Goal: Task Accomplishment & Management: Manage account settings

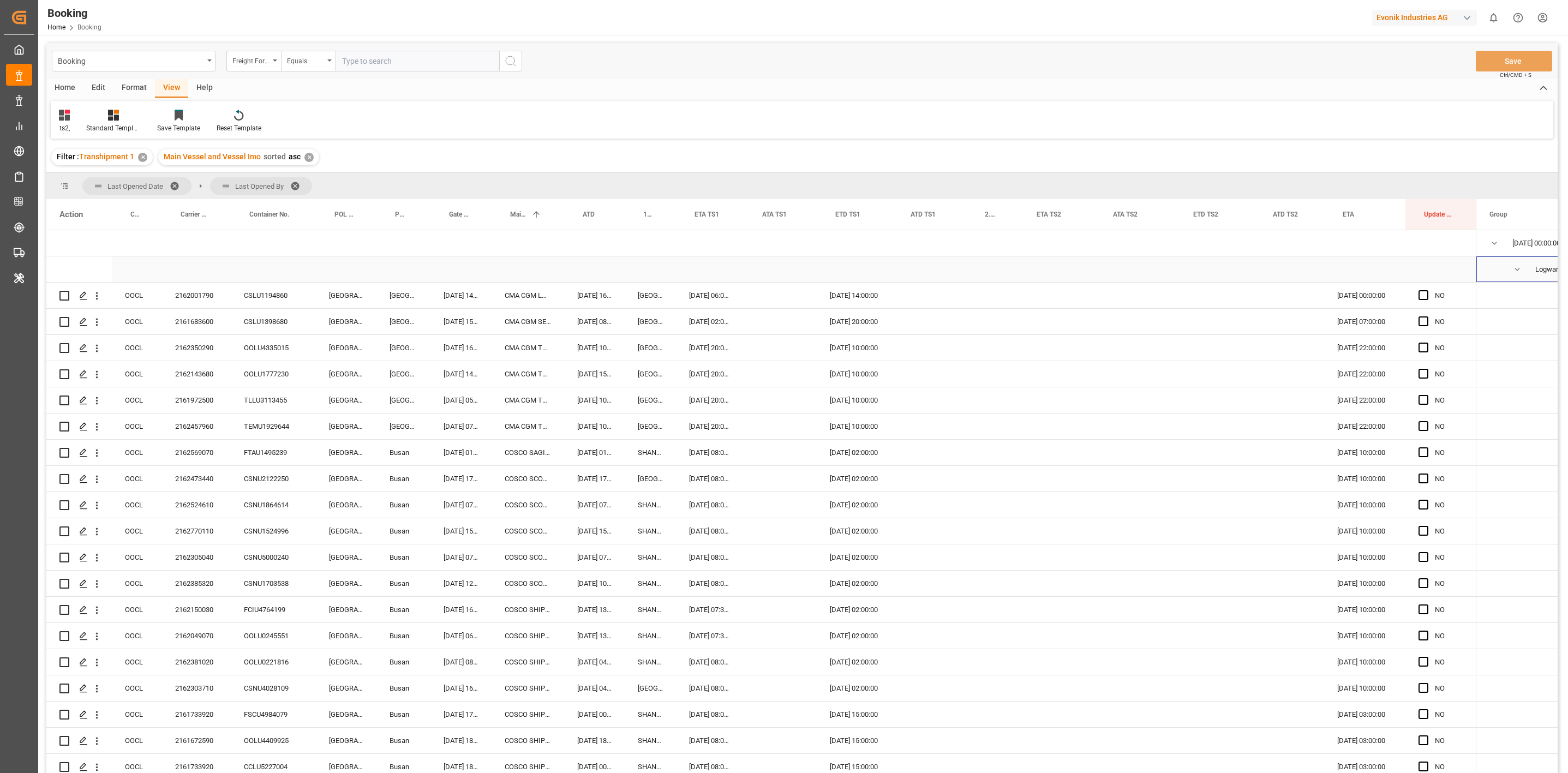
click at [1511, 266] on span "Logward System (24)" at bounding box center [1541, 269] width 104 height 24
click at [1514, 271] on span "Press SPACE to select this row." at bounding box center [1516, 269] width 9 height 9
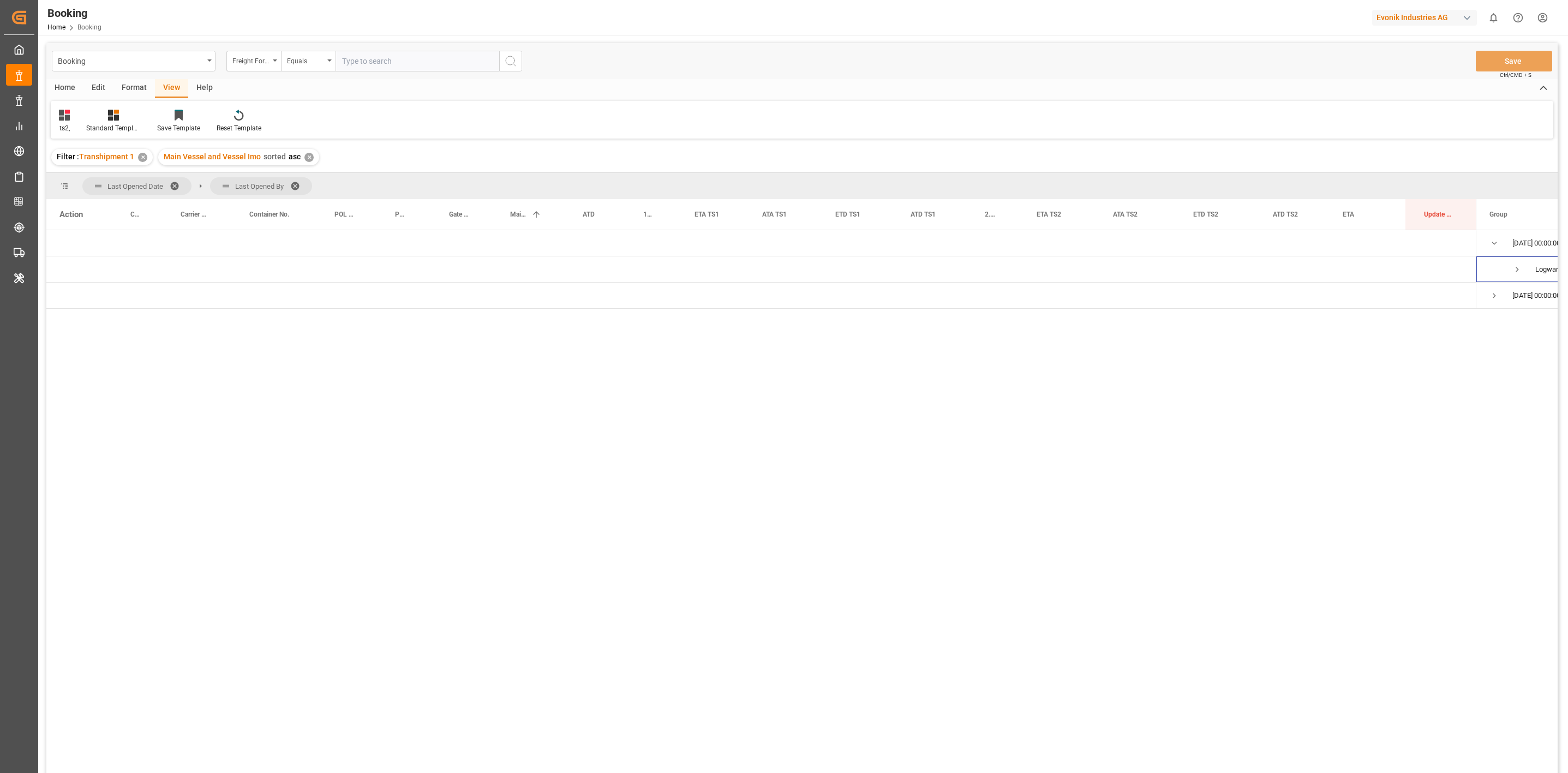
click at [297, 185] on span at bounding box center [299, 185] width 17 height 9
drag, startPoint x: 146, startPoint y: 211, endPoint x: 145, endPoint y: 197, distance: 14.0
click at [1496, 265] on div "Press SPACE to select this row." at bounding box center [1464, 269] width 71 height 26
click at [1509, 267] on div "29.09.2025 00:00:00 (856)" at bounding box center [1564, 269] width 129 height 26
click at [1511, 267] on div "29.09.2025 00:00:00 (856)" at bounding box center [1564, 269] width 129 height 26
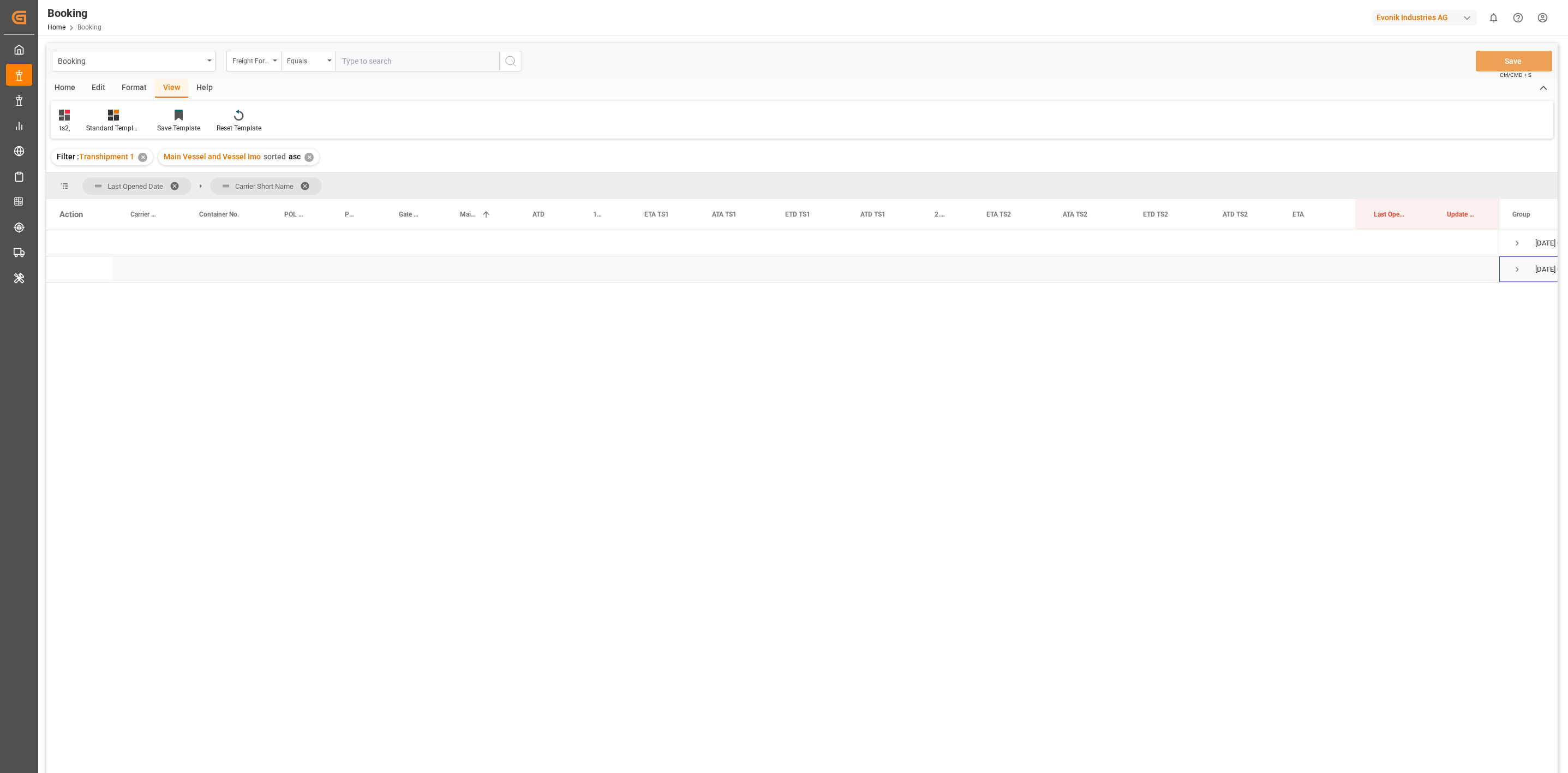
click at [1514, 269] on span "Press SPACE to select this row." at bounding box center [1516, 269] width 9 height 9
drag, startPoint x: 913, startPoint y: 221, endPoint x: 940, endPoint y: 224, distance: 27.2
click at [863, 219] on div "ATD TS1" at bounding box center [855, 214] width 27 height 30
click at [1490, 299] on span "Press SPACE to select this row." at bounding box center [1492, 295] width 9 height 9
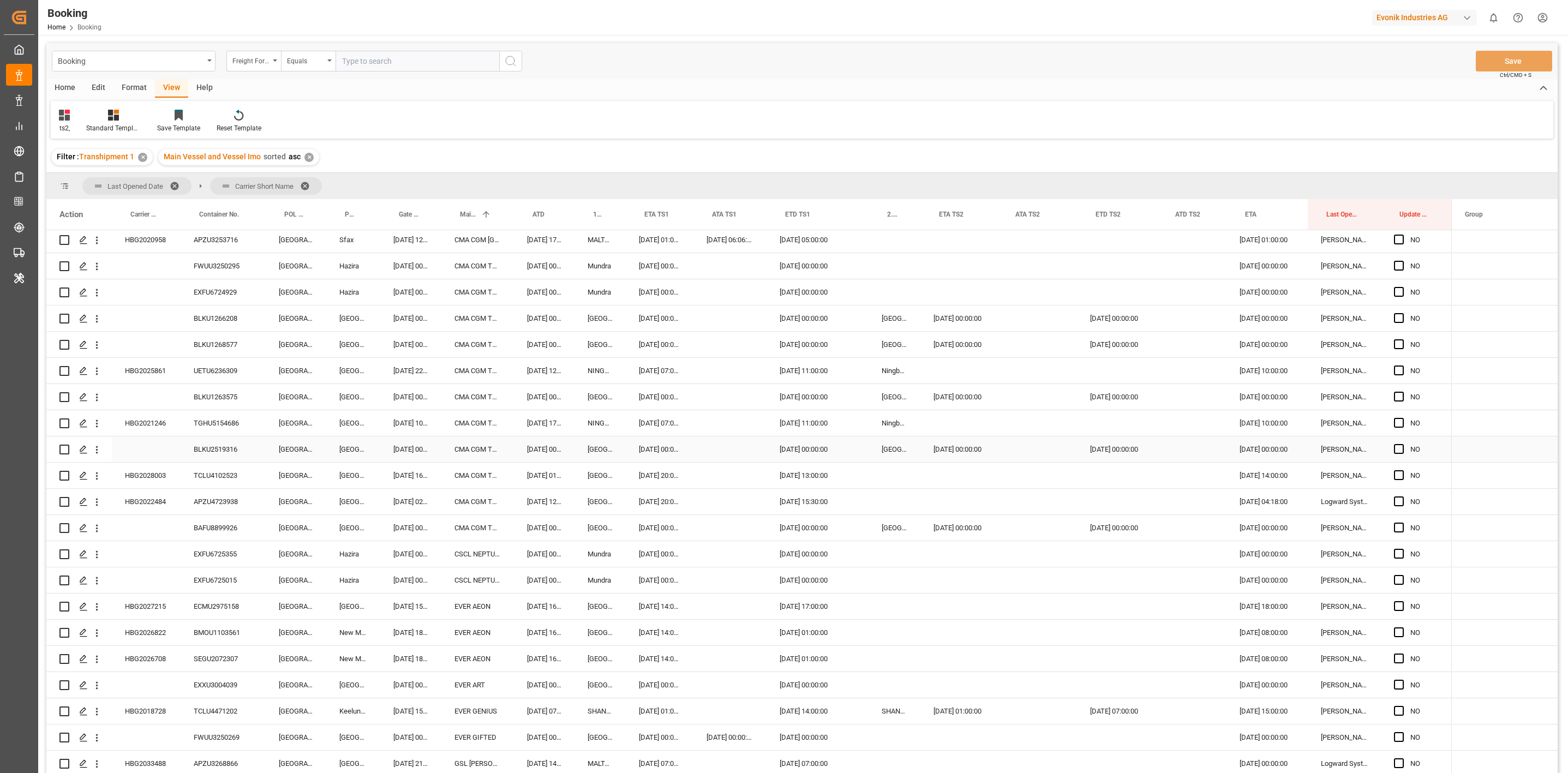
scroll to position [3672, 0]
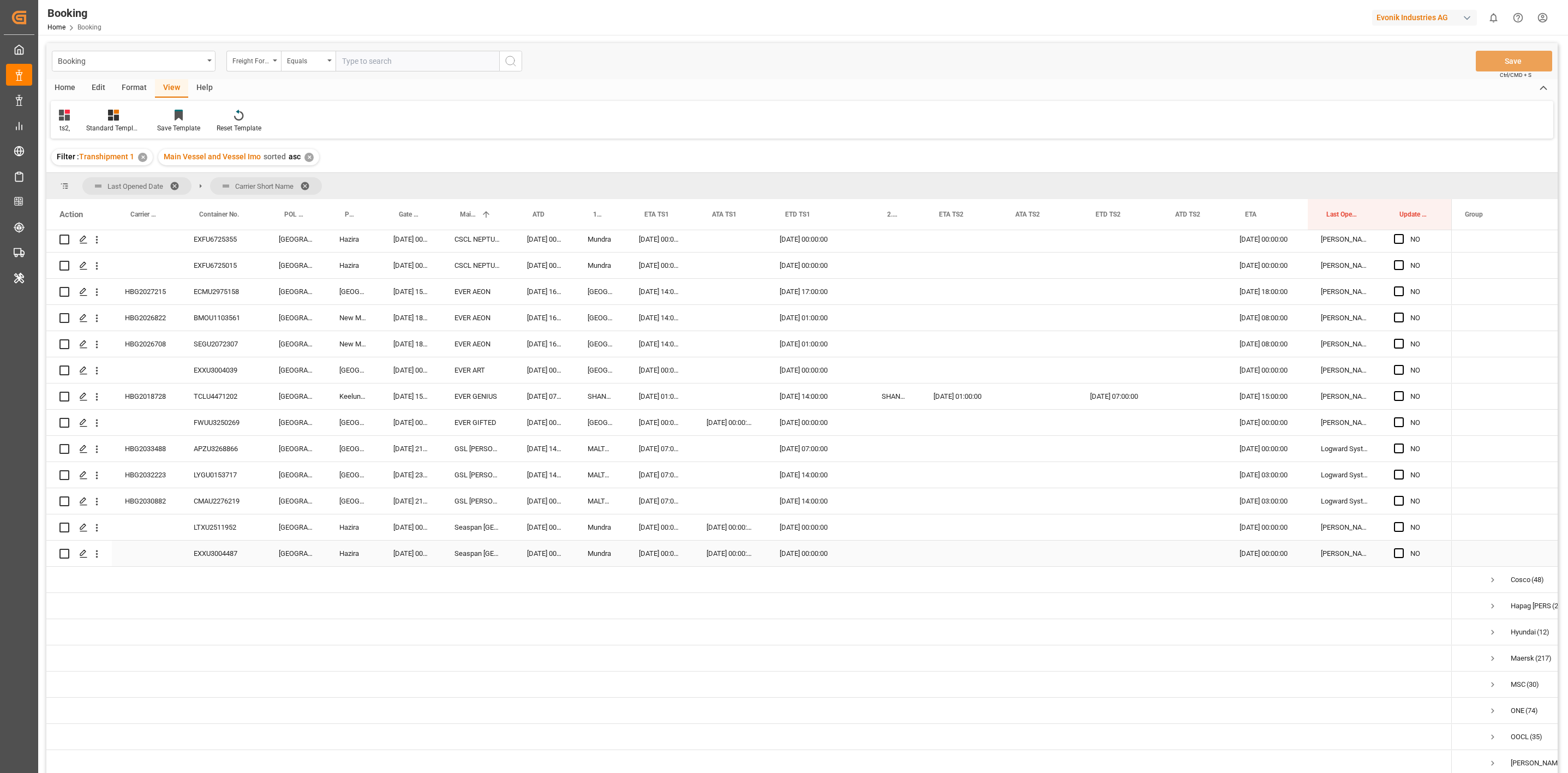
click at [214, 553] on div "EXXU3004487" at bounding box center [223, 554] width 85 height 26
drag, startPoint x: 223, startPoint y: 551, endPoint x: 2, endPoint y: 373, distance: 283.8
click at [223, 551] on div "EXXU3004487" at bounding box center [223, 554] width 85 height 26
click at [792, 556] on div "19.10.2025 00:00:00" at bounding box center [803, 554] width 75 height 26
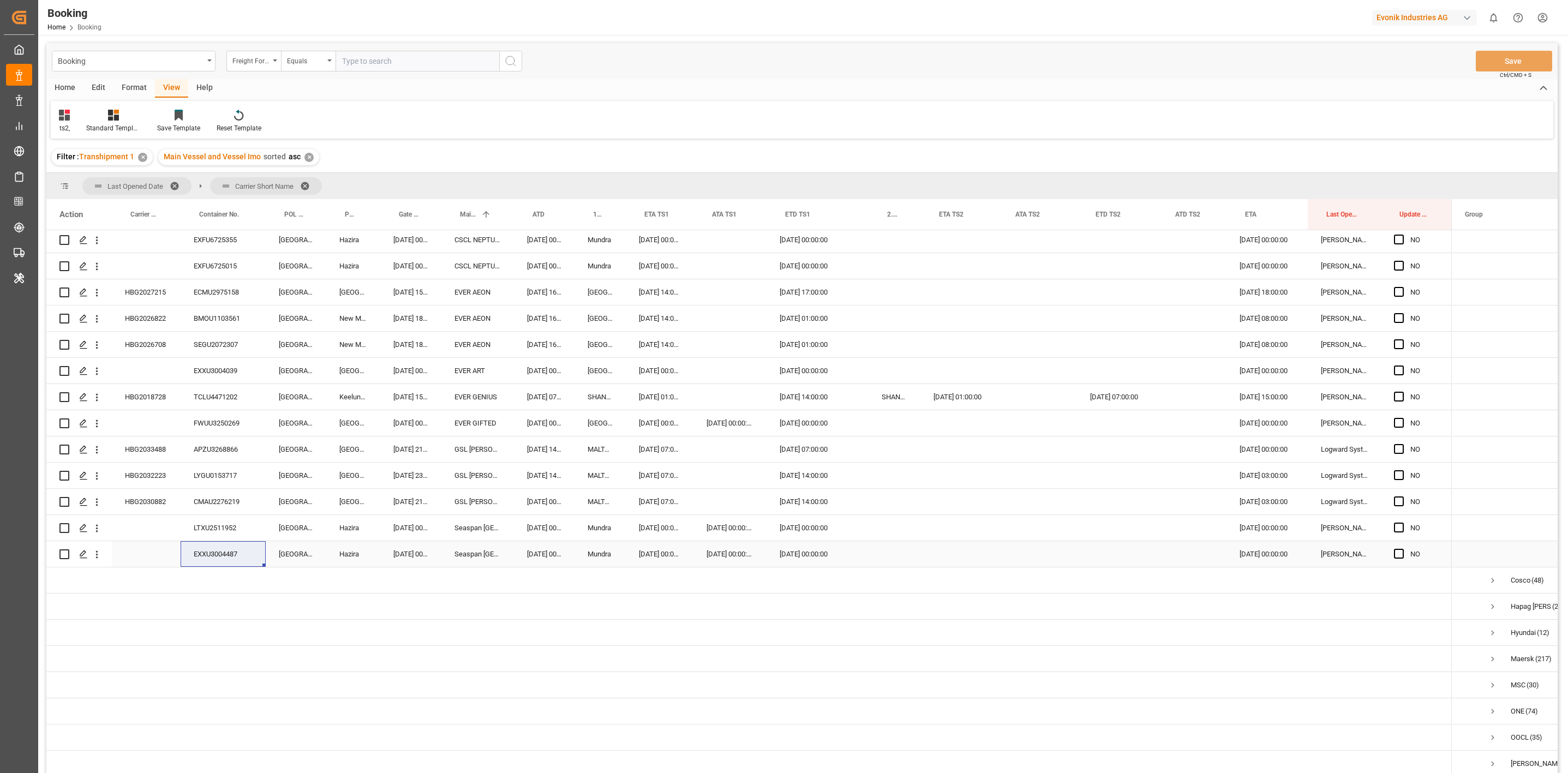
click at [792, 556] on div "19.10.2025 00:00:00" at bounding box center [803, 554] width 75 height 26
click at [922, 591] on button "Next Month" at bounding box center [923, 590] width 7 height 7
click at [917, 634] on span "5" at bounding box center [917, 631] width 3 height 8
type input "05.10.2025 00:00"
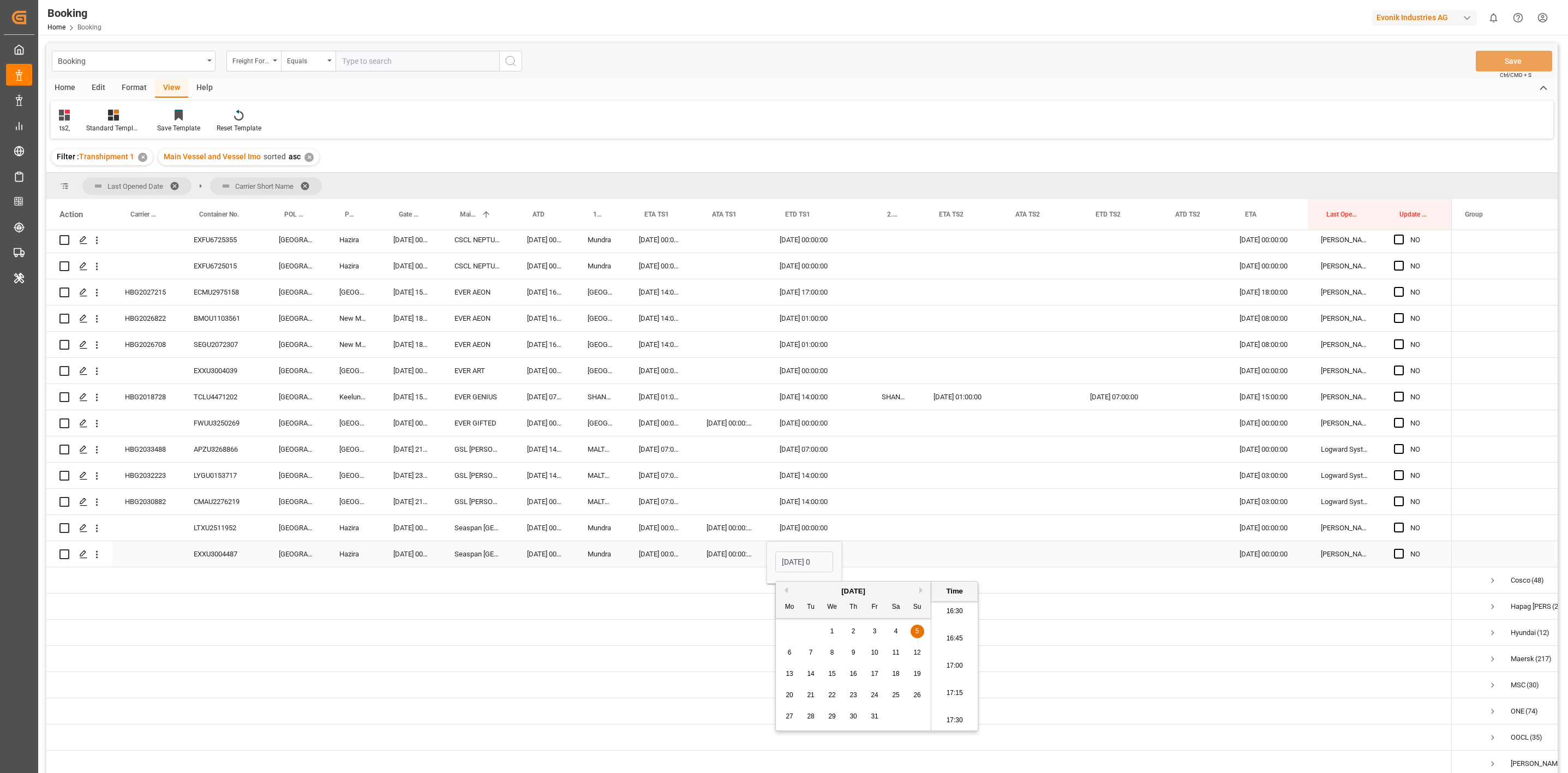
click at [1249, 552] on div "20.10.2025 00:00:00" at bounding box center [1267, 554] width 81 height 26
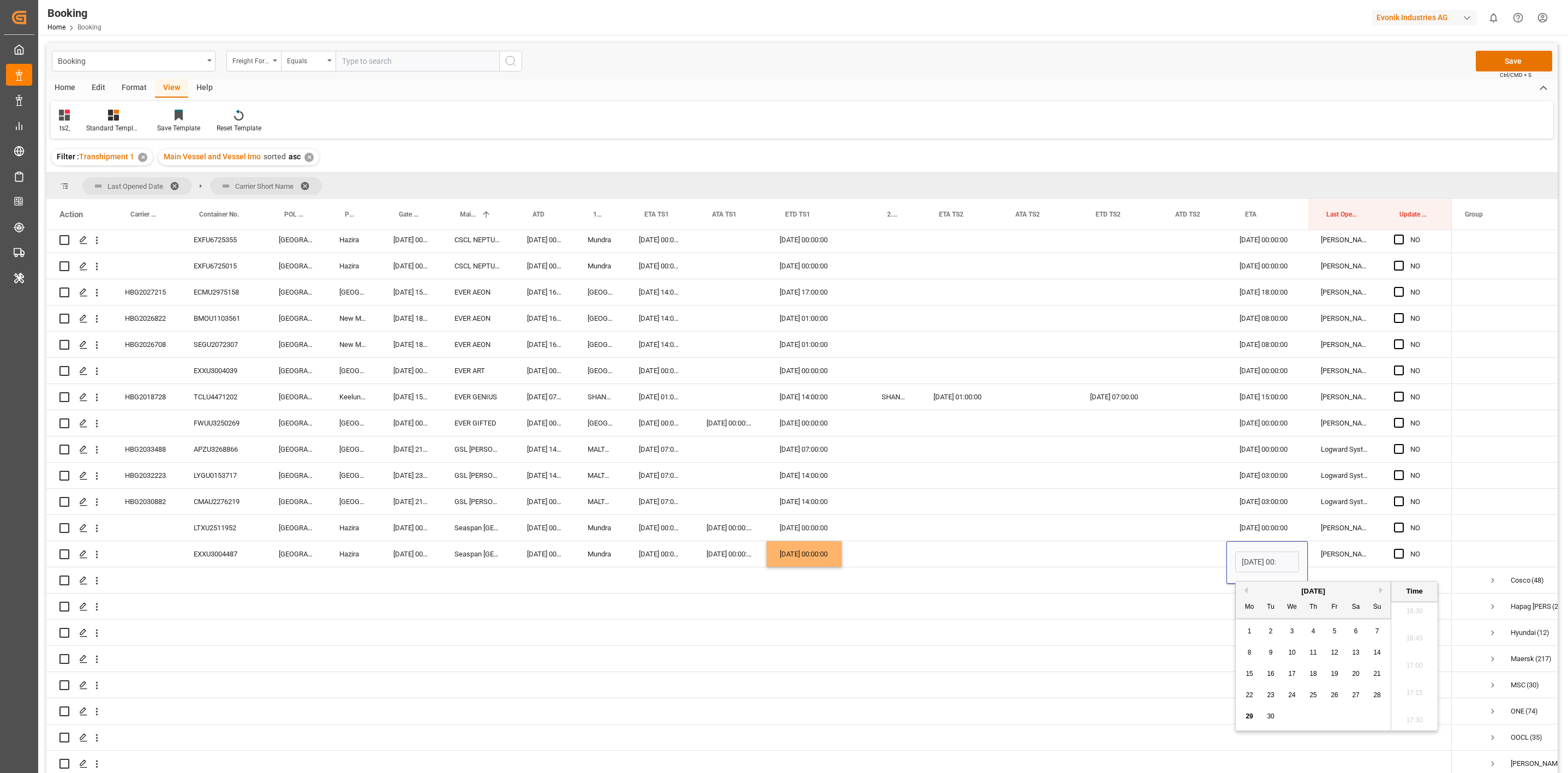
click at [1380, 594] on div "September 2025" at bounding box center [1313, 591] width 155 height 11
click at [1382, 591] on button "Next Month" at bounding box center [1382, 590] width 7 height 7
click at [1269, 653] on span "7" at bounding box center [1271, 652] width 3 height 8
type input "07.10.2025 00:00"
click at [1030, 480] on div "Press SPACE to select this row." at bounding box center [1036, 475] width 80 height 26
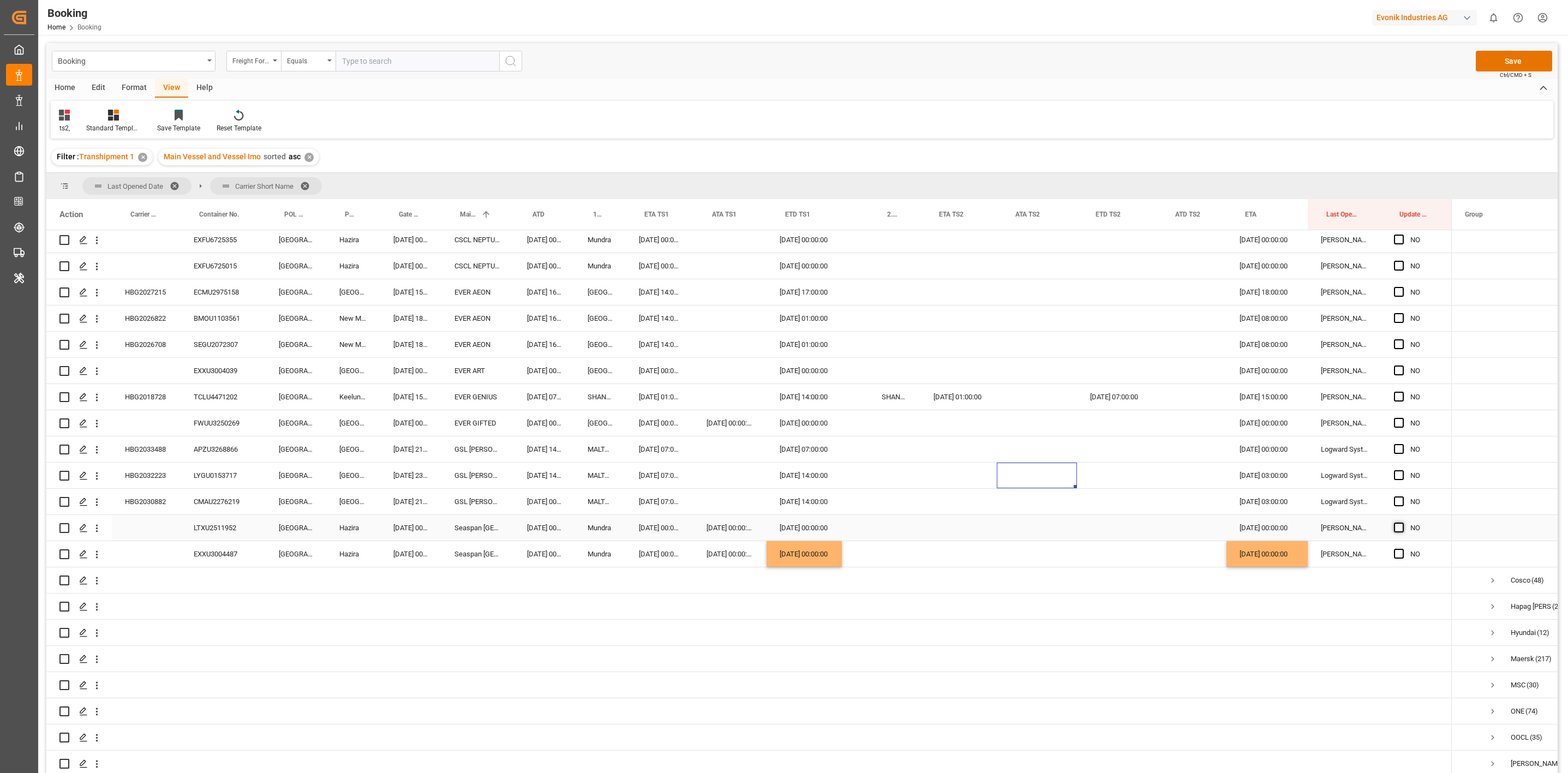
click at [1398, 525] on span "Press SPACE to select this row." at bounding box center [1398, 527] width 9 height 9
click at [1402, 523] on input "Press SPACE to select this row." at bounding box center [1402, 523] width 0 height 0
click at [217, 537] on div "LTXU2511952" at bounding box center [223, 528] width 85 height 26
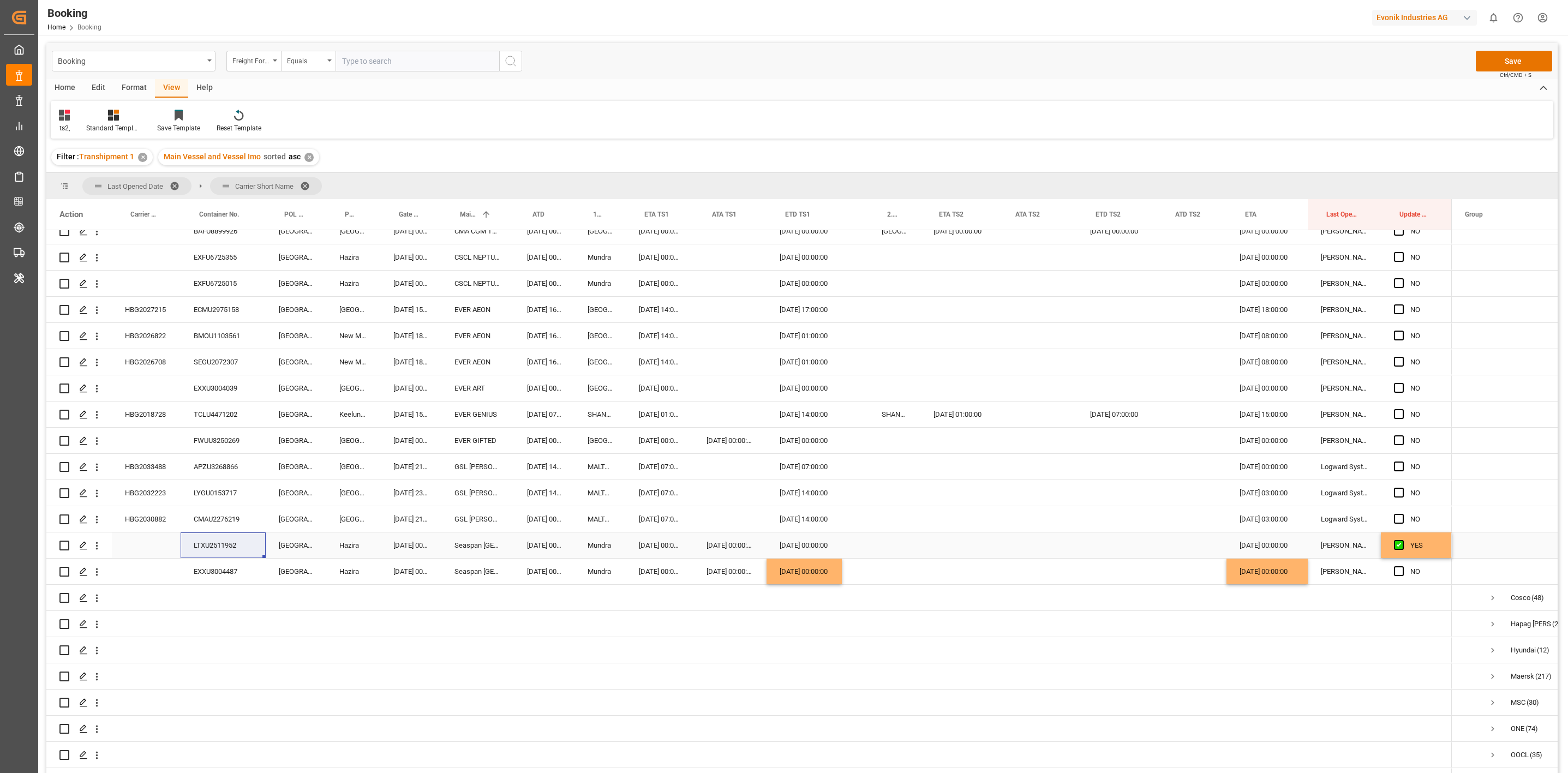
scroll to position [3650, 0]
click at [205, 493] on div "LYGU0153717" at bounding box center [223, 493] width 85 height 26
drag, startPoint x: 1400, startPoint y: 516, endPoint x: 1400, endPoint y: 498, distance: 18.0
click at [1400, 498] on span "Press SPACE to select this row." at bounding box center [1398, 493] width 9 height 9
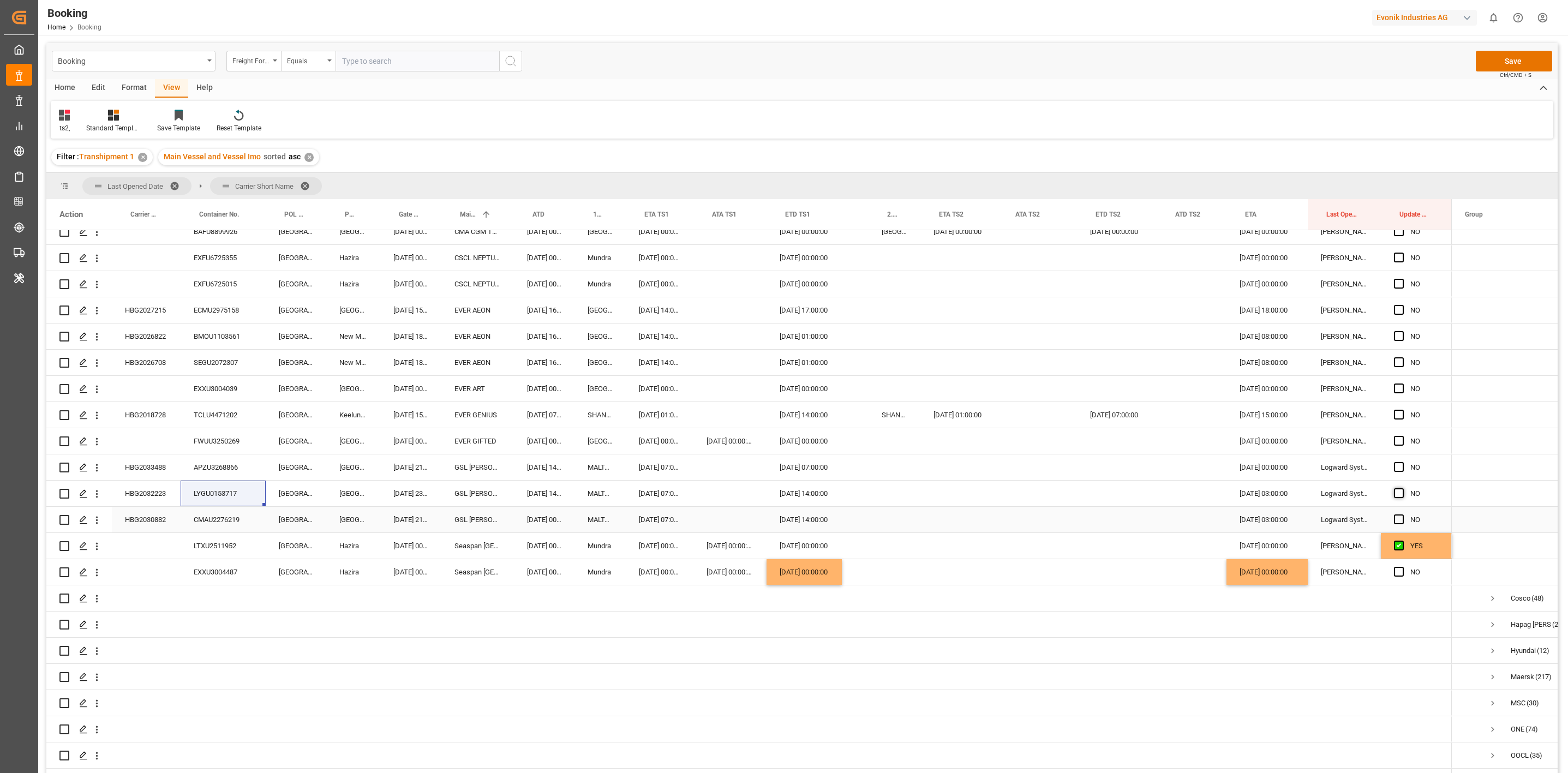
click at [1402, 488] on input "Press SPACE to select this row." at bounding box center [1402, 488] width 0 height 0
click at [1401, 468] on span "Press SPACE to select this row." at bounding box center [1398, 466] width 9 height 9
click at [1402, 462] on input "Press SPACE to select this row." at bounding box center [1402, 462] width 0 height 0
click at [1401, 522] on span "Press SPACE to select this row." at bounding box center [1398, 518] width 9 height 9
click at [1402, 514] on input "Press SPACE to select this row." at bounding box center [1402, 514] width 0 height 0
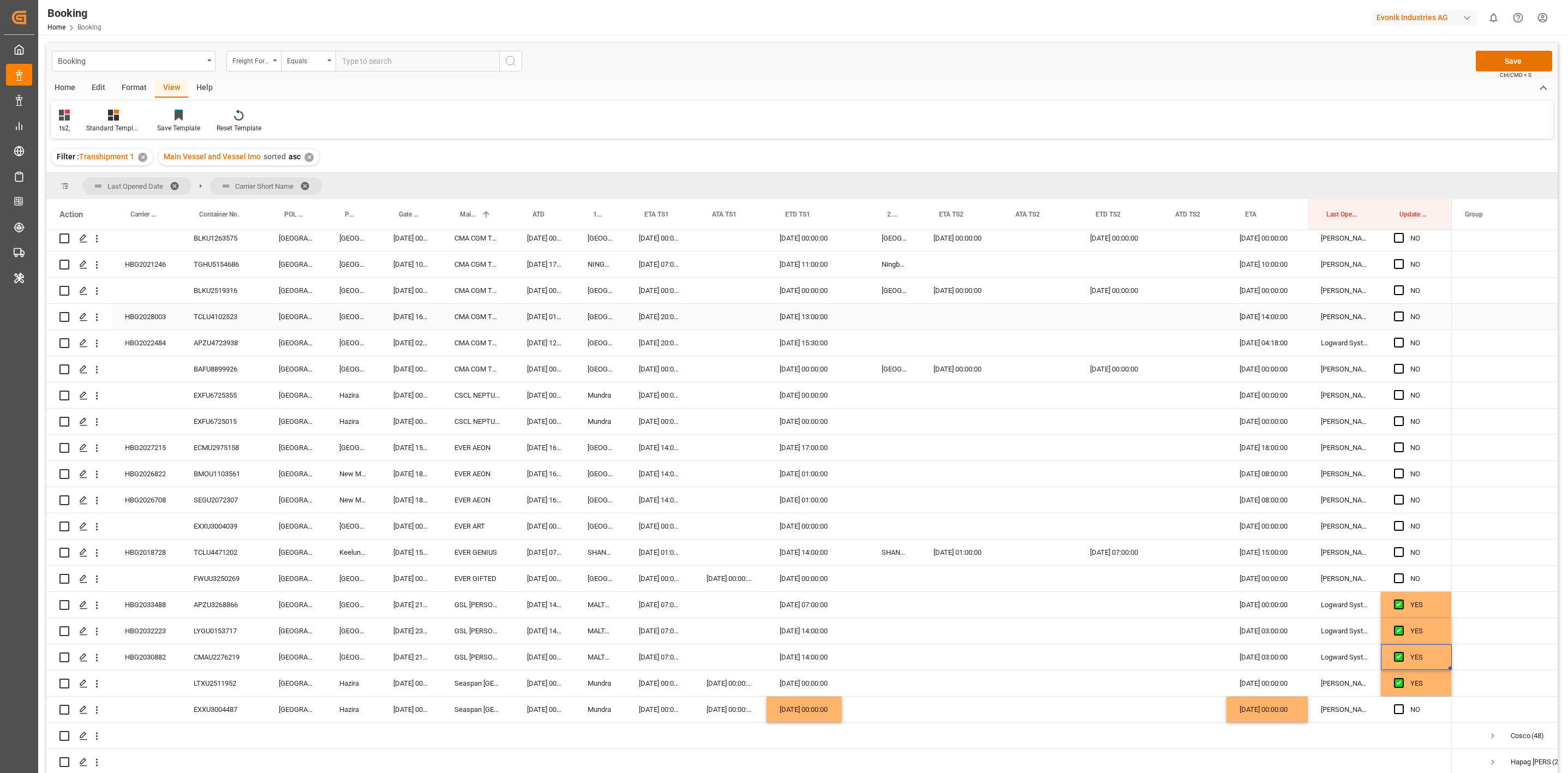
scroll to position [3440, 0]
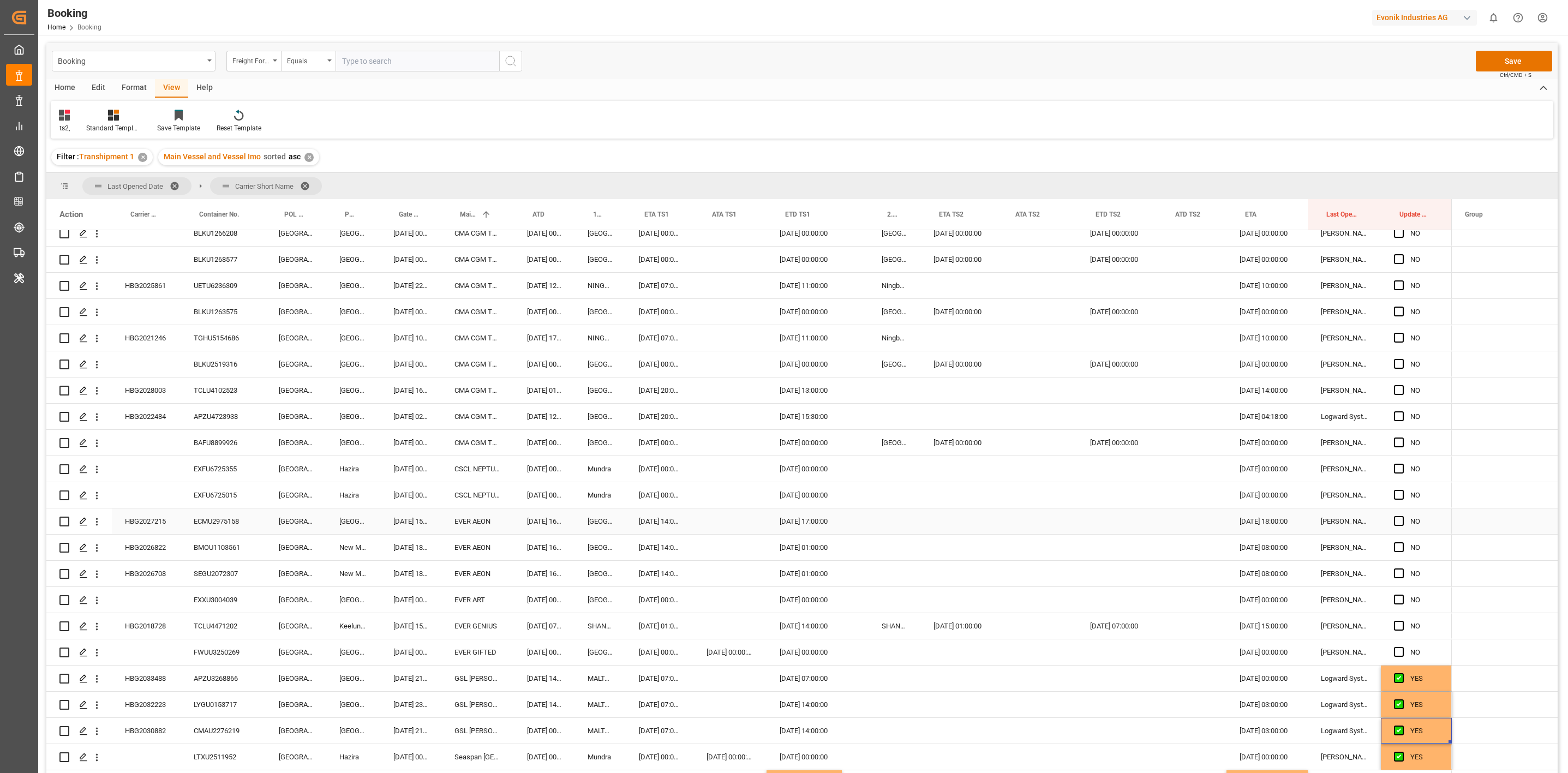
click at [149, 511] on div "HBG2027215" at bounding box center [147, 521] width 69 height 26
click at [1400, 521] on span "Press SPACE to select this row." at bounding box center [1398, 520] width 9 height 9
click at [1402, 516] on input "Press SPACE to select this row." at bounding box center [1402, 516] width 0 height 0
click at [1395, 545] on span "Press SPACE to select this row." at bounding box center [1398, 546] width 9 height 9
click at [1402, 542] on input "Press SPACE to select this row." at bounding box center [1402, 542] width 0 height 0
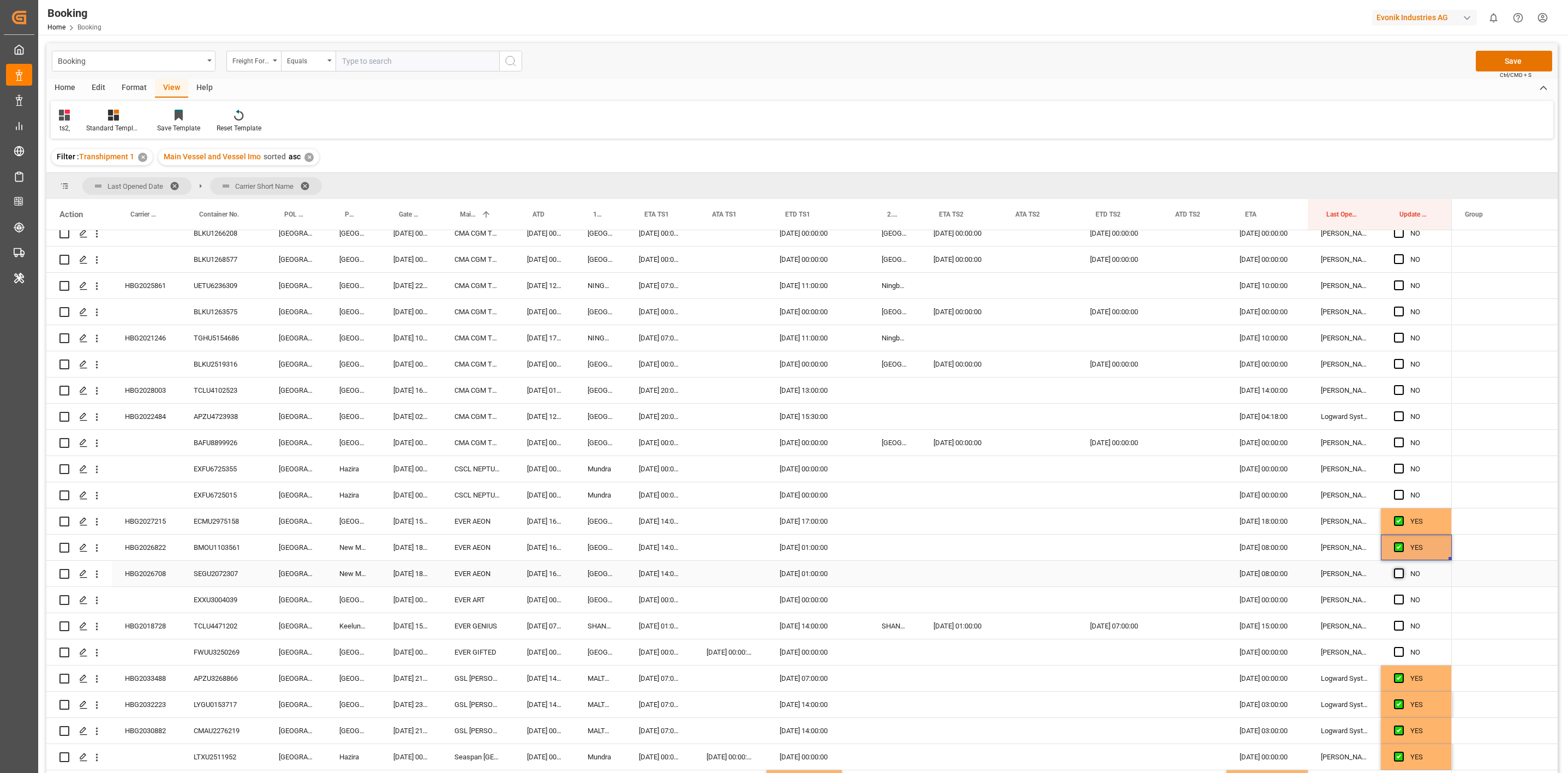
click at [1396, 573] on span "Press SPACE to select this row." at bounding box center [1398, 573] width 9 height 9
click at [1402, 569] on input "Press SPACE to select this row." at bounding box center [1402, 569] width 0 height 0
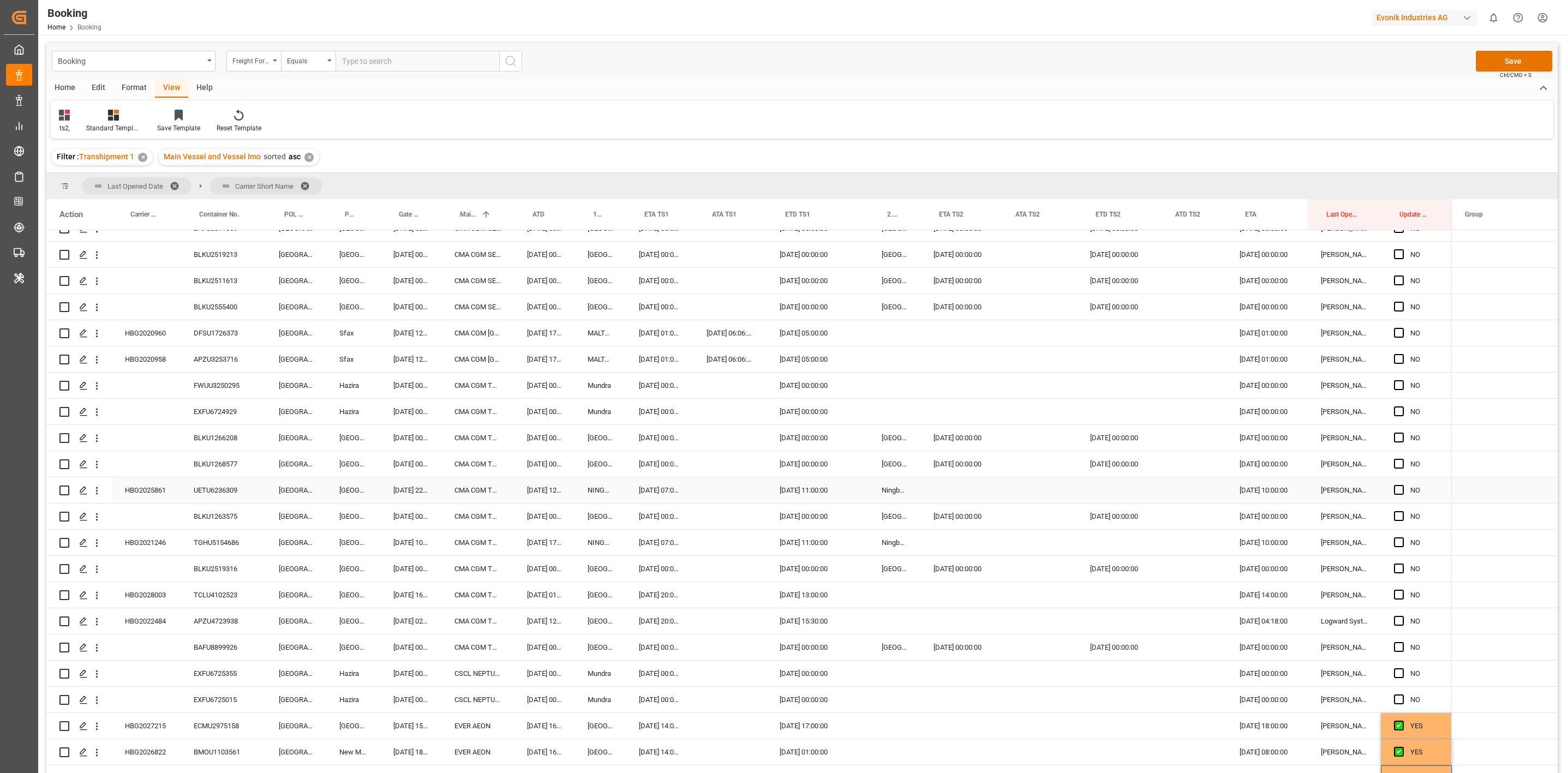
click at [149, 487] on div "HBG2025861" at bounding box center [147, 490] width 69 height 26
click at [900, 405] on div "Press SPACE to select this row." at bounding box center [894, 412] width 52 height 26
click at [892, 493] on div "Ningbo Pt" at bounding box center [894, 490] width 52 height 26
type input "Ningbo Pt - CNNBG"
click at [940, 494] on div "Press SPACE to select this row." at bounding box center [959, 490] width 77 height 26
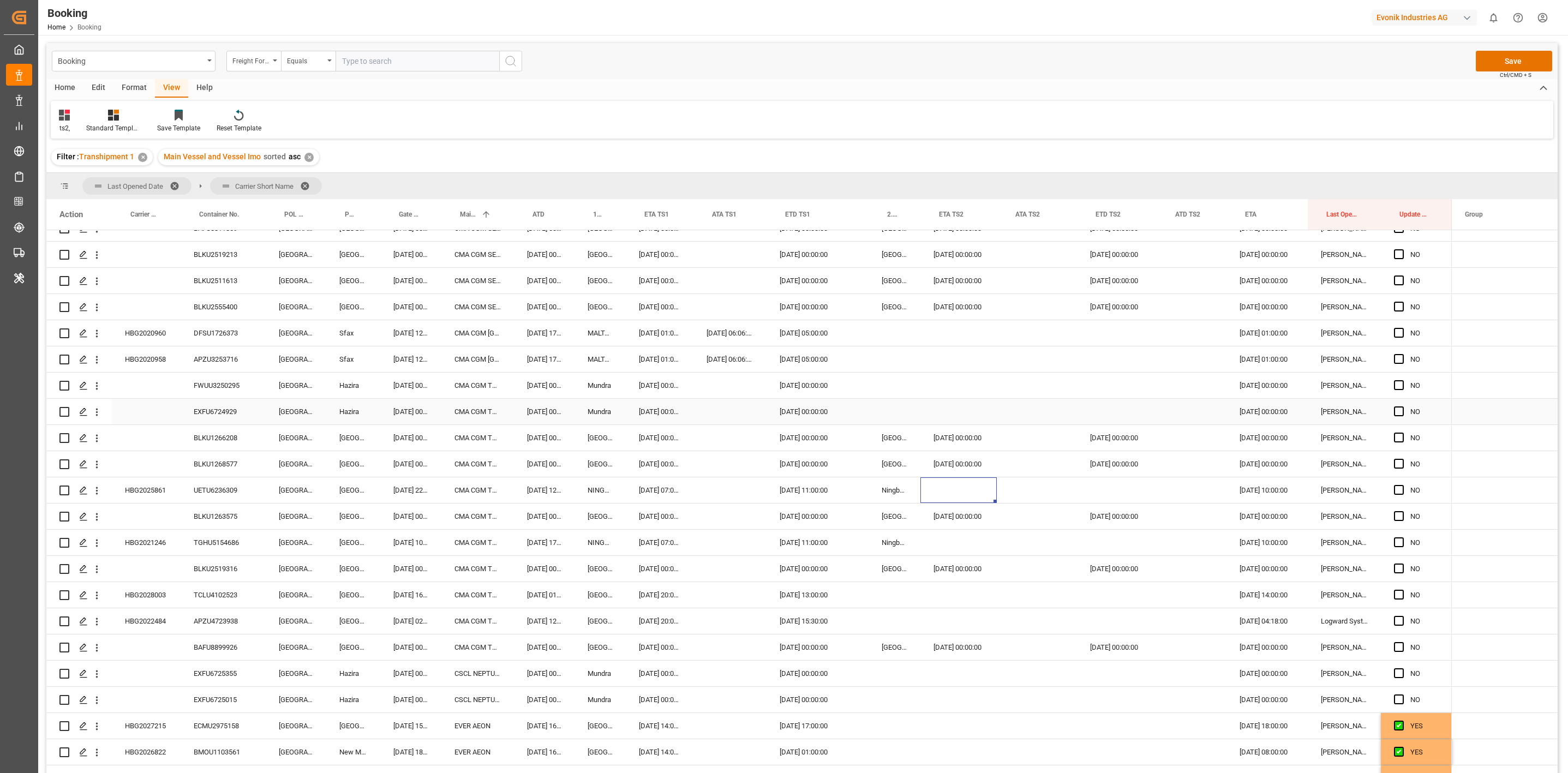
click at [896, 408] on div "Press SPACE to select this row." at bounding box center [894, 412] width 52 height 26
click at [892, 483] on div "Ningbo Pt" at bounding box center [894, 490] width 52 height 26
click at [885, 403] on div "Press SPACE to select this row." at bounding box center [894, 412] width 52 height 26
click at [890, 542] on div "Ningbo Pt" at bounding box center [894, 543] width 52 height 26
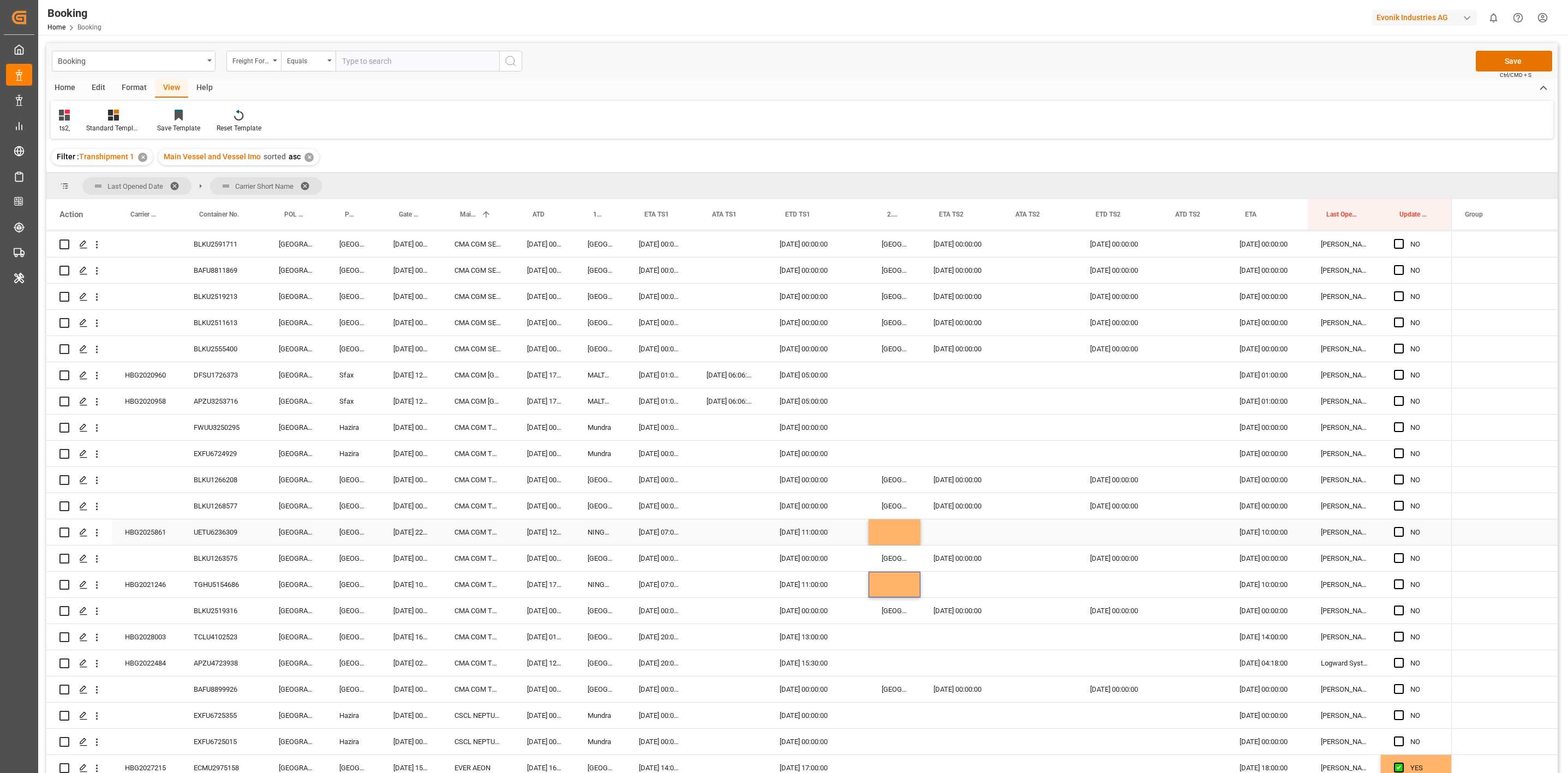
scroll to position [3192, 0]
click at [149, 372] on div "HBG2020960" at bounding box center [147, 375] width 69 height 26
drag, startPoint x: 1396, startPoint y: 376, endPoint x: 1403, endPoint y: 381, distance: 8.6
click at [1396, 376] on span "Press SPACE to select this row." at bounding box center [1398, 374] width 9 height 9
click at [1402, 370] on input "Press SPACE to select this row." at bounding box center [1402, 370] width 0 height 0
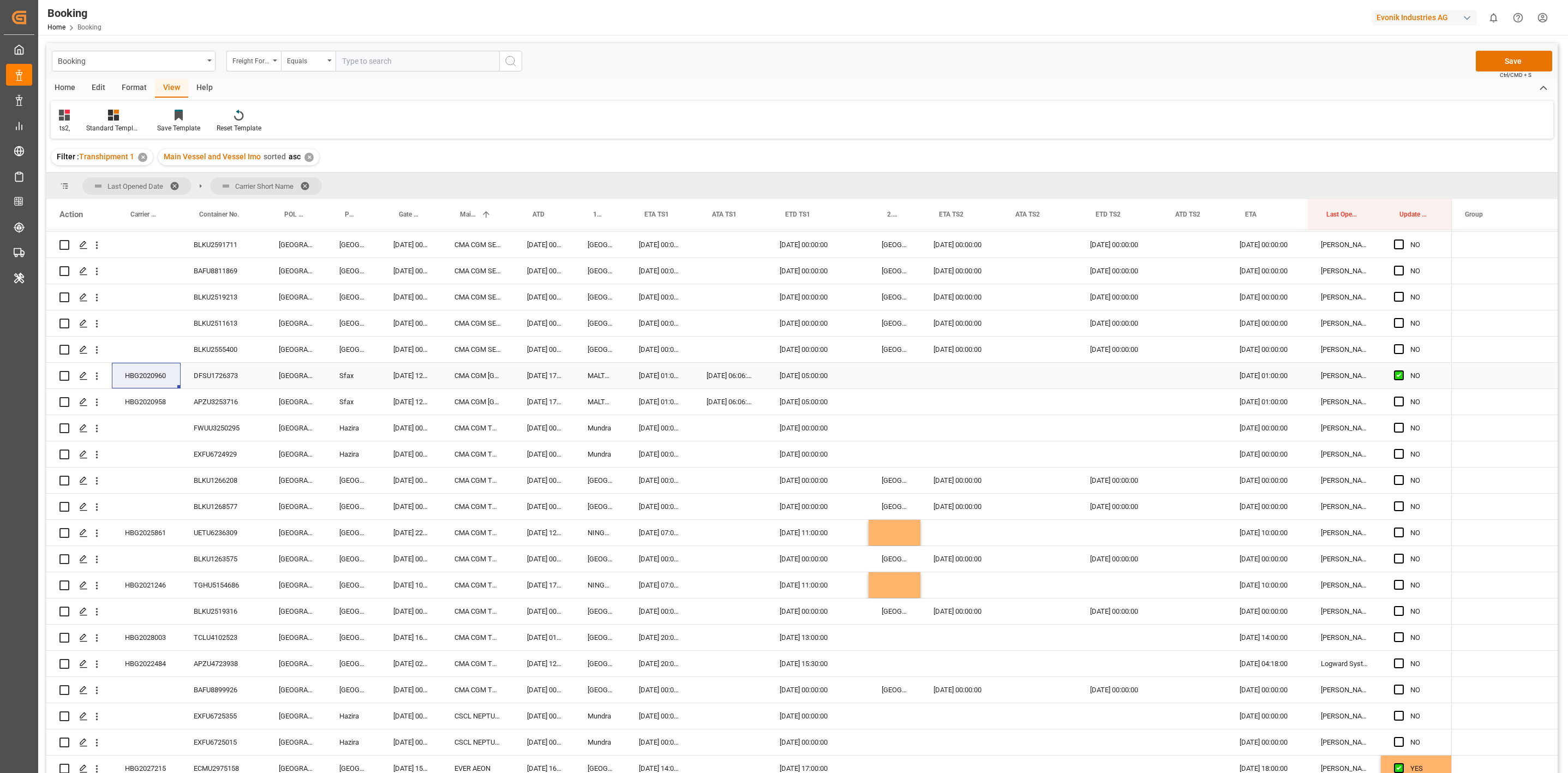
click at [1401, 376] on span "Press SPACE to select this row." at bounding box center [1398, 374] width 9 height 9
click at [1402, 370] on input "Press SPACE to select this row." at bounding box center [1402, 370] width 0 height 0
click at [1400, 406] on span "Press SPACE to select this row." at bounding box center [1398, 401] width 9 height 9
click at [1402, 397] on input "Press SPACE to select this row." at bounding box center [1402, 397] width 0 height 0
click at [1400, 405] on span "Press SPACE to select this row." at bounding box center [1398, 401] width 9 height 9
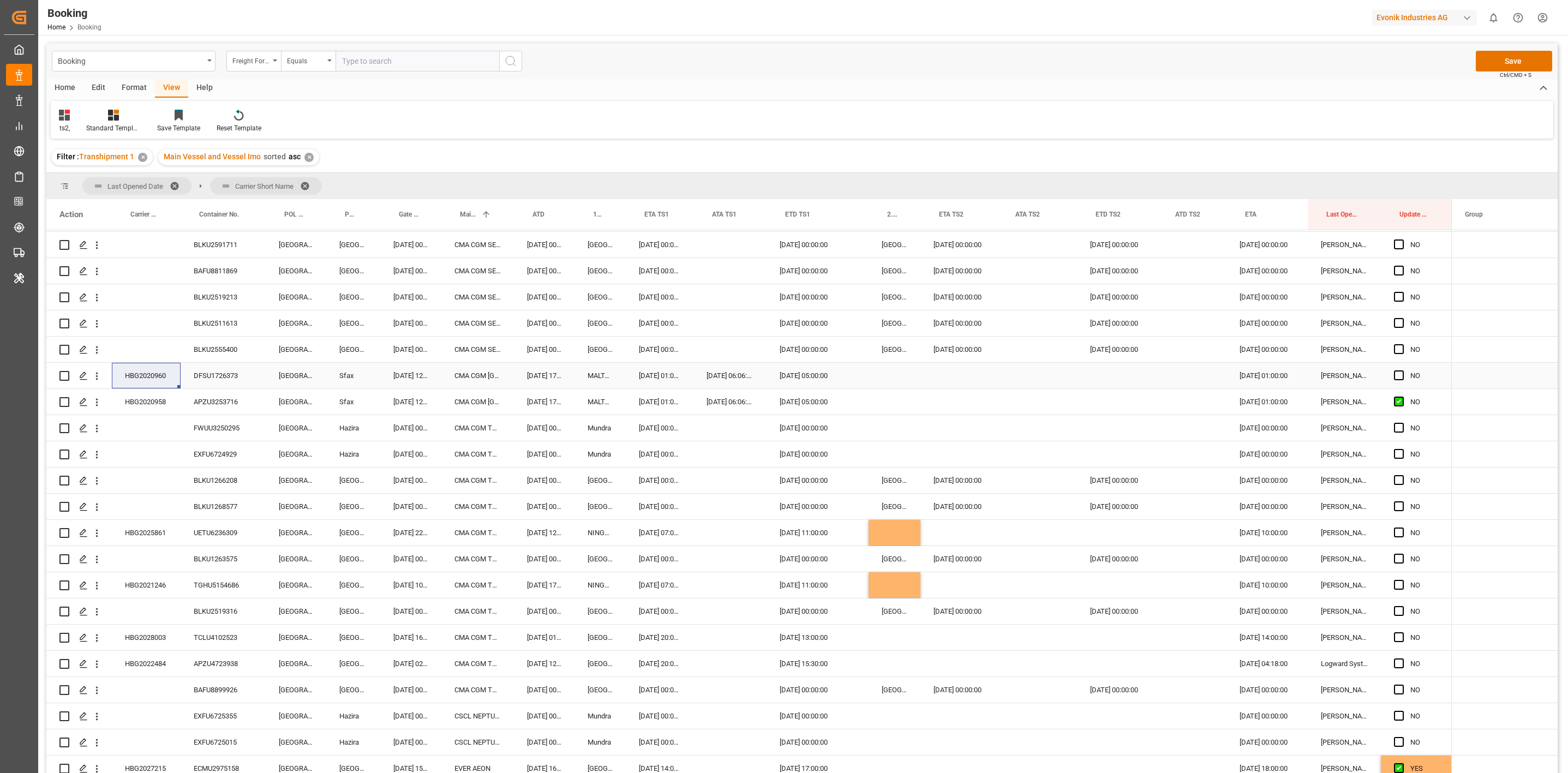
click at [1402, 397] on input "Press SPACE to select this row." at bounding box center [1402, 397] width 0 height 0
click at [1401, 378] on span "Press SPACE to select this row." at bounding box center [1398, 374] width 9 height 9
click at [1402, 370] on input "Press SPACE to select this row." at bounding box center [1402, 370] width 0 height 0
click at [1395, 405] on span "Press SPACE to select this row." at bounding box center [1398, 401] width 9 height 9
click at [1402, 397] on input "Press SPACE to select this row." at bounding box center [1402, 397] width 0 height 0
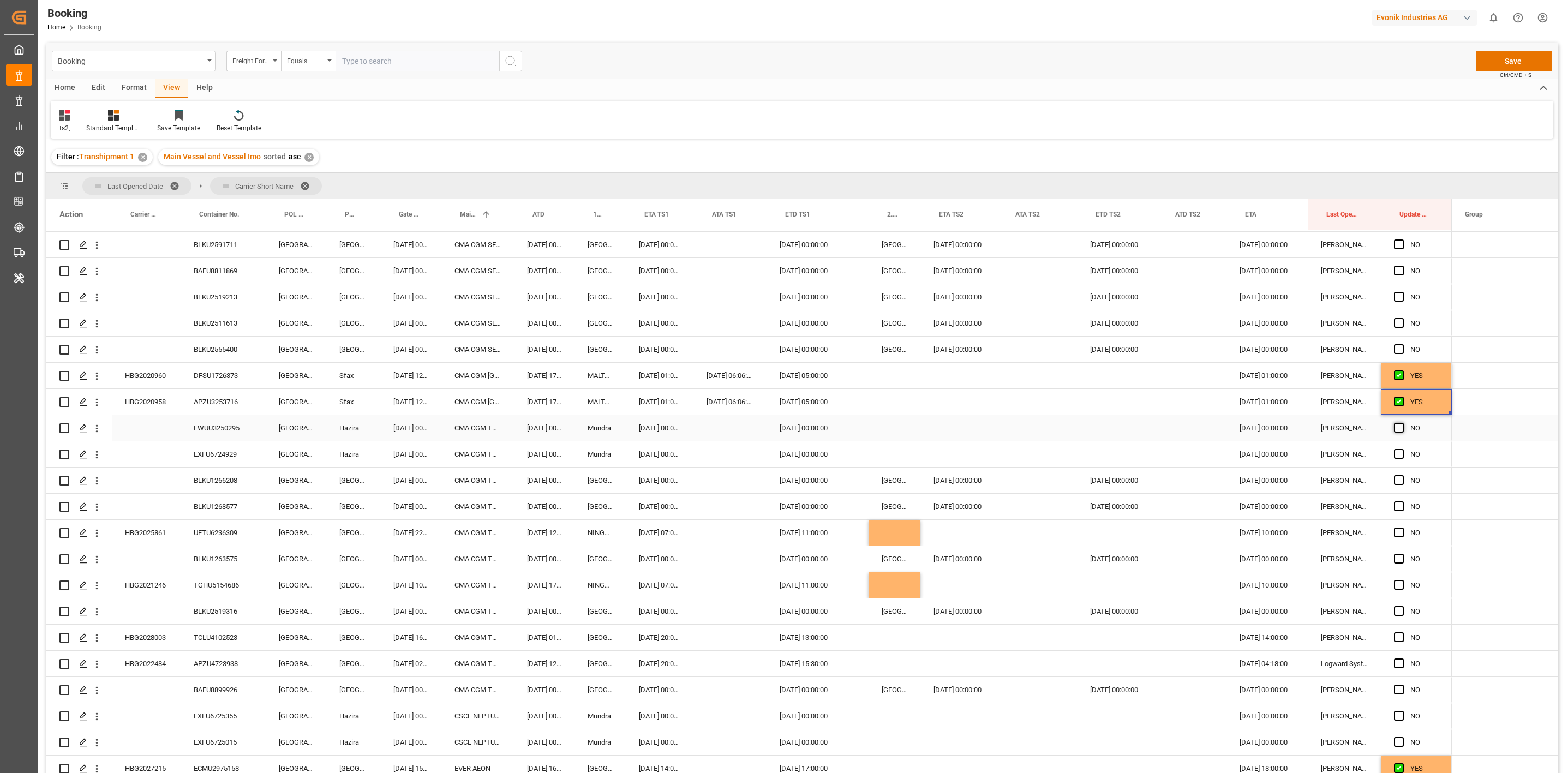
click at [1398, 429] on span "Press SPACE to select this row." at bounding box center [1398, 427] width 9 height 9
click at [1402, 423] on input "Press SPACE to select this row." at bounding box center [1402, 423] width 0 height 0
click at [1398, 455] on span "Press SPACE to select this row." at bounding box center [1398, 453] width 9 height 9
click at [1402, 449] on input "Press SPACE to select this row." at bounding box center [1402, 449] width 0 height 0
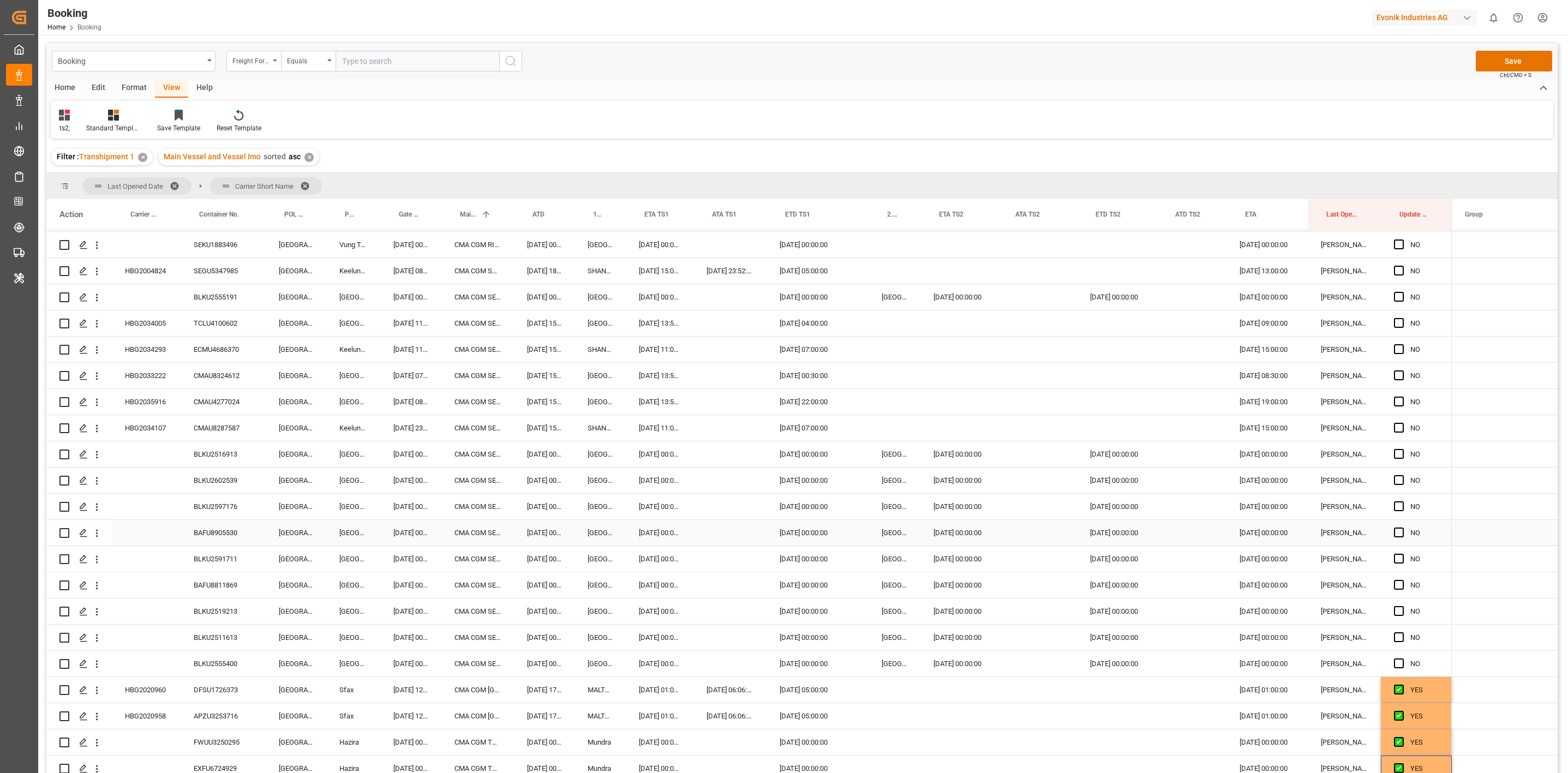
click at [224, 531] on div "BAFU8905530" at bounding box center [223, 532] width 85 height 26
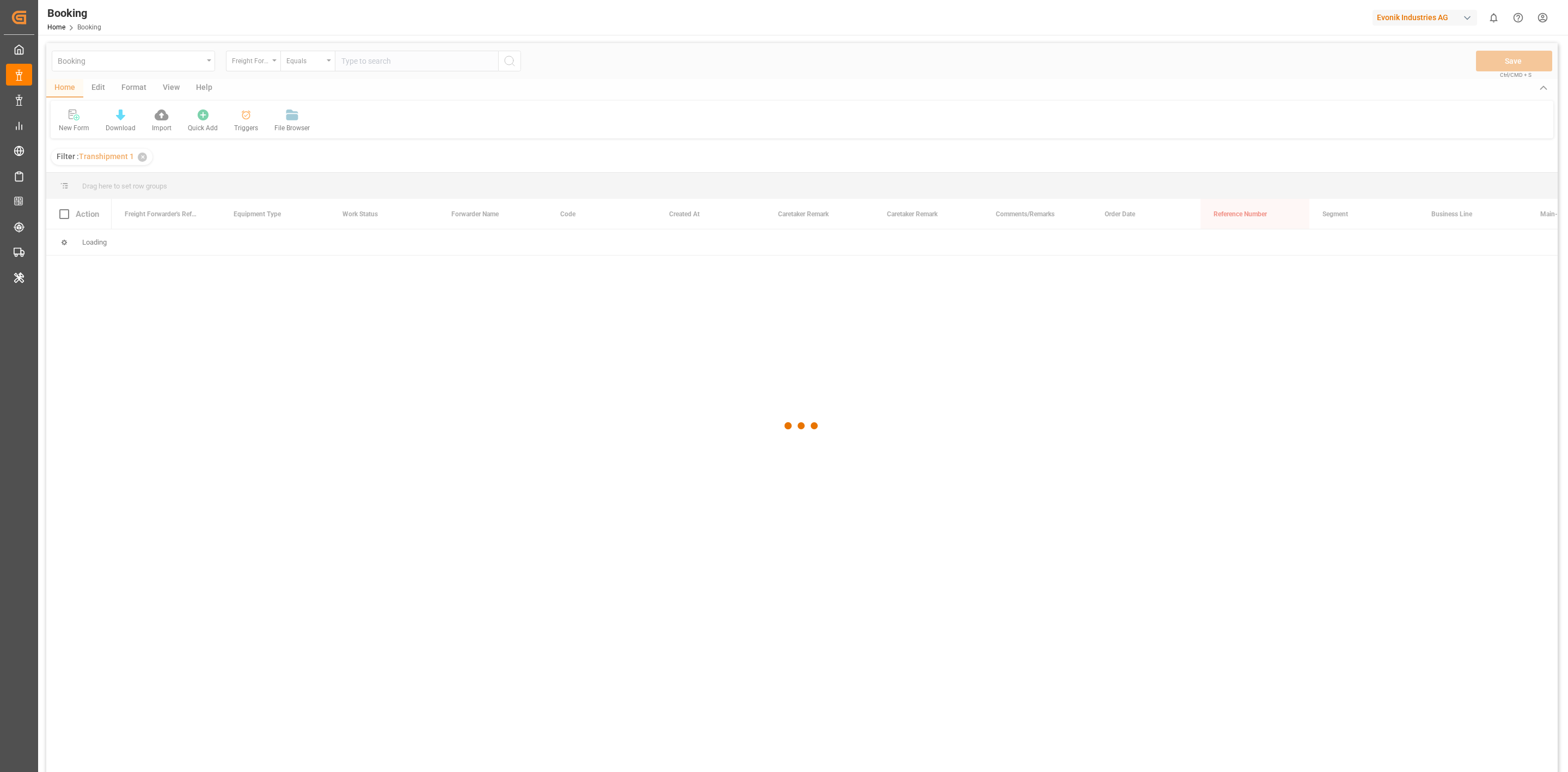
click at [167, 89] on div "View" at bounding box center [171, 88] width 34 height 18
click at [79, 129] on div "Default" at bounding box center [69, 128] width 22 height 9
click at [89, 245] on div "check ev" at bounding box center [112, 243] width 96 height 11
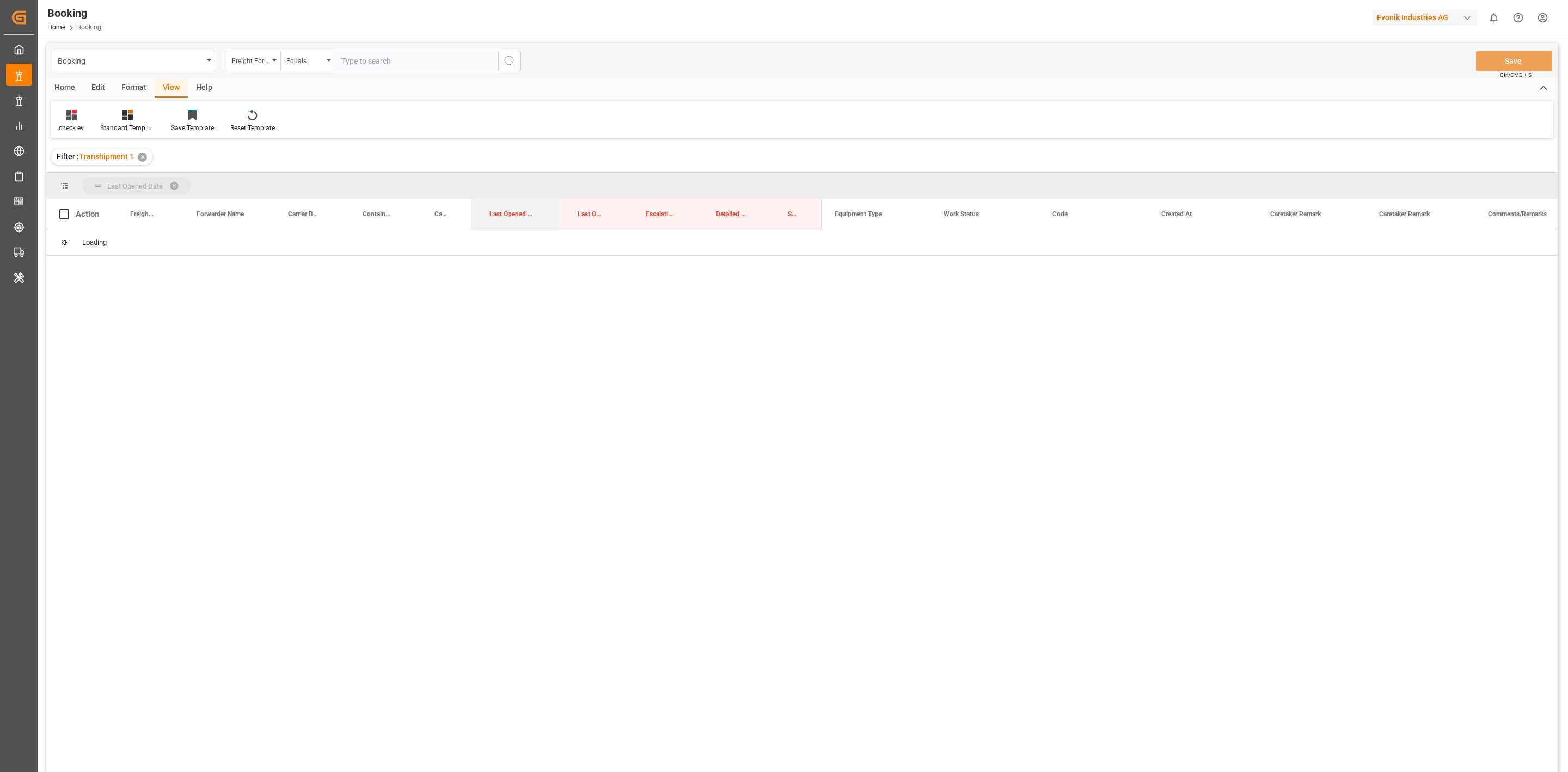
drag, startPoint x: 524, startPoint y: 215, endPoint x: 492, endPoint y: 178, distance: 48.9
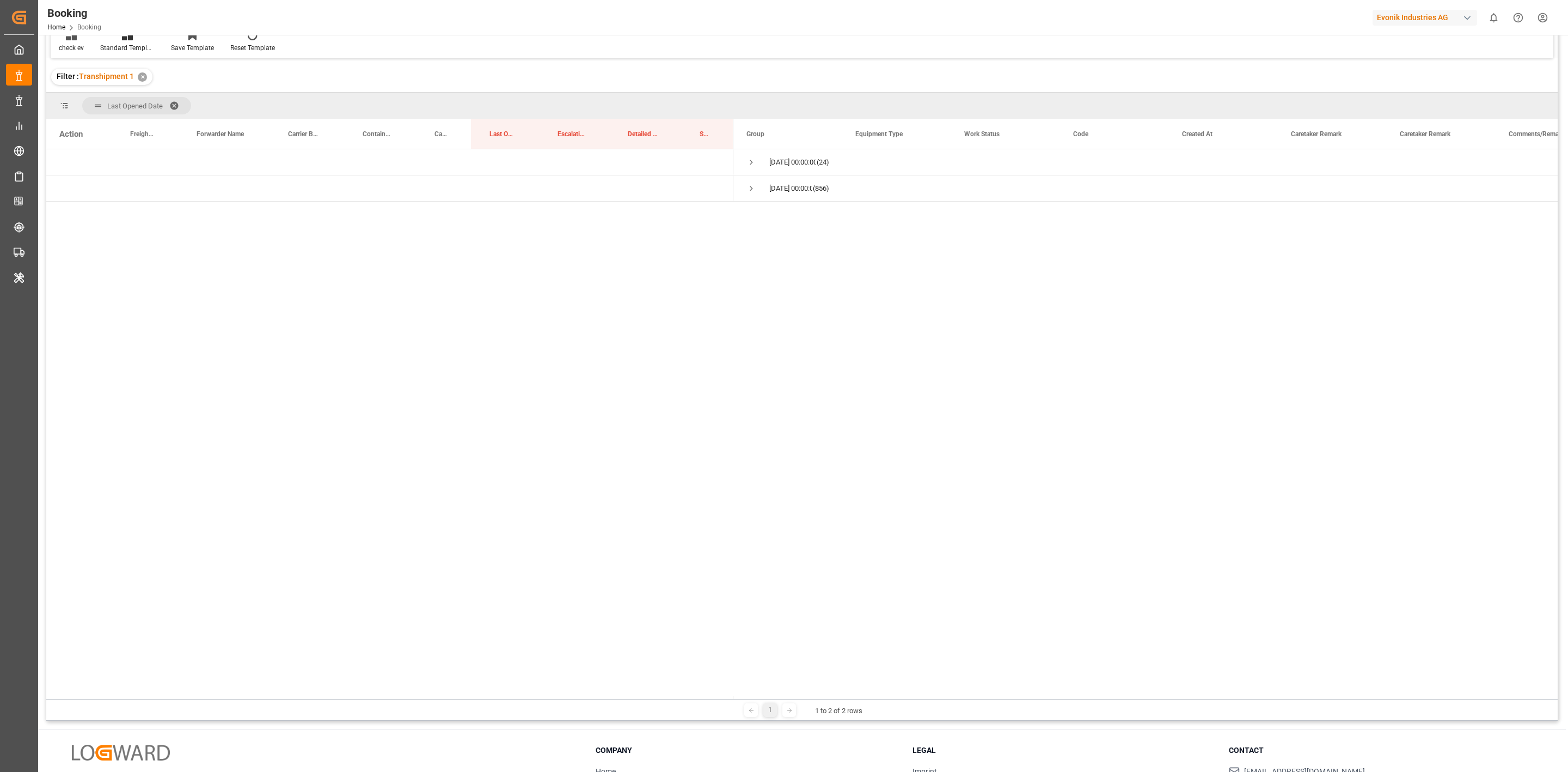
scroll to position [82, 0]
click at [752, 162] on span "Press SPACE to select this row." at bounding box center [751, 160] width 9 height 9
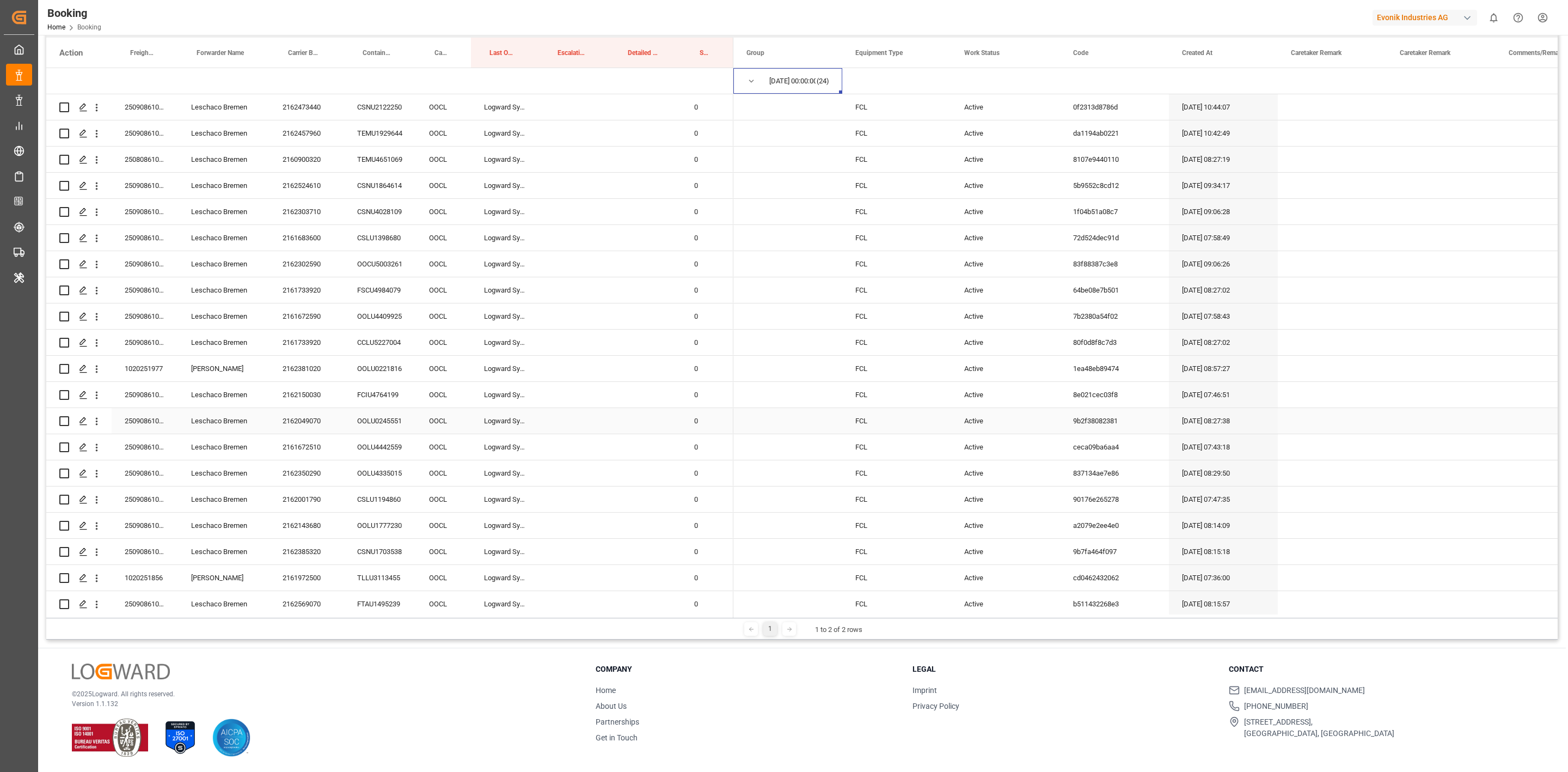
scroll to position [0, 0]
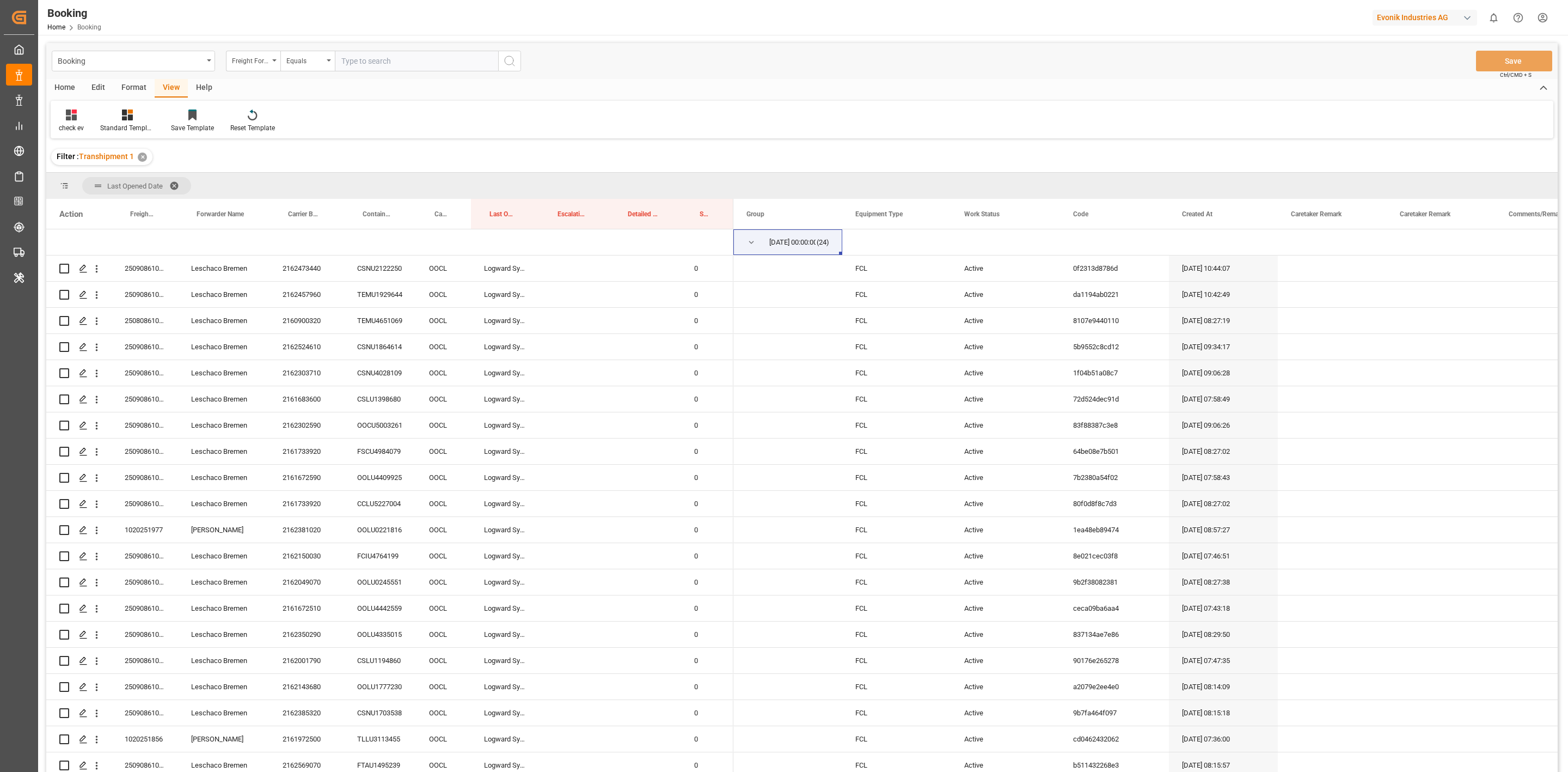
click at [129, 84] on div "Format" at bounding box center [134, 88] width 41 height 18
click at [75, 119] on icon at bounding box center [74, 116] width 8 height 9
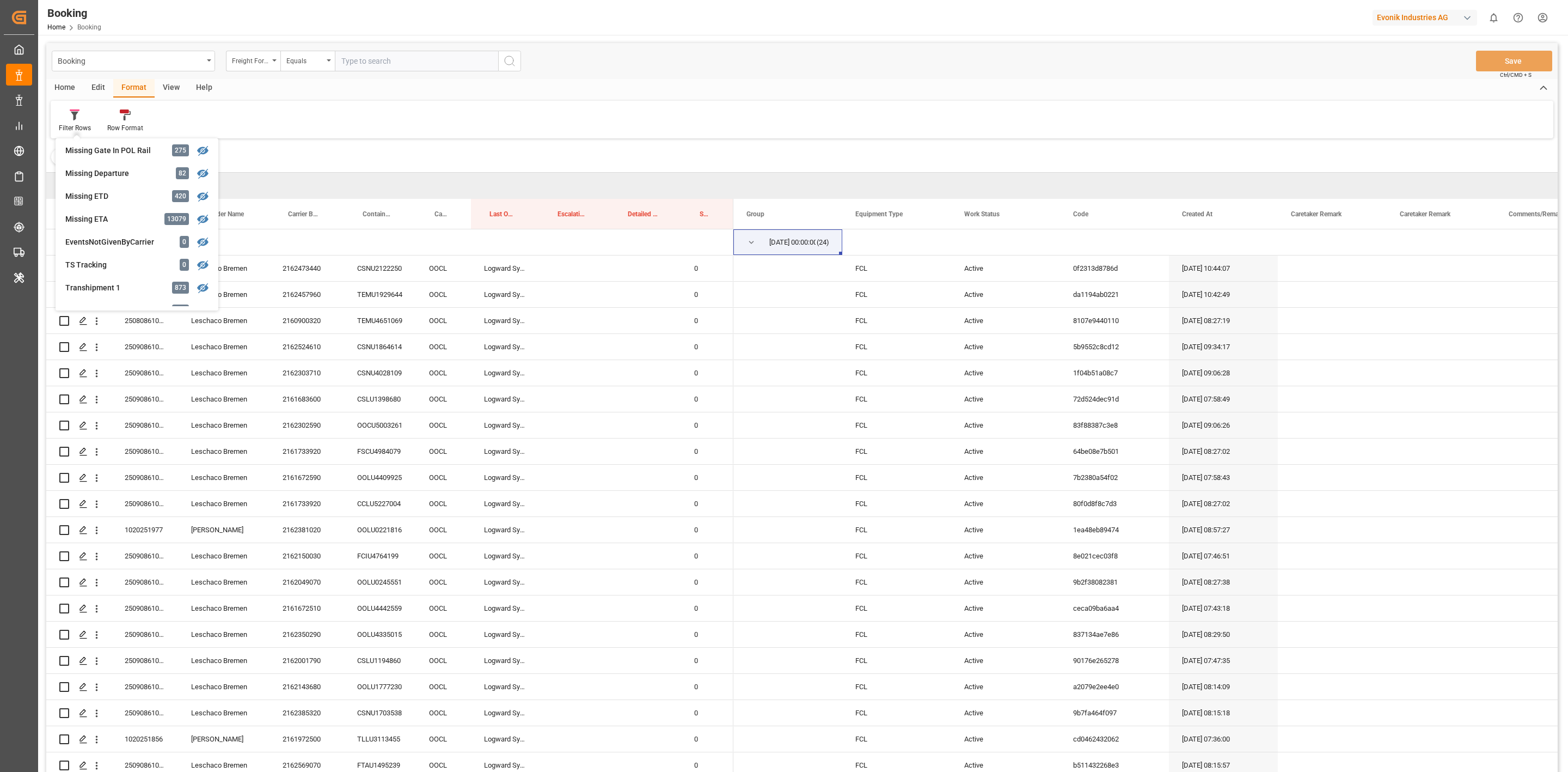
scroll to position [245, 0]
click at [149, 165] on div "Missing Departure" at bounding box center [113, 160] width 96 height 11
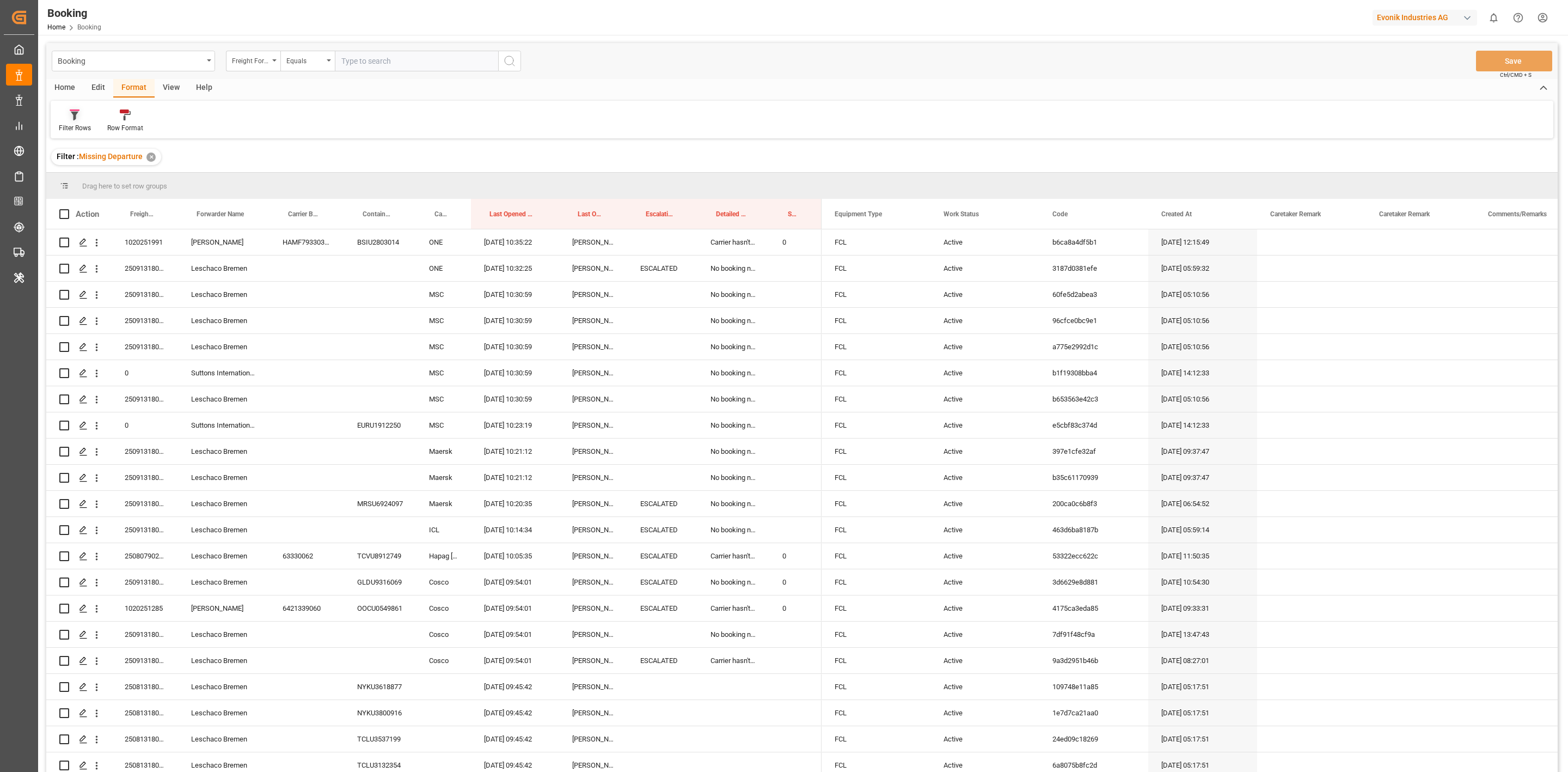
click at [69, 124] on div "Filter Rows" at bounding box center [74, 128] width 32 height 9
click at [119, 192] on div "Transhipment 1" at bounding box center [113, 193] width 96 height 11
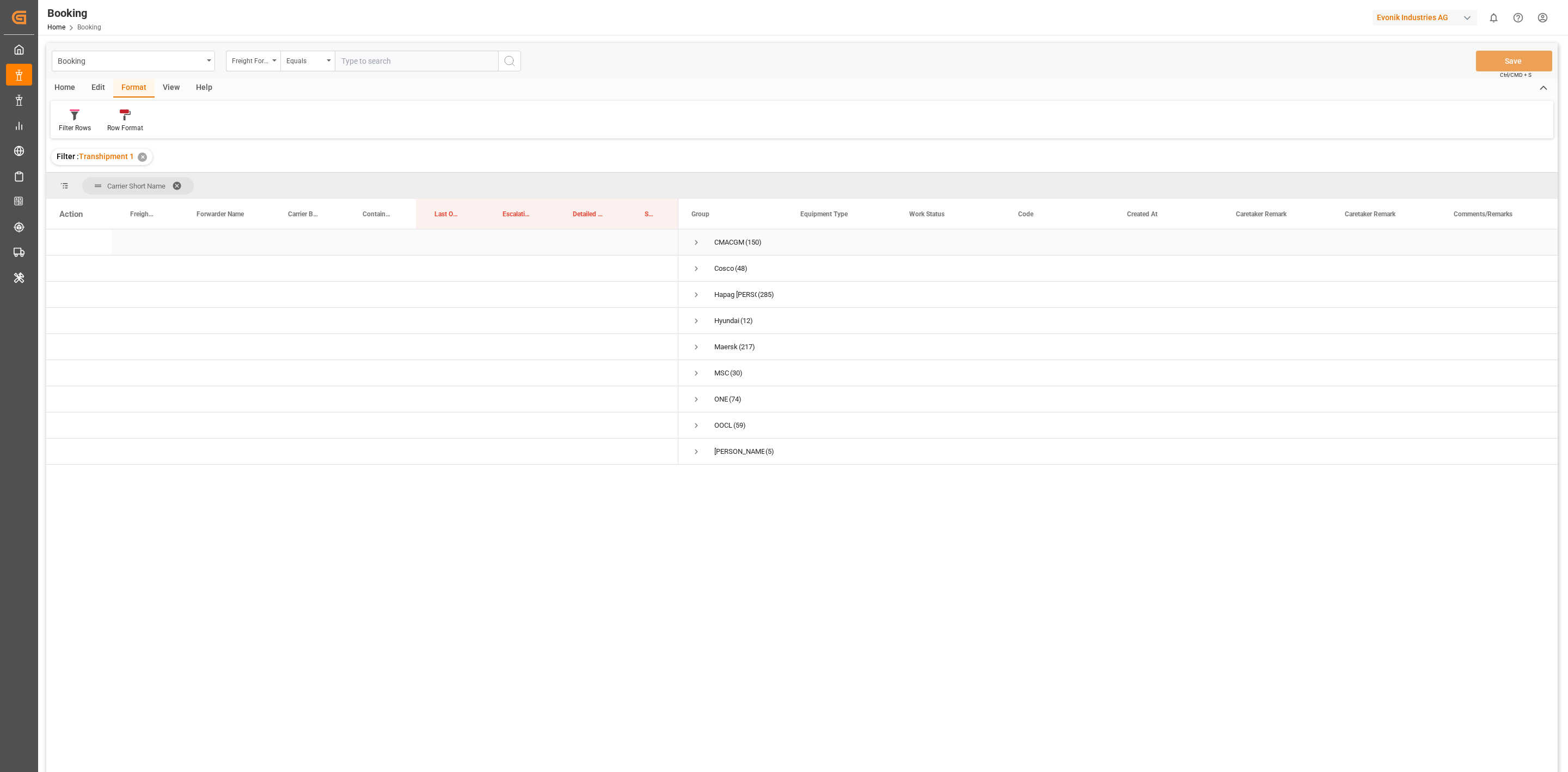
click at [696, 242] on span "Press SPACE to select this row." at bounding box center [696, 242] width 9 height 9
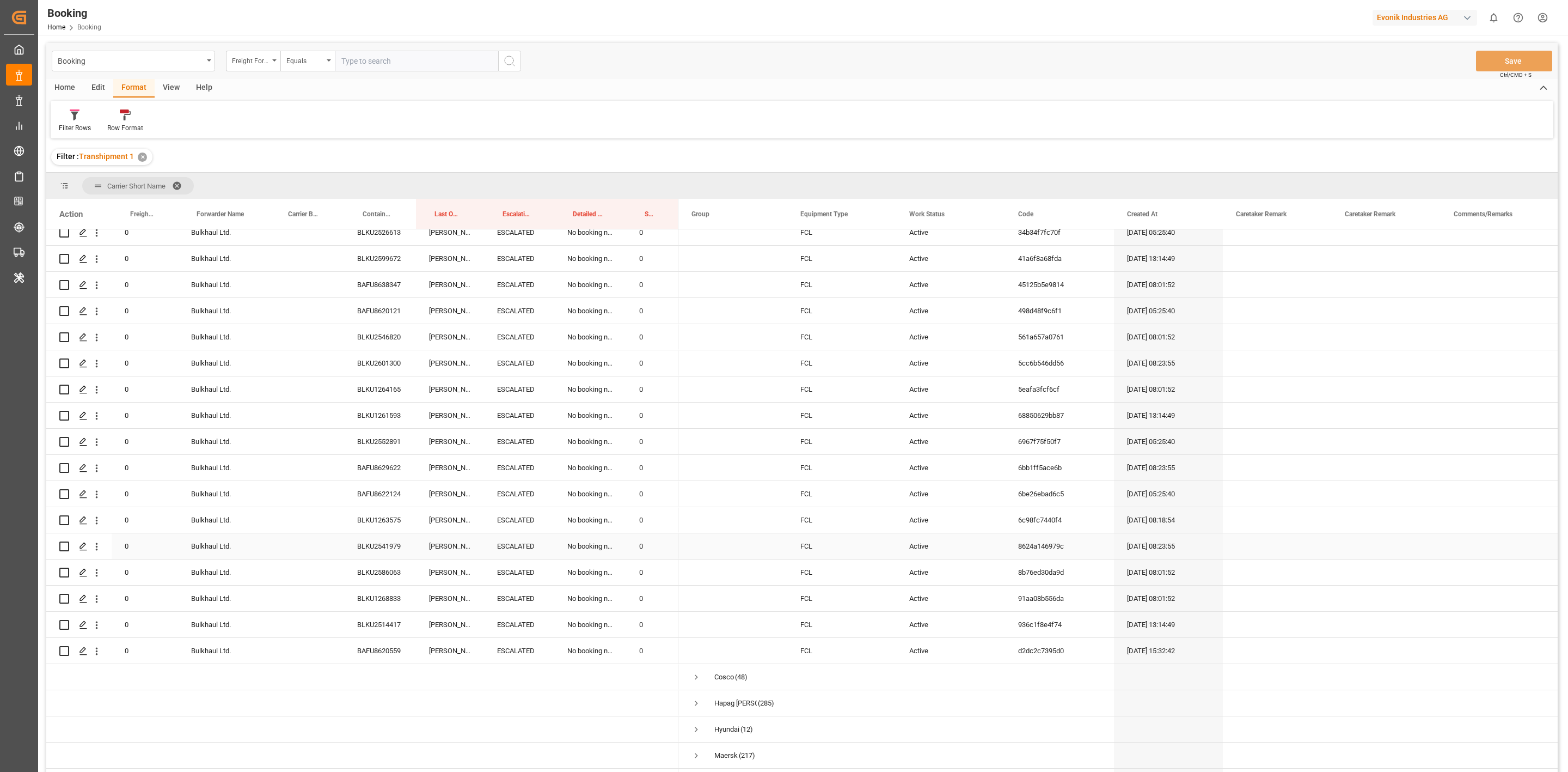
scroll to position [3614, 0]
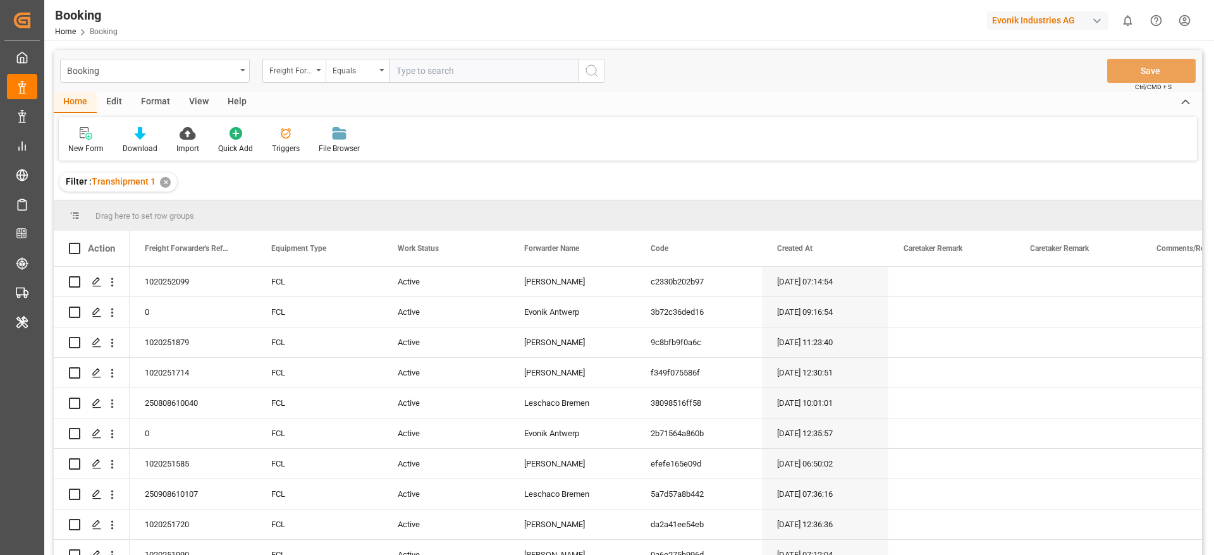
click at [202, 99] on div "View" at bounding box center [199, 102] width 39 height 21
click at [82, 137] on icon at bounding box center [81, 133] width 13 height 13
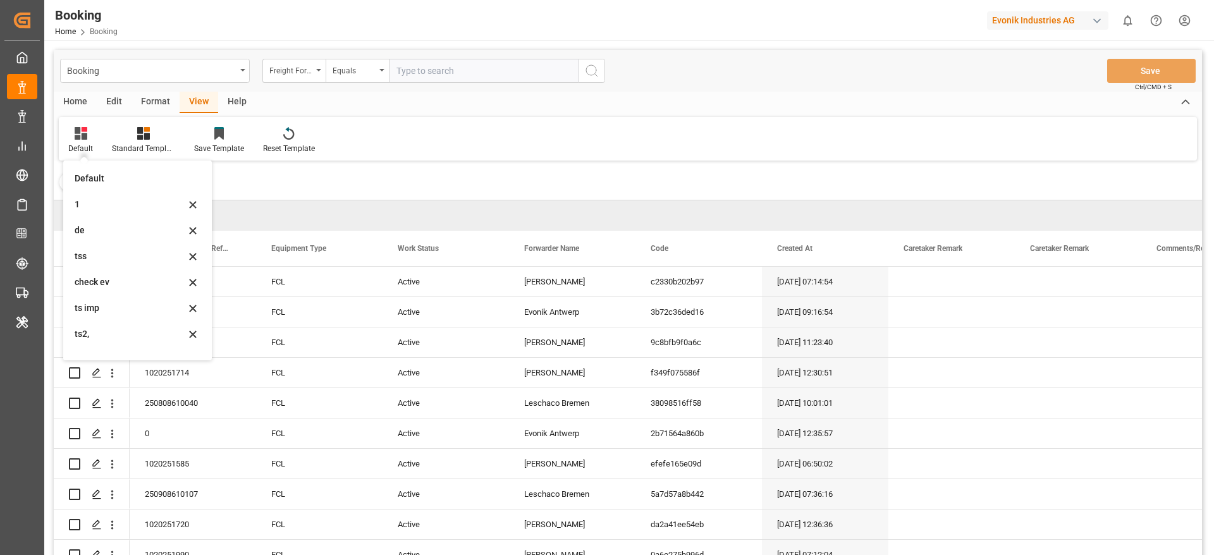
click at [325, 169] on div "Filter : Transhipment 1 ✕" at bounding box center [628, 181] width 1148 height 35
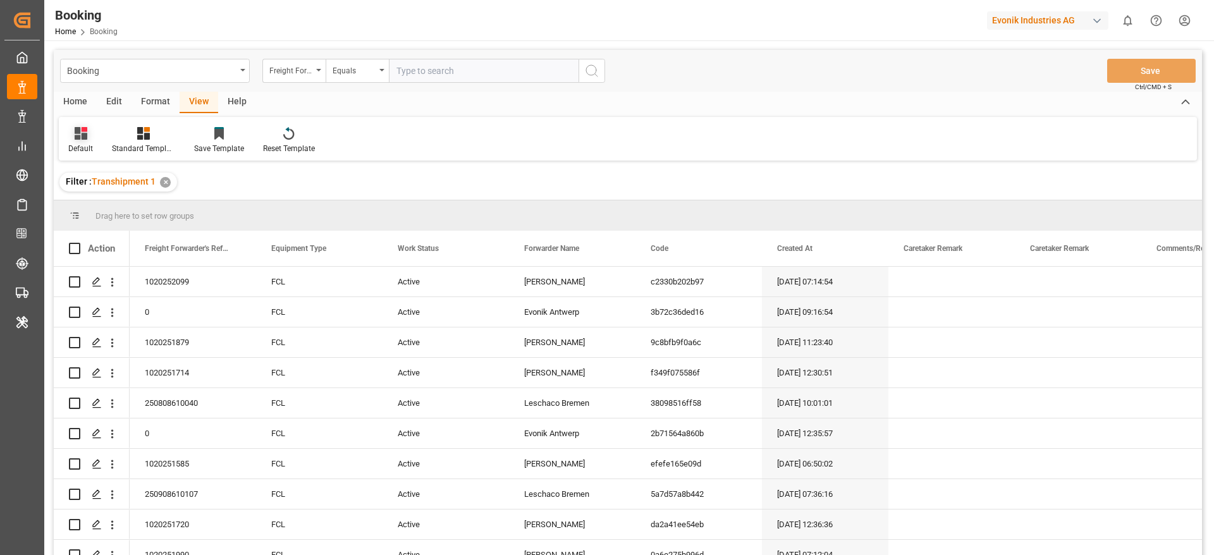
click at [75, 137] on icon at bounding box center [81, 133] width 13 height 13
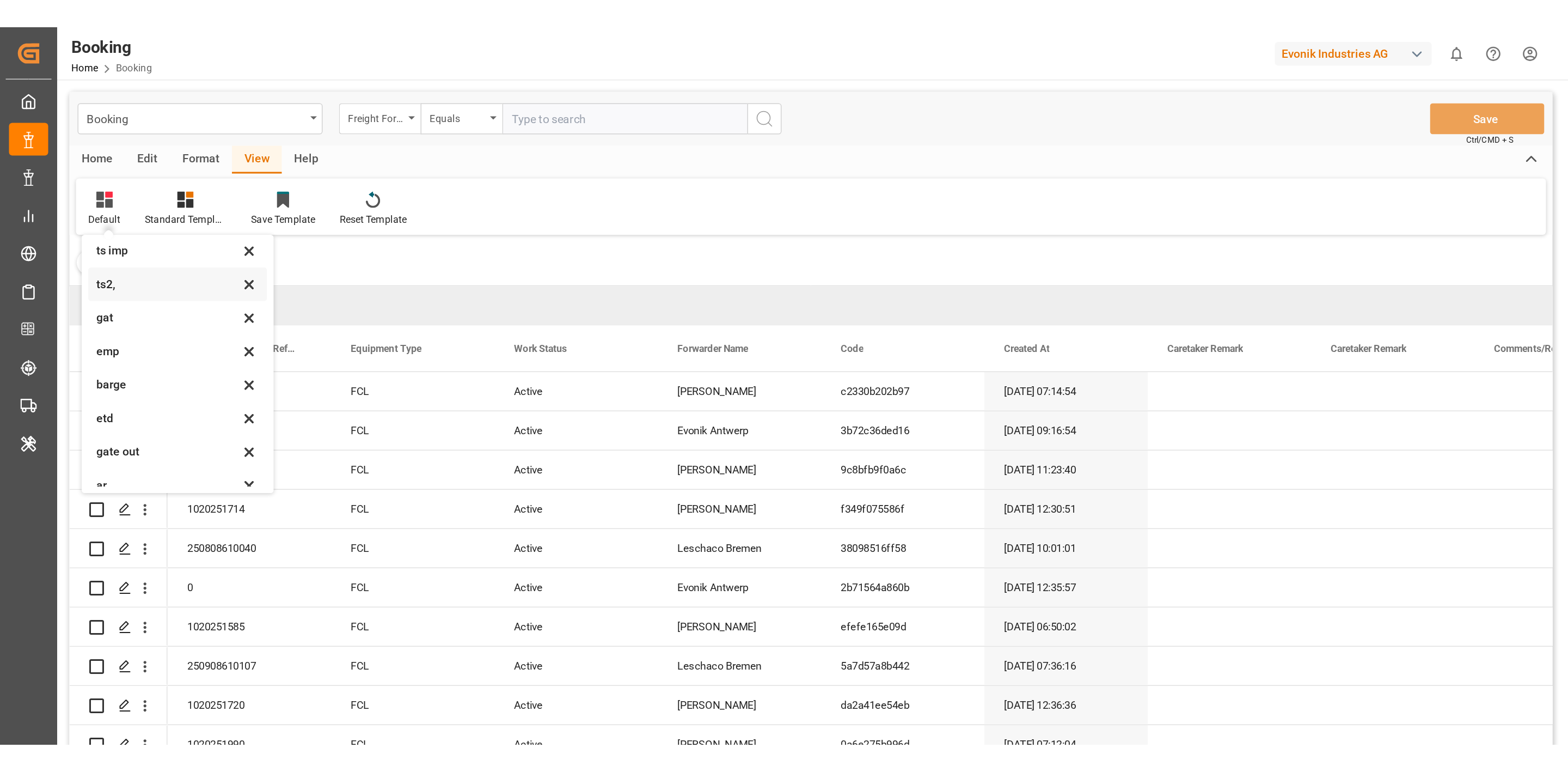
scroll to position [67, 0]
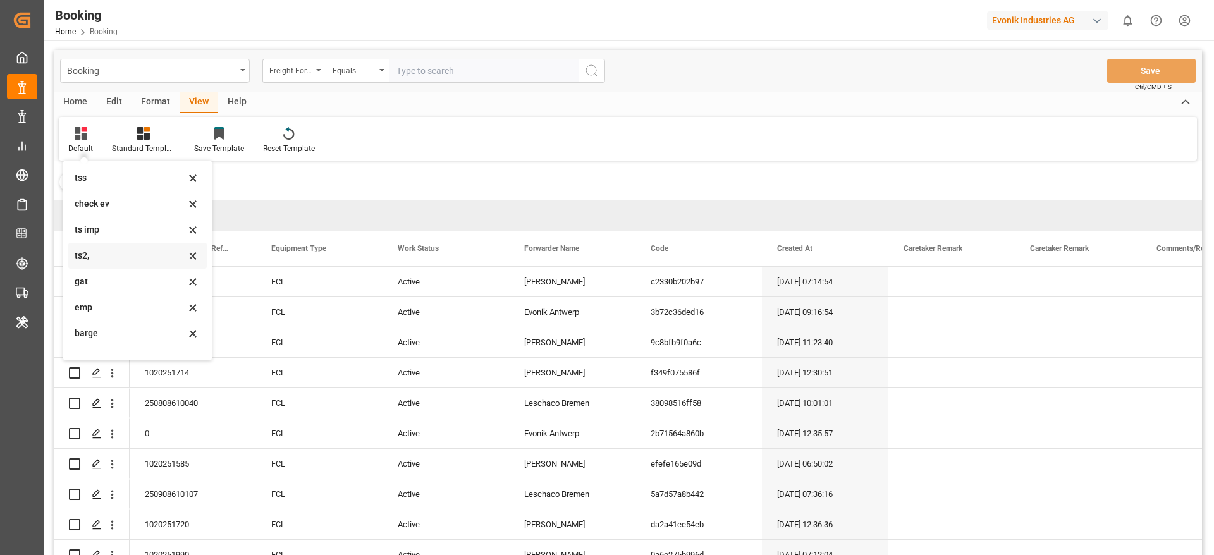
click at [105, 250] on div "ts2," at bounding box center [130, 255] width 111 height 13
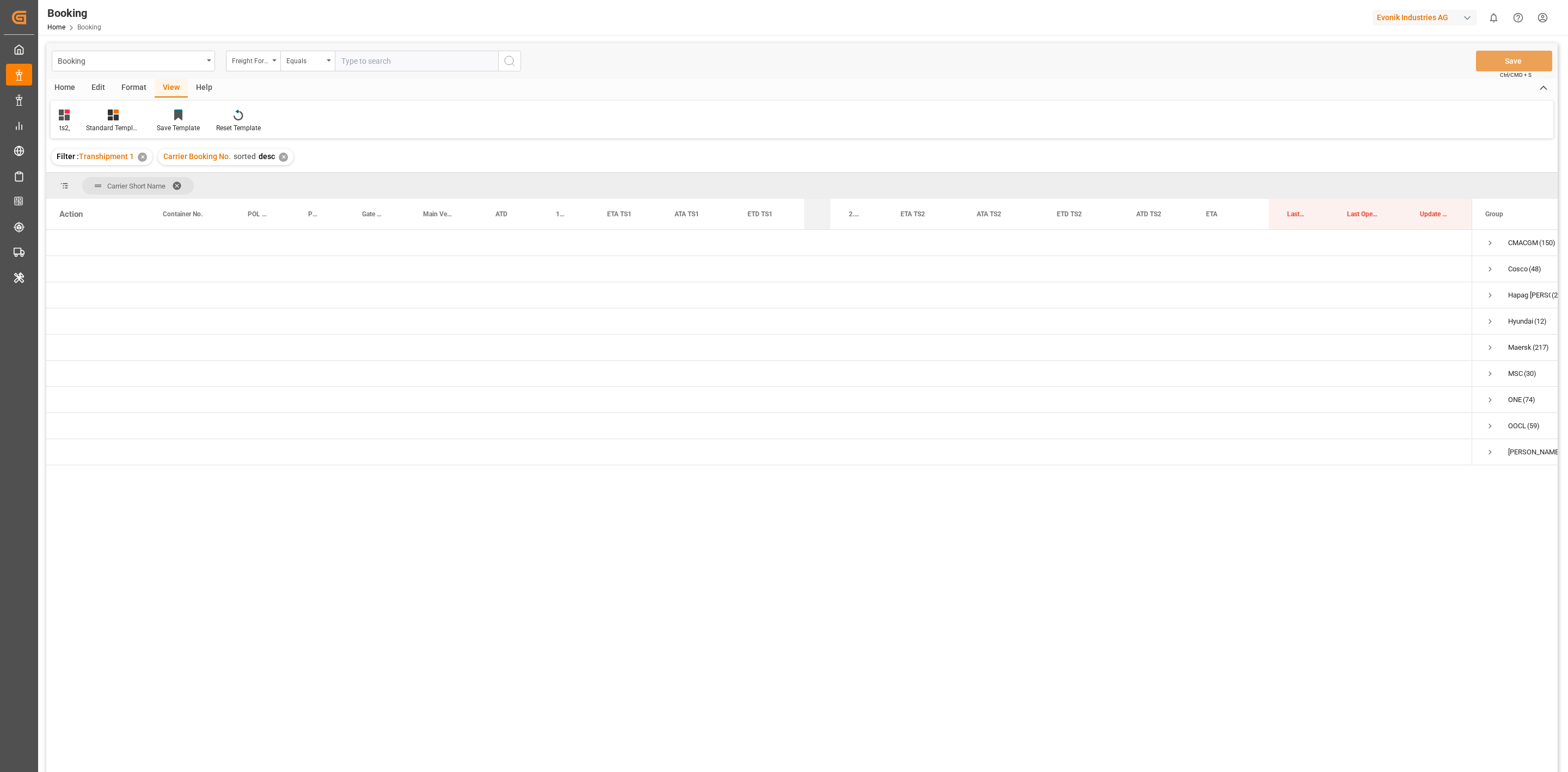
drag, startPoint x: 876, startPoint y: 209, endPoint x: 828, endPoint y: 218, distance: 48.8
click at [828, 218] on div at bounding box center [830, 214] width 4 height 30
click at [1044, 238] on span "Press SPACE to select this row." at bounding box center [1490, 242] width 9 height 25
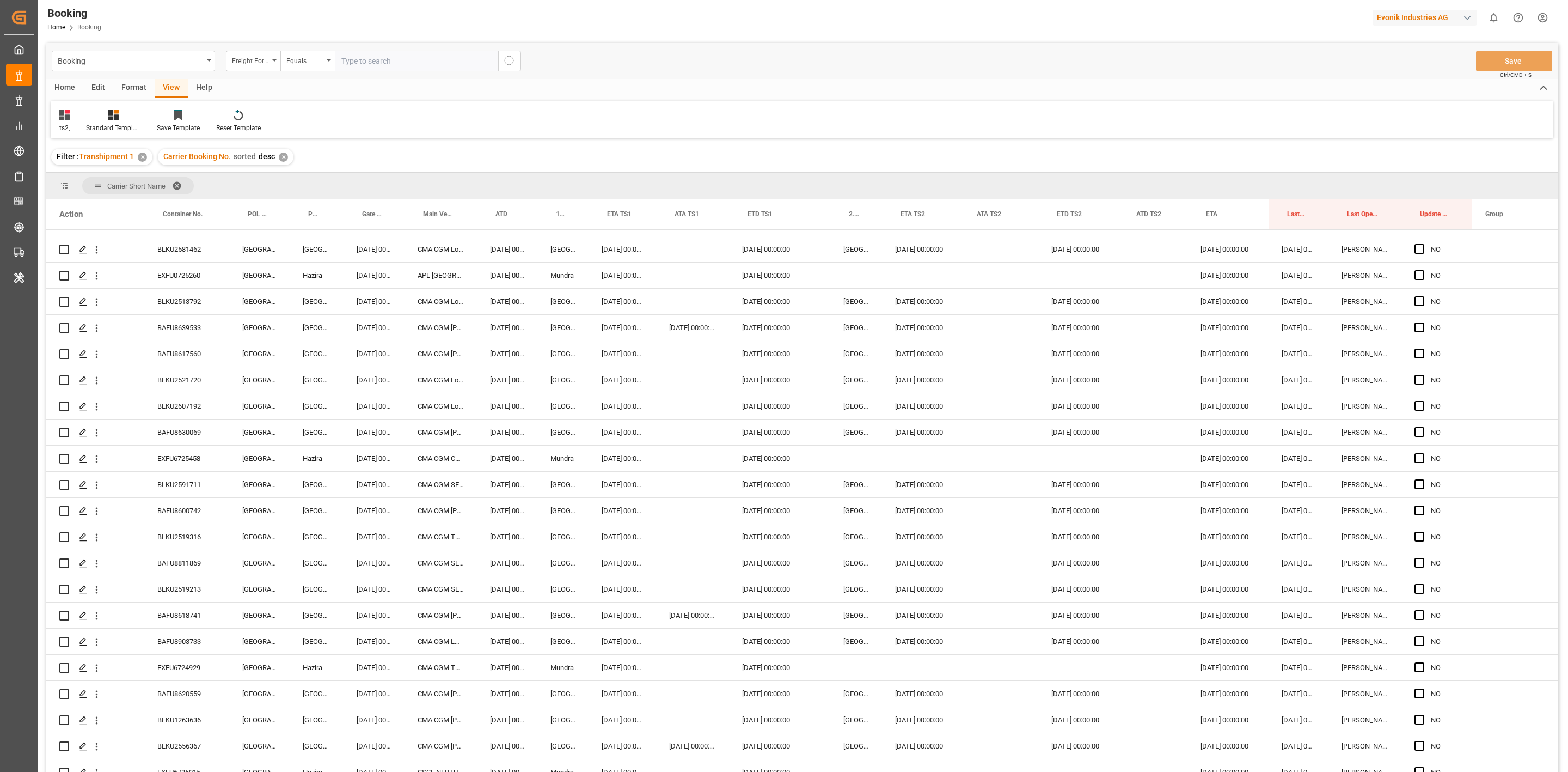
scroll to position [1715, 0]
click at [435, 211] on span "Main Vessel and Vessel Imo" at bounding box center [438, 214] width 31 height 8
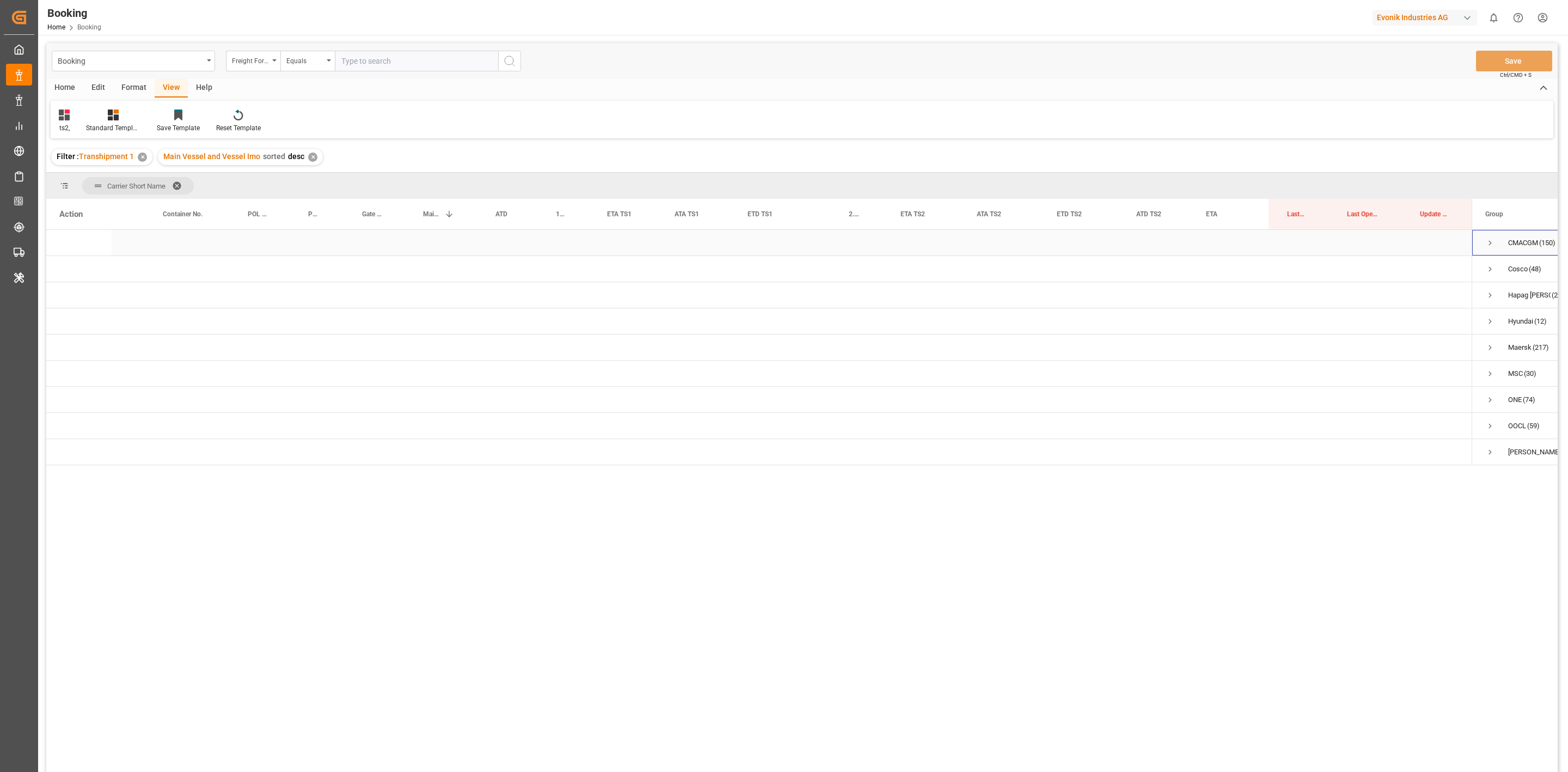
click at [1044, 240] on div "CMACGM (150)" at bounding box center [1527, 243] width 108 height 26
click at [1044, 238] on span "Press SPACE to select this row." at bounding box center [1490, 242] width 9 height 25
click at [1044, 270] on div "Loading" at bounding box center [802, 269] width 1511 height 26
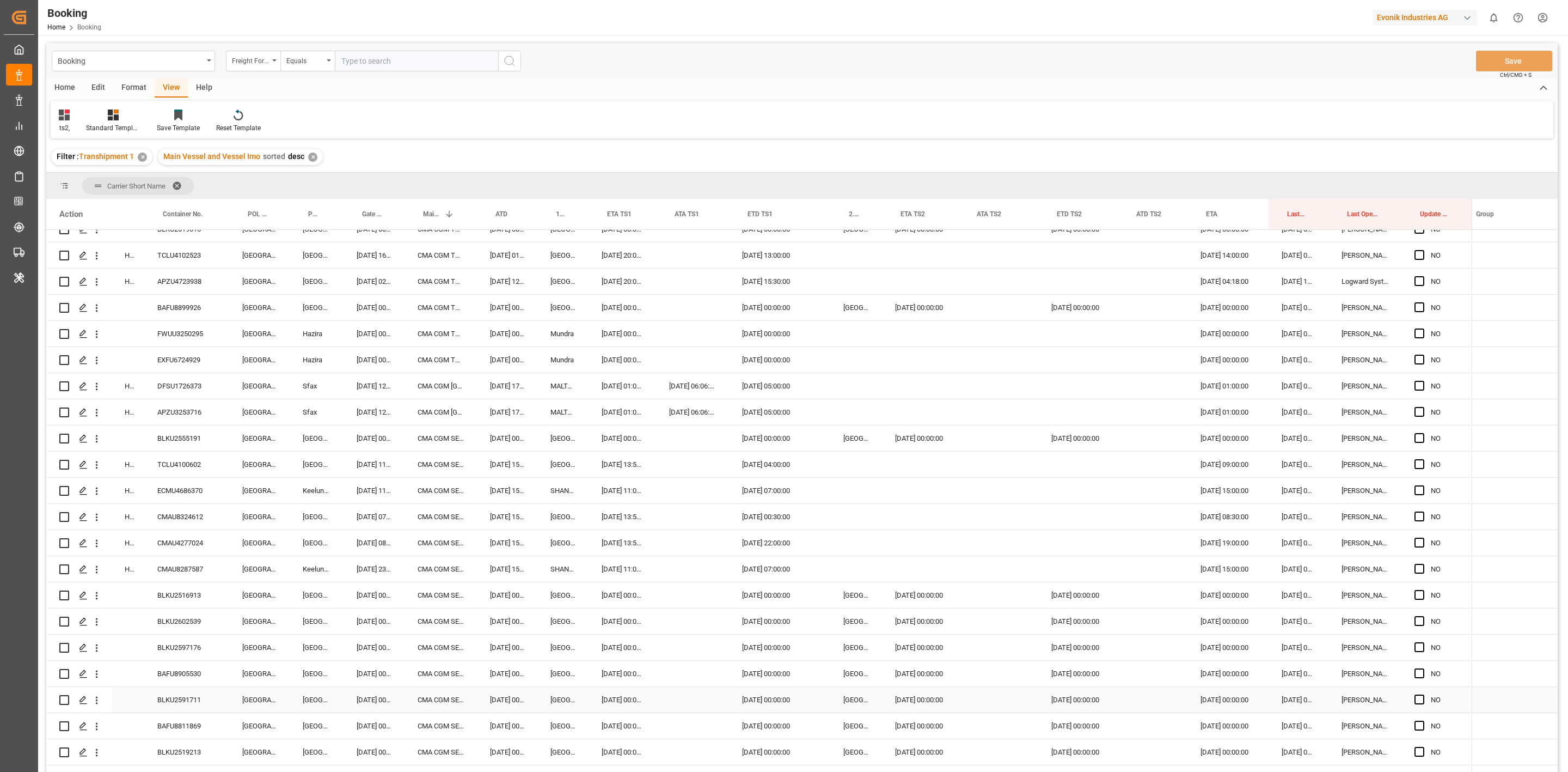
scroll to position [674, 0]
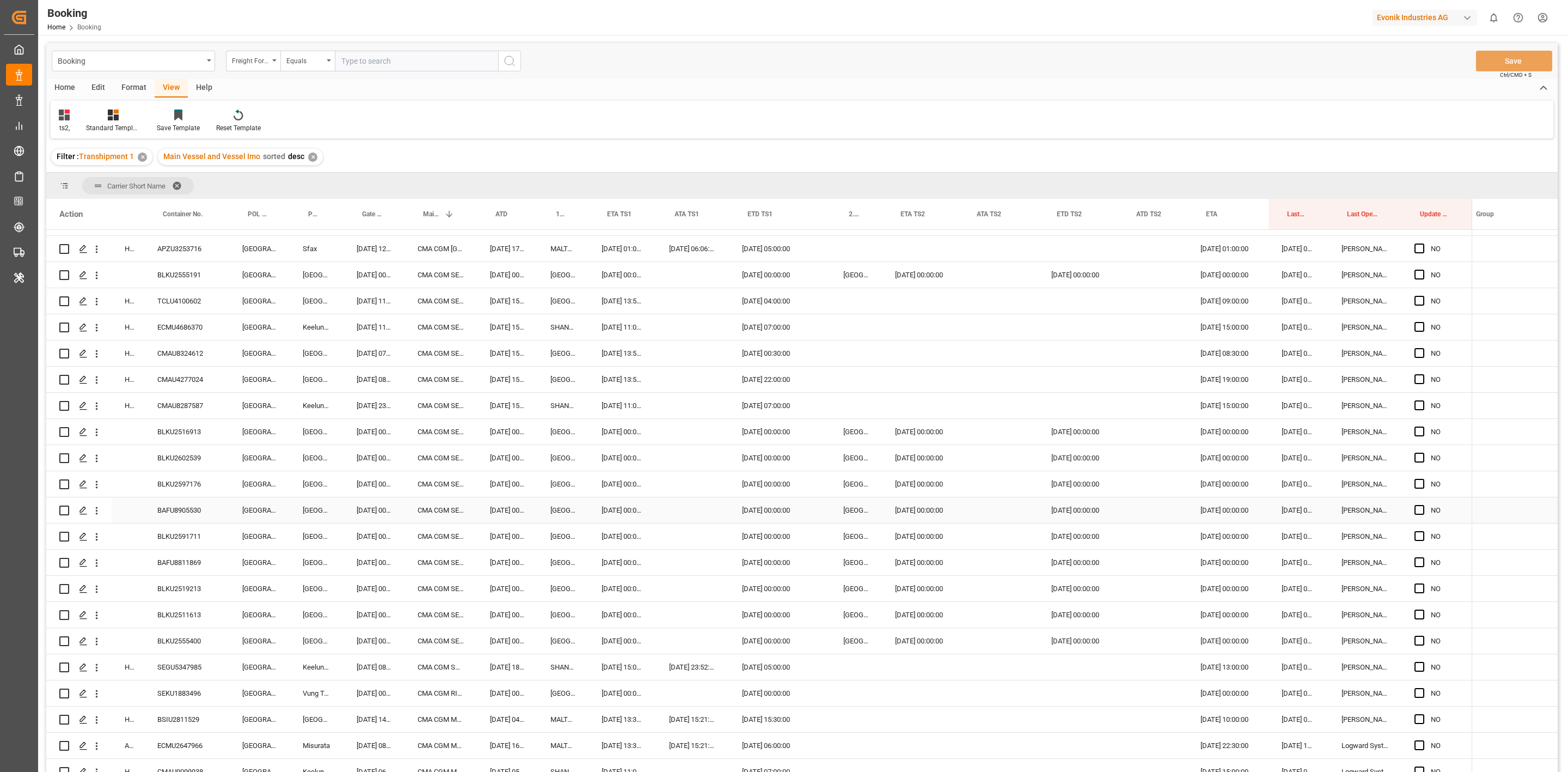
click at [1044, 477] on span "Press SPACE to select this row." at bounding box center [1518, 510] width 83 height 24
click at [1044, 477] on div "7001263860" at bounding box center [1527, 510] width 108 height 26
click at [1044, 151] on div "Filter : Transhipment 1 ✕ Main Vessel and Vessel Imo sorted desc ✕" at bounding box center [802, 156] width 1511 height 30
click at [240, 57] on div "Freight Forwarder's Reference No." at bounding box center [250, 59] width 37 height 13
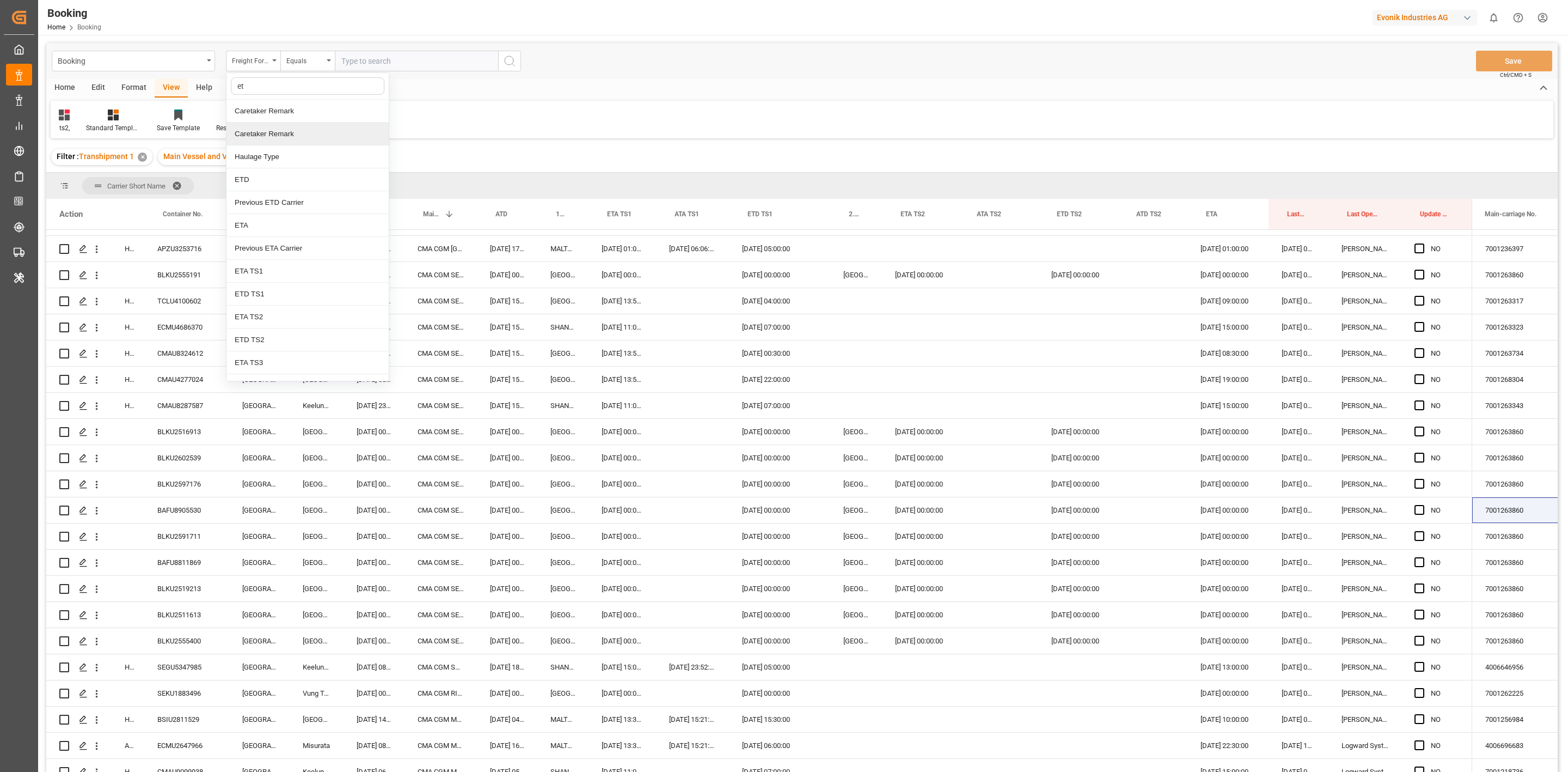
type input "etd"
click at [256, 159] on div "ETD TS1" at bounding box center [307, 157] width 162 height 23
click at [319, 60] on div "Equals" at bounding box center [305, 59] width 37 height 13
click at [350, 178] on div "Greater than" at bounding box center [362, 179] width 162 height 23
click at [375, 51] on input "text" at bounding box center [417, 61] width 164 height 21
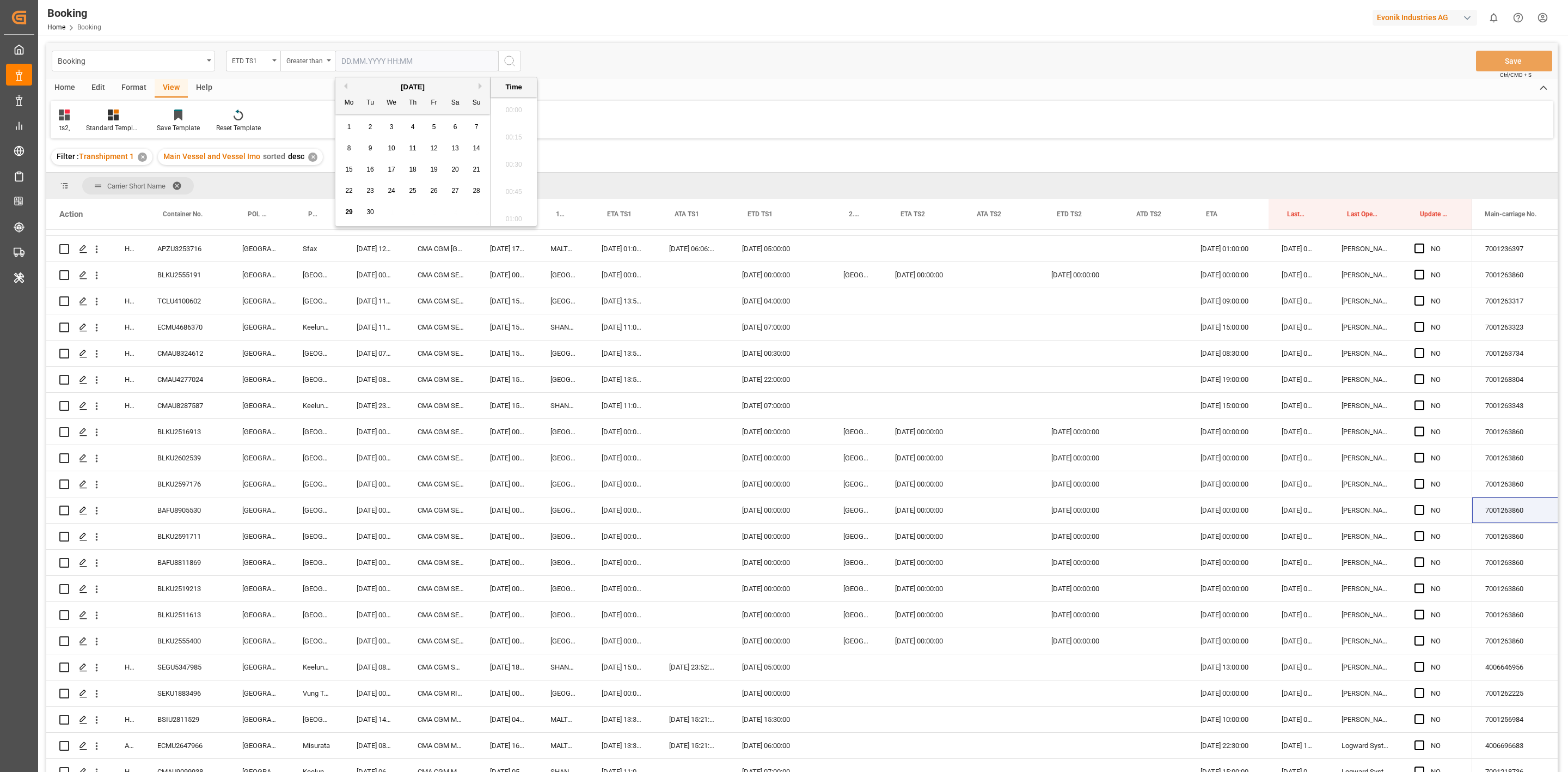
scroll to position [1855, 0]
click at [658, 133] on div "ts2, Standard Templates Save Template Reset Template" at bounding box center [802, 120] width 1503 height 38
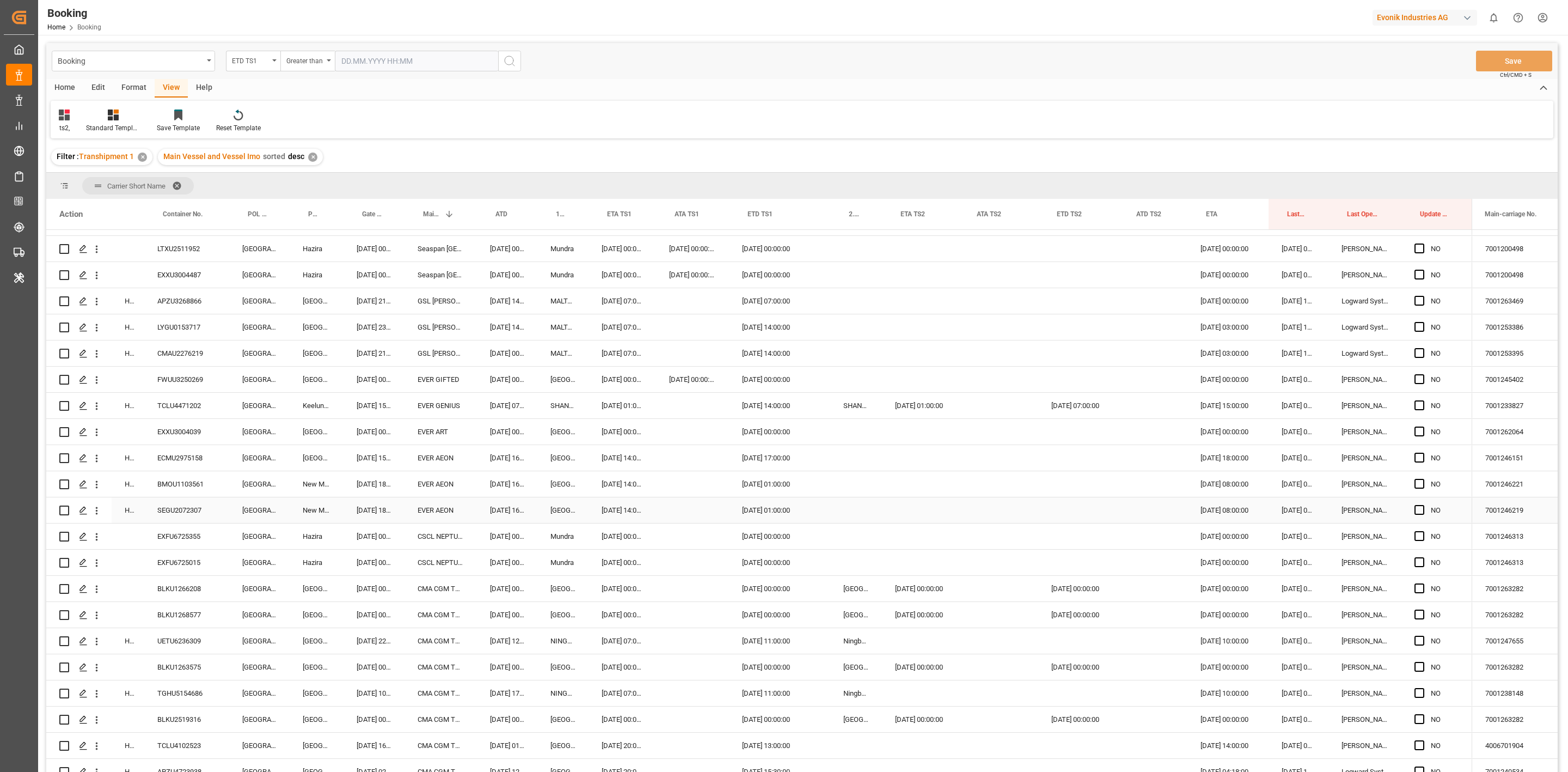
scroll to position [0, 0]
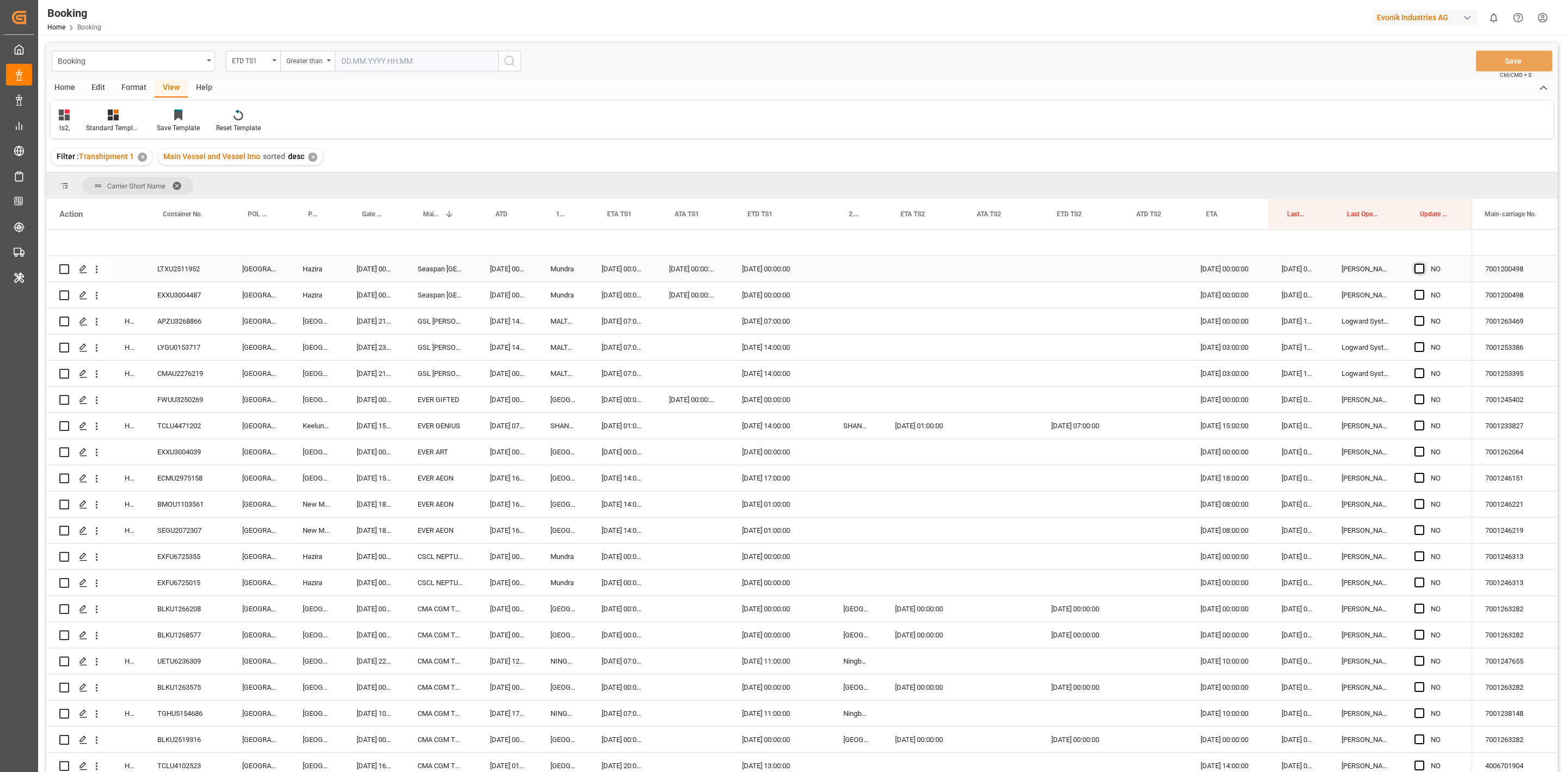
click at [1044, 266] on span "Press SPACE to select this row." at bounding box center [1418, 268] width 9 height 9
click at [1044, 264] on input "Press SPACE to select this row." at bounding box center [1422, 264] width 0 height 0
click at [1044, 296] on span "Press SPACE to select this row." at bounding box center [1418, 294] width 9 height 9
click at [1044, 290] on input "Press SPACE to select this row." at bounding box center [1422, 290] width 0 height 0
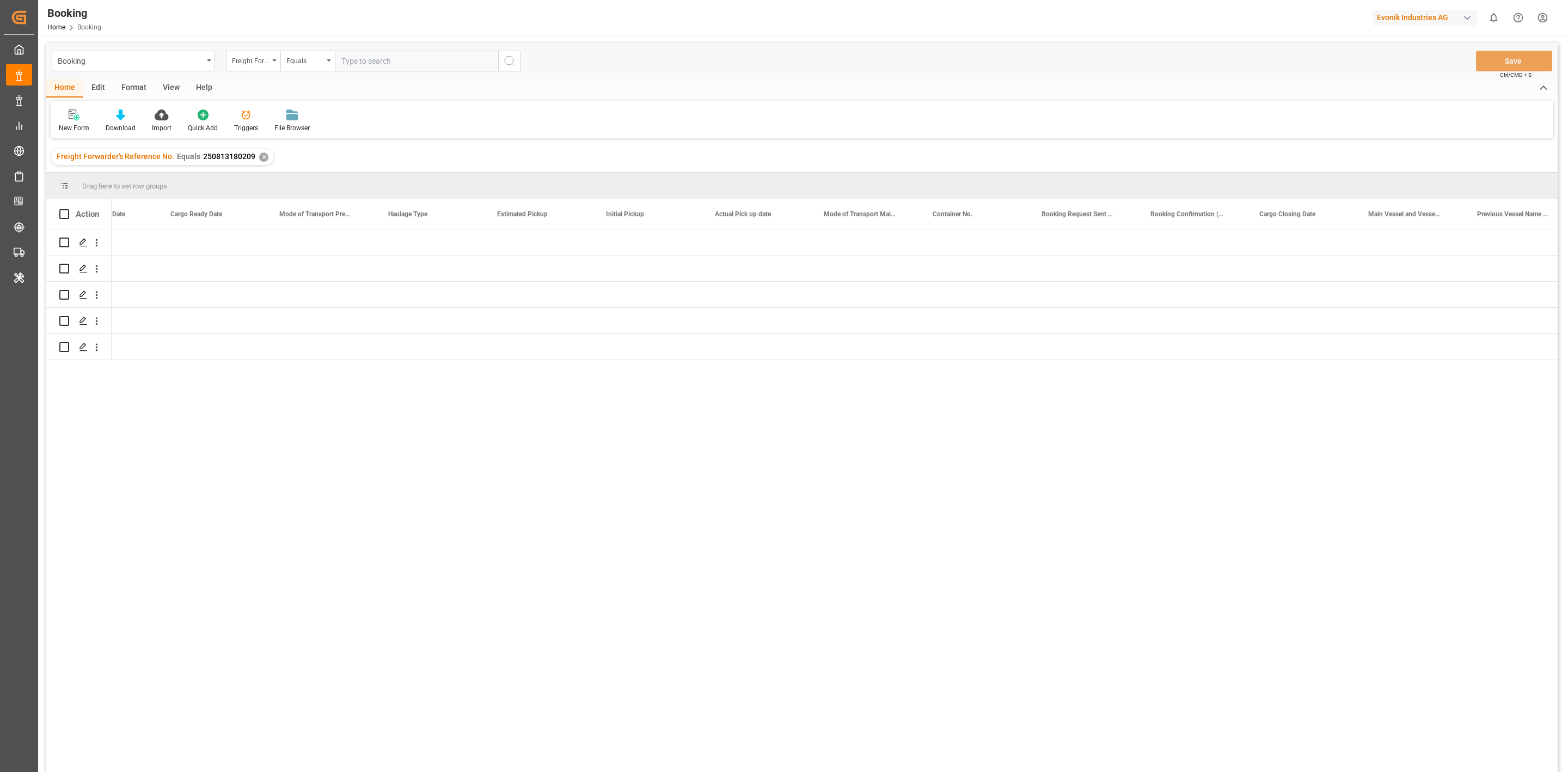
scroll to position [0, 3003]
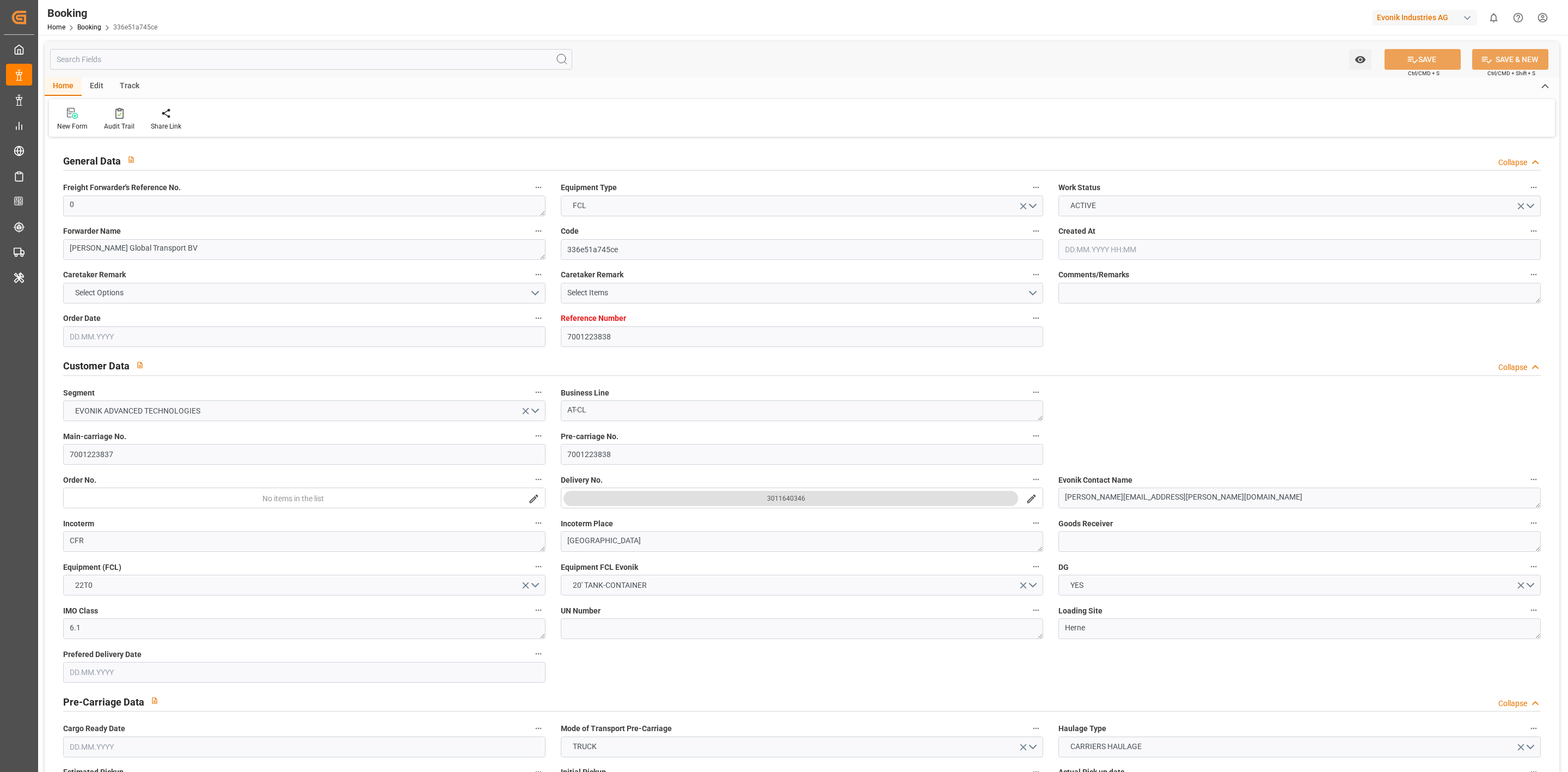
type input "7001223838"
type input "9893979"
type input "9130523"
type input "OOCL"
type input "Orient Overseas Container Line Ltd"
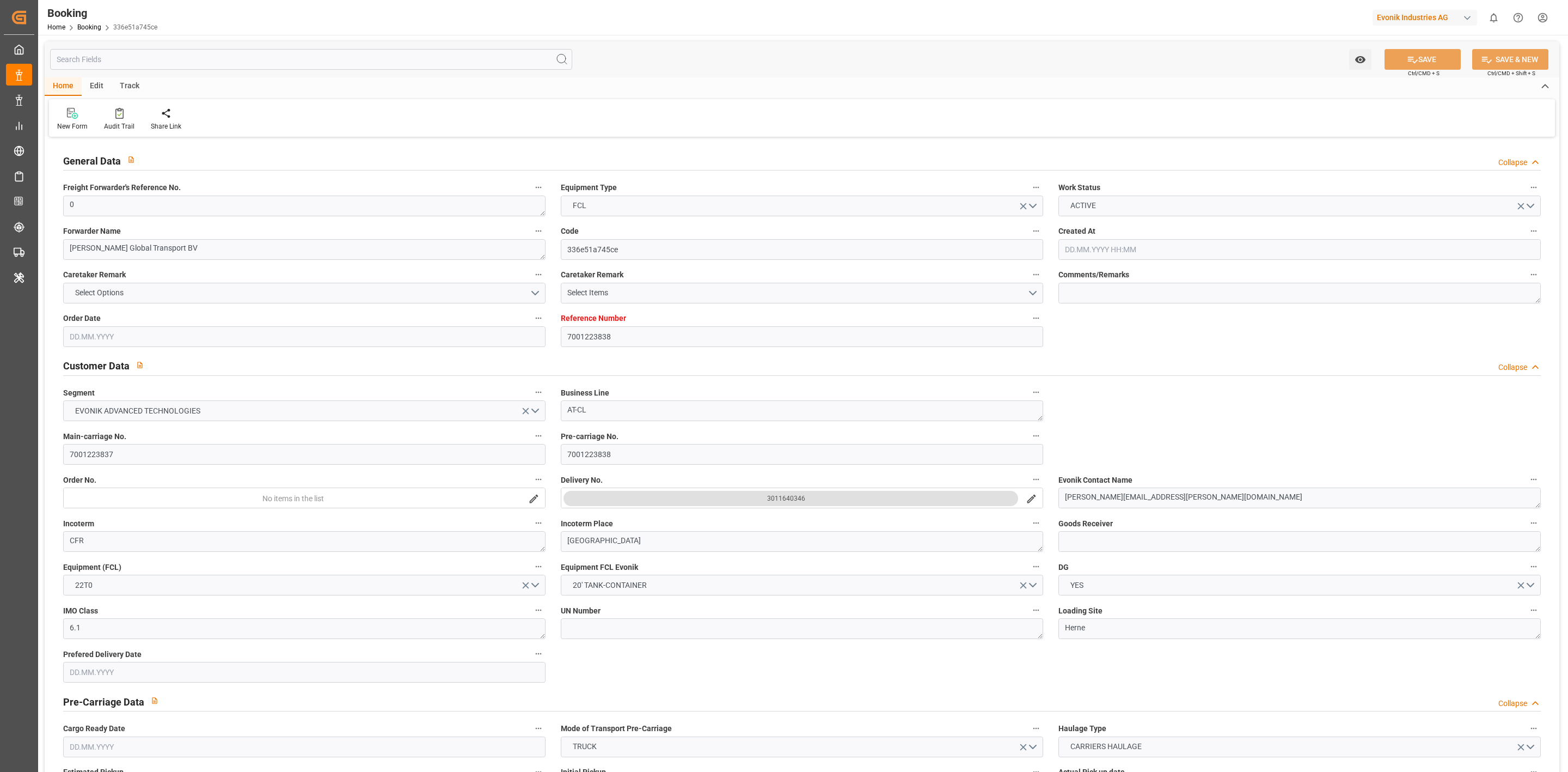
type input "NLRTM"
type input "JPNGO"
type input "TWKHH"
type input "0"
type input "[DATE] 08:31"
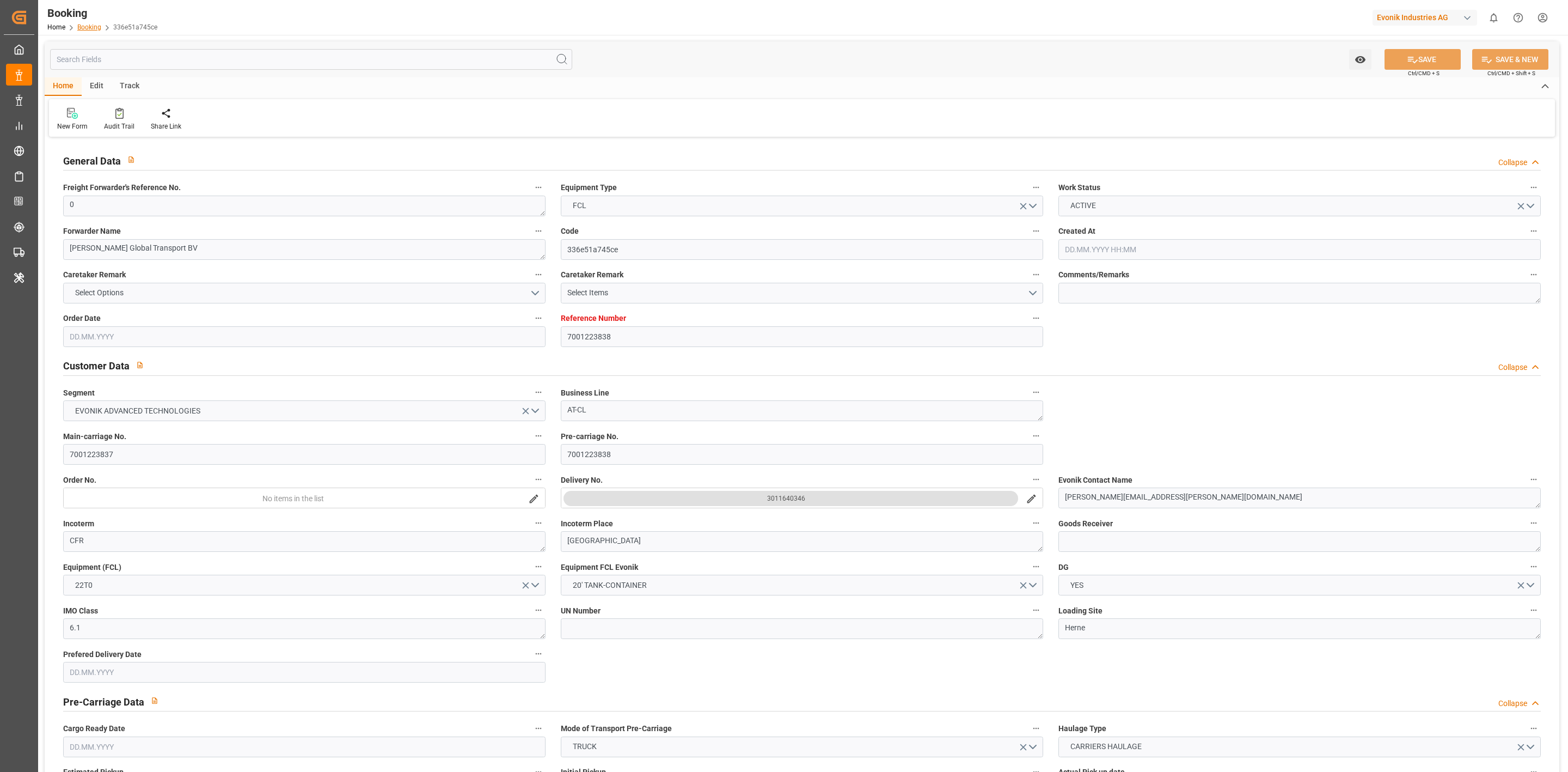
type input "[DATE]"
type input "[DATE] 00:00"
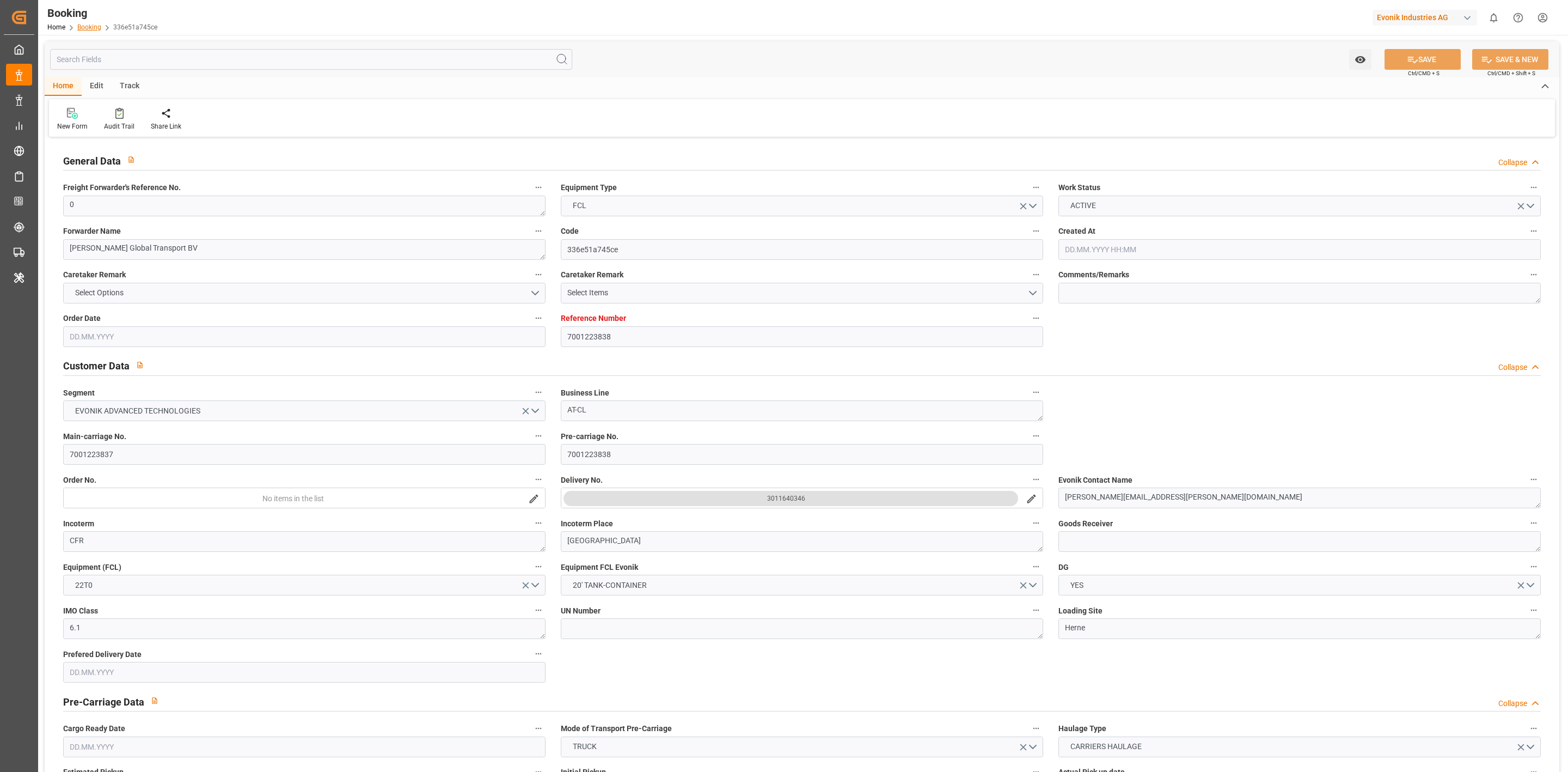
type input "[DATE] 00:00"
type input "14.09.2025 00:00"
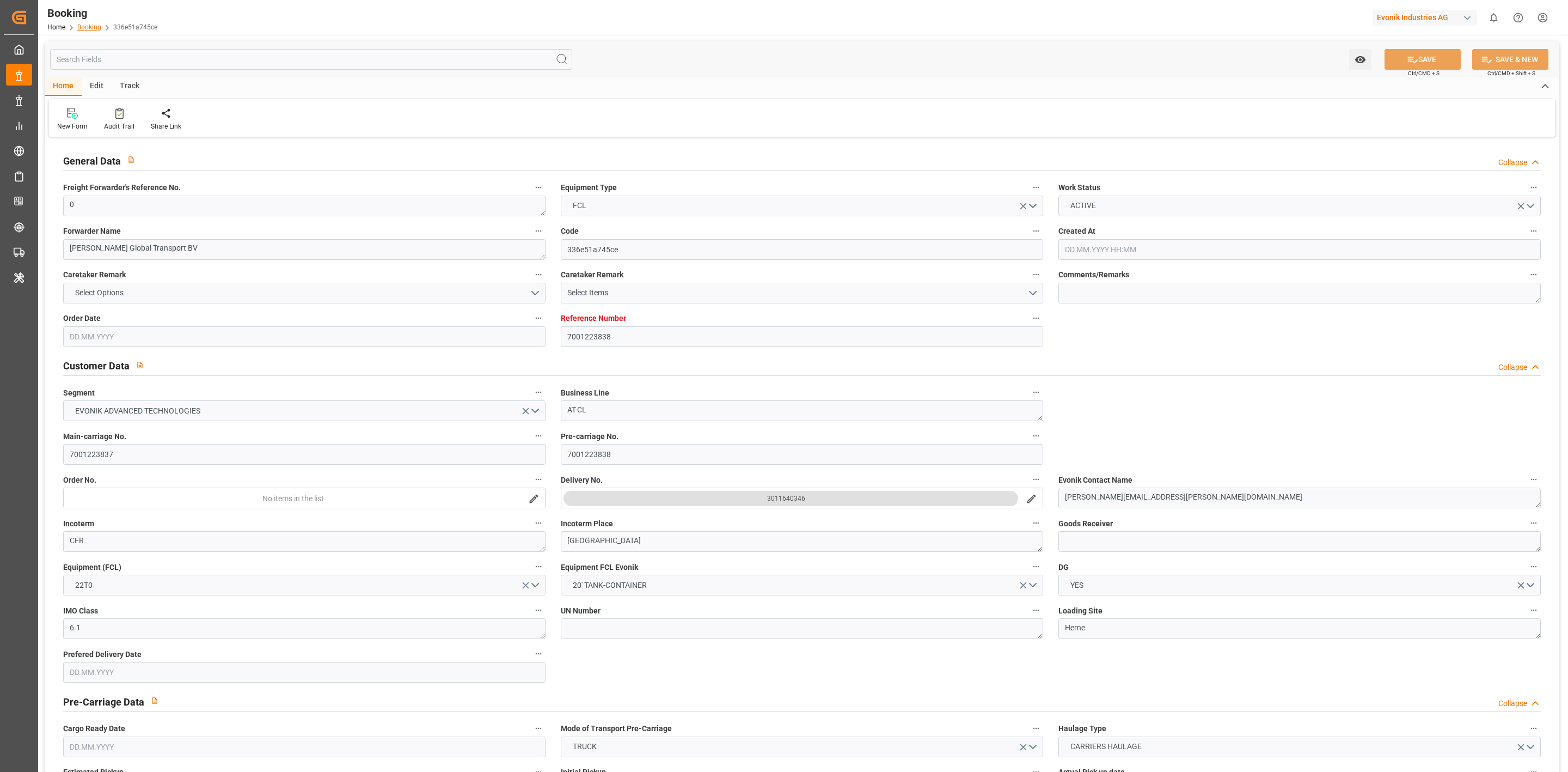
type input "13.09.2025 00:00"
type input "14.09.2025 00:00"
type input "28.09.2025 00:00"
type input "23.09.2025 00:00"
type input "29.09.2025 00:00"
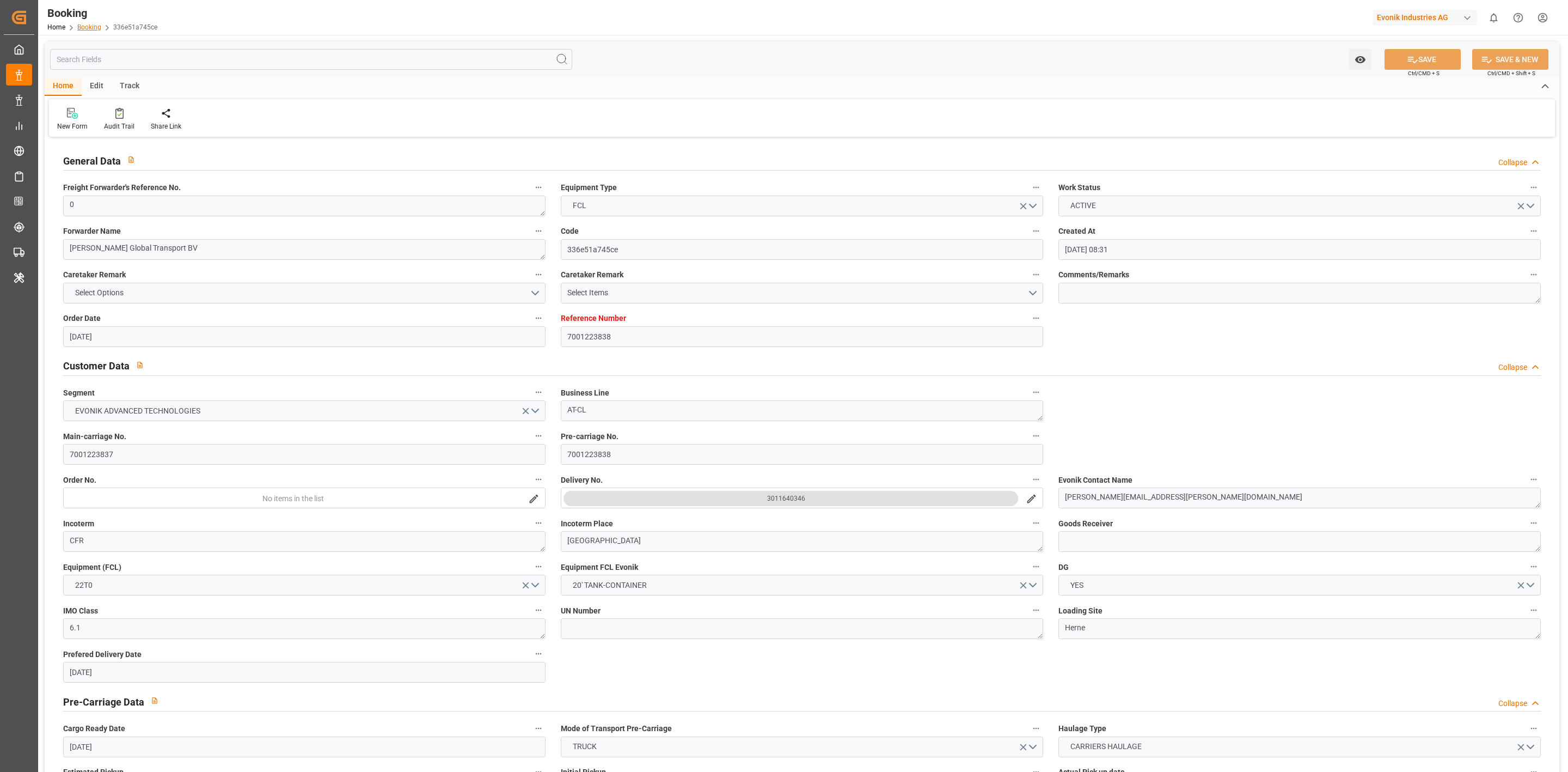
type input "30.07.2025"
type input "29.09.2025 10:34"
type input "28.09.2025"
click at [90, 24] on link "Booking" at bounding box center [90, 27] width 24 height 8
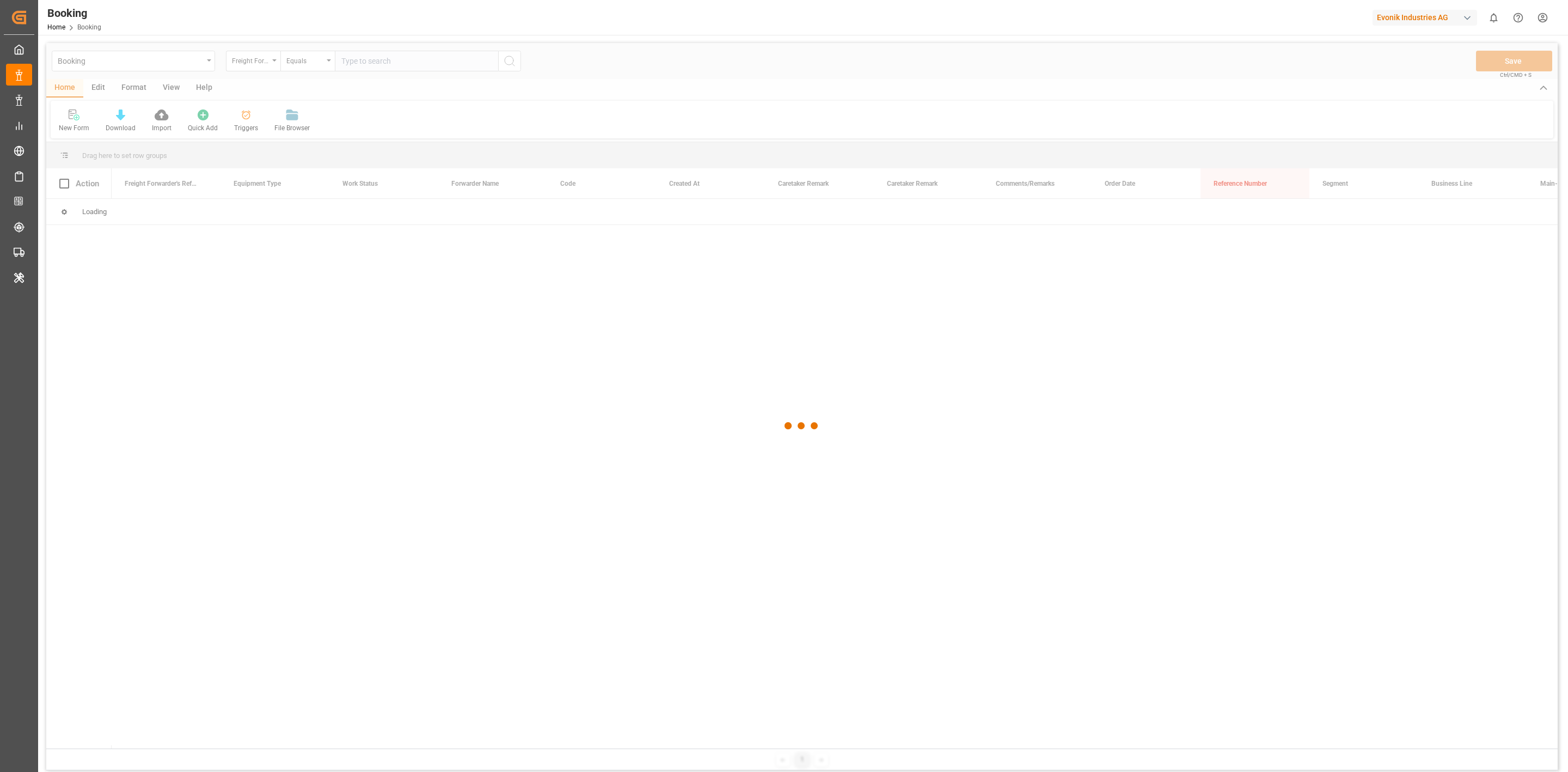
click at [237, 71] on div at bounding box center [802, 426] width 1511 height 765
click at [237, 71] on div "Freight Forwarder's Reference No." at bounding box center [252, 61] width 54 height 21
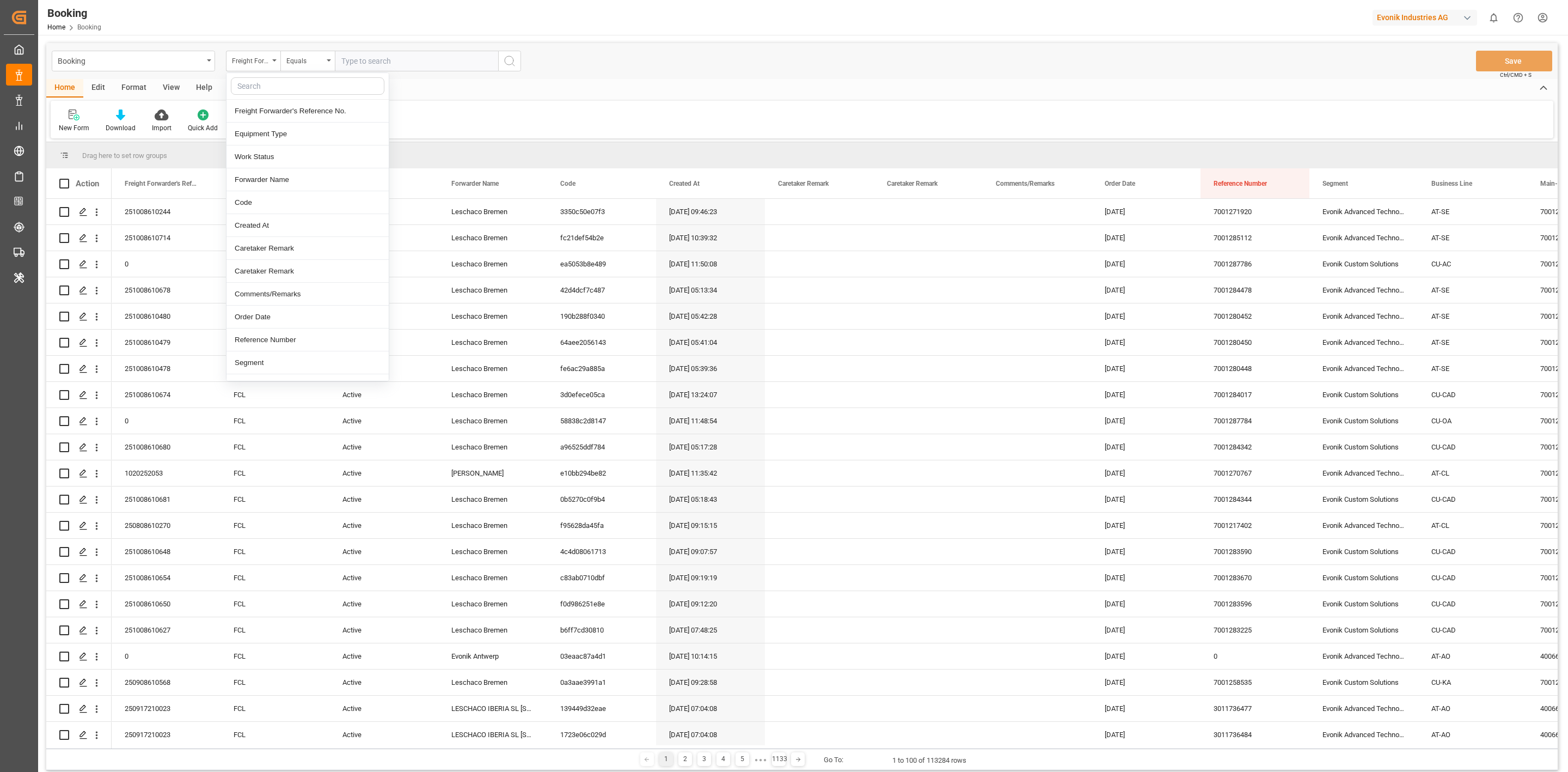
click at [237, 71] on div "Freight Forwarder's Reference No." at bounding box center [252, 61] width 54 height 21
click at [234, 61] on div "Freight Forwarder's Reference No." at bounding box center [250, 59] width 37 height 13
type input "main"
click at [262, 105] on div "Main-carriage No." at bounding box center [307, 111] width 162 height 23
click at [363, 59] on input "text" at bounding box center [417, 61] width 164 height 21
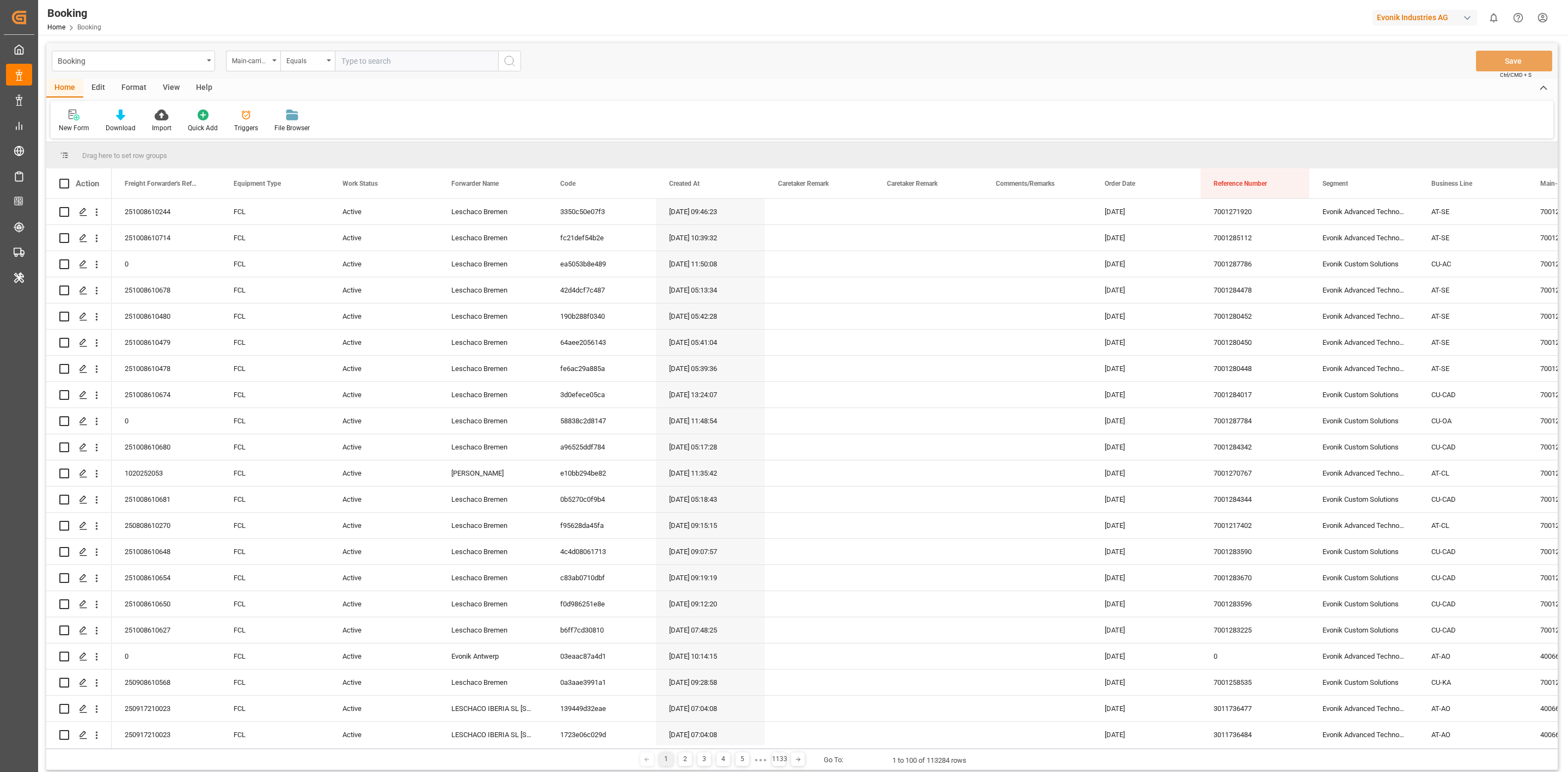
paste input "7001263860"
type input "7001263860"
click at [506, 65] on icon "search button" at bounding box center [509, 60] width 13 height 13
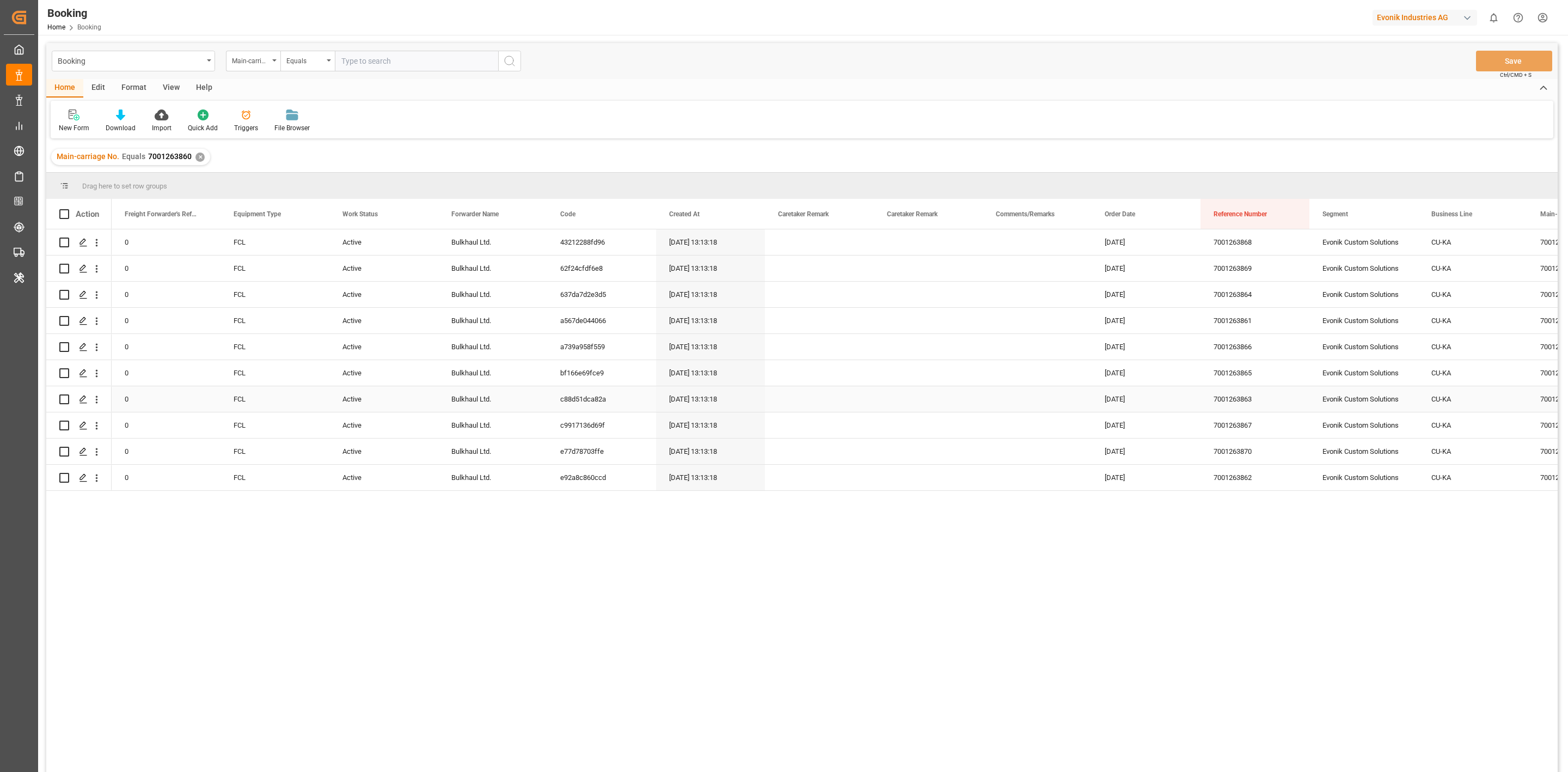
click at [1004, 371] on div "Press SPACE to select this row." at bounding box center [1037, 373] width 108 height 26
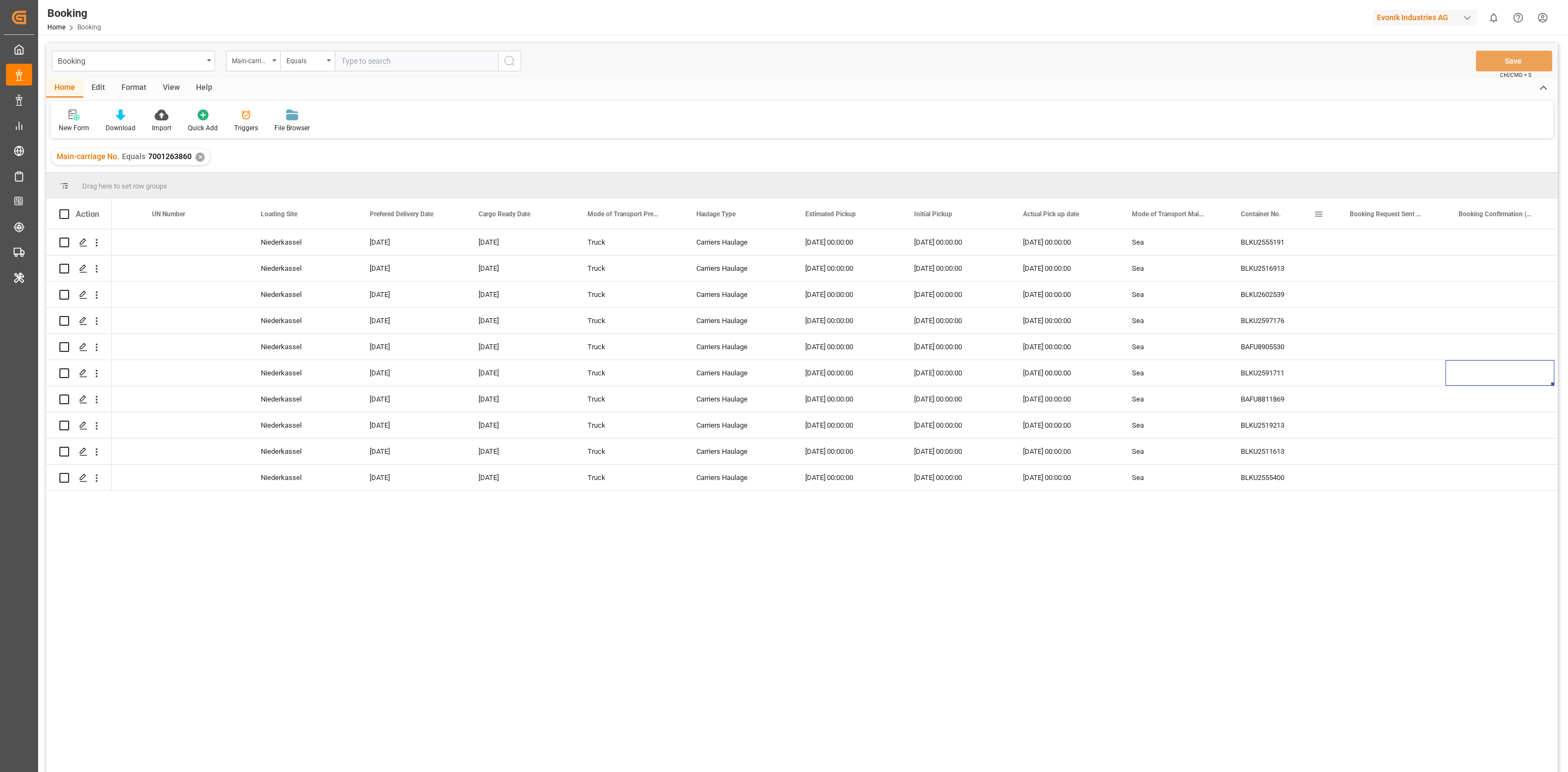
click at [1323, 215] on span at bounding box center [1318, 214] width 9 height 9
click at [1366, 239] on span "Pin Column" at bounding box center [1371, 239] width 88 height 21
click at [1418, 244] on span at bounding box center [1416, 239] width 4 height 21
click at [1461, 246] on span "Pin Left" at bounding box center [1476, 243] width 46 height 21
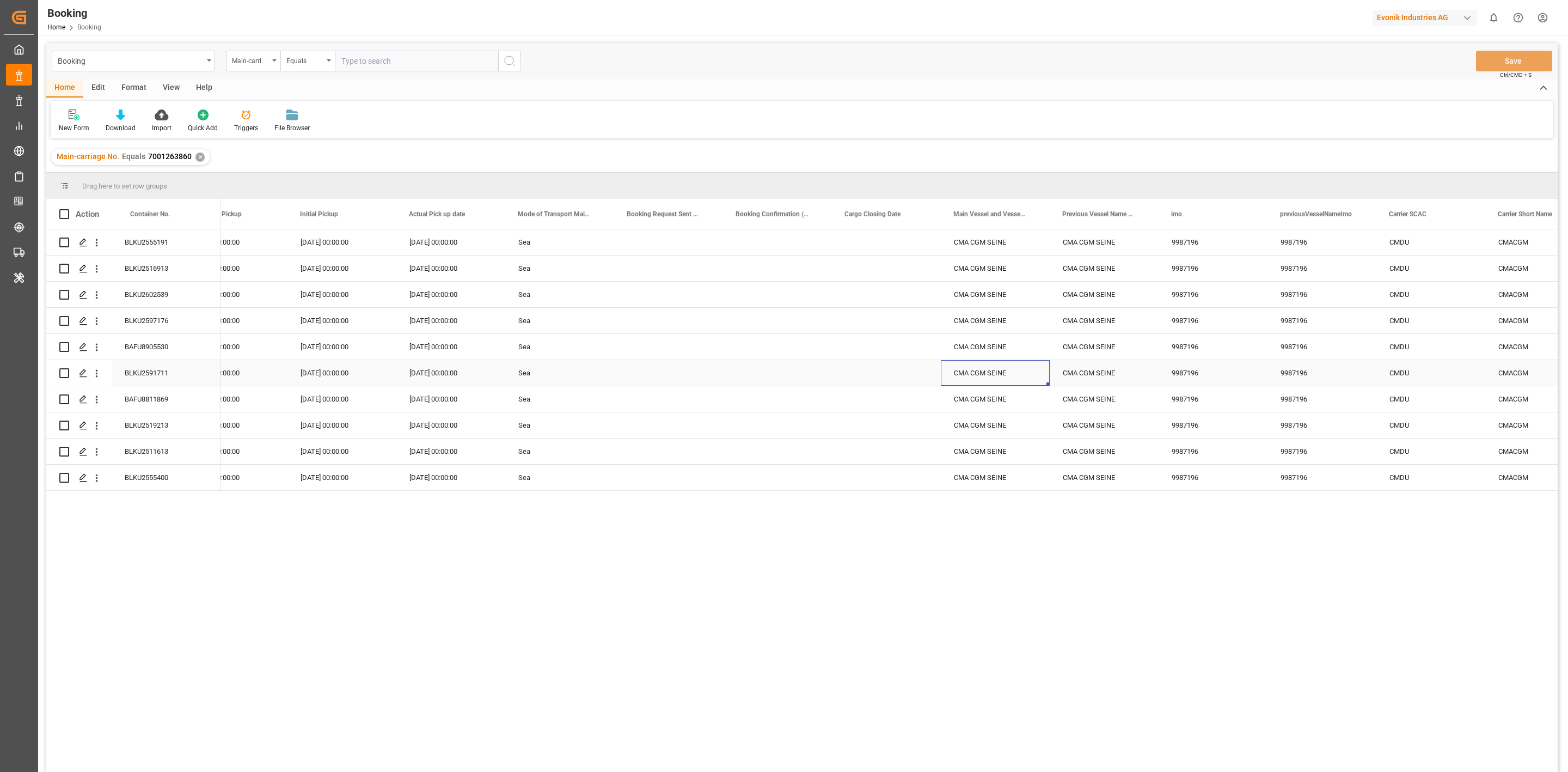
click at [980, 373] on div "CMA CGM SEINE" at bounding box center [995, 373] width 108 height 26
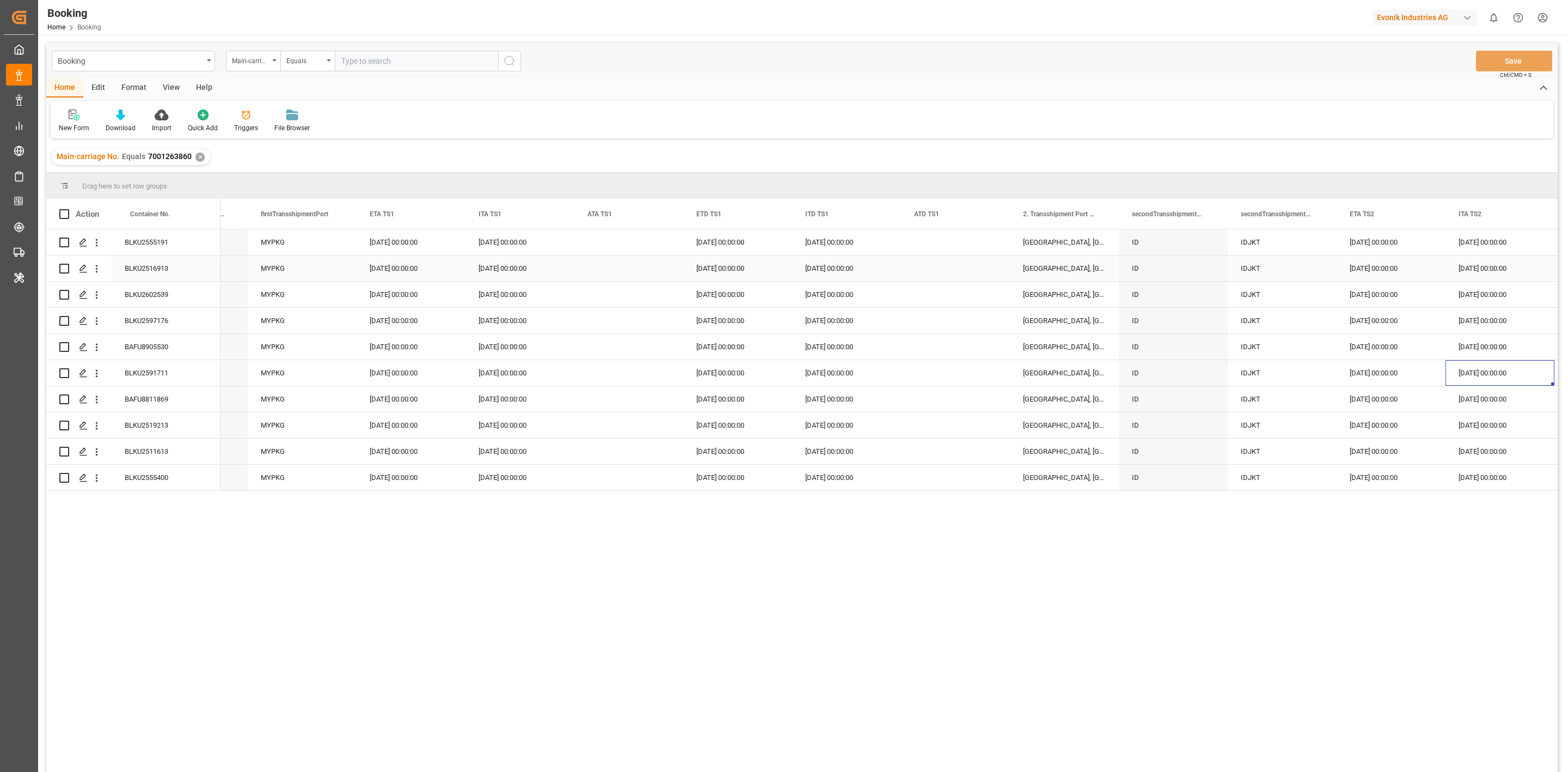
click at [146, 273] on div "BLKU2516913" at bounding box center [166, 269] width 108 height 26
click at [1164, 326] on div "ID" at bounding box center [1173, 321] width 108 height 26
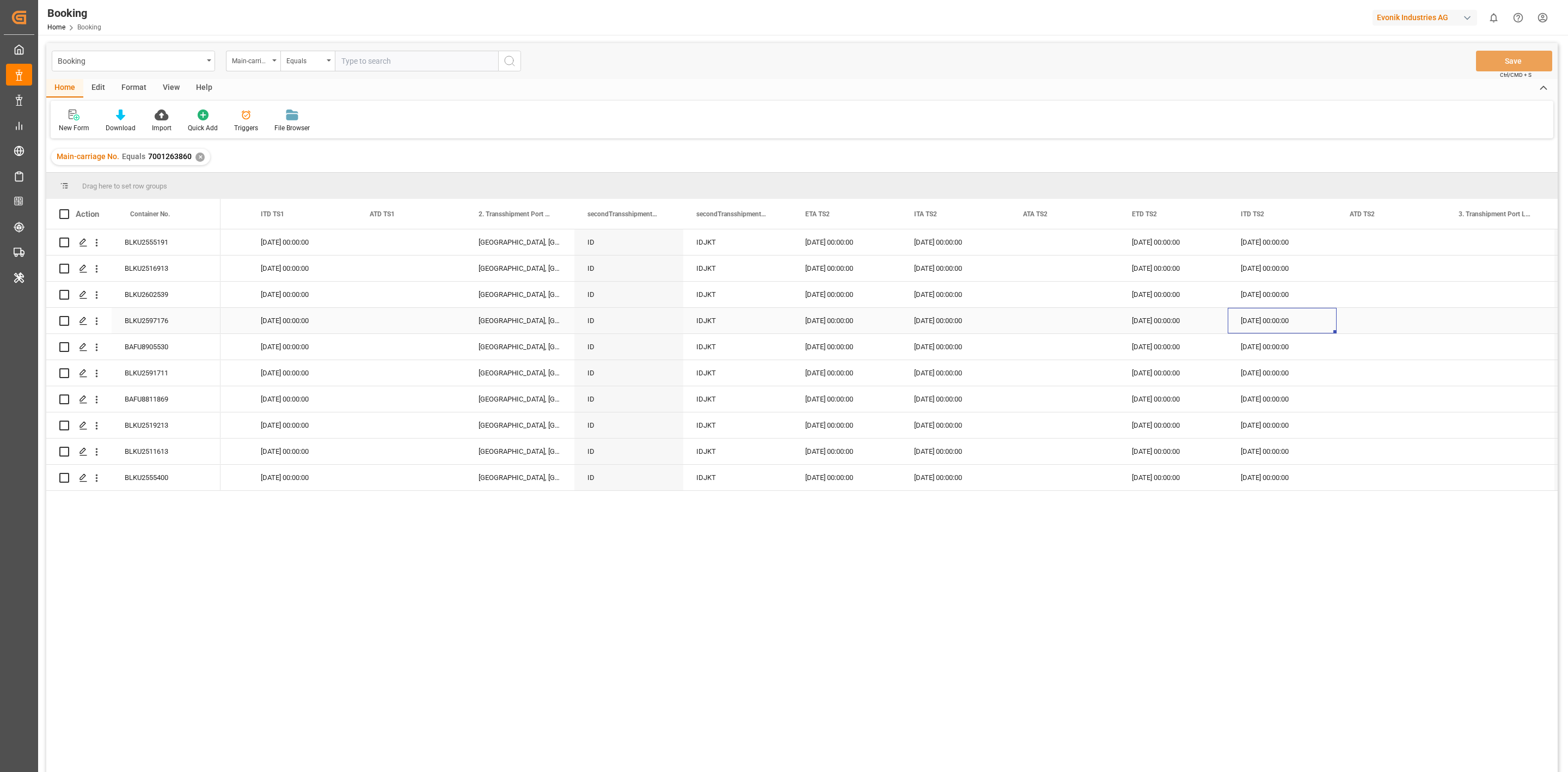
click at [473, 325] on div "[GEOGRAPHIC_DATA], [GEOGRAPHIC_DATA]" at bounding box center [520, 321] width 108 height 26
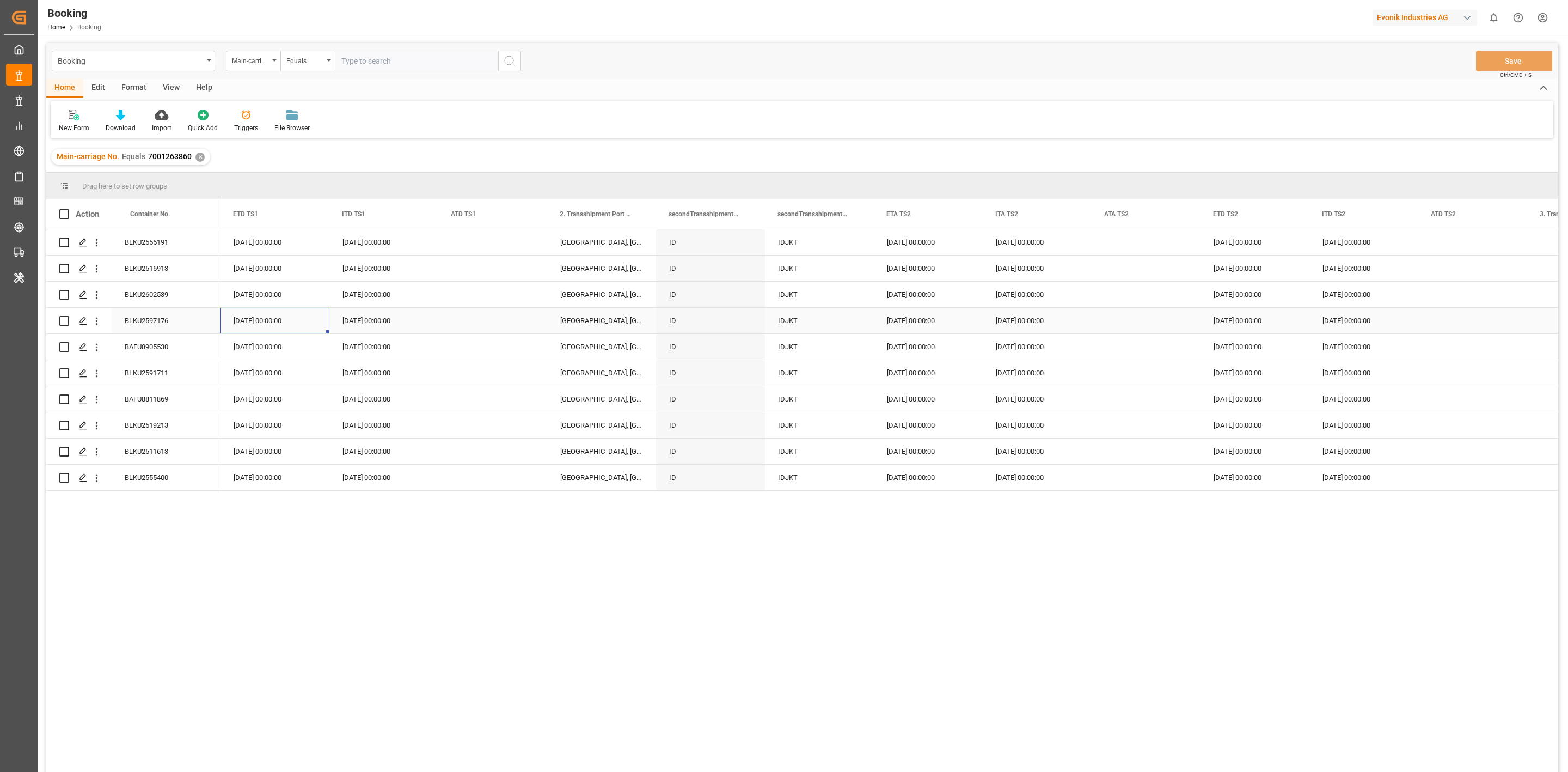
click at [169, 322] on div "BLKU2597176" at bounding box center [166, 321] width 108 height 26
click at [258, 295] on div "29.10.2025 00:00:00" at bounding box center [275, 295] width 108 height 26
click at [257, 312] on div "27.10.2025 00:00:00" at bounding box center [275, 321] width 108 height 26
drag, startPoint x: 1265, startPoint y: 346, endPoint x: 1253, endPoint y: 384, distance: 39.8
click at [1257, 348] on div "07.11.2025 00:00:00" at bounding box center [1255, 347] width 108 height 26
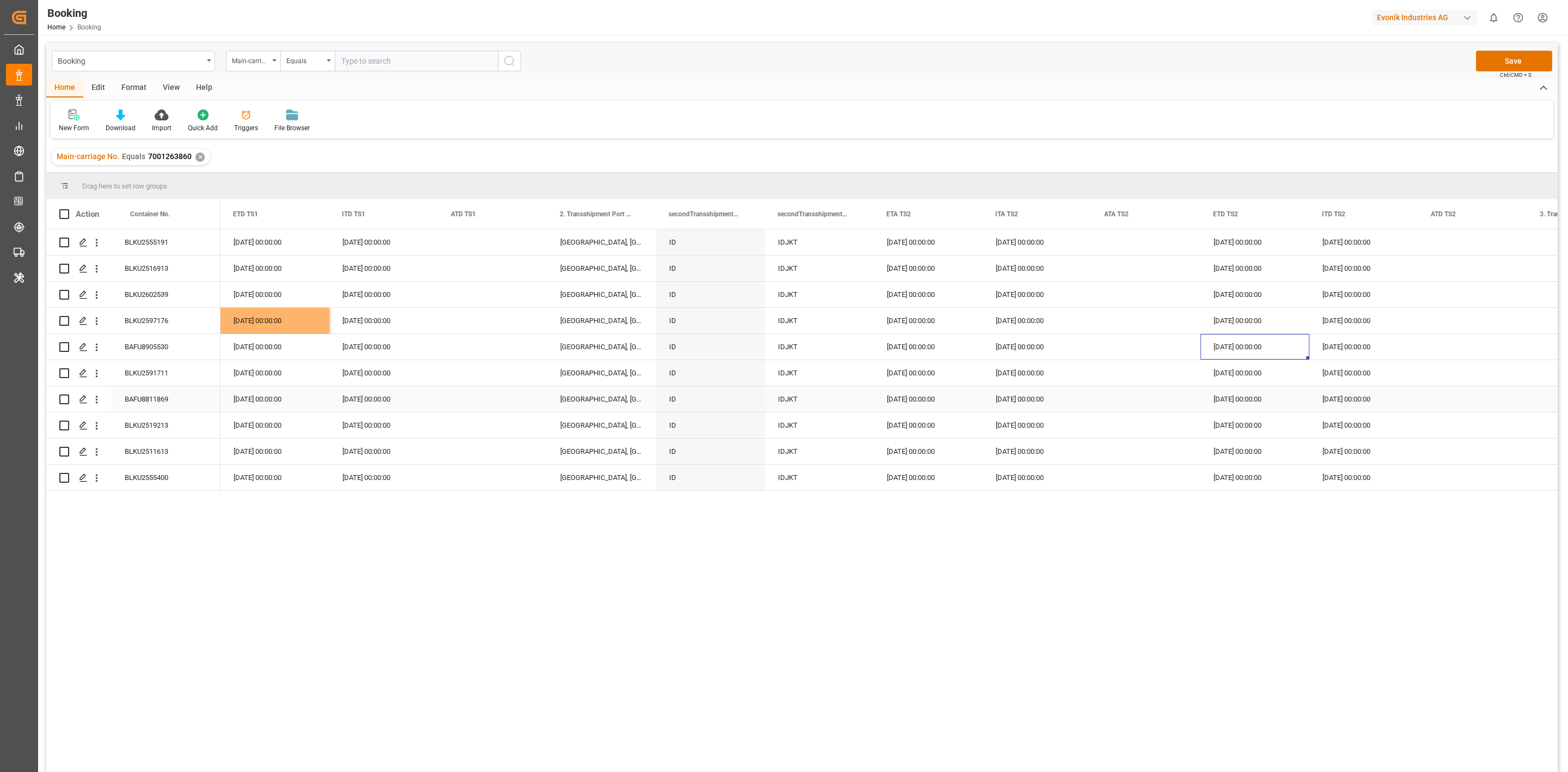
drag, startPoint x: 1241, startPoint y: 427, endPoint x: 1228, endPoint y: 327, distance: 100.8
click at [1232, 344] on div "07.11.2025 00:00:00" at bounding box center [1255, 347] width 108 height 26
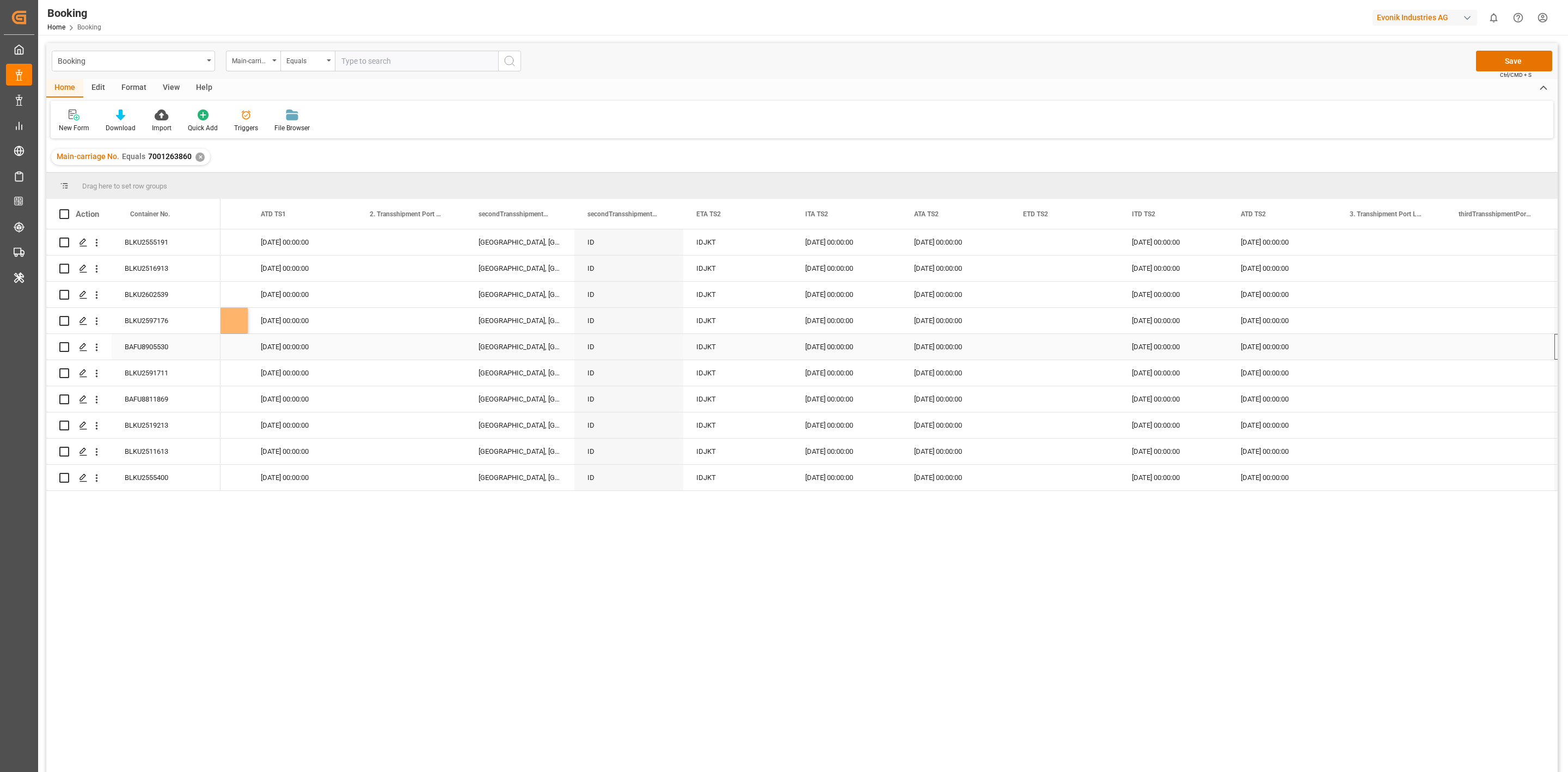
scroll to position [0, 7921]
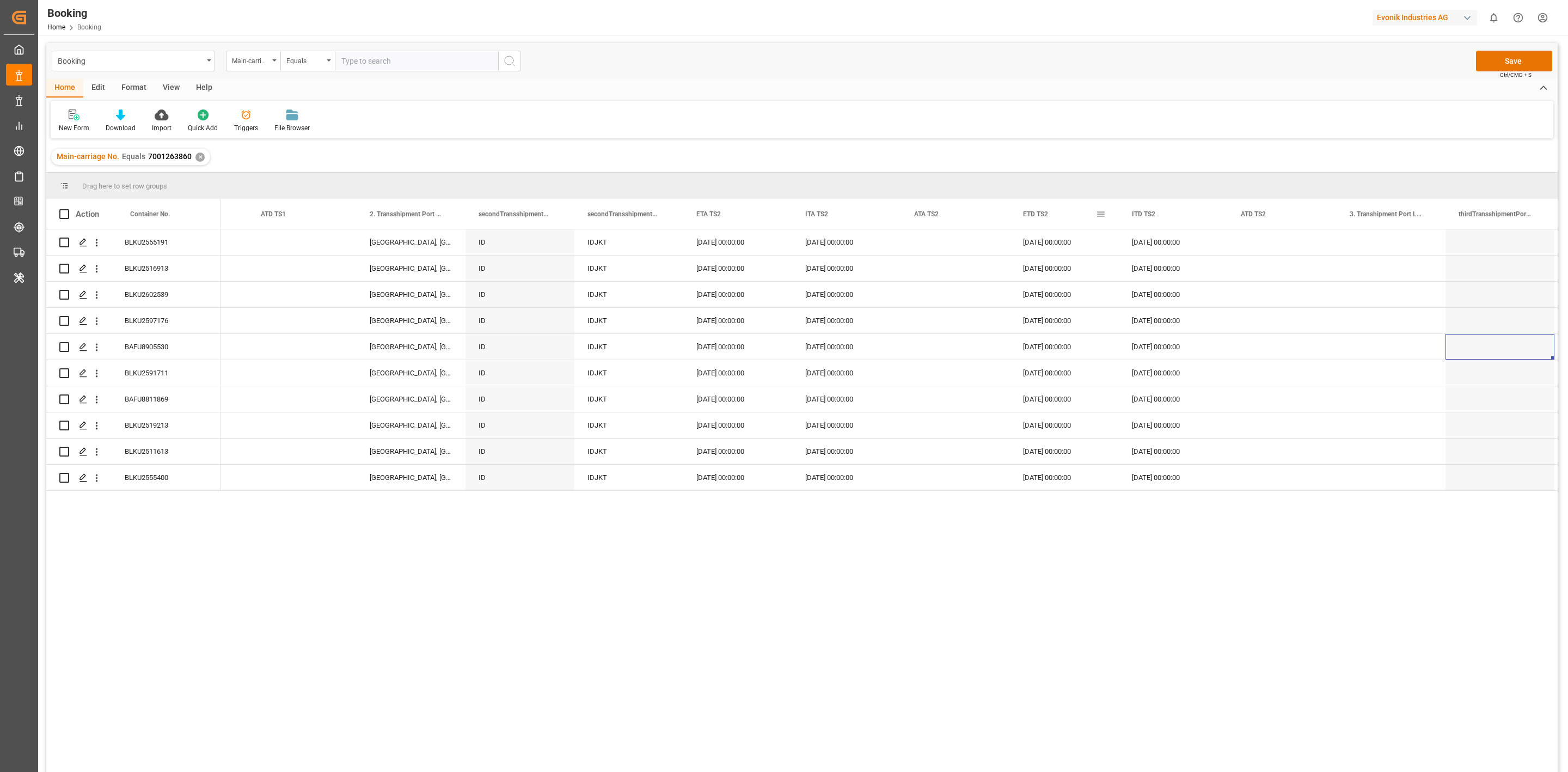
click at [1099, 215] on span at bounding box center [1100, 214] width 9 height 9
click at [1127, 242] on span "Pin Column" at bounding box center [1151, 239] width 84 height 21
click at [1243, 260] on span "Pin Right" at bounding box center [1254, 264] width 46 height 21
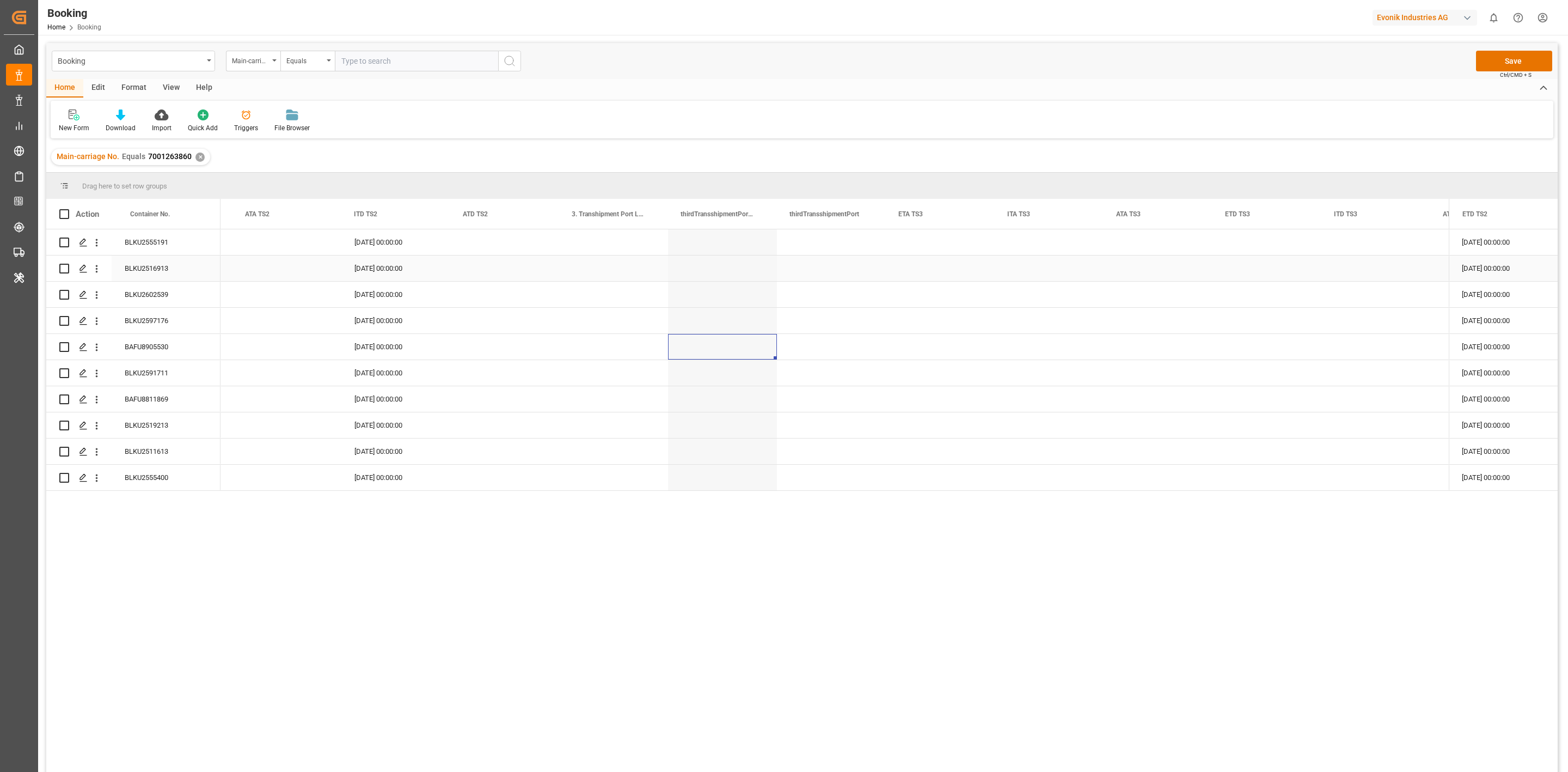
scroll to position [0, 8589]
click at [1085, 352] on div "Press SPACE to select this row." at bounding box center [1049, 347] width 108 height 26
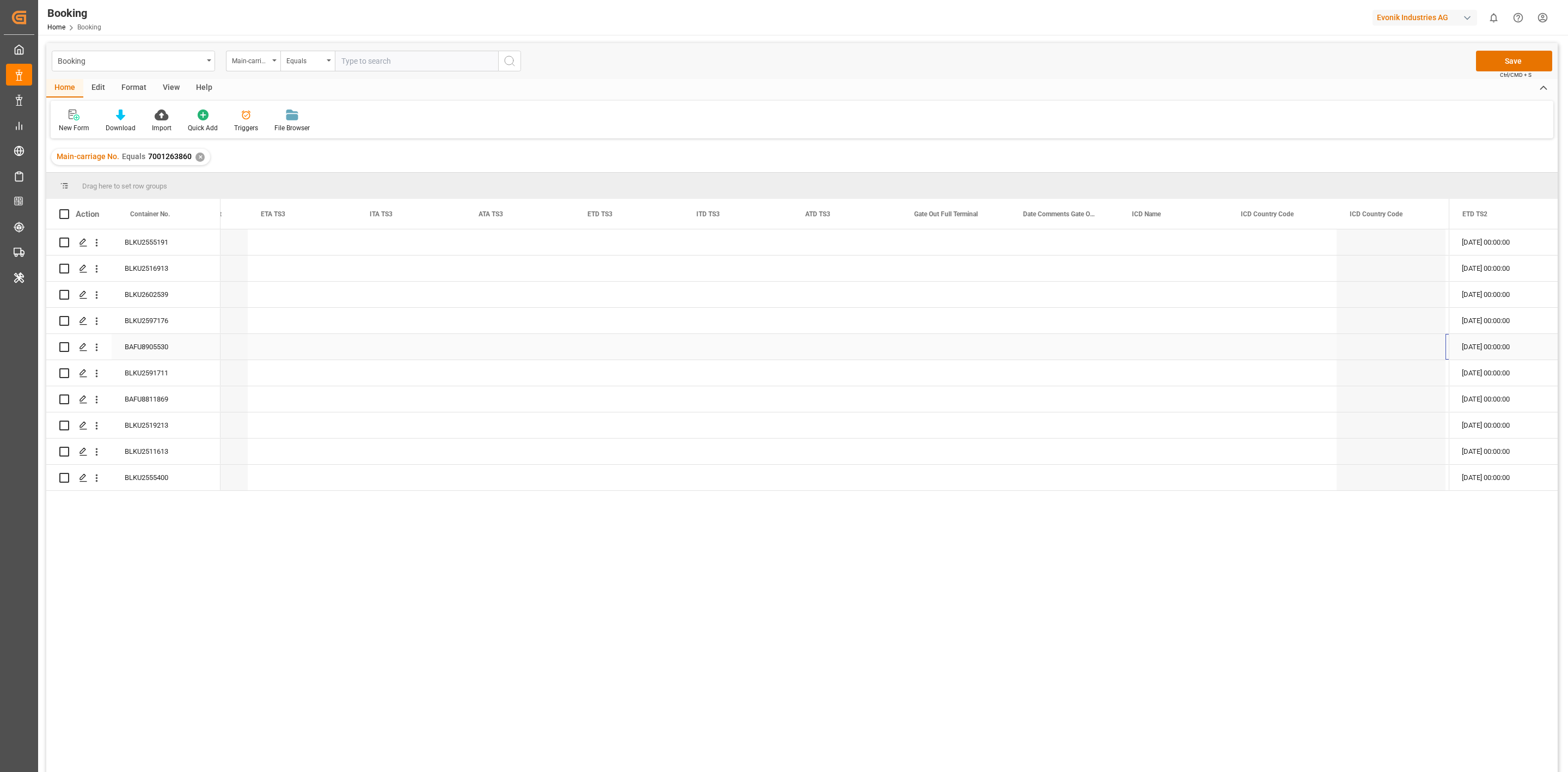
scroll to position [0, 9227]
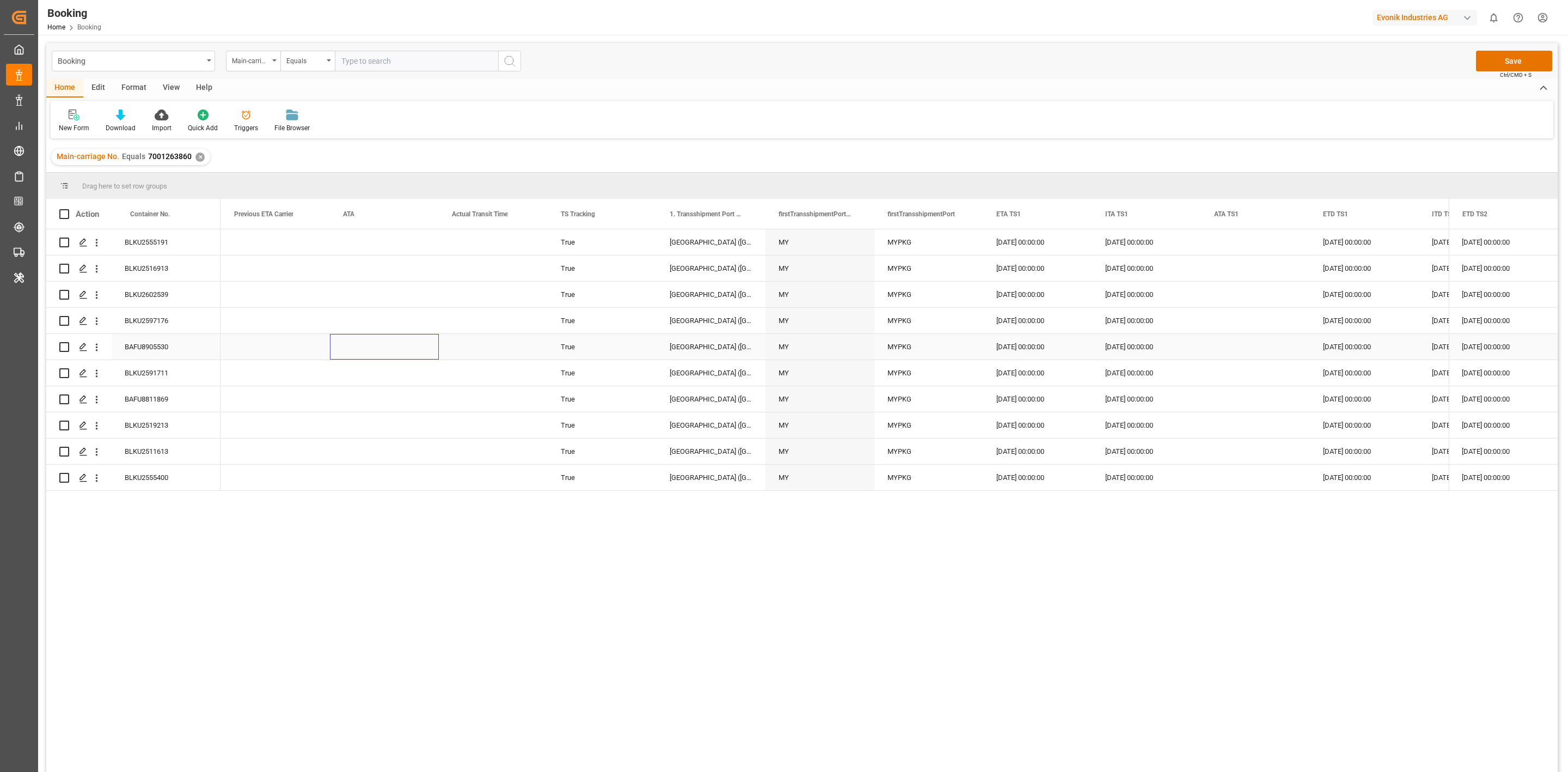
click at [1083, 352] on div "27.10.2025 00:00:00" at bounding box center [1038, 347] width 108 height 26
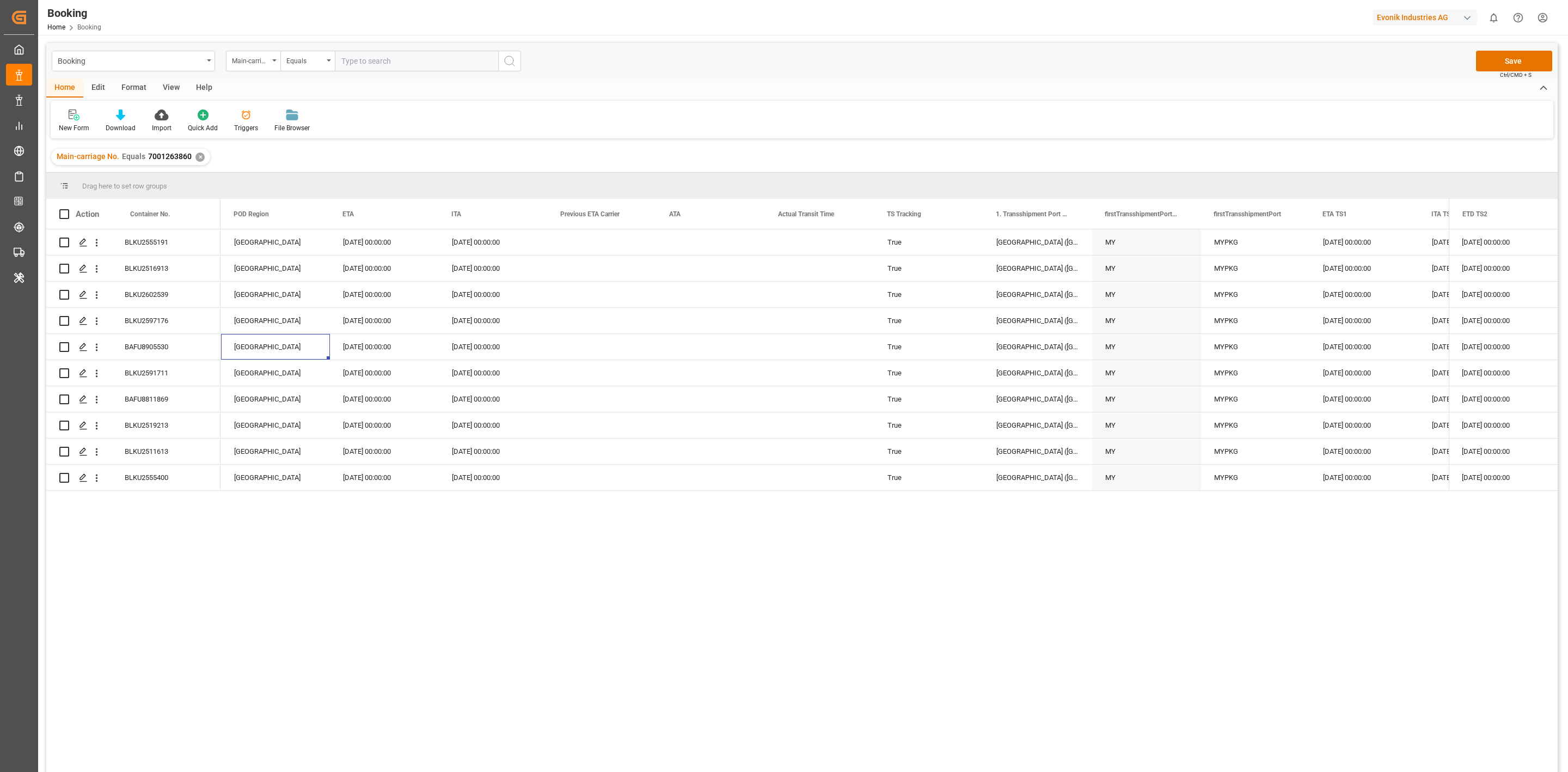
click at [530, 329] on div "Booking Main-carriage No. Equals Save Ctrl/CMD + S Home Edit Format View Help N…" at bounding box center [802, 421] width 1511 height 757
click at [390, 489] on div "06.11.2025 00:00:00" at bounding box center [384, 477] width 108 height 26
click at [390, 477] on div "06.11.2025 00:00:00" at bounding box center [384, 477] width 108 height 26
click at [418, 213] on span at bounding box center [419, 214] width 9 height 9
click at [443, 233] on span "Pin Column" at bounding box center [478, 239] width 98 height 21
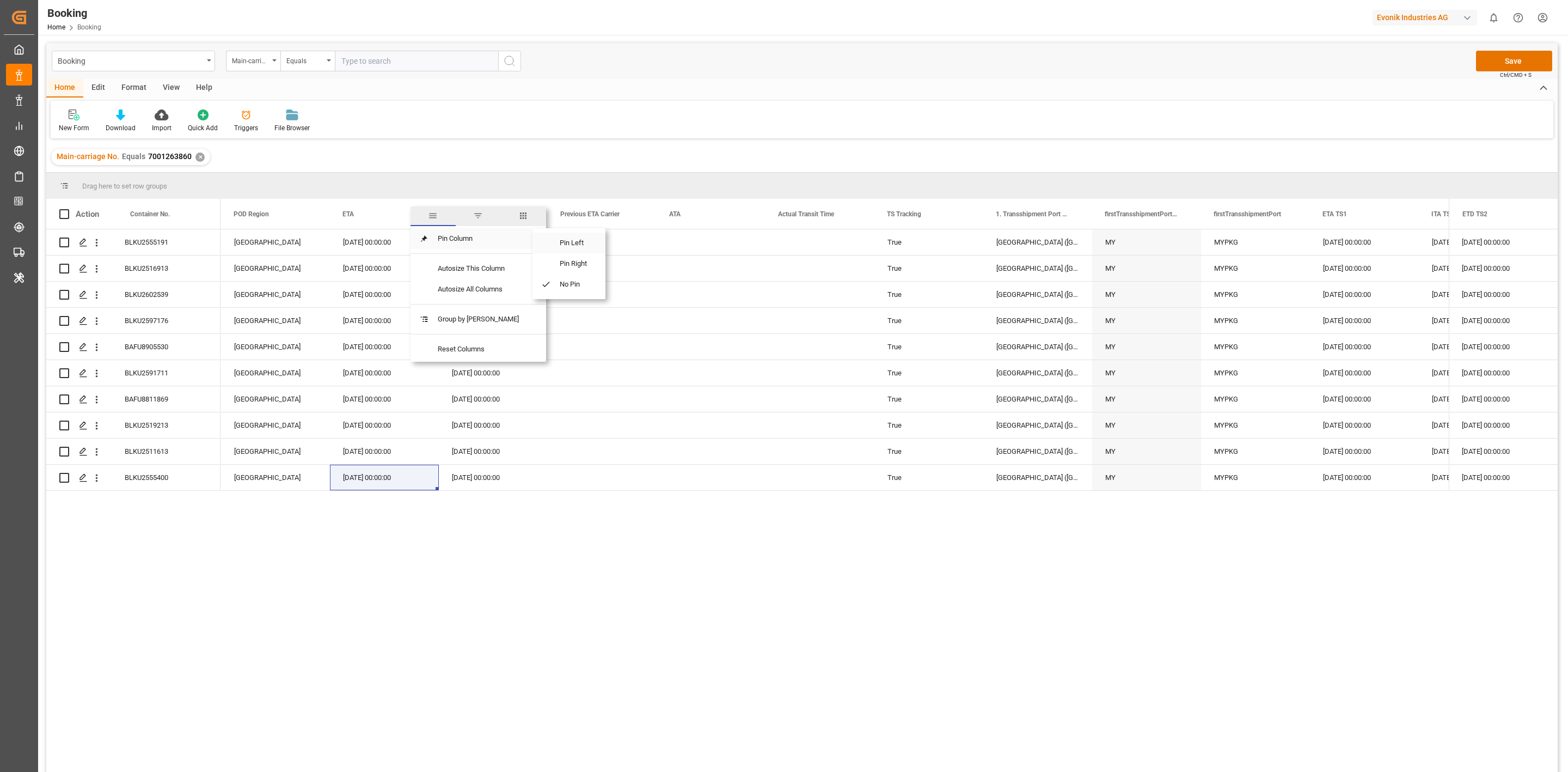
click at [577, 242] on span "Pin Left" at bounding box center [573, 243] width 46 height 21
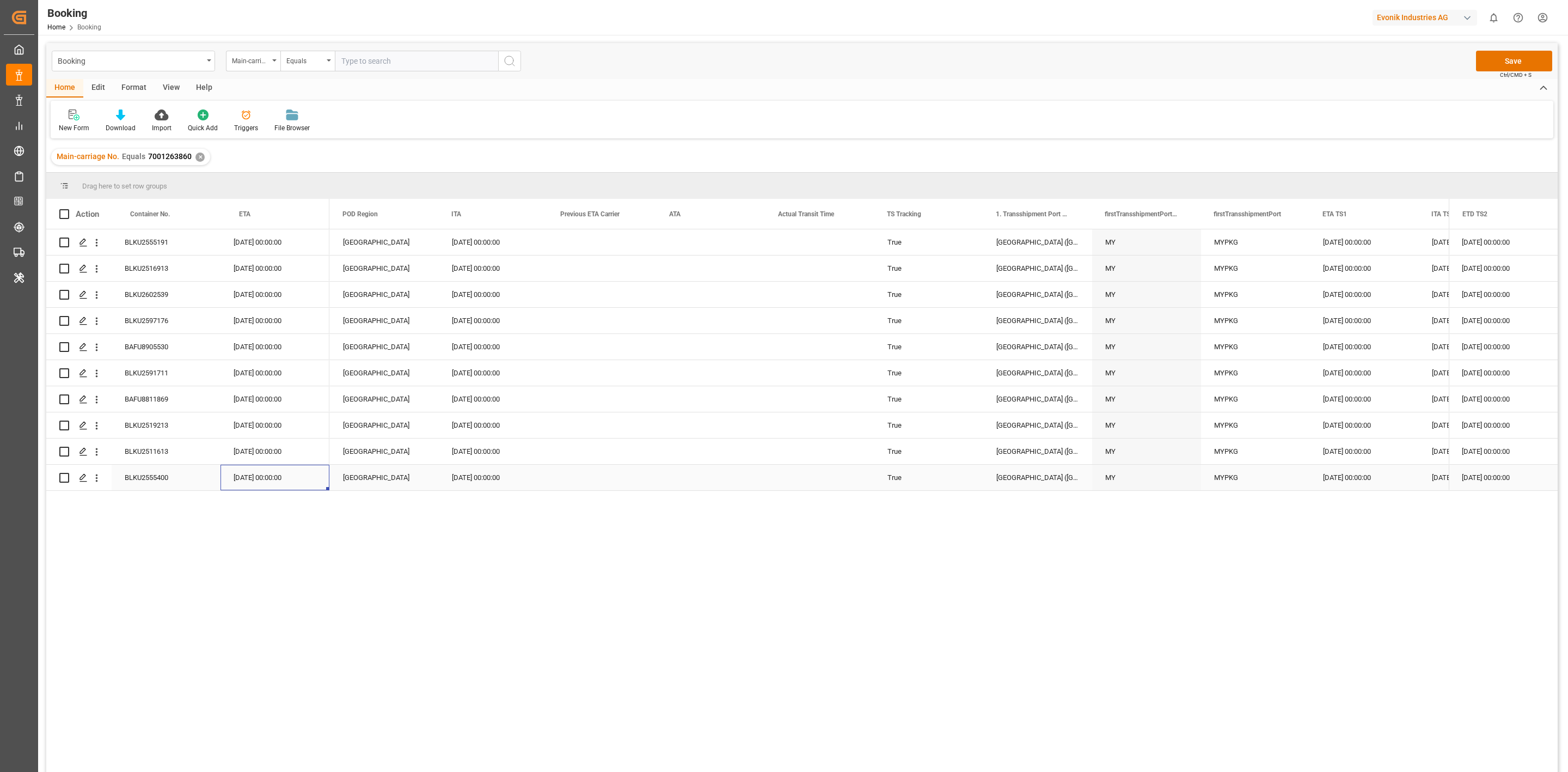
drag, startPoint x: 158, startPoint y: 477, endPoint x: 166, endPoint y: 479, distance: 8.2
click at [158, 477] on div "BLKU2555400" at bounding box center [166, 477] width 108 height 26
click at [1402, 213] on span at bounding box center [1399, 214] width 9 height 9
click at [1442, 233] on span "Pin Column" at bounding box center [1451, 239] width 84 height 21
click at [1462, 242] on span "Pin Column" at bounding box center [1451, 239] width 84 height 21
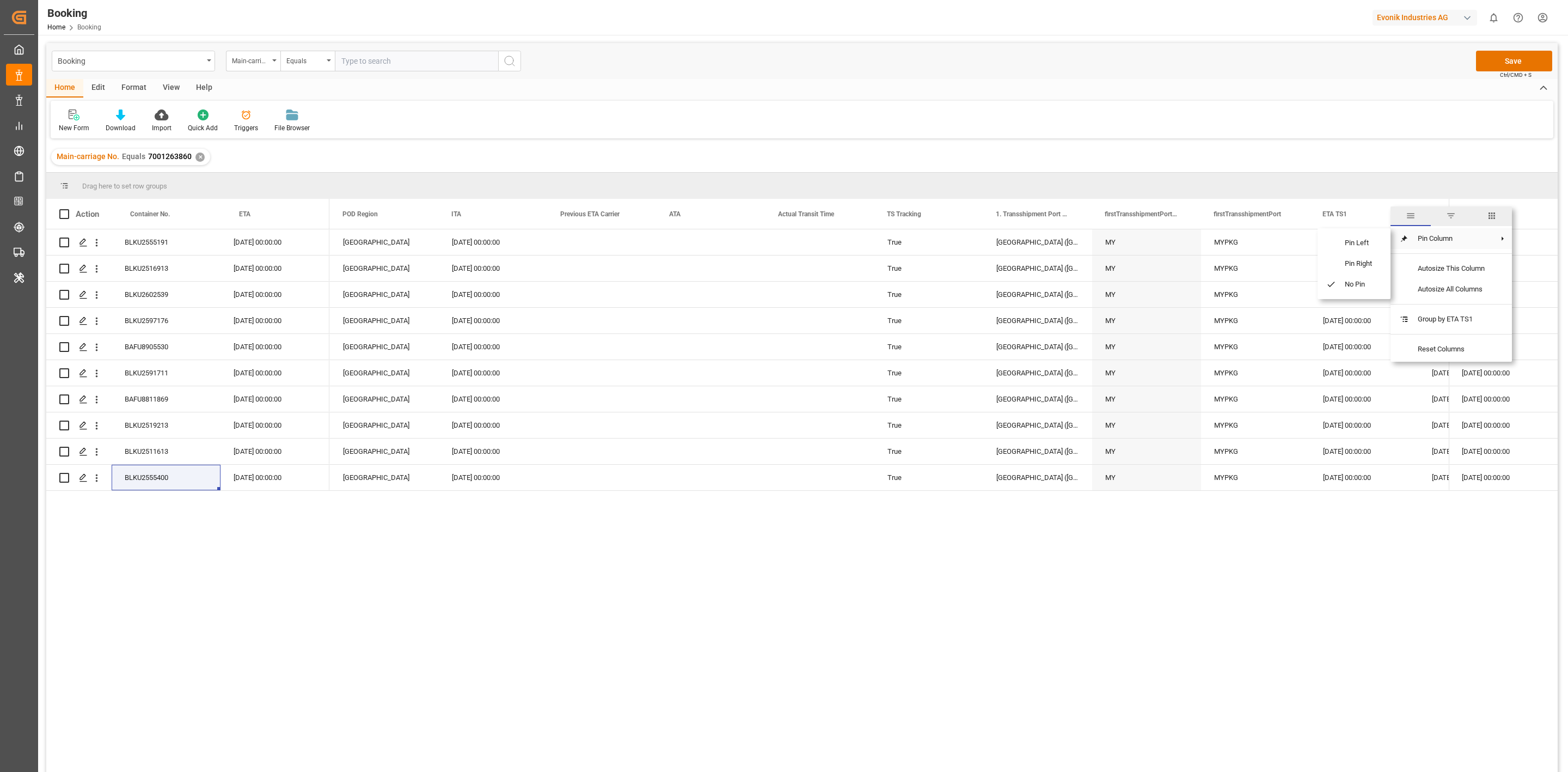
click at [1426, 240] on span "Pin Column" at bounding box center [1451, 239] width 84 height 21
click at [1366, 261] on span "Pin Right" at bounding box center [1358, 264] width 46 height 21
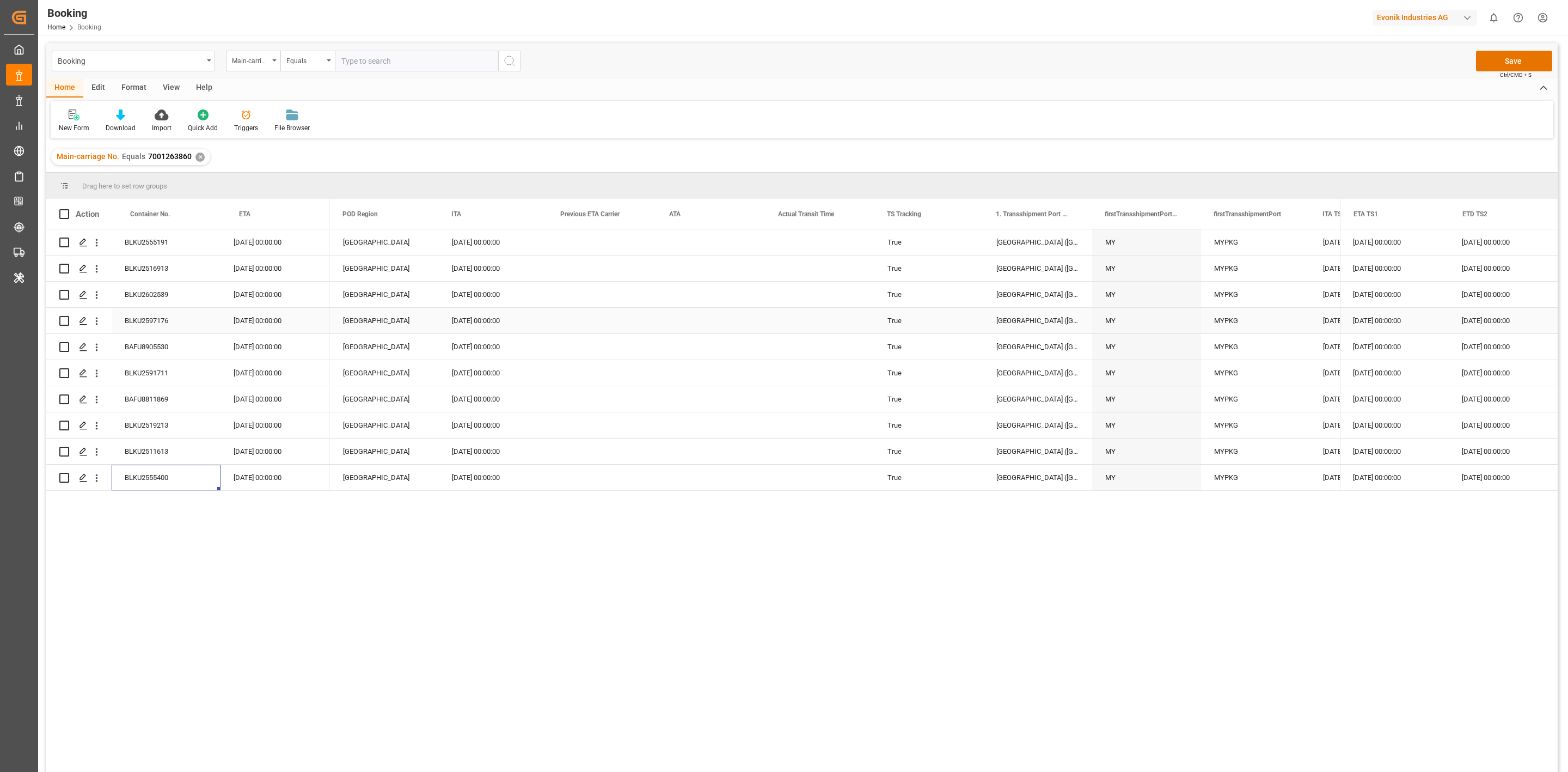
click at [1130, 310] on div "MY" at bounding box center [1146, 321] width 108 height 26
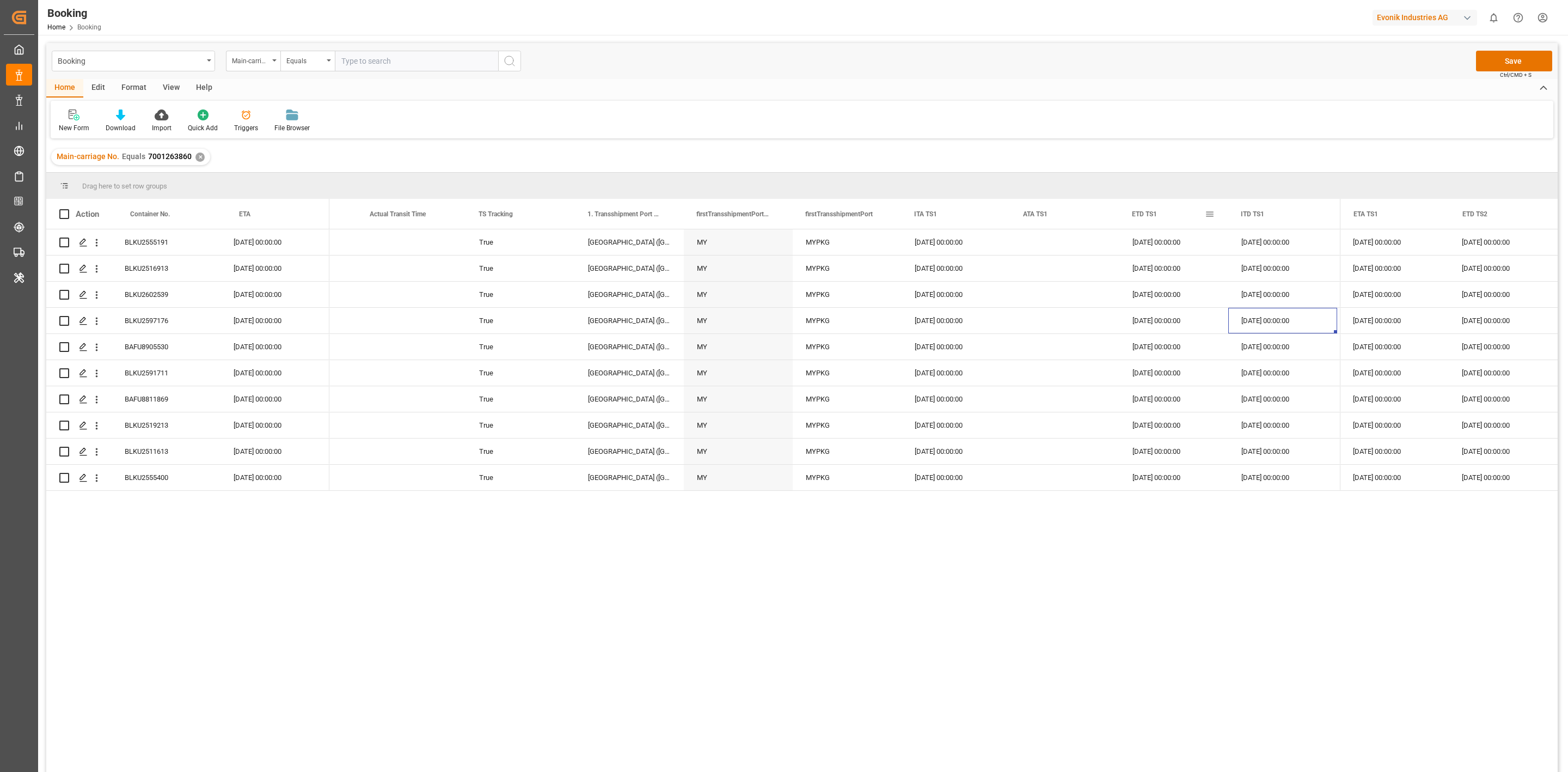
click at [1209, 213] on span at bounding box center [1209, 214] width 9 height 9
click at [1238, 229] on span "Pin Column" at bounding box center [1261, 239] width 84 height 21
click at [1367, 257] on span "Pin Right" at bounding box center [1363, 264] width 46 height 21
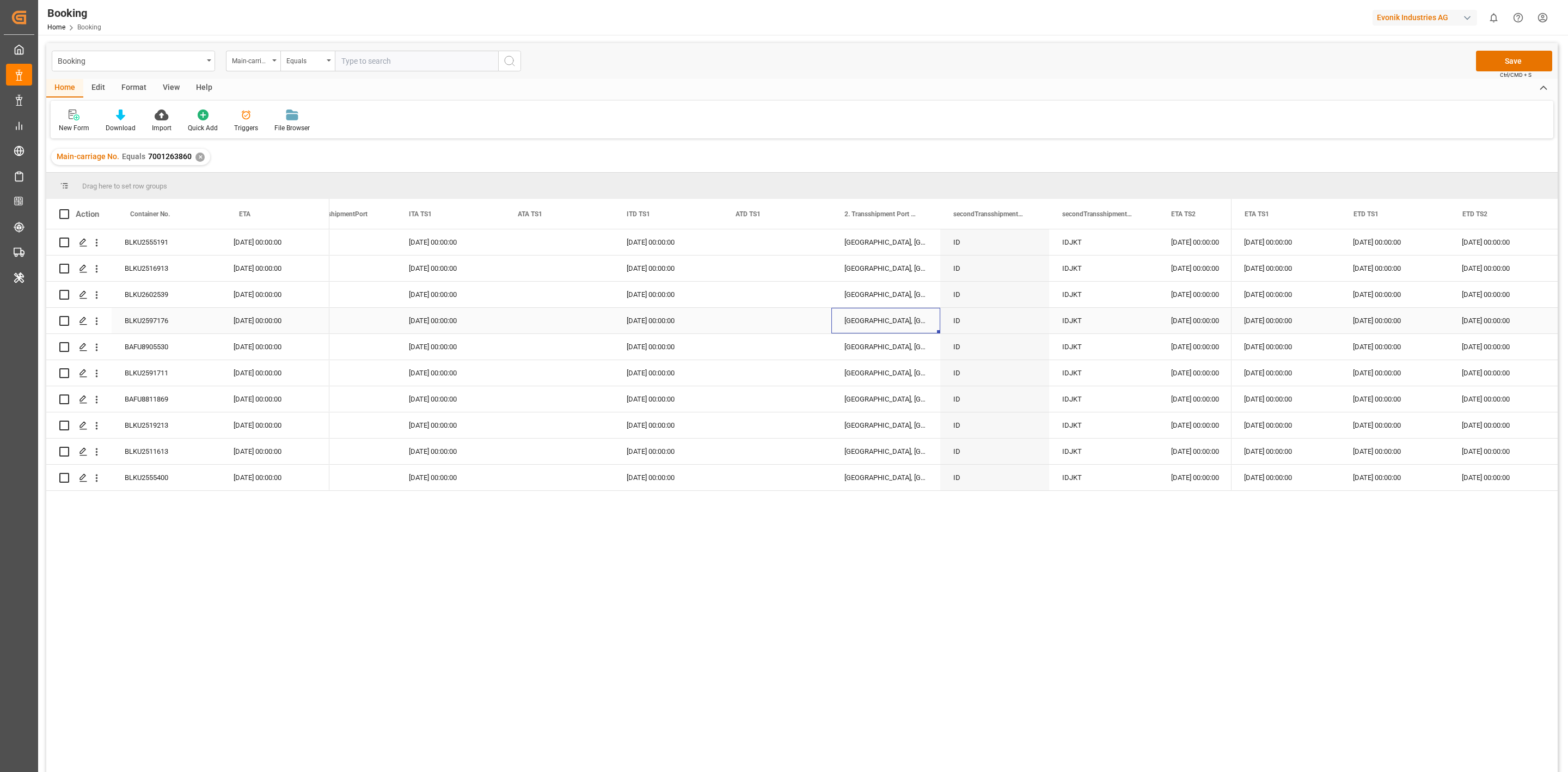
click at [1184, 322] on div "31.10.2025 00:00:00" at bounding box center [1212, 321] width 108 height 26
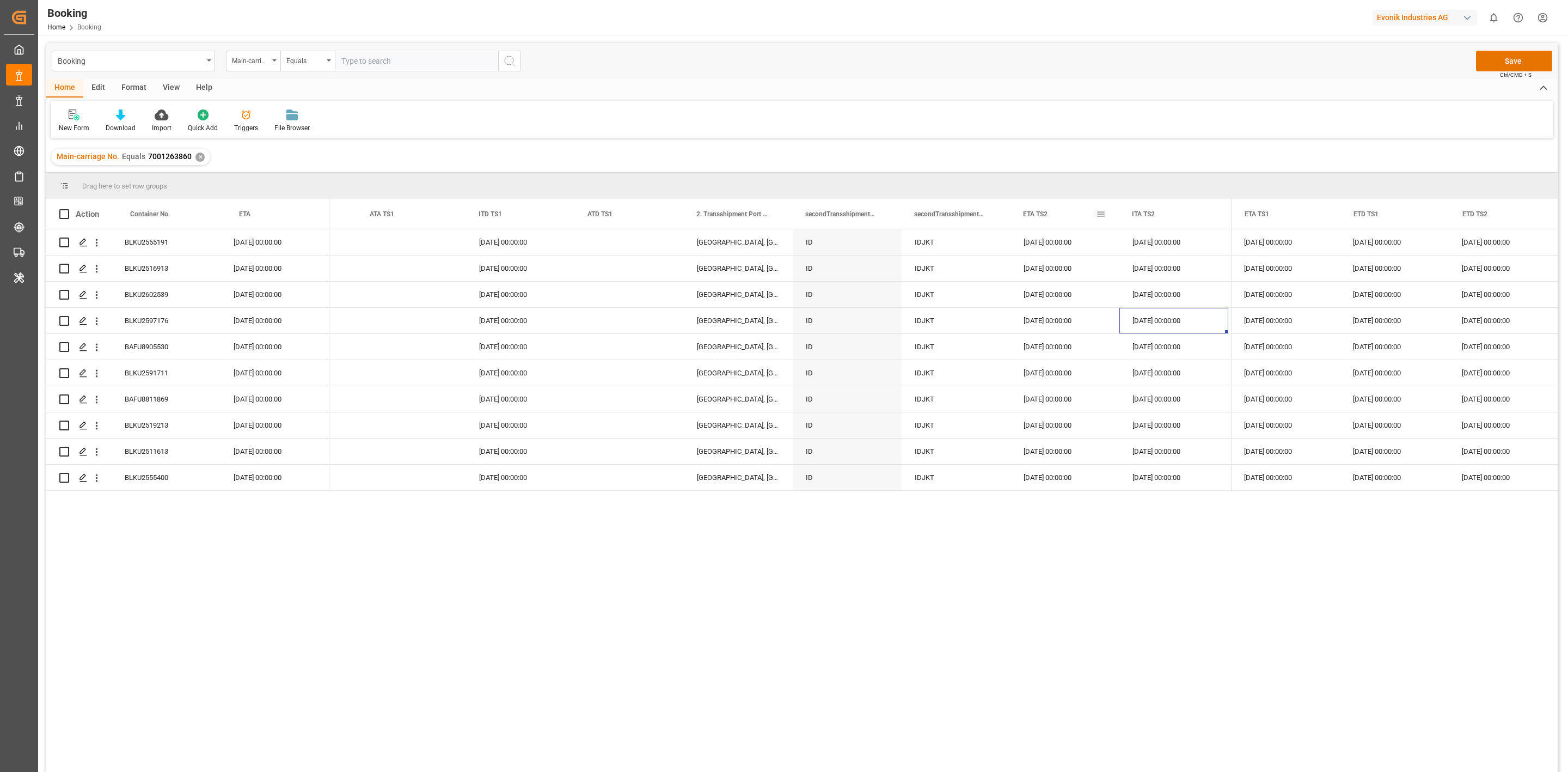
click at [1100, 216] on span at bounding box center [1100, 214] width 9 height 9
click at [1139, 234] on span "Pin Column" at bounding box center [1151, 239] width 84 height 21
click at [1195, 237] on span at bounding box center [1195, 239] width 4 height 21
click at [1244, 262] on span "Pin Right" at bounding box center [1254, 264] width 46 height 21
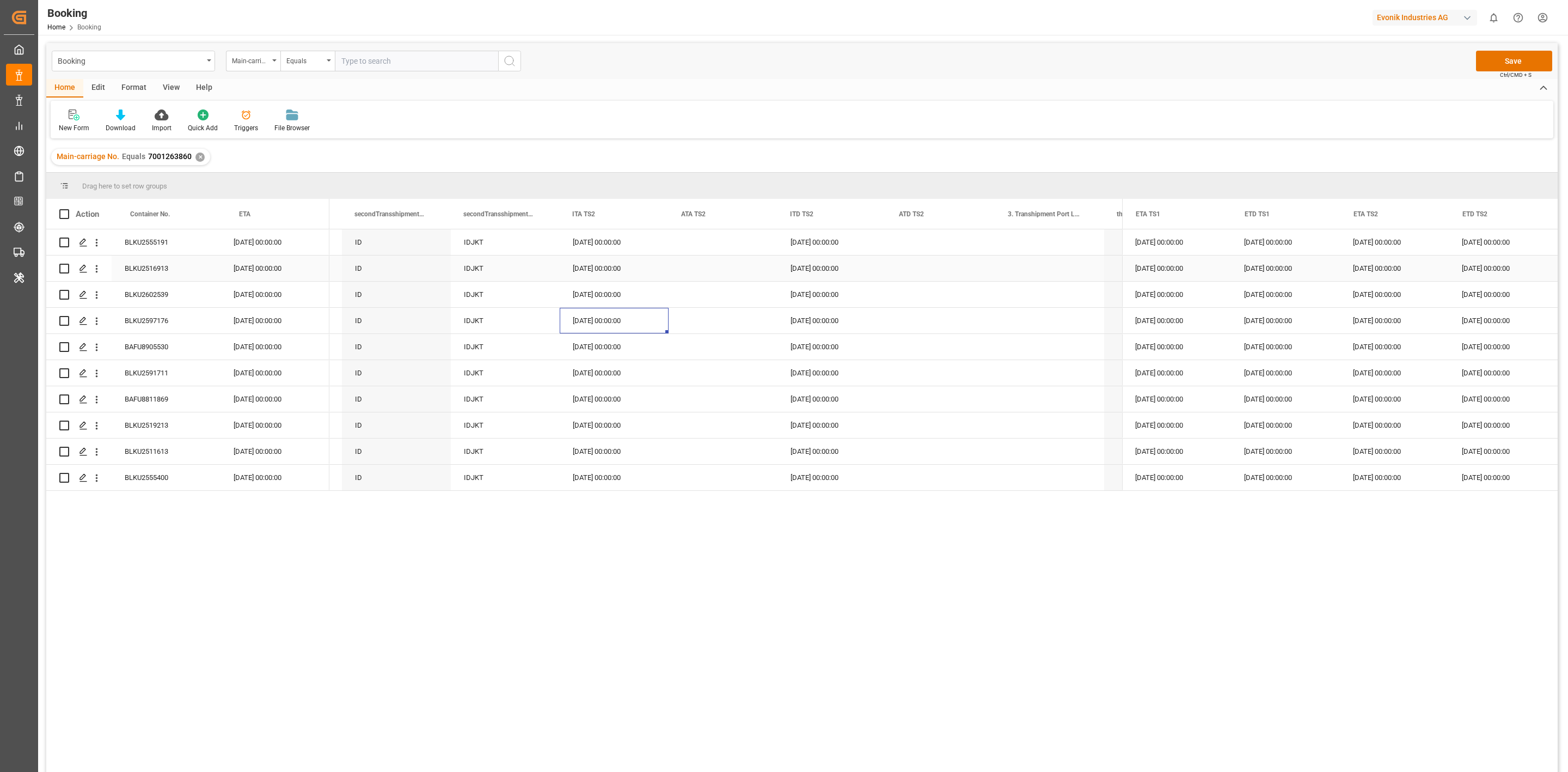
scroll to position [0, 7826]
click at [165, 240] on div "BLKU2555191" at bounding box center [166, 242] width 108 height 26
click at [1267, 244] on div "29.10.2025 00:00:00" at bounding box center [1285, 242] width 108 height 26
click at [1169, 242] on div "27.10.2025 00:00:00" at bounding box center [1176, 242] width 108 height 26
click at [1360, 244] on div "31.10.2025 00:00:00" at bounding box center [1394, 242] width 108 height 26
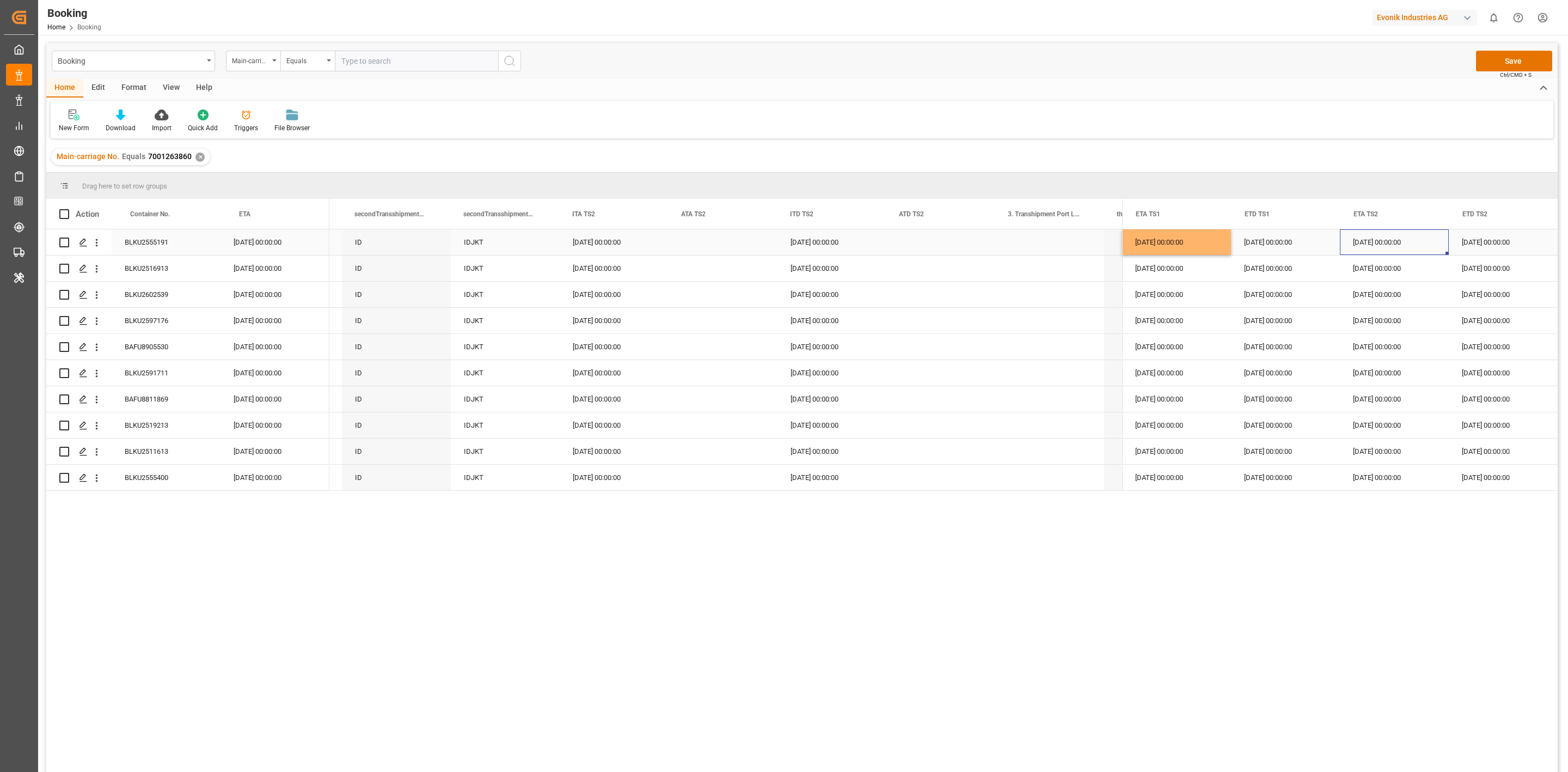
click at [1258, 251] on div "29.10.2025 00:00:00" at bounding box center [1285, 242] width 108 height 26
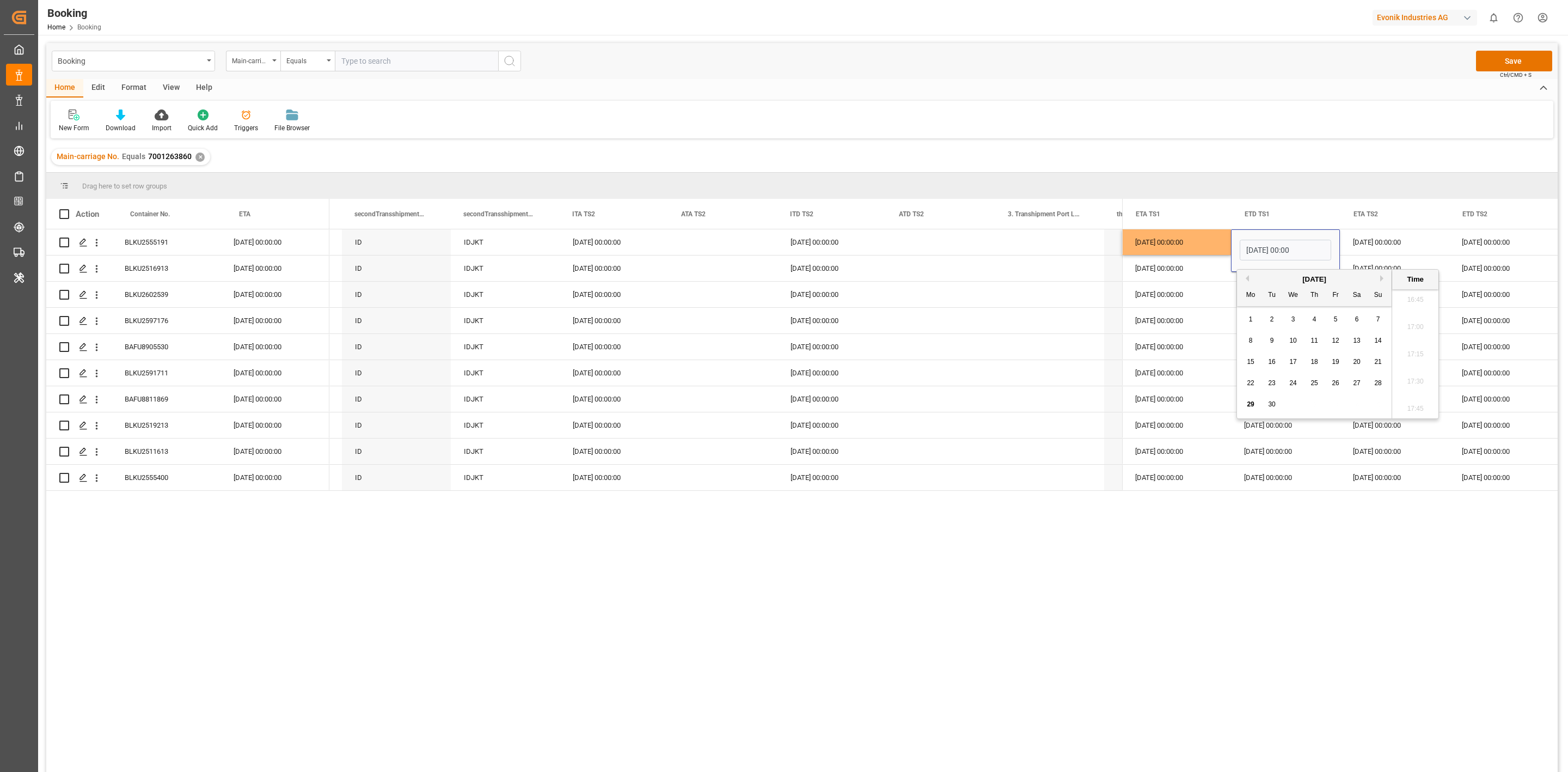
click at [1382, 280] on button "Next Month" at bounding box center [1384, 278] width 7 height 7
click at [1317, 404] on span "30" at bounding box center [1314, 404] width 7 height 8
type input "30.10.2025 00:00"
click at [1186, 352] on div "27.10.2025 00:00:00" at bounding box center [1176, 347] width 108 height 26
click at [1487, 246] on div "07.11.2025 00:00:00" at bounding box center [1503, 242] width 108 height 26
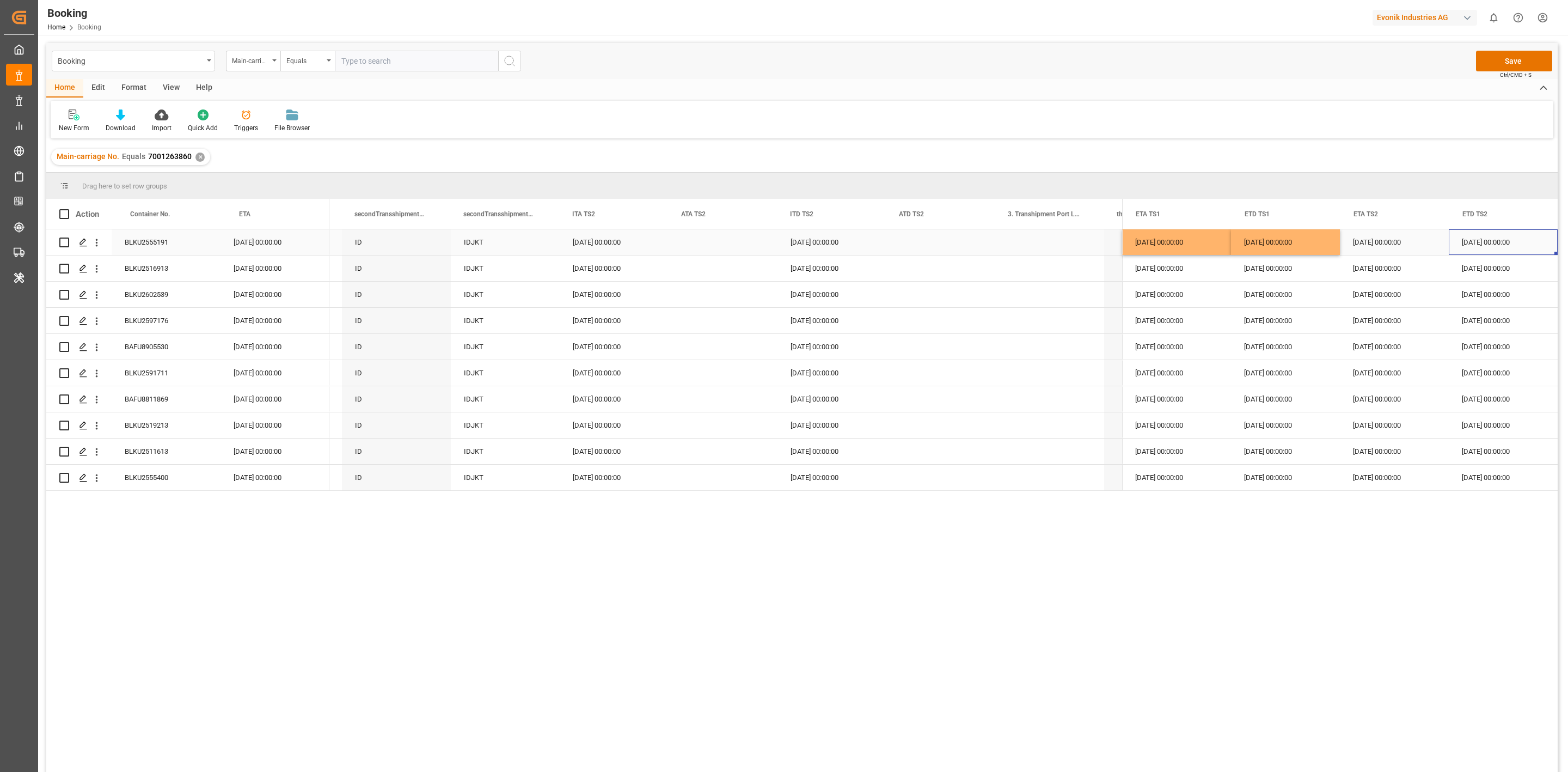
click at [1487, 246] on div "07.11.2025 00:00:00" at bounding box center [1503, 242] width 108 height 26
click at [1508, 277] on button "Next Month" at bounding box center [1509, 278] width 7 height 7
click at [1495, 339] on div "3 4 5 6 7 8 9" at bounding box center [1440, 340] width 149 height 22
click at [1498, 339] on div "9" at bounding box center [1504, 340] width 14 height 13
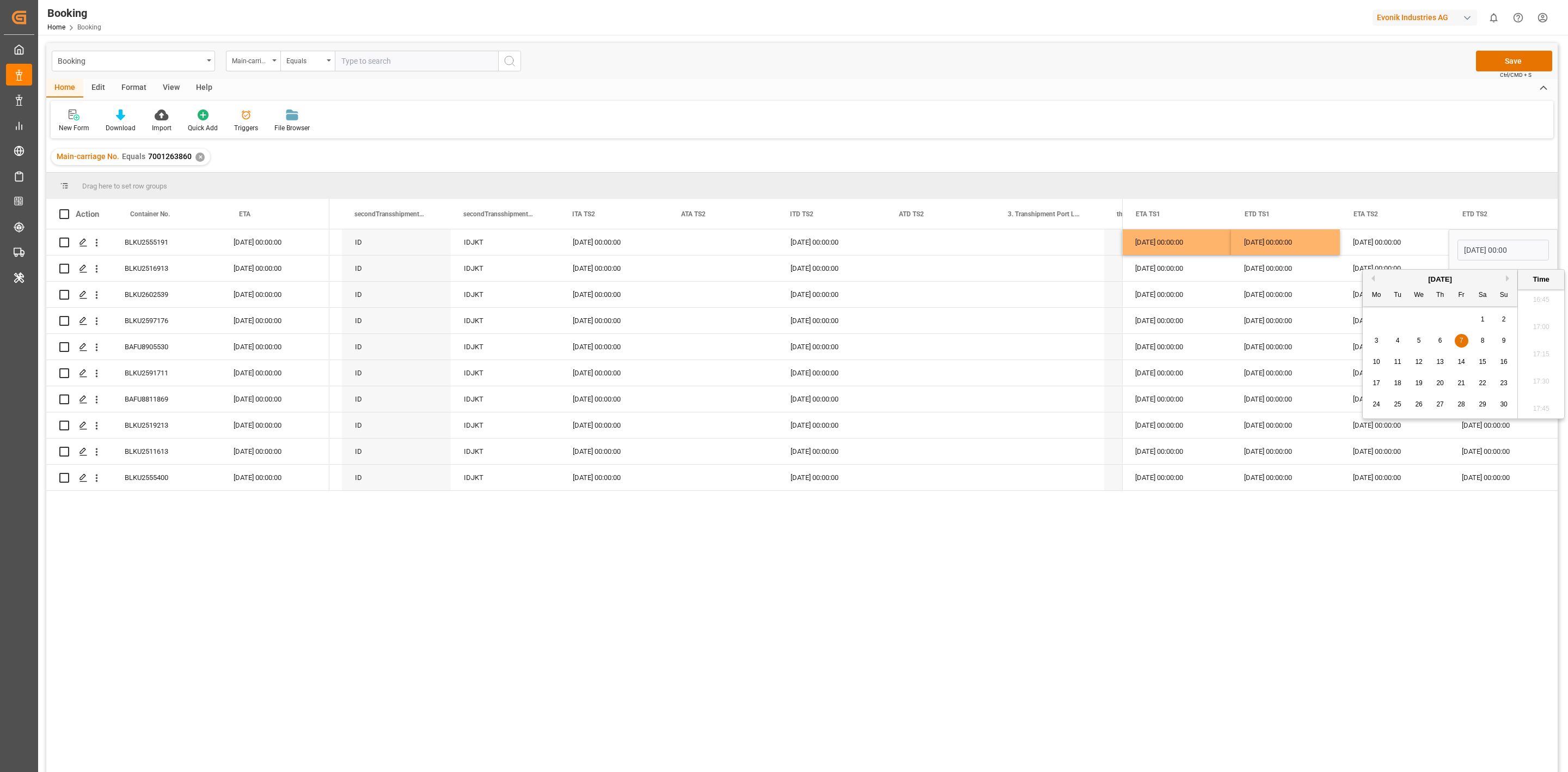
type input "09.11.2025 00:00"
click at [1282, 327] on div "29.10.2025 00:00:00" at bounding box center [1285, 321] width 108 height 26
click at [155, 271] on div "BLKU2516913" at bounding box center [166, 269] width 108 height 26
click at [1173, 244] on div "29.10.2025 00:00:00" at bounding box center [1176, 242] width 108 height 26
drag, startPoint x: 1152, startPoint y: 261, endPoint x: 1143, endPoint y: 271, distance: 13.5
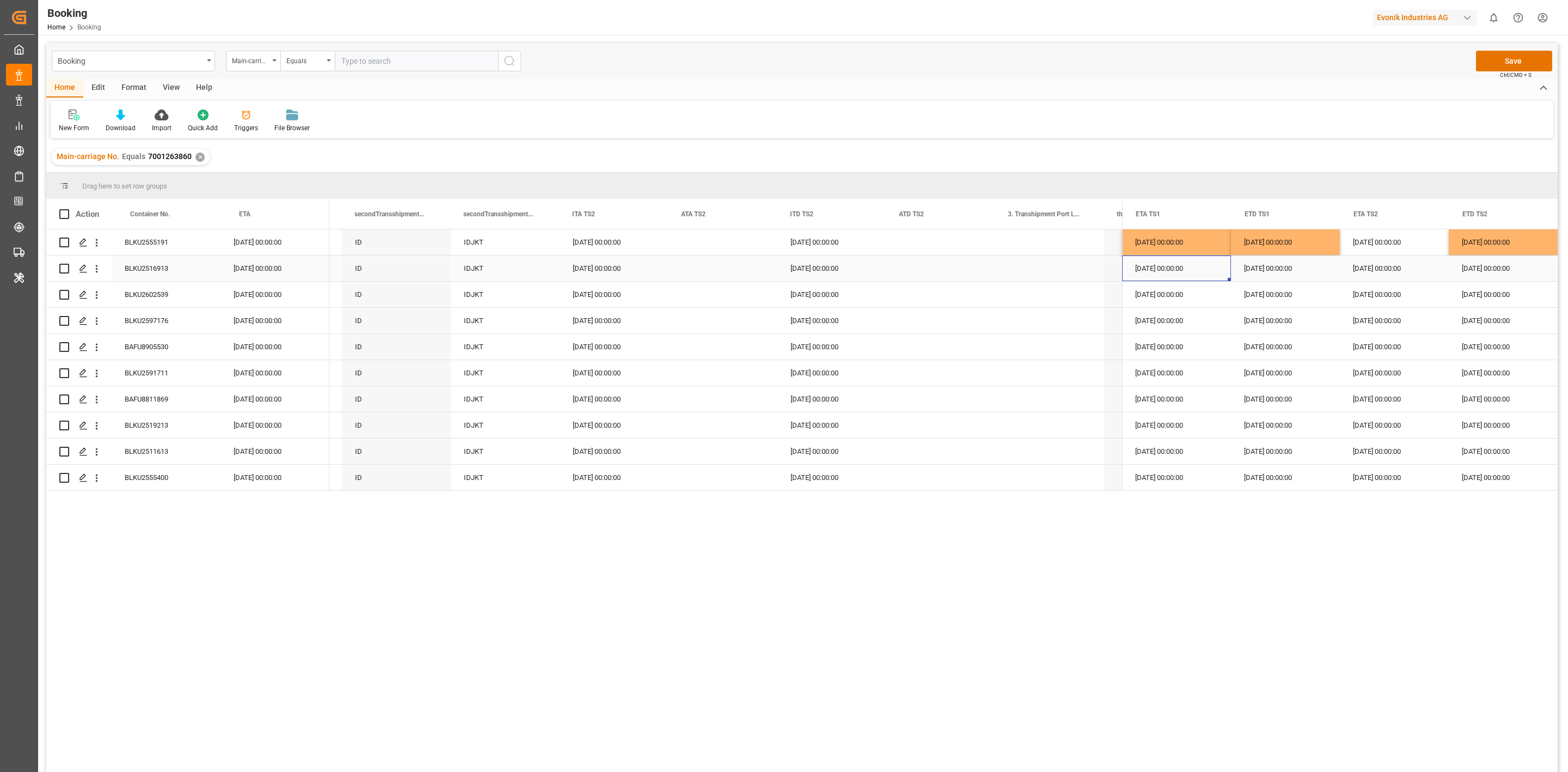
click at [1143, 271] on div "27.10.2025 00:00:00" at bounding box center [1176, 269] width 108 height 26
click at [1280, 242] on div "30.10.2025 00:00:00" at bounding box center [1285, 242] width 108 height 26
click at [1266, 269] on div "29.10.2025 00:00:00" at bounding box center [1285, 269] width 108 height 26
click at [1362, 248] on div "31.10.2025 00:00:00" at bounding box center [1394, 242] width 108 height 26
click at [1478, 245] on div "09.11.2025 00:00:00" at bounding box center [1503, 242] width 108 height 26
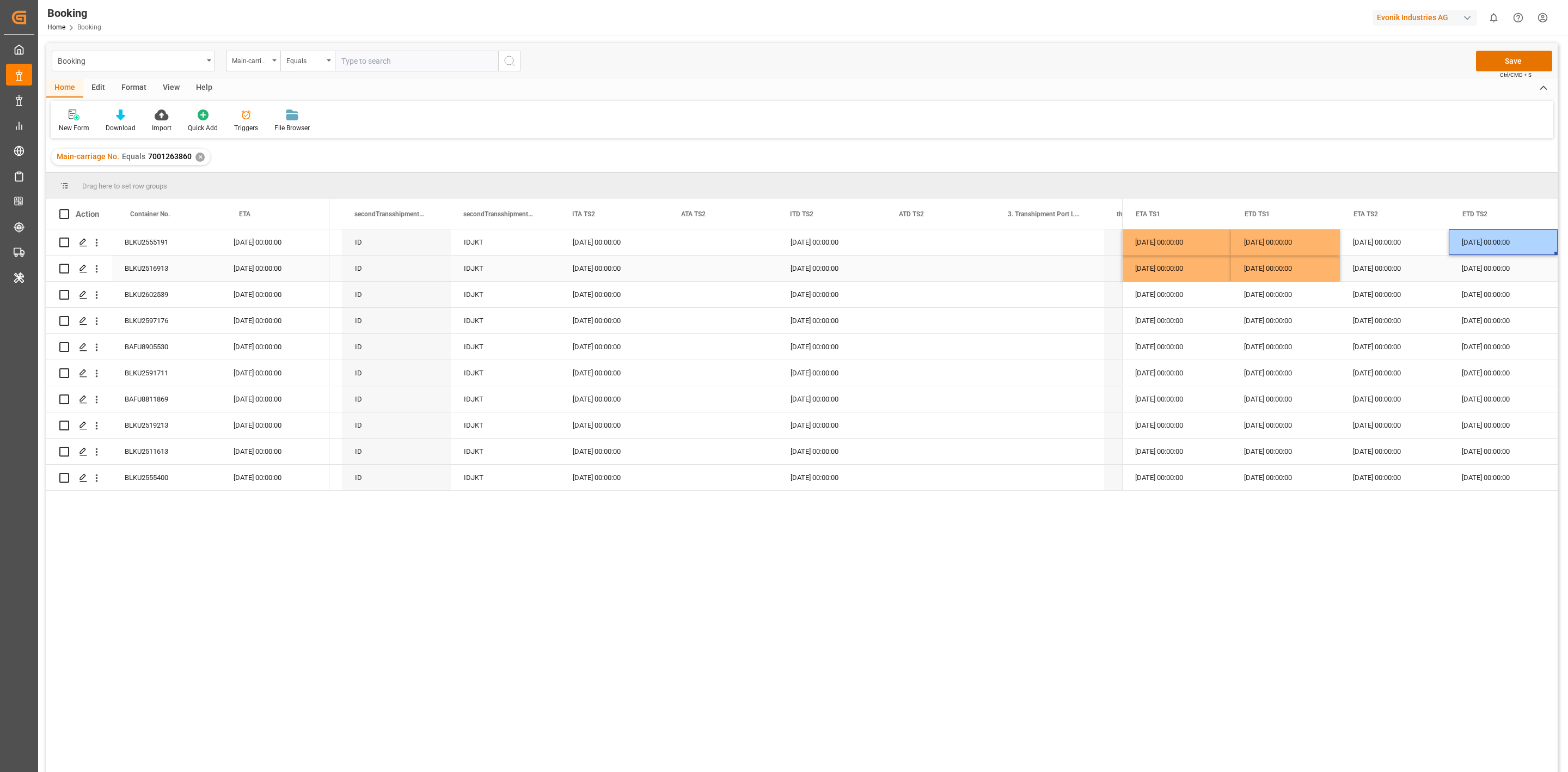
click at [1472, 264] on div "07.11.2025 00:00:00" at bounding box center [1503, 269] width 108 height 26
click at [157, 295] on div "BLKU2602539" at bounding box center [166, 295] width 108 height 26
click at [900, 333] on div "Press SPACE to select this row." at bounding box center [940, 321] width 108 height 26
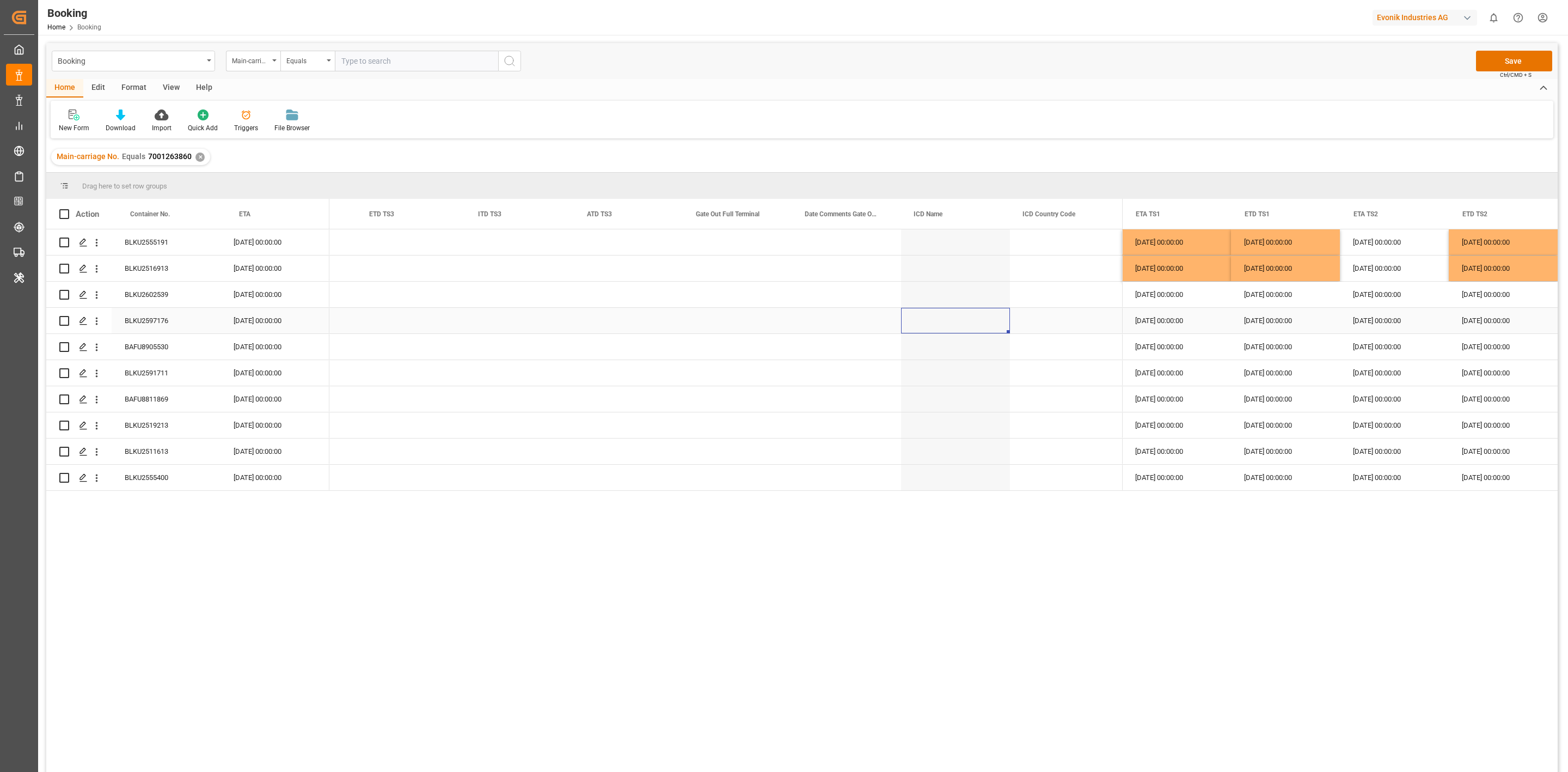
scroll to position [0, 9227]
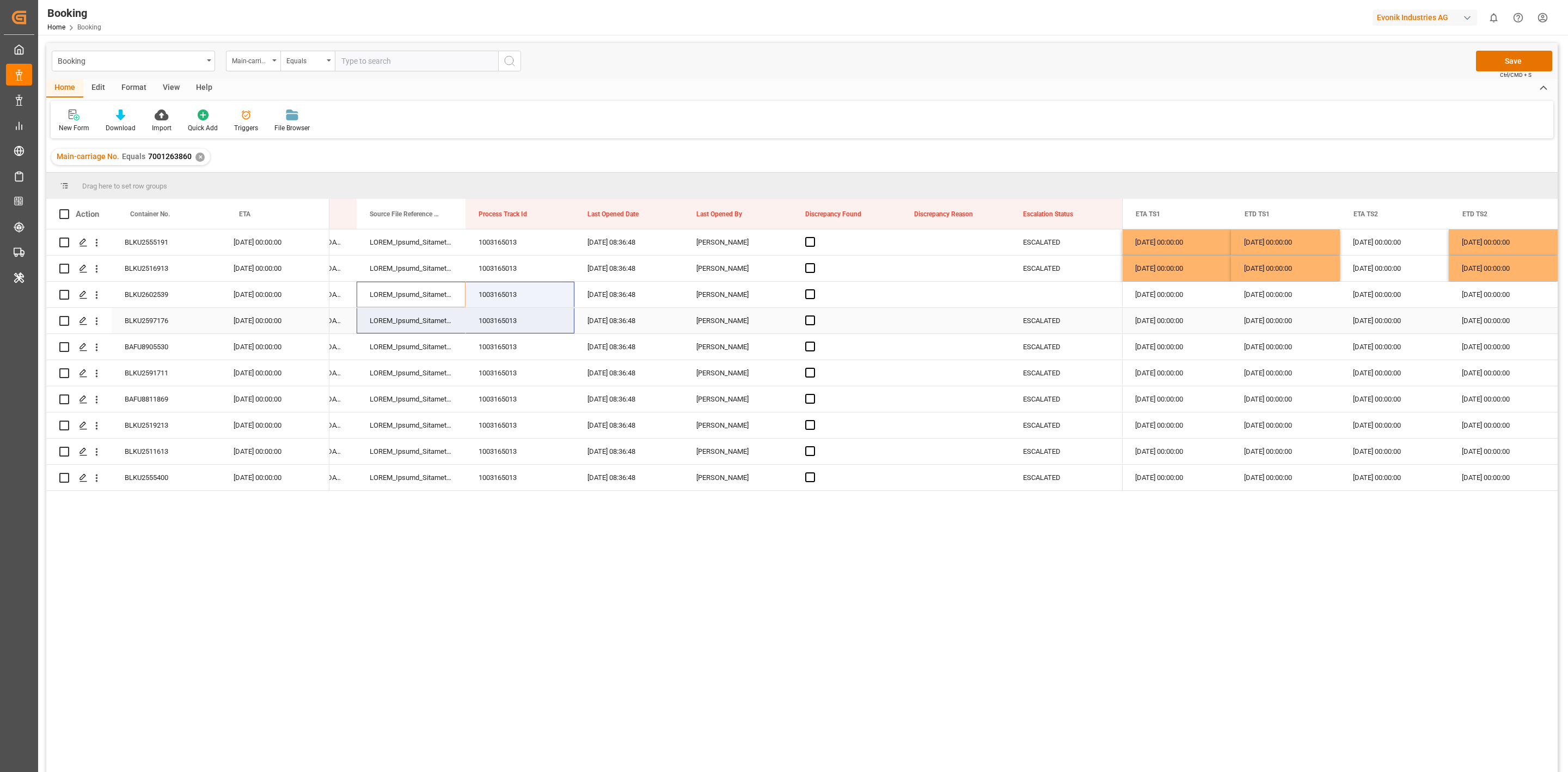
drag, startPoint x: 502, startPoint y: 317, endPoint x: 709, endPoint y: 308, distance: 207.2
click at [815, 292] on div "Press SPACE to select this row." at bounding box center [846, 295] width 108 height 26
click at [809, 297] on span "Press SPACE to select this row." at bounding box center [809, 294] width 9 height 9
click at [814, 290] on input "Press SPACE to select this row." at bounding box center [814, 290] width 0 height 0
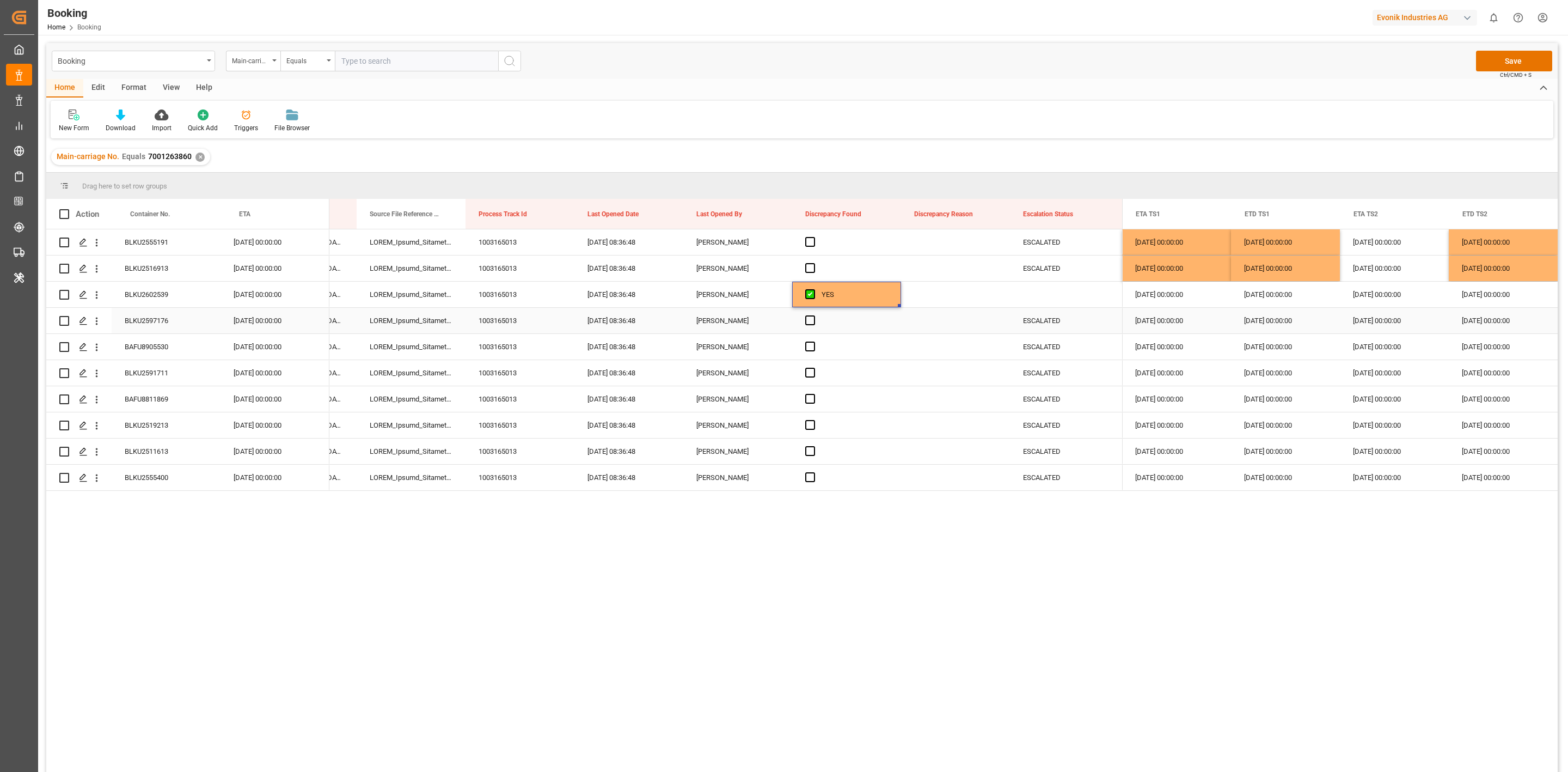
click at [809, 324] on span "Press SPACE to select this row." at bounding box center [809, 320] width 9 height 9
click at [814, 315] on input "Press SPACE to select this row." at bounding box center [814, 315] width 0 height 0
click at [806, 345] on span "Press SPACE to select this row." at bounding box center [809, 346] width 9 height 9
click at [814, 341] on input "Press SPACE to select this row." at bounding box center [814, 341] width 0 height 0
click at [807, 372] on span "Press SPACE to select this row." at bounding box center [809, 372] width 9 height 9
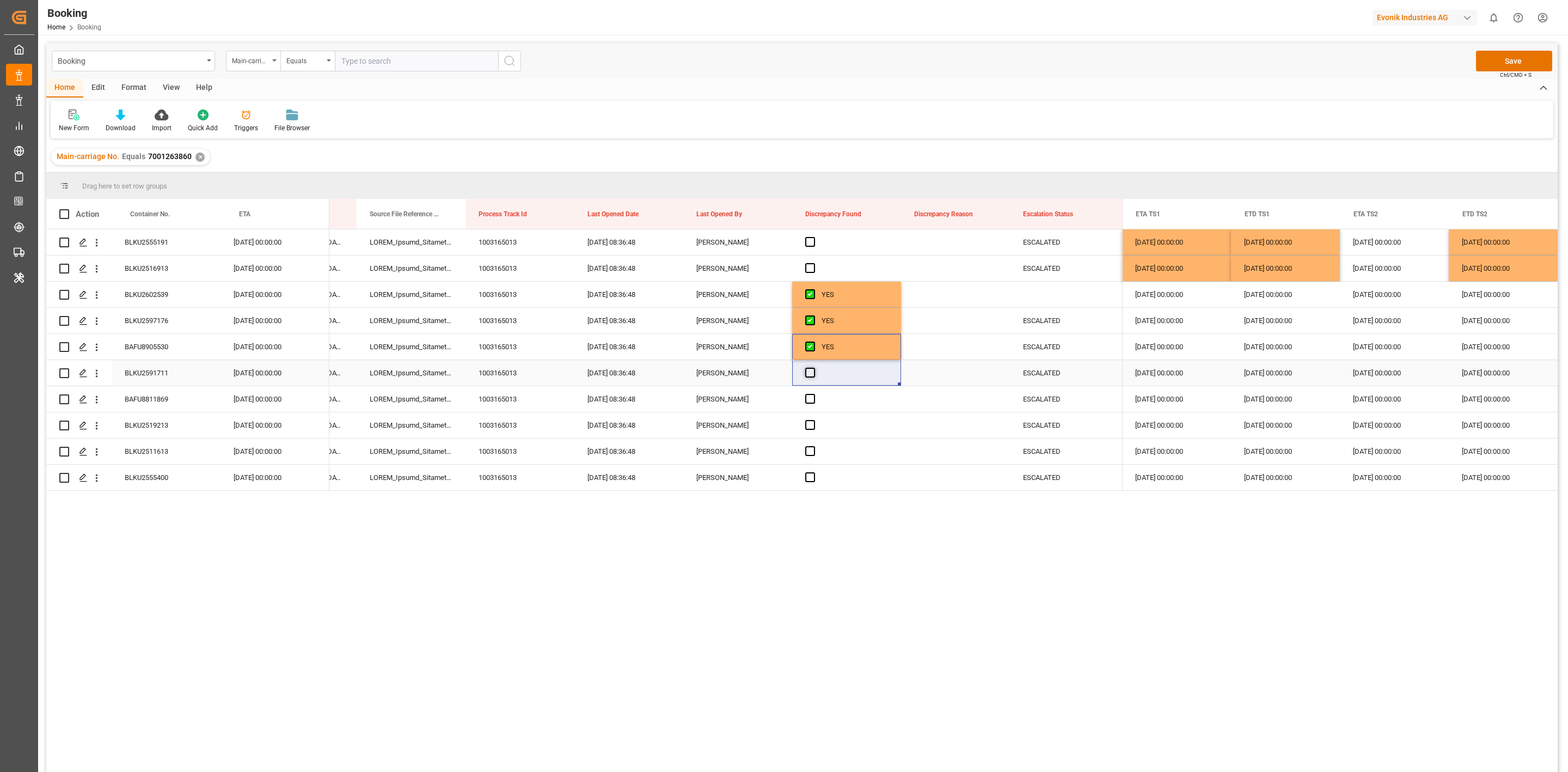
click at [814, 368] on input "Press SPACE to select this row." at bounding box center [814, 368] width 0 height 0
click at [808, 402] on span "Press SPACE to select this row." at bounding box center [809, 398] width 9 height 9
click at [814, 394] on input "Press SPACE to select this row." at bounding box center [814, 394] width 0 height 0
click at [806, 481] on span "Press SPACE to select this row." at bounding box center [809, 476] width 9 height 9
click at [814, 472] on input "Press SPACE to select this row." at bounding box center [814, 472] width 0 height 0
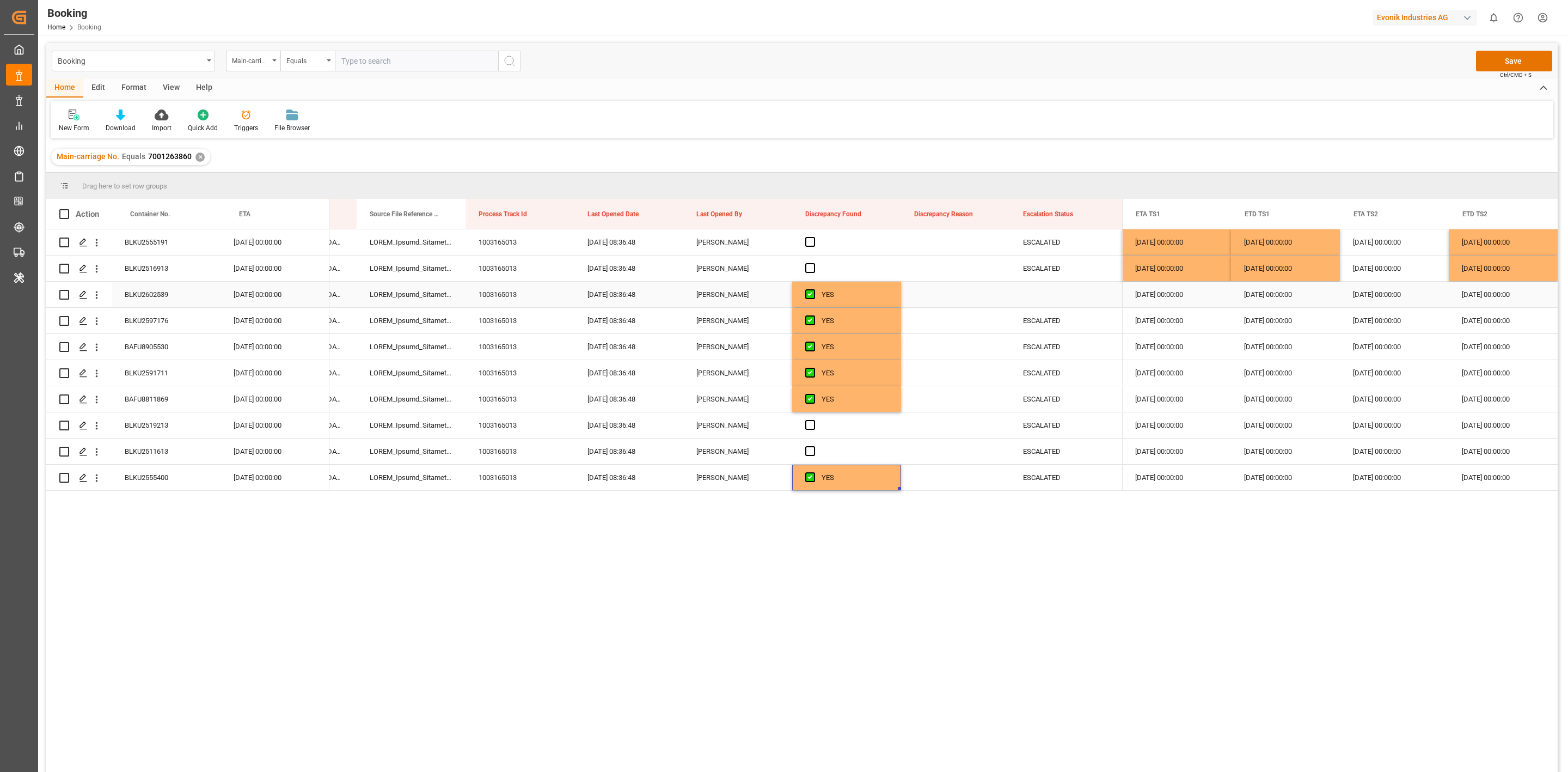
click at [933, 298] on div "Press SPACE to select this row." at bounding box center [955, 295] width 108 height 26
click at [933, 298] on div "Select Items" at bounding box center [951, 301] width 70 height 11
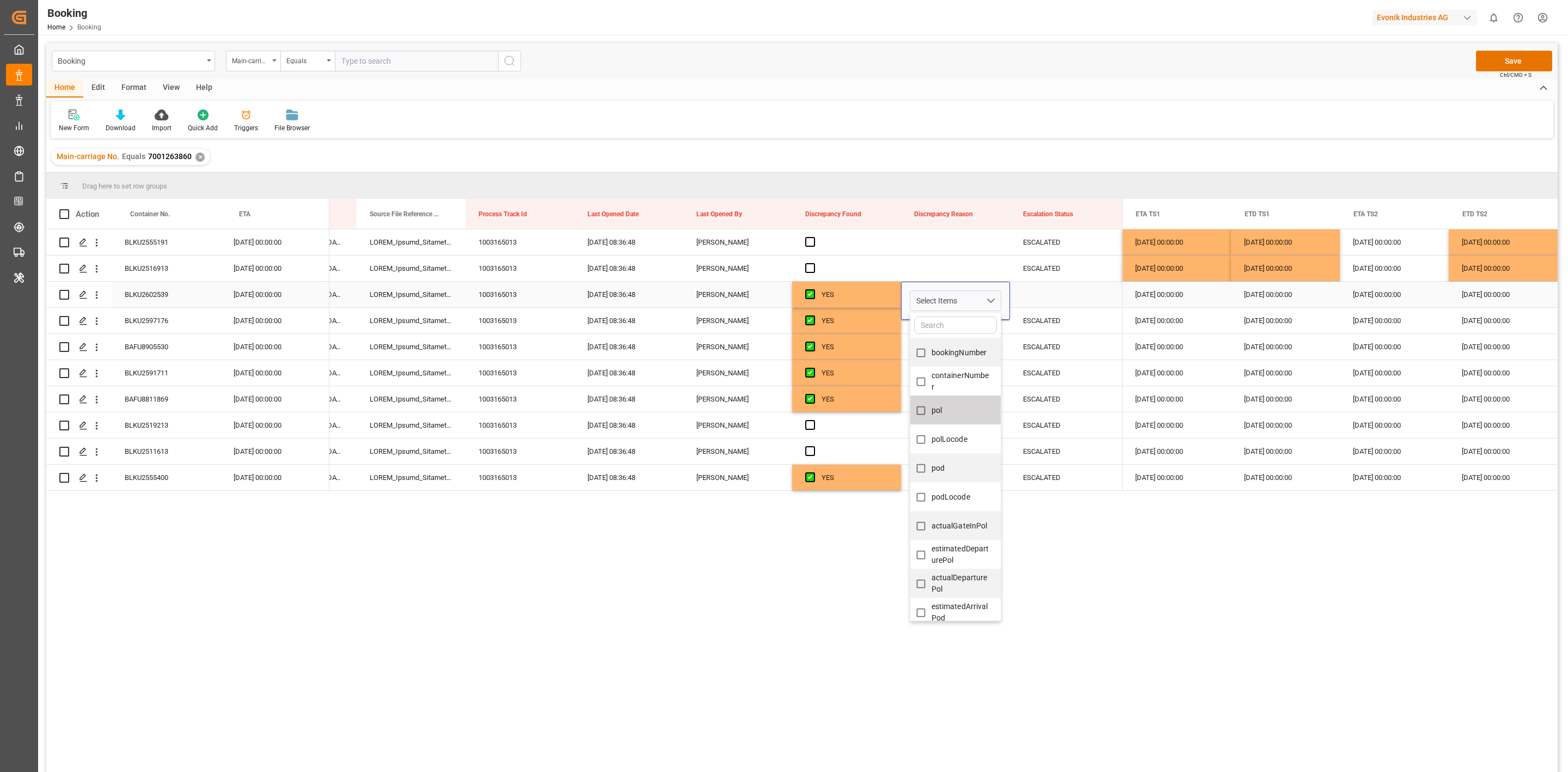
drag, startPoint x: 961, startPoint y: 399, endPoint x: 974, endPoint y: 339, distance: 61.4
click at [965, 388] on div "bookingNumber containerNumber pol polLocode pod podLocode actualGateInPol estim…" at bounding box center [955, 466] width 91 height 308
click at [963, 327] on div "Press SPACE to select this row." at bounding box center [955, 325] width 90 height 25
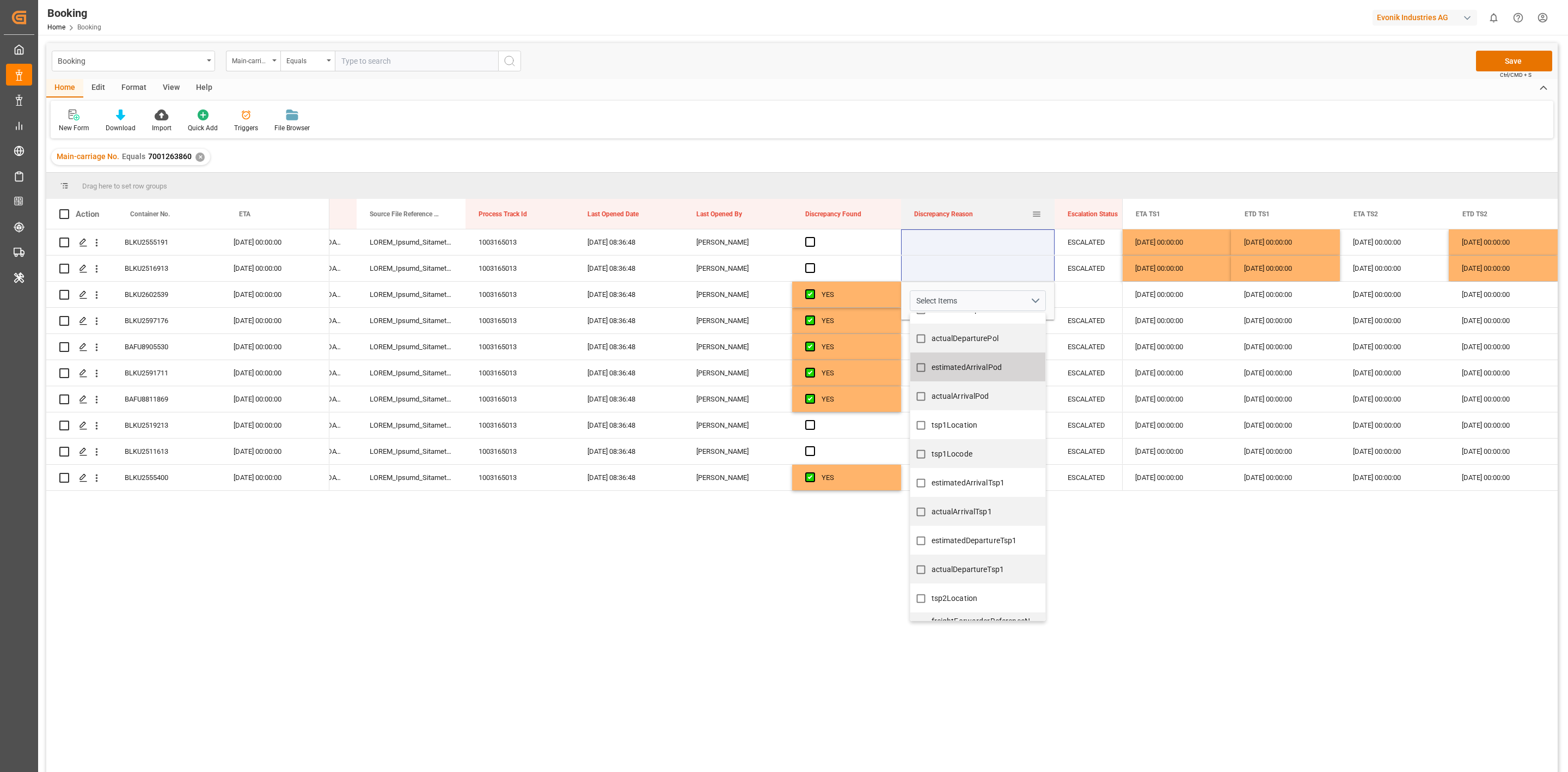
drag, startPoint x: 1007, startPoint y: 213, endPoint x: 1053, endPoint y: 221, distance: 46.7
click at [1053, 221] on div at bounding box center [1054, 214] width 4 height 30
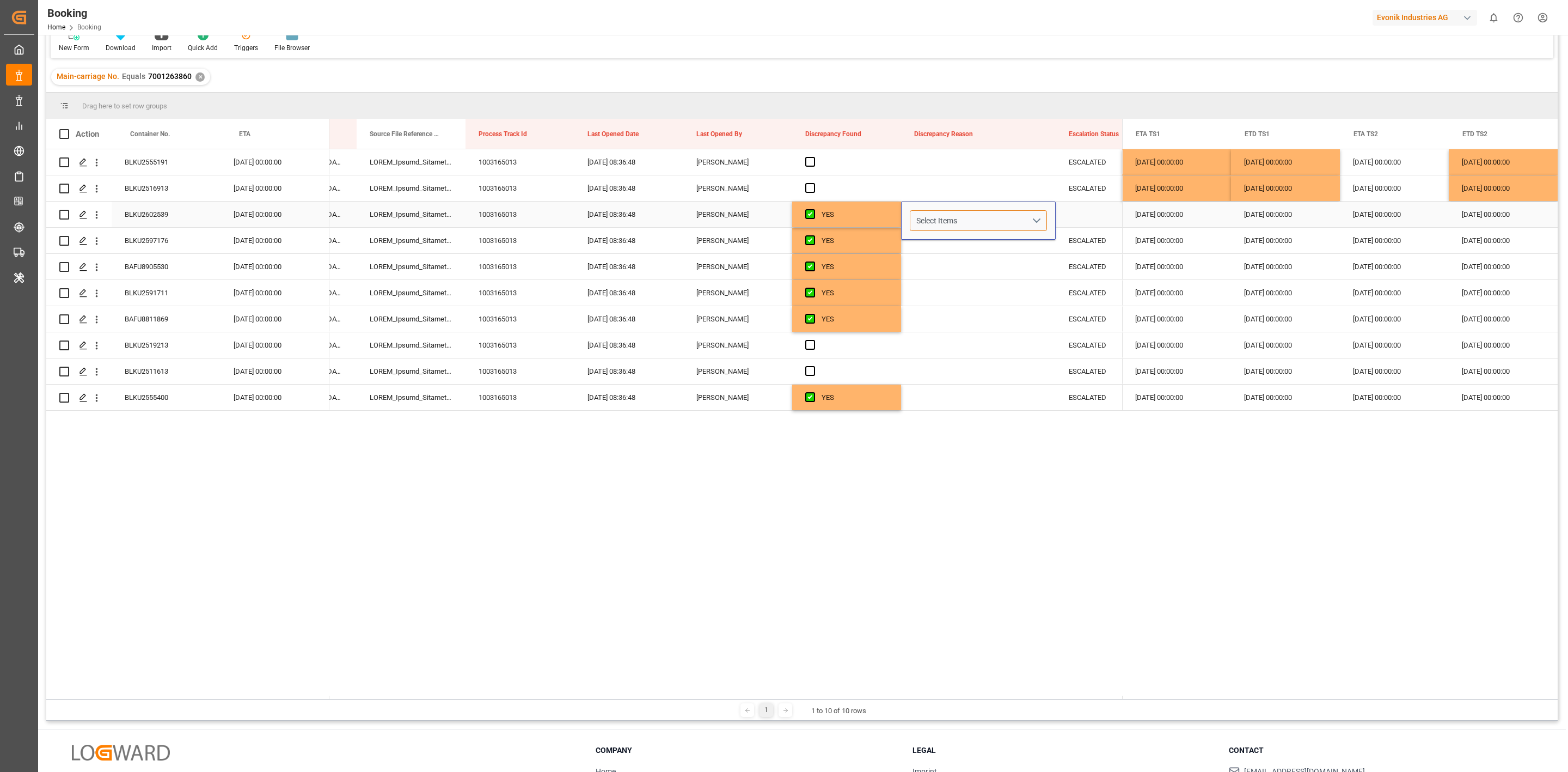
click at [1020, 222] on div "Select Items" at bounding box center [974, 221] width 115 height 11
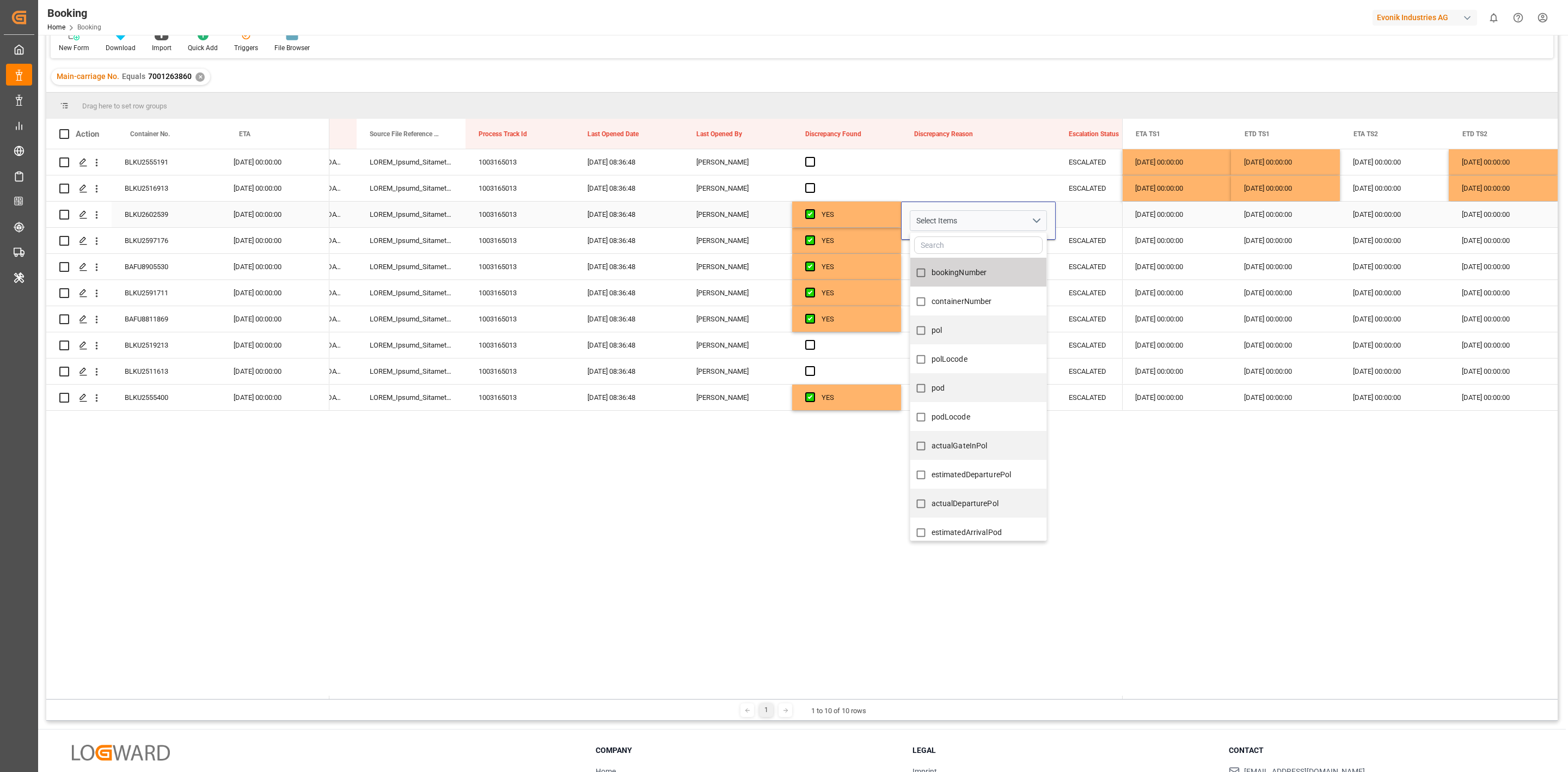
drag, startPoint x: 954, startPoint y: 240, endPoint x: 934, endPoint y: 254, distance: 24.4
click at [952, 240] on input "Press SPACE to select this row." at bounding box center [977, 245] width 128 height 17
type input "e"
type input "arr"
click at [997, 277] on span "estimatedArrivalPod" at bounding box center [967, 272] width 71 height 9
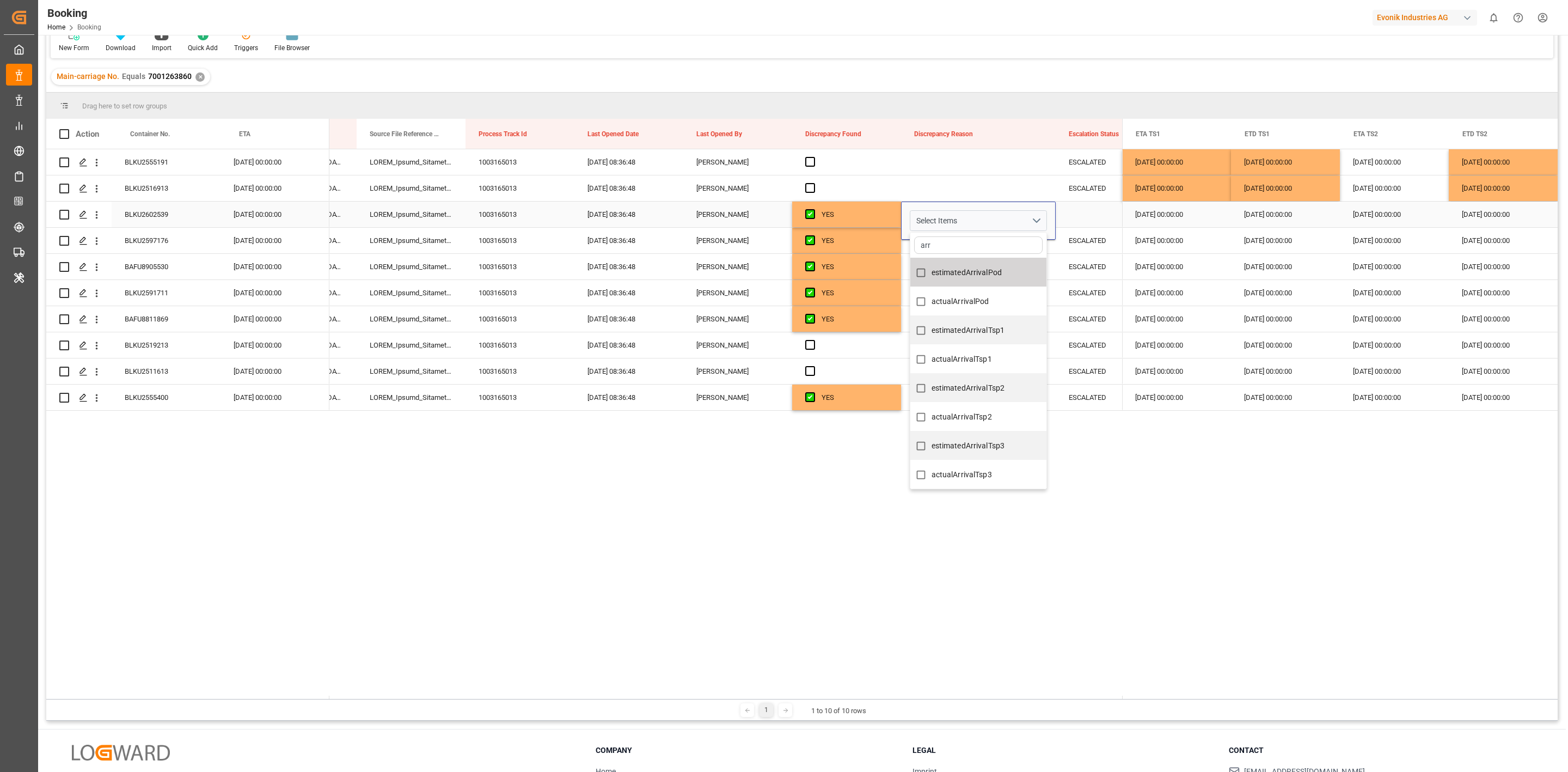
checkbox input "true"
click at [1084, 348] on div "ESCALATED" at bounding box center [1110, 346] width 108 height 26
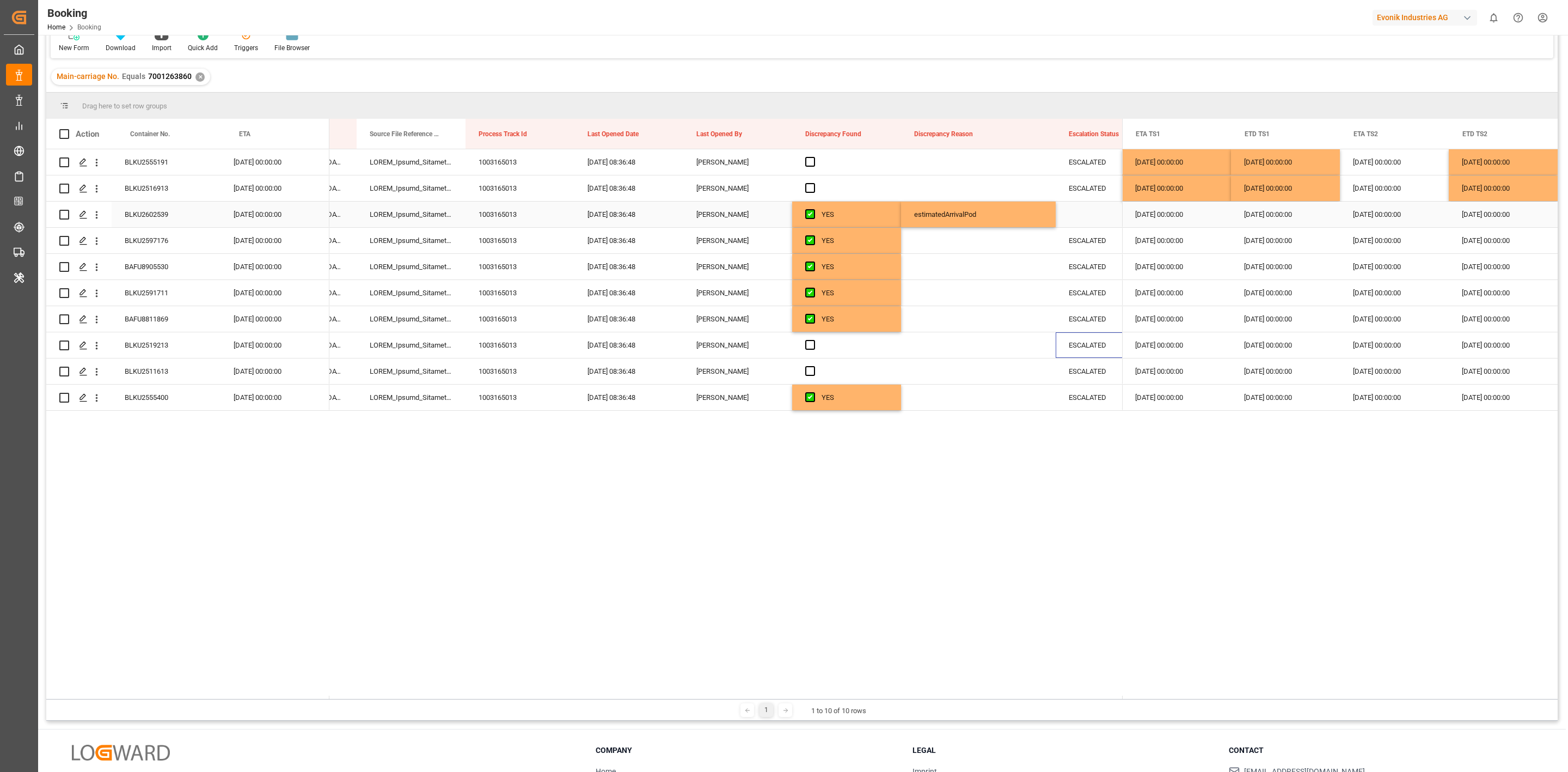
click at [954, 220] on div "estimatedArrivalPod" at bounding box center [978, 215] width 155 height 26
click at [960, 220] on div "estimatedArrivalPod" at bounding box center [978, 215] width 155 height 26
drag, startPoint x: 946, startPoint y: 277, endPoint x: 946, endPoint y: 308, distance: 31.0
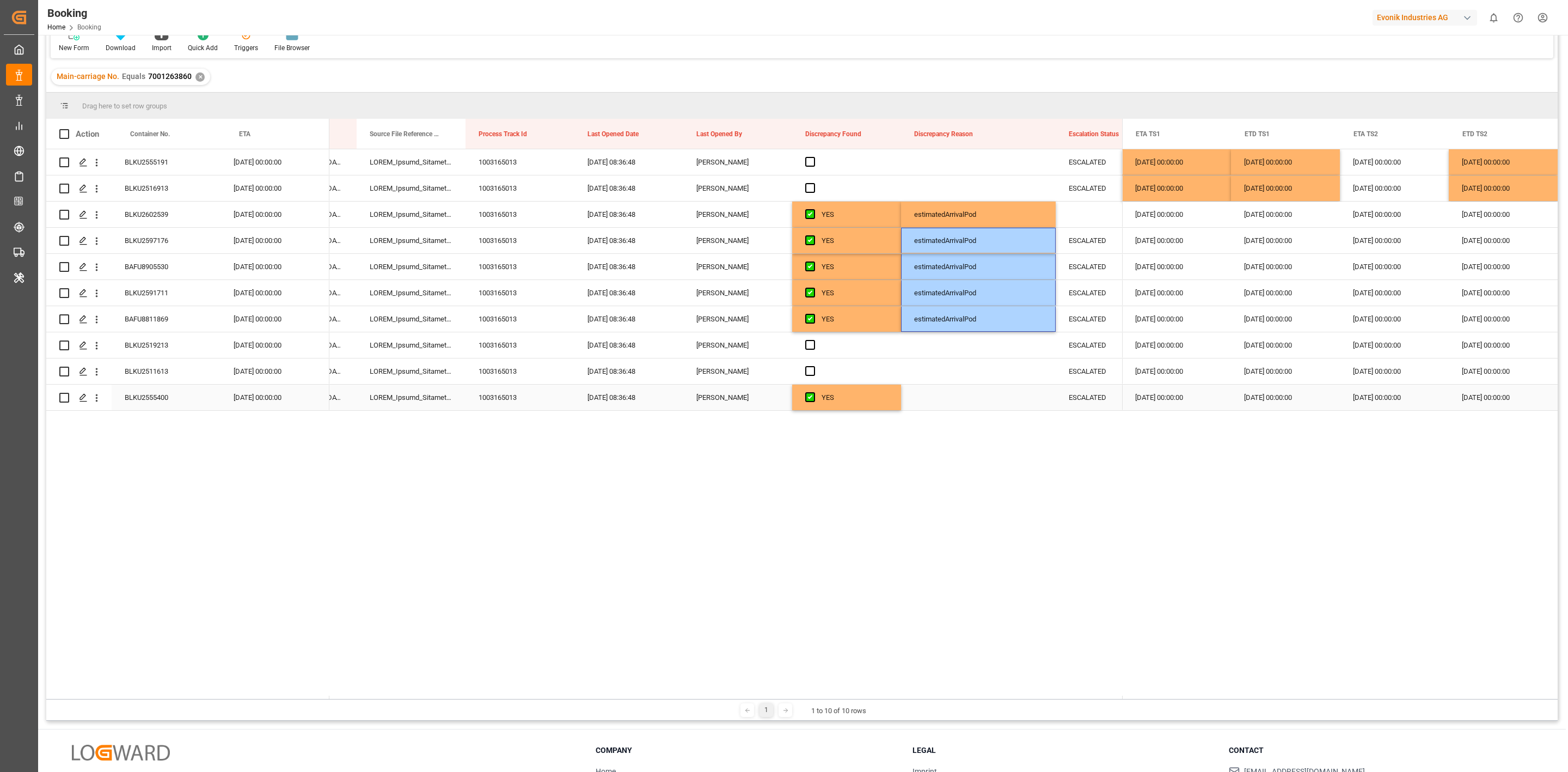
click at [943, 399] on div "Press SPACE to select this row." at bounding box center [978, 397] width 155 height 26
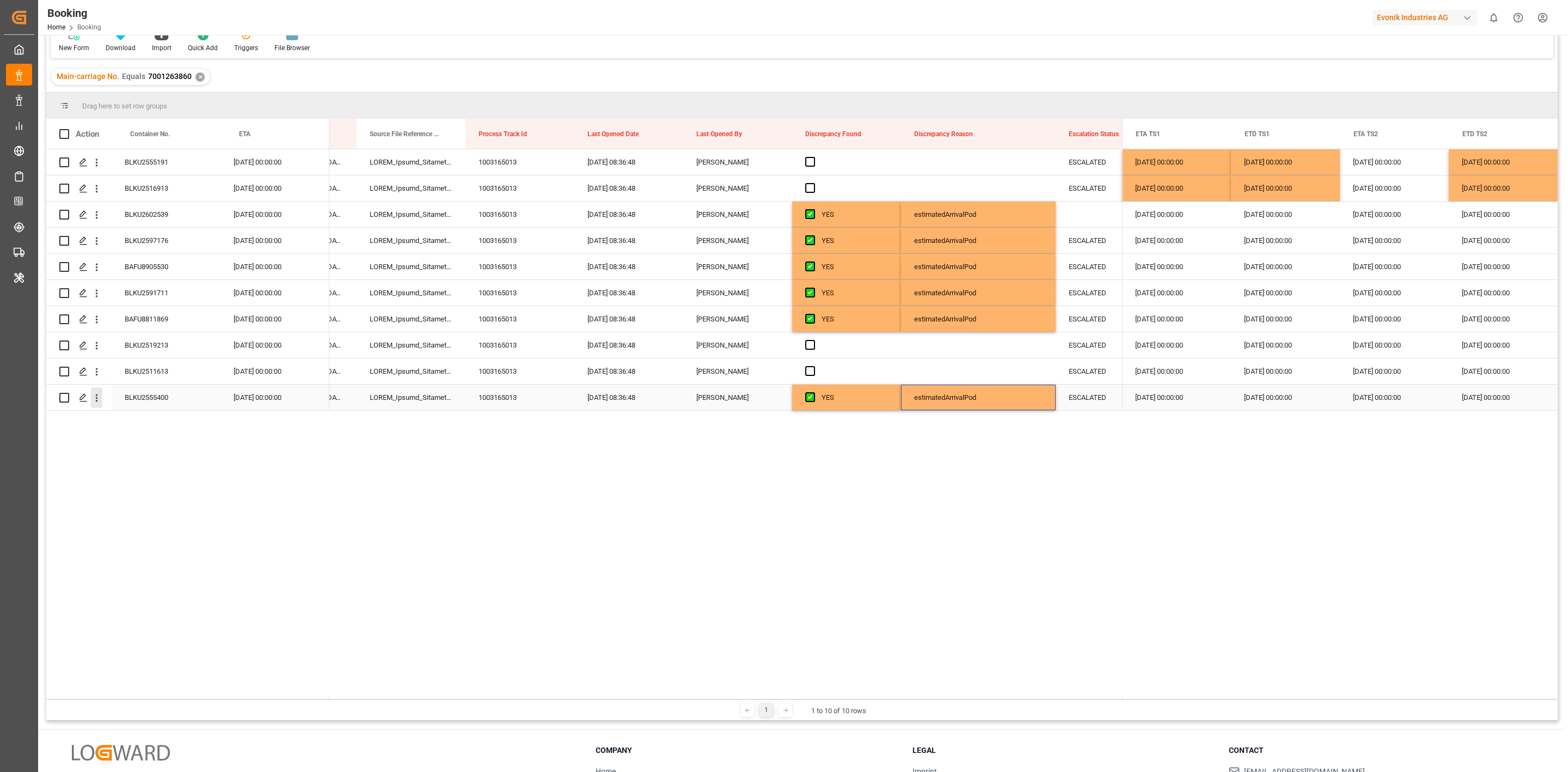
click at [98, 398] on icon "open menu" at bounding box center [96, 397] width 11 height 11
click at [118, 414] on div "Open in new tab" at bounding box center [158, 420] width 134 height 23
click at [162, 216] on div "BLKU2602539" at bounding box center [166, 215] width 108 height 26
click at [1142, 191] on div "29.10.2025 00:00:00" at bounding box center [1176, 189] width 108 height 26
click at [1148, 308] on div "09.11.2025 00:00:00 29.10.2025 00:00:00 30.10.2025 00:00:00 31.10.2025 00:00:00…" at bounding box center [1340, 279] width 436 height 261
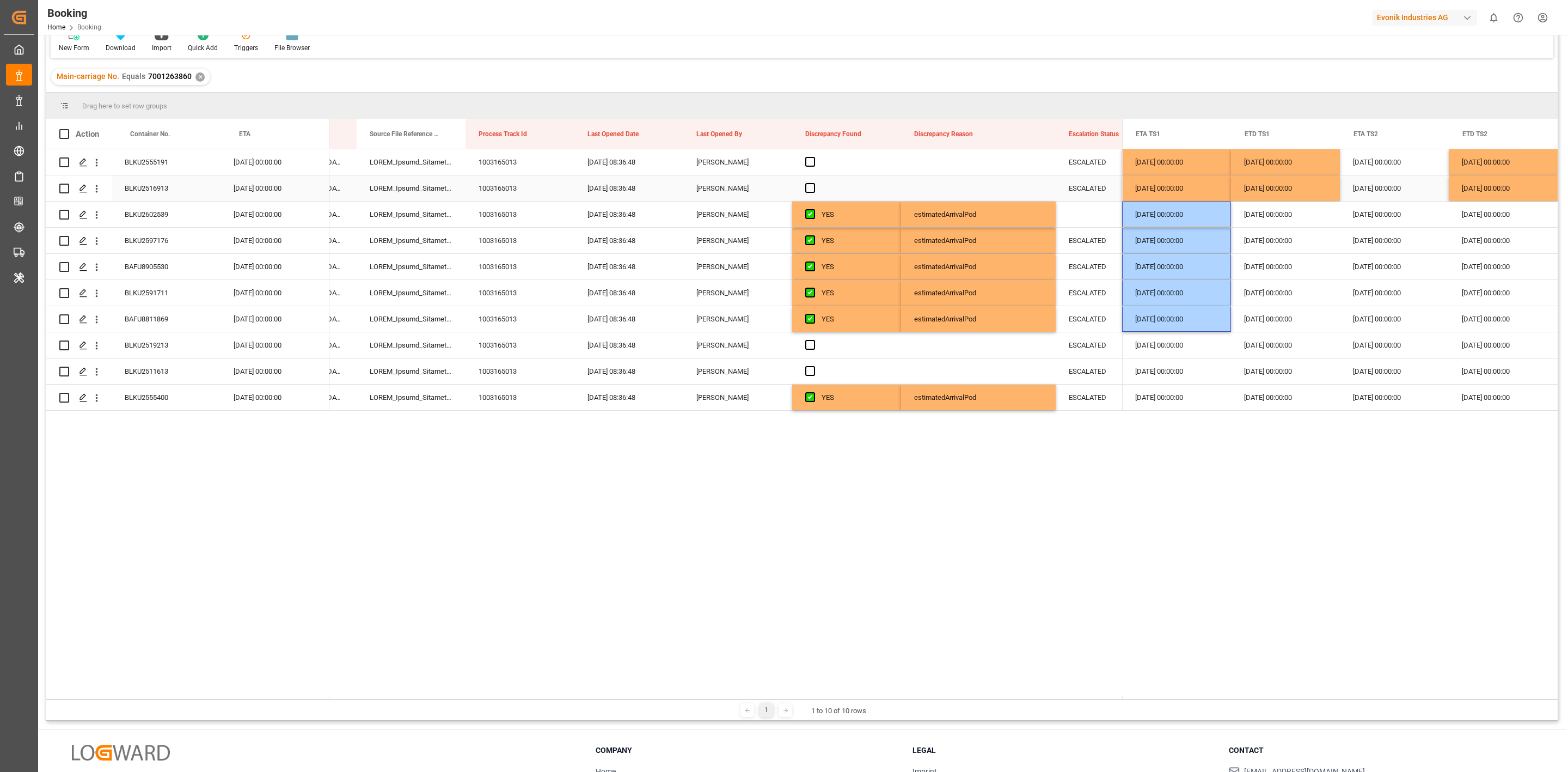
click at [1257, 190] on div "30.10.2025 00:00:00" at bounding box center [1285, 189] width 108 height 26
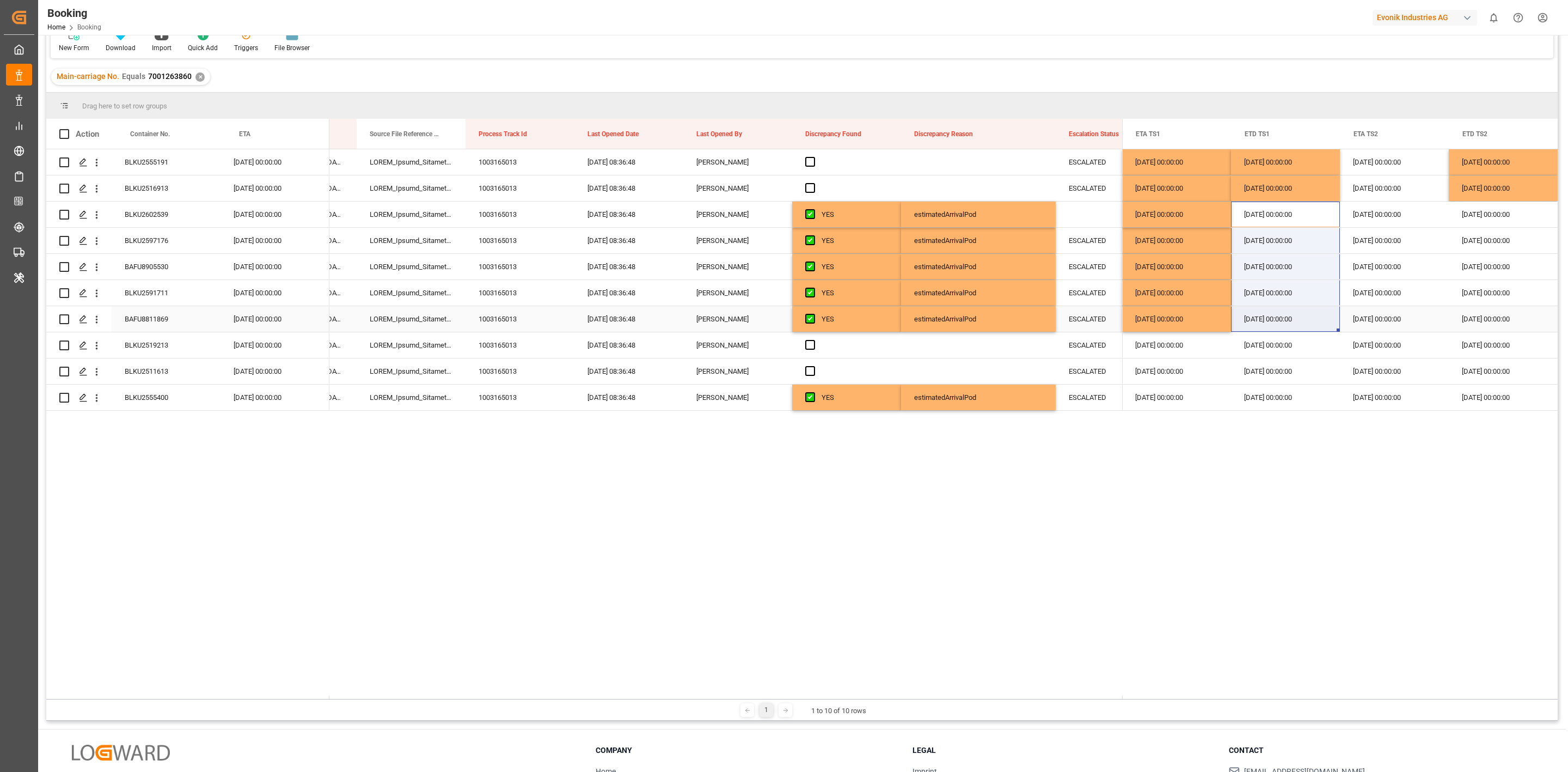
drag, startPoint x: 1256, startPoint y: 300, endPoint x: 1257, endPoint y: 308, distance: 8.1
click at [1257, 308] on div "09.11.2025 00:00:00 29.10.2025 00:00:00 30.10.2025 00:00:00 31.10.2025 00:00:00…" at bounding box center [1340, 279] width 436 height 261
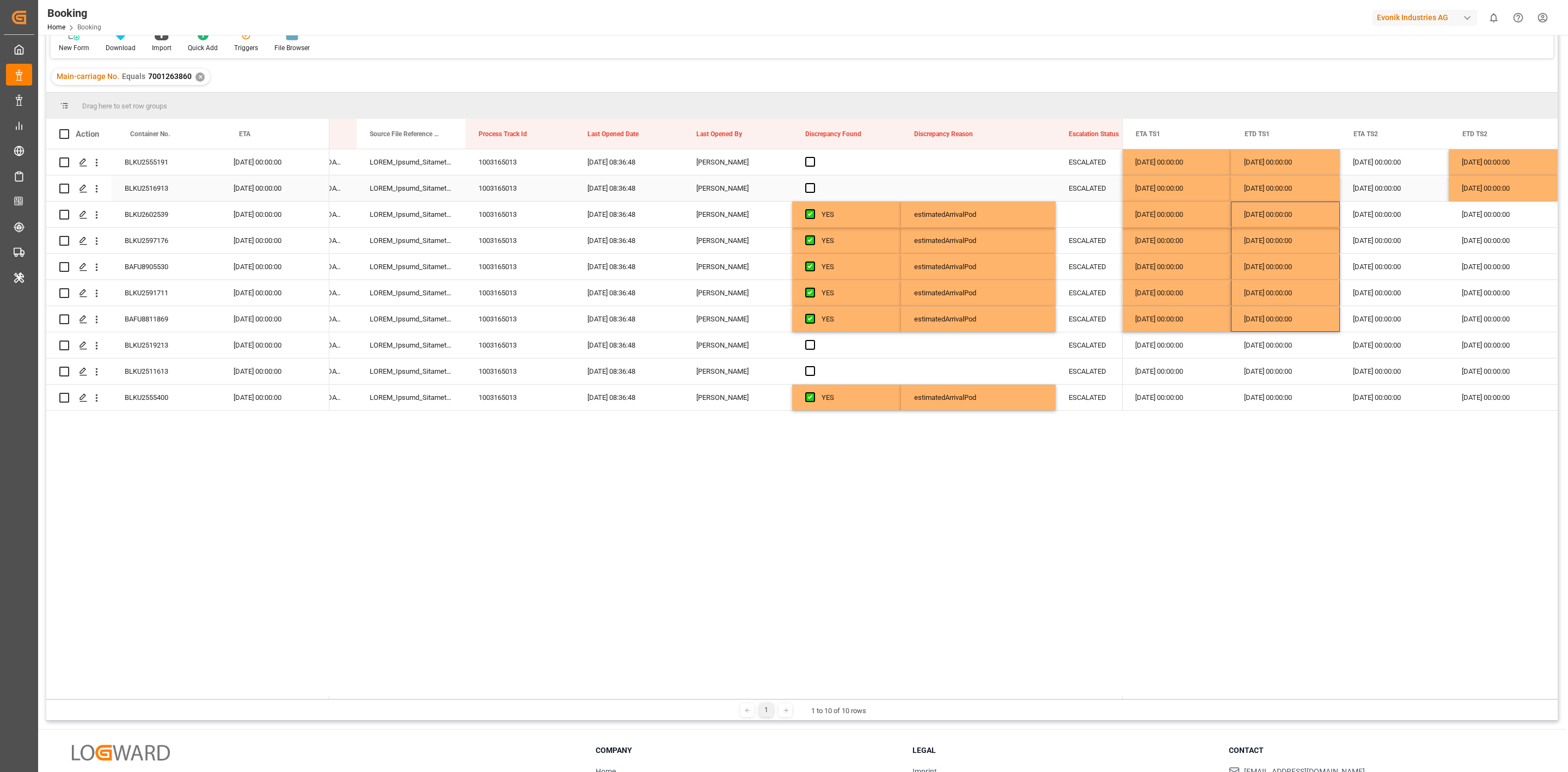
click at [1475, 191] on div "09.11.2025 00:00:00" at bounding box center [1503, 189] width 108 height 26
drag, startPoint x: 1484, startPoint y: 213, endPoint x: 1487, endPoint y: 309, distance: 96.0
click at [1487, 309] on div "09.11.2025 00:00:00 29.10.2025 00:00:00 30.10.2025 00:00:00 31.10.2025 00:00:00…" at bounding box center [1340, 279] width 436 height 261
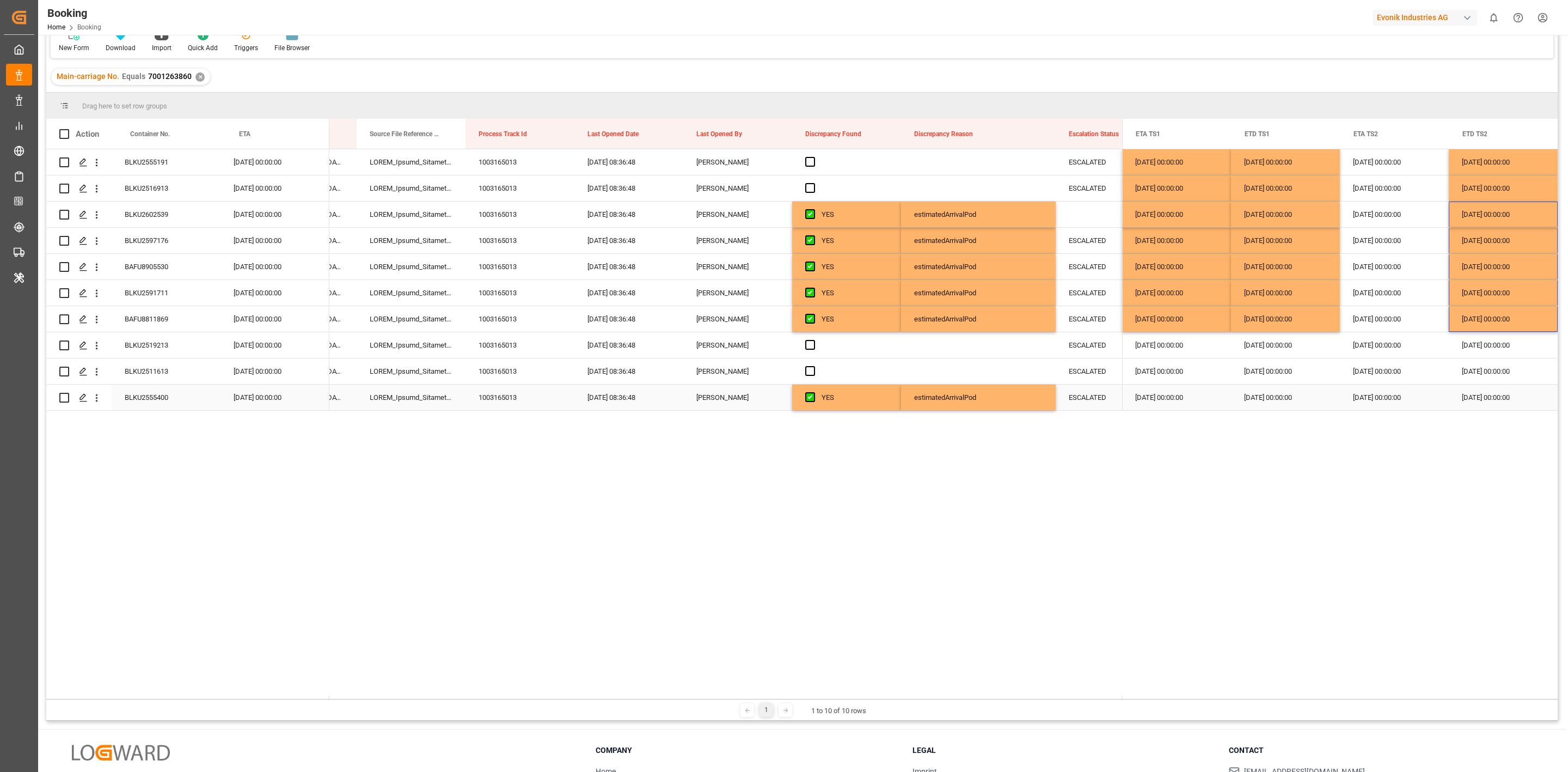
click at [1477, 396] on div "07.11.2025 00:00:00" at bounding box center [1503, 397] width 108 height 26
click at [1146, 318] on div "29.10.2025 00:00:00" at bounding box center [1176, 319] width 108 height 26
click at [1152, 392] on div "27.10.2025 00:00:00" at bounding box center [1176, 397] width 108 height 26
click at [1255, 317] on div "30.10.2025 00:00:00" at bounding box center [1285, 319] width 108 height 26
click at [1281, 394] on div "29.10.2025 00:00:00" at bounding box center [1285, 397] width 108 height 26
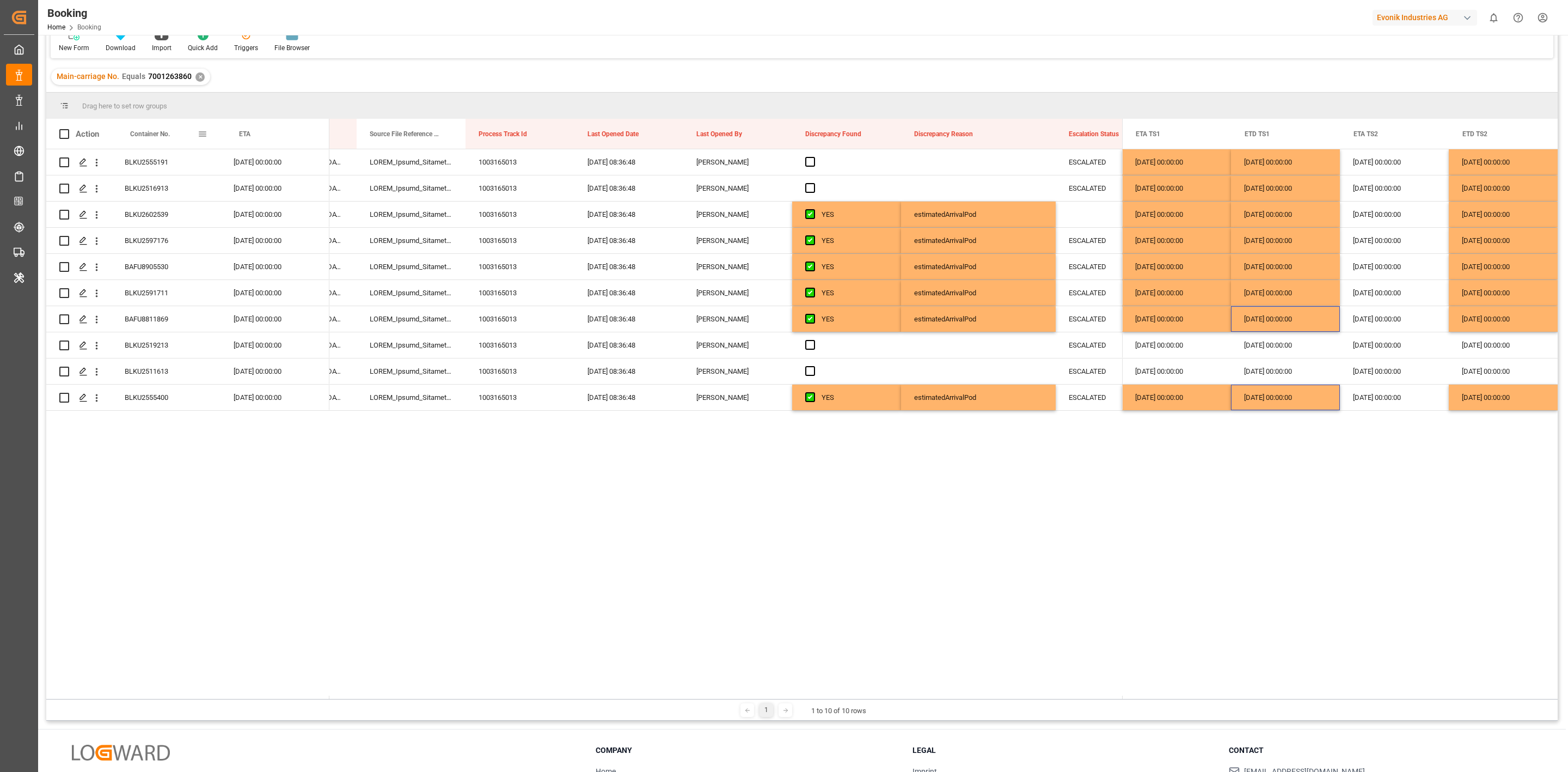
click at [157, 153] on div "BLKU2555191" at bounding box center [166, 162] width 108 height 26
click at [239, 164] on div "10.11.2025 00:00:00" at bounding box center [275, 162] width 108 height 26
click at [239, 162] on div "10.11.2025 00:00:00" at bounding box center [275, 162] width 108 height 26
click at [373, 200] on button "Next Month" at bounding box center [376, 198] width 7 height 7
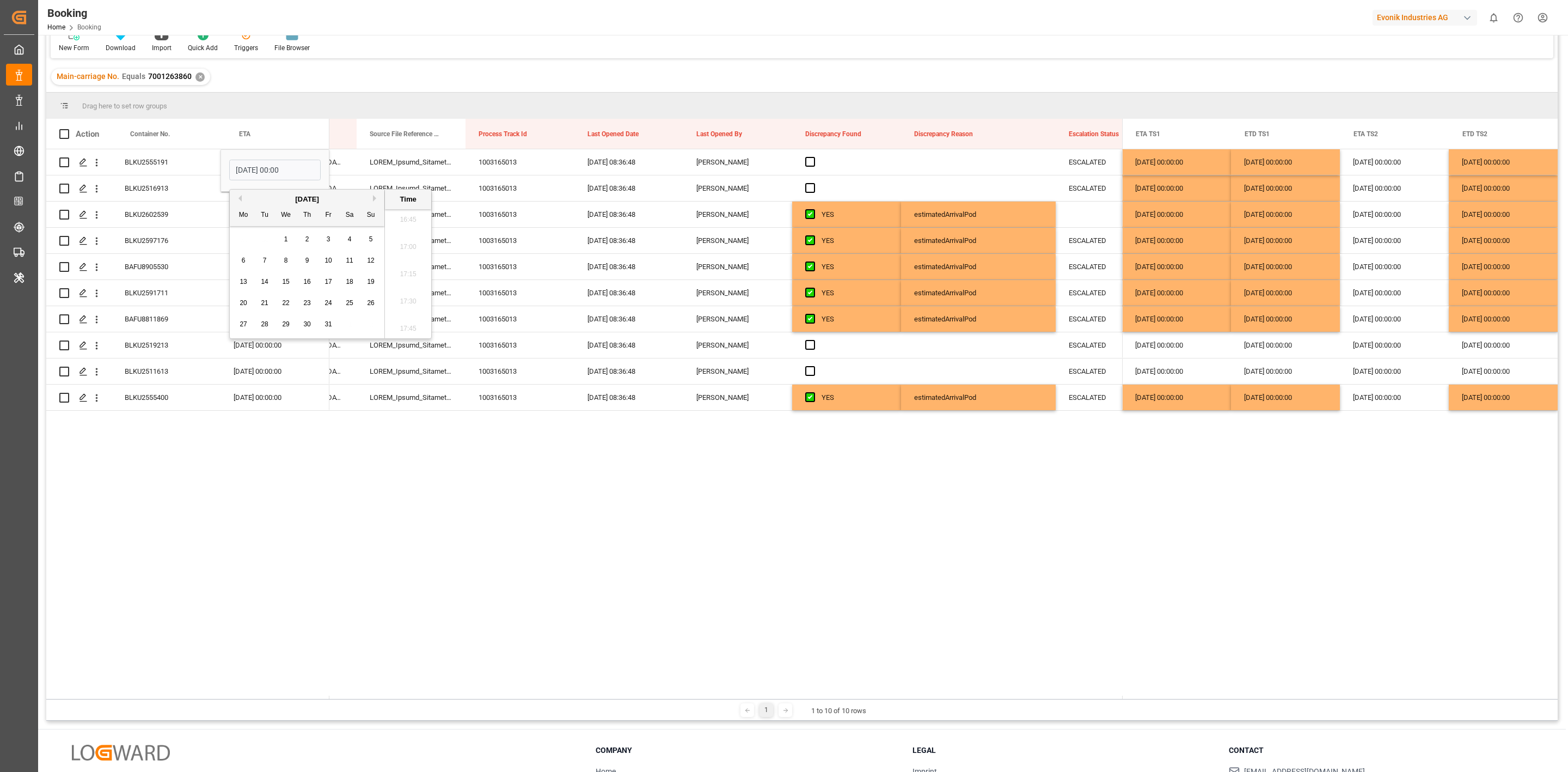
click at [373, 201] on button "Next Month" at bounding box center [376, 198] width 7 height 7
click at [286, 281] on span "12" at bounding box center [285, 281] width 7 height 8
type input "[DATE] 00:00"
click at [252, 399] on div "06.11.2025 00:00:00" at bounding box center [275, 397] width 108 height 26
click at [252, 167] on div "12.11.2025 00:00:00" at bounding box center [275, 162] width 108 height 26
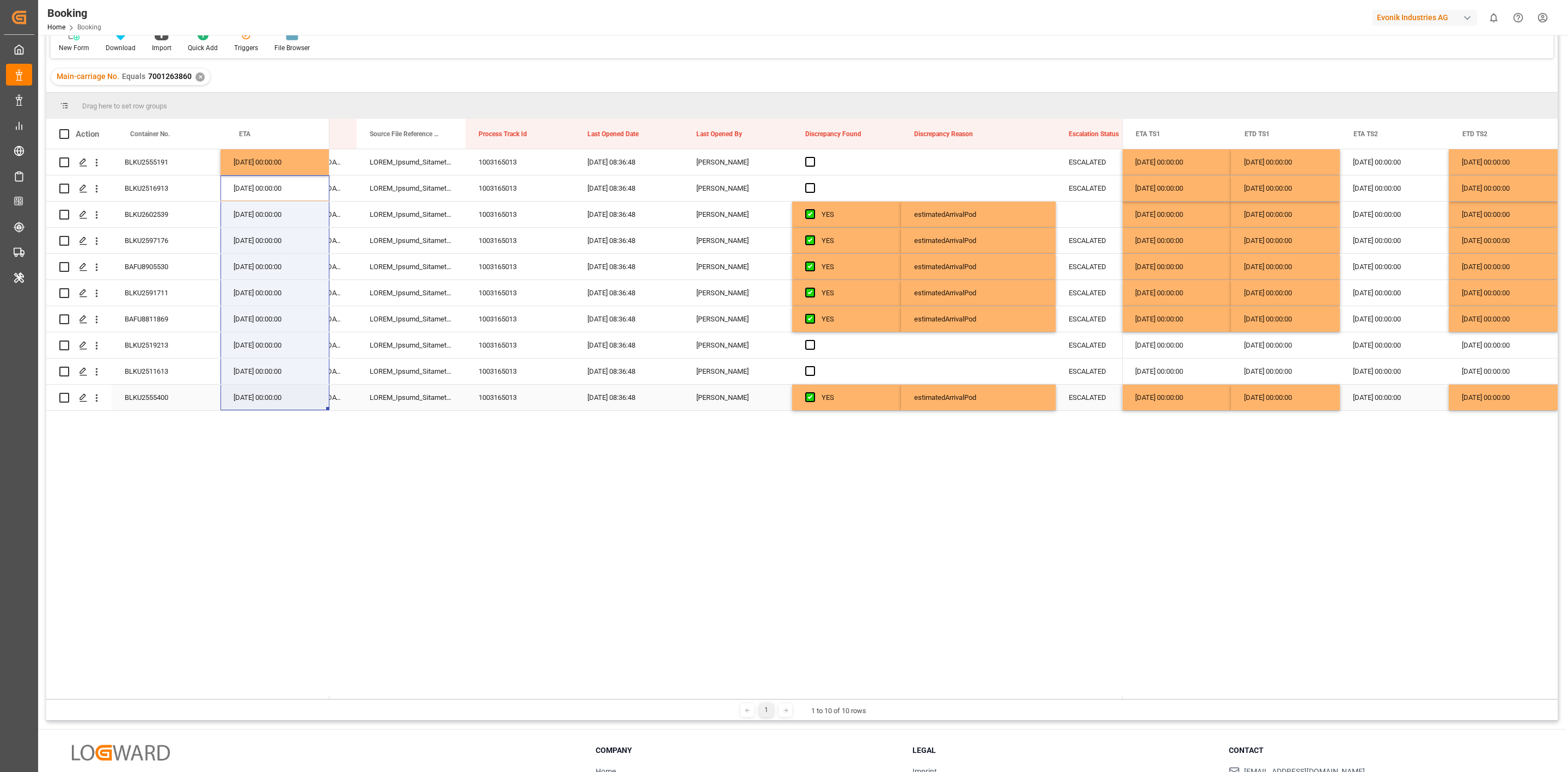
drag, startPoint x: 252, startPoint y: 190, endPoint x: 271, endPoint y: 379, distance: 190.0
click at [263, 386] on div "BLKU2555191 12.11.2025 00:00:00 BLKU2516913 10.11.2025 00:00:00 BLKU2602539 06.…" at bounding box center [188, 279] width 283 height 261
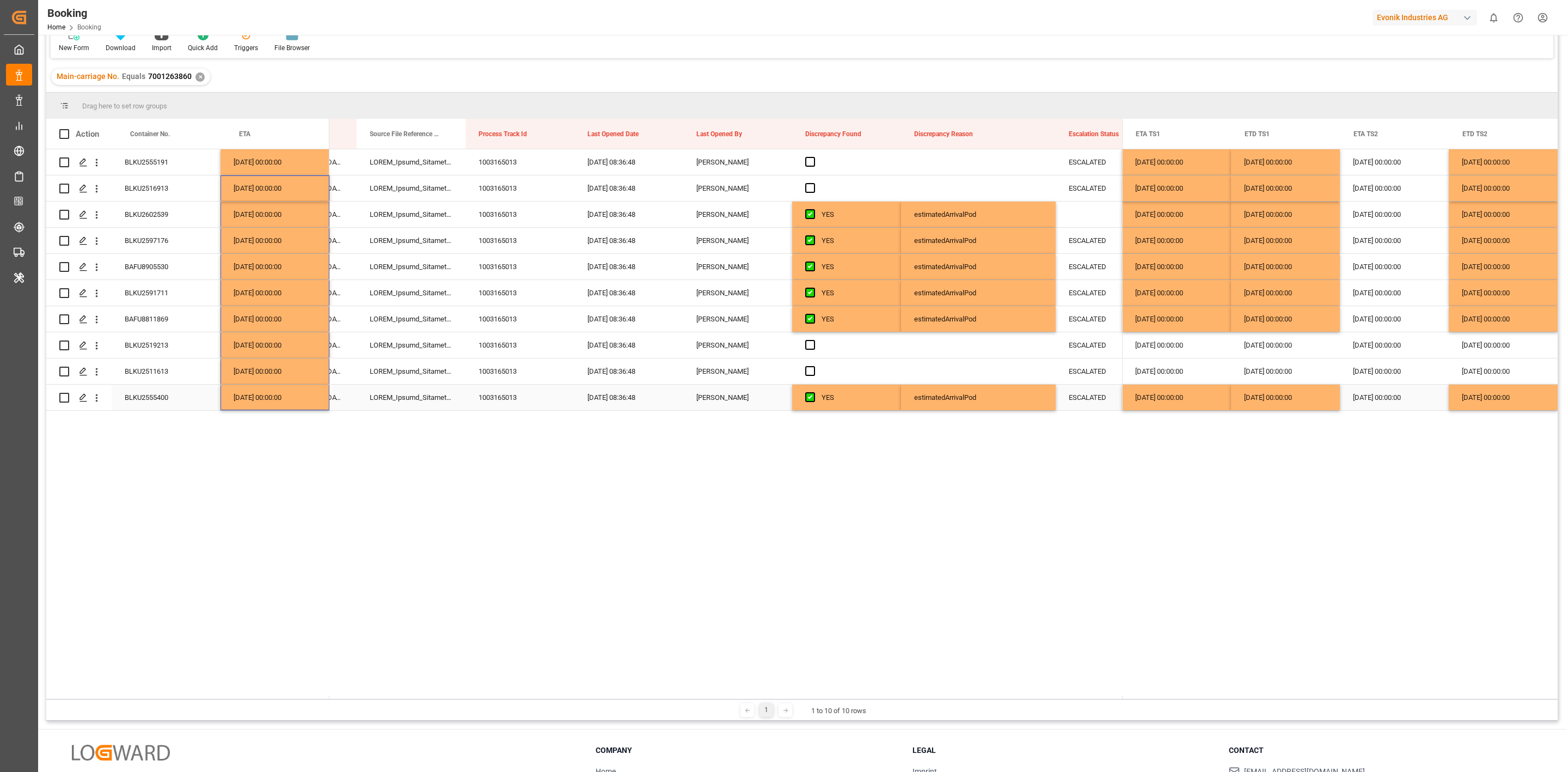
click at [1473, 395] on div "09.11.2025 00:00:00" at bounding box center [1503, 397] width 108 height 26
drag, startPoint x: 1473, startPoint y: 339, endPoint x: 1466, endPoint y: 380, distance: 41.6
click at [1466, 380] on div "09.11.2025 00:00:00 29.10.2025 00:00:00 30.10.2025 00:00:00 31.10.2025 00:00:00…" at bounding box center [1340, 279] width 436 height 261
click at [164, 366] on div "BLKU2511613" at bounding box center [166, 371] width 108 height 26
click at [1142, 392] on div "29.10.2025 00:00:00" at bounding box center [1176, 397] width 108 height 26
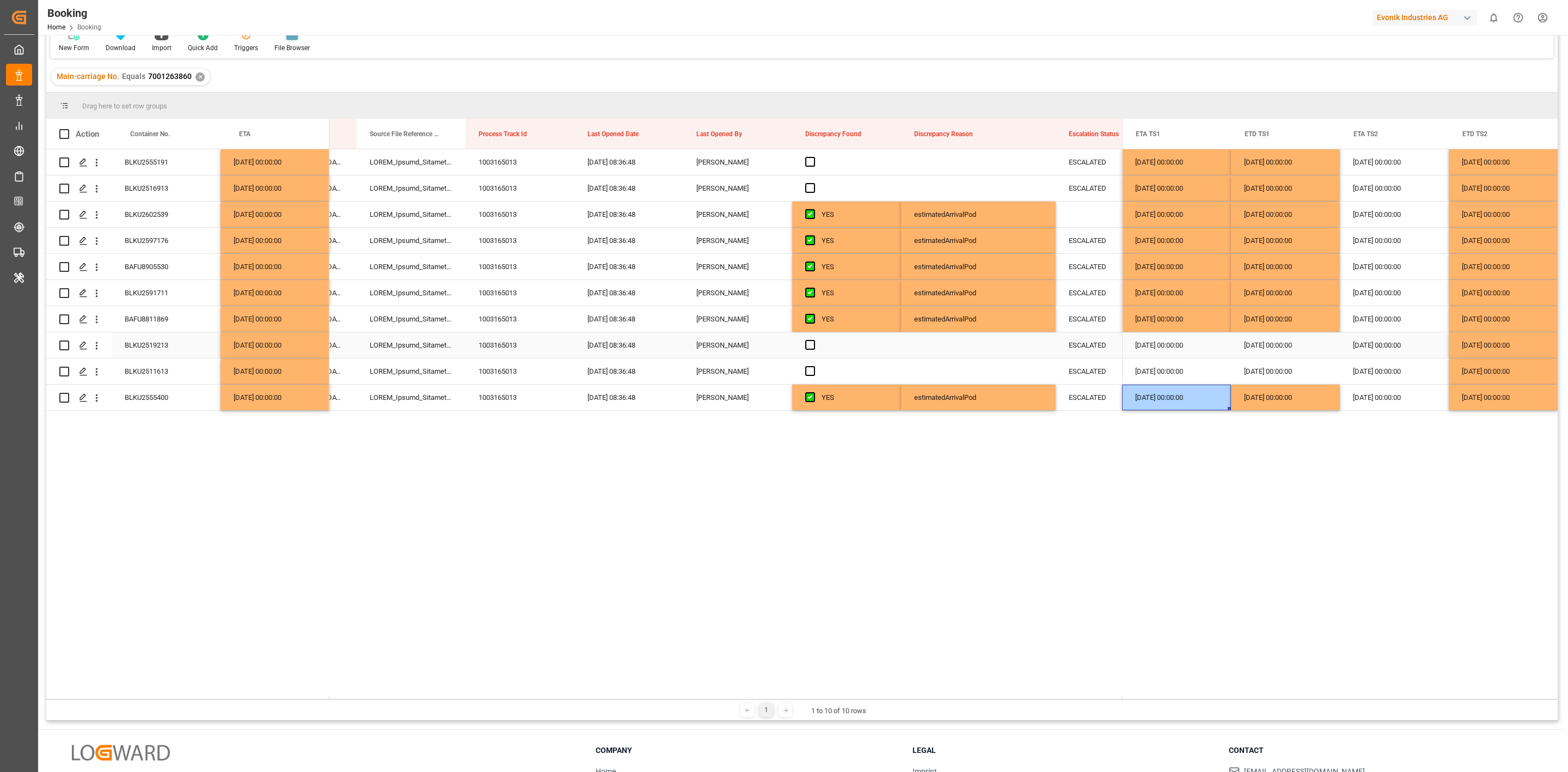
drag, startPoint x: 1142, startPoint y: 339, endPoint x: 1271, endPoint y: 390, distance: 138.7
click at [1145, 377] on div "09.11.2025 00:00:00 29.10.2025 00:00:00 30.10.2025 00:00:00 31.10.2025 00:00:00…" at bounding box center [1340, 279] width 436 height 261
click at [1269, 399] on div "30.10.2025 00:00:00" at bounding box center [1285, 397] width 108 height 26
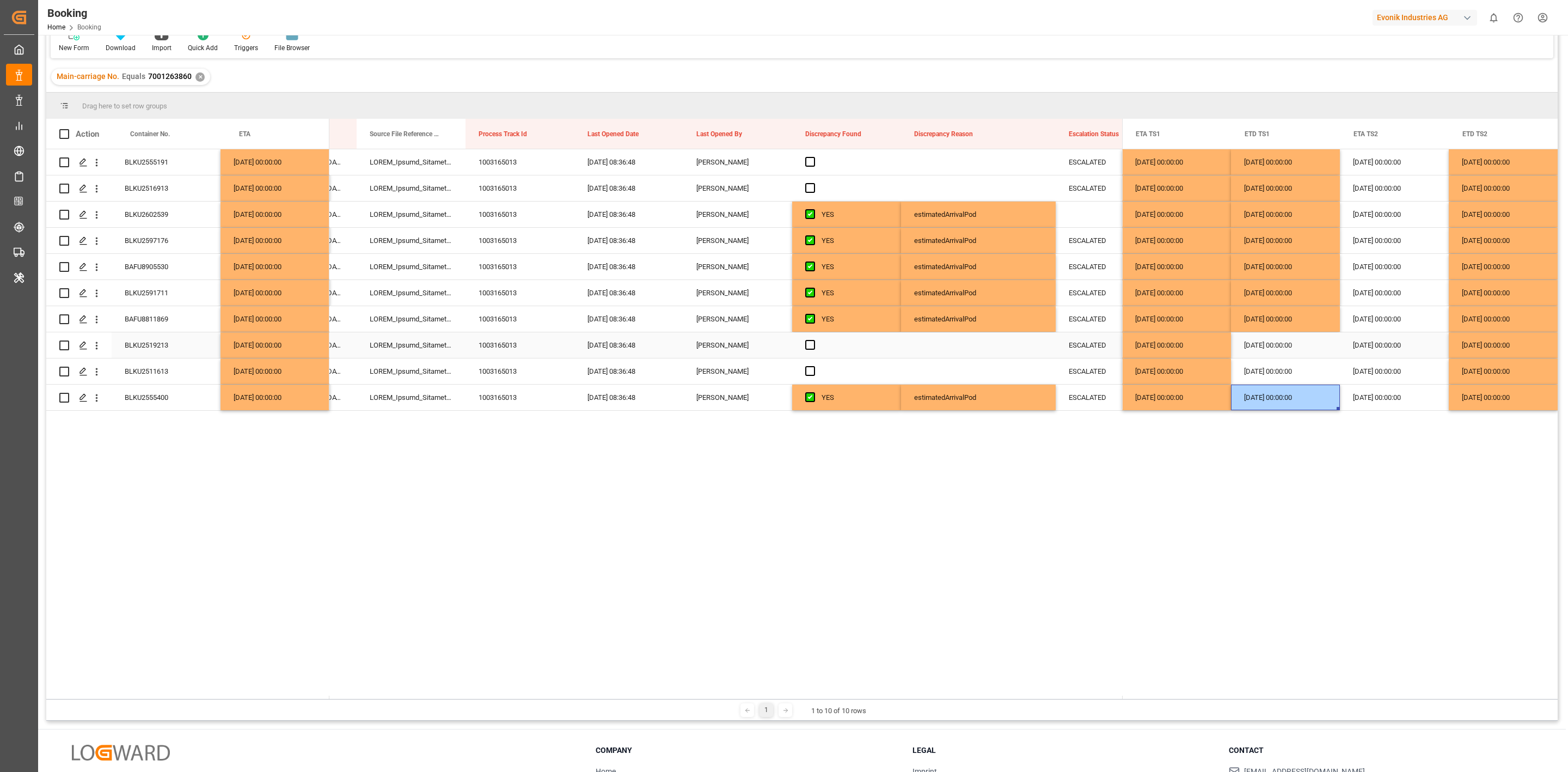
drag, startPoint x: 1266, startPoint y: 340, endPoint x: 1265, endPoint y: 382, distance: 42.0
click at [1265, 382] on div "09.11.2025 00:00:00 29.10.2025 00:00:00 30.10.2025 00:00:00 31.10.2025 00:00:00…" at bounding box center [1340, 279] width 436 height 261
click at [814, 65] on div "Main-carriage No. Equals 7001263860 ✕" at bounding box center [802, 76] width 1511 height 30
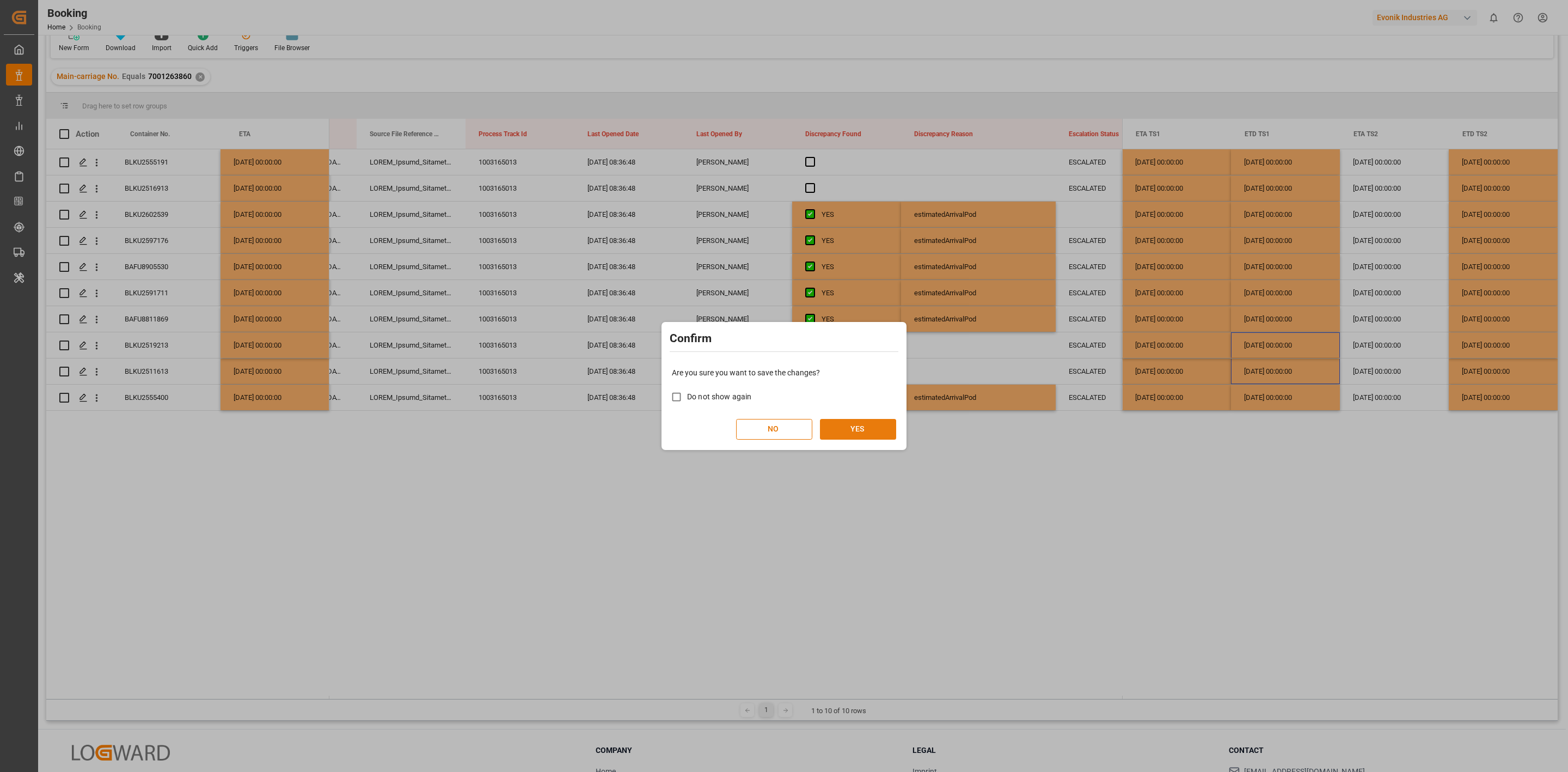
click at [841, 422] on button "YES" at bounding box center [858, 429] width 77 height 21
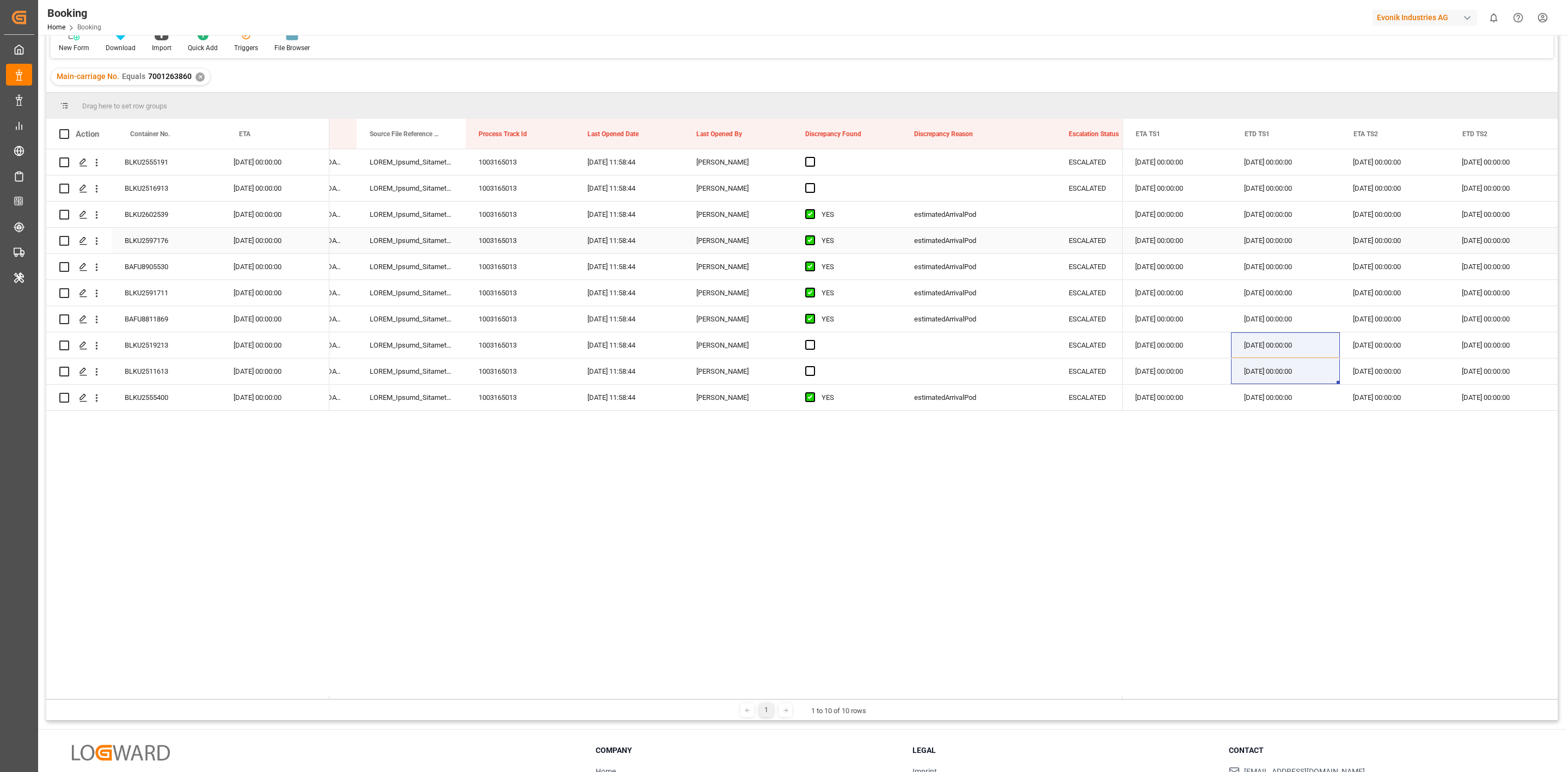
click at [1084, 215] on div "Press SPACE to select this row." at bounding box center [1110, 215] width 108 height 26
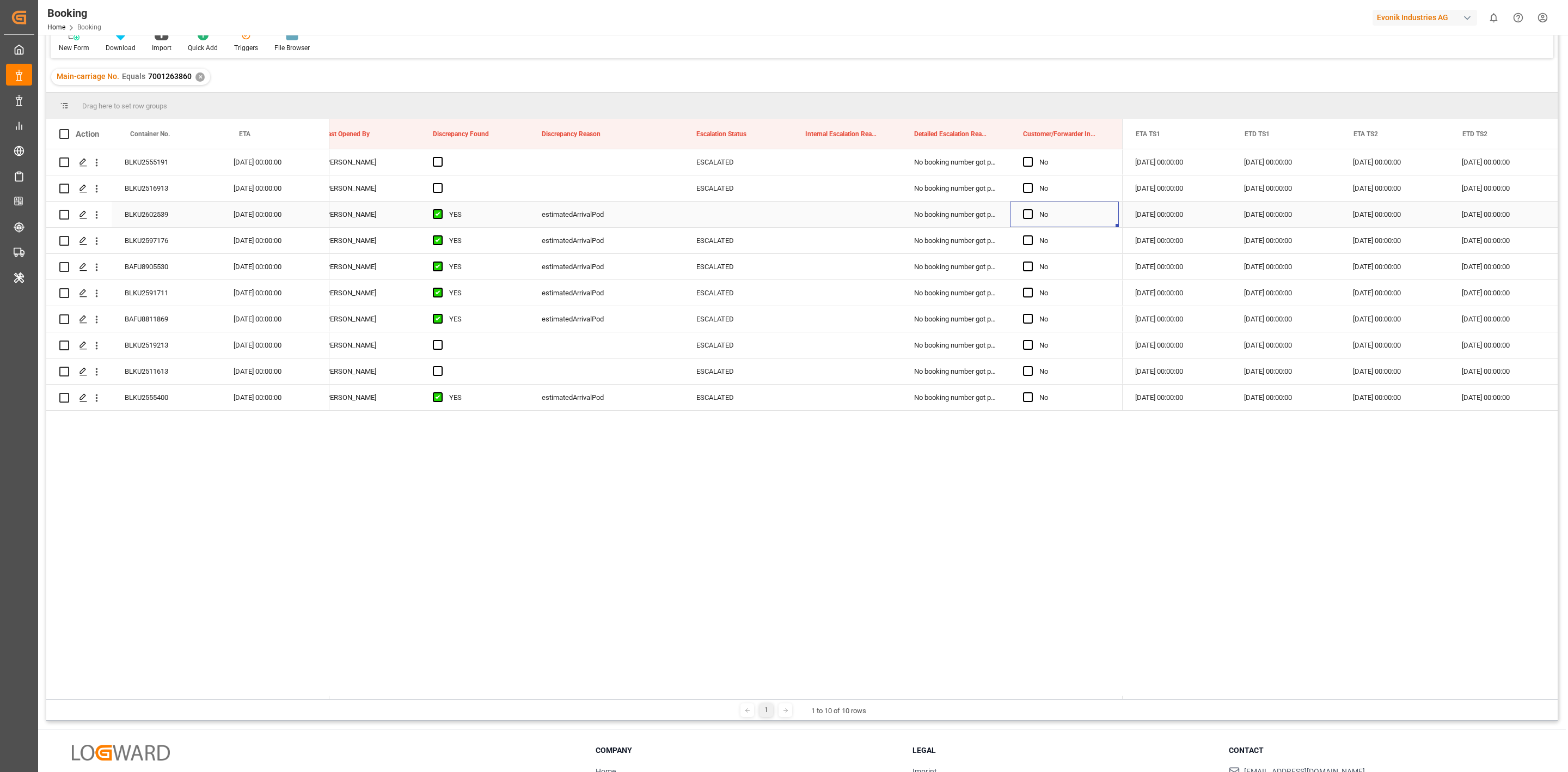
scroll to position [0, 11559]
click at [717, 242] on div "ESCALATED" at bounding box center [737, 240] width 108 height 26
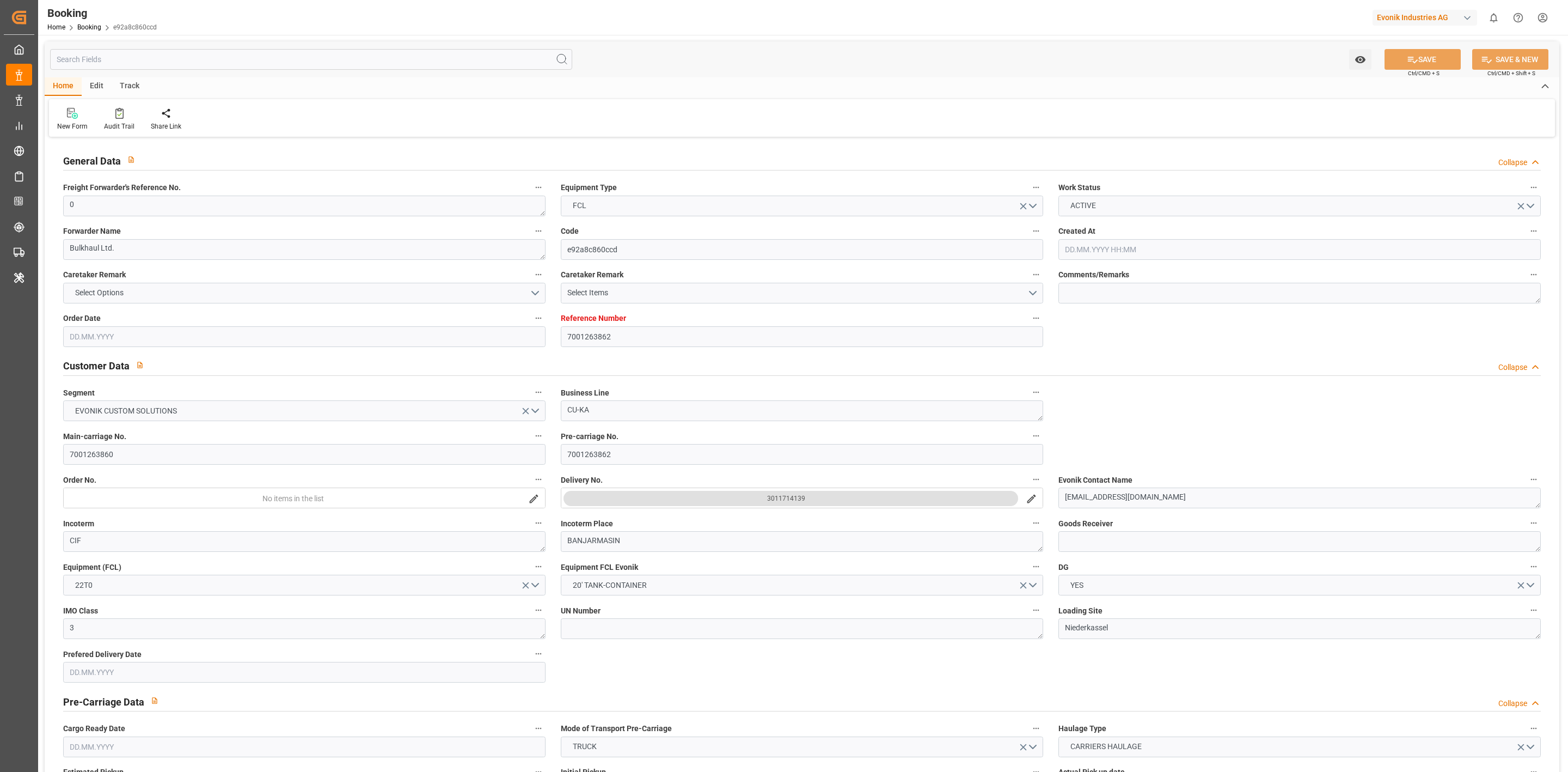
type input "7001263862"
type input "9987196"
type input "CMACGM"
type input "CMA CGM Group"
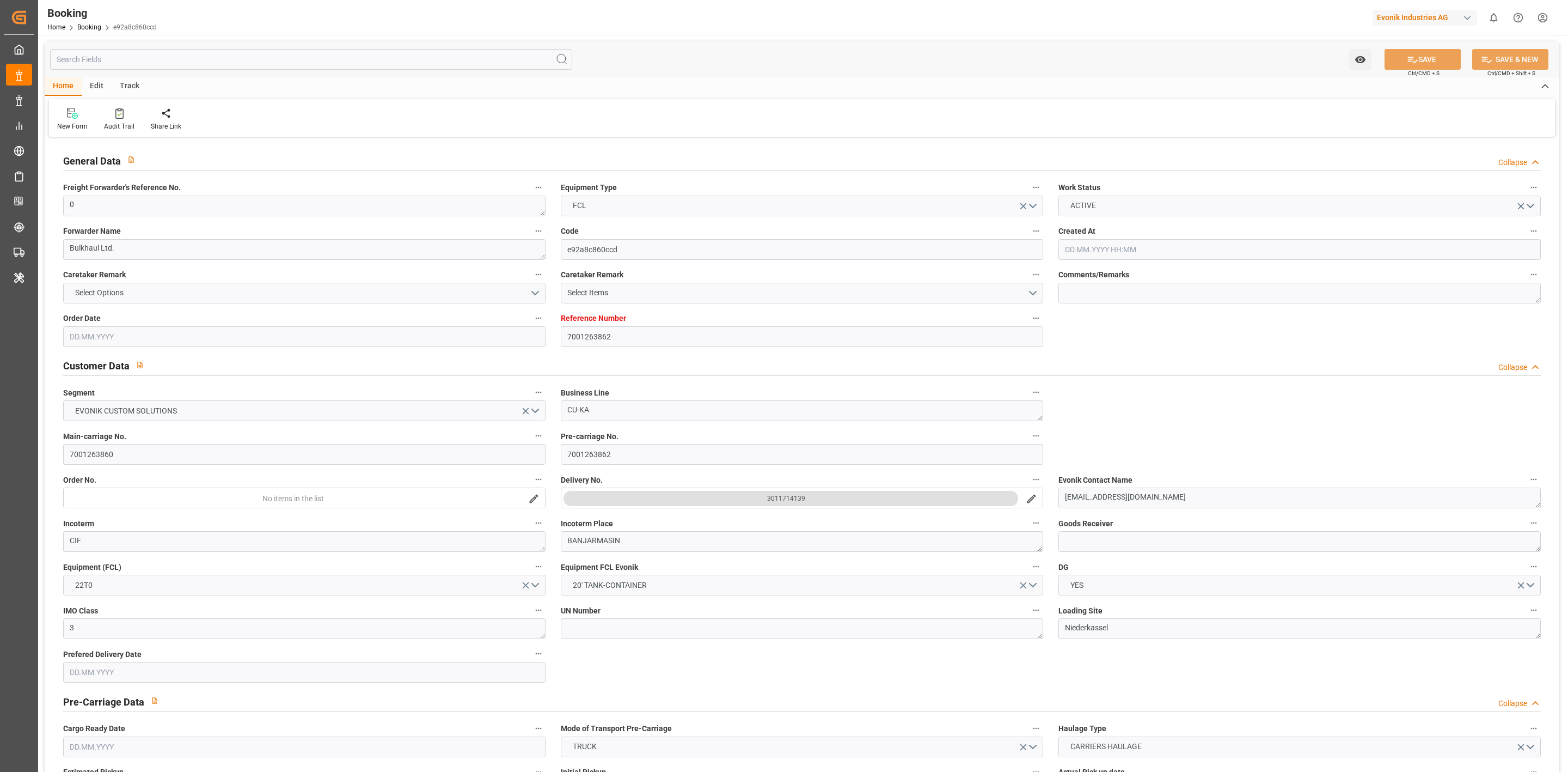
type input "BEANR"
type input "IDBDJ"
type input "MYPKG"
type input "IDJKT"
type input "0"
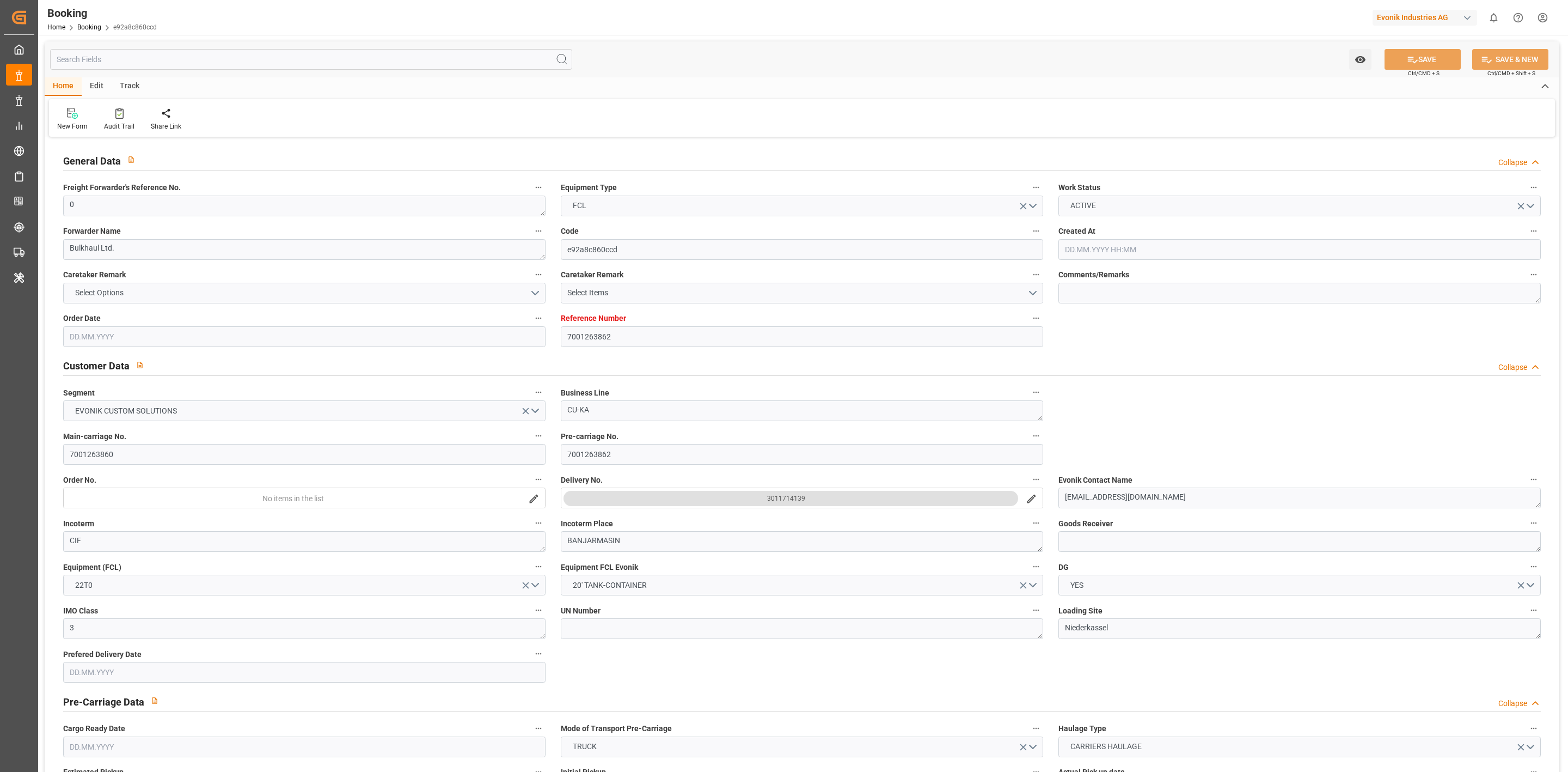
type input "[DATE] 13:13"
type input "[DATE]"
type input "[DATE] 00:00"
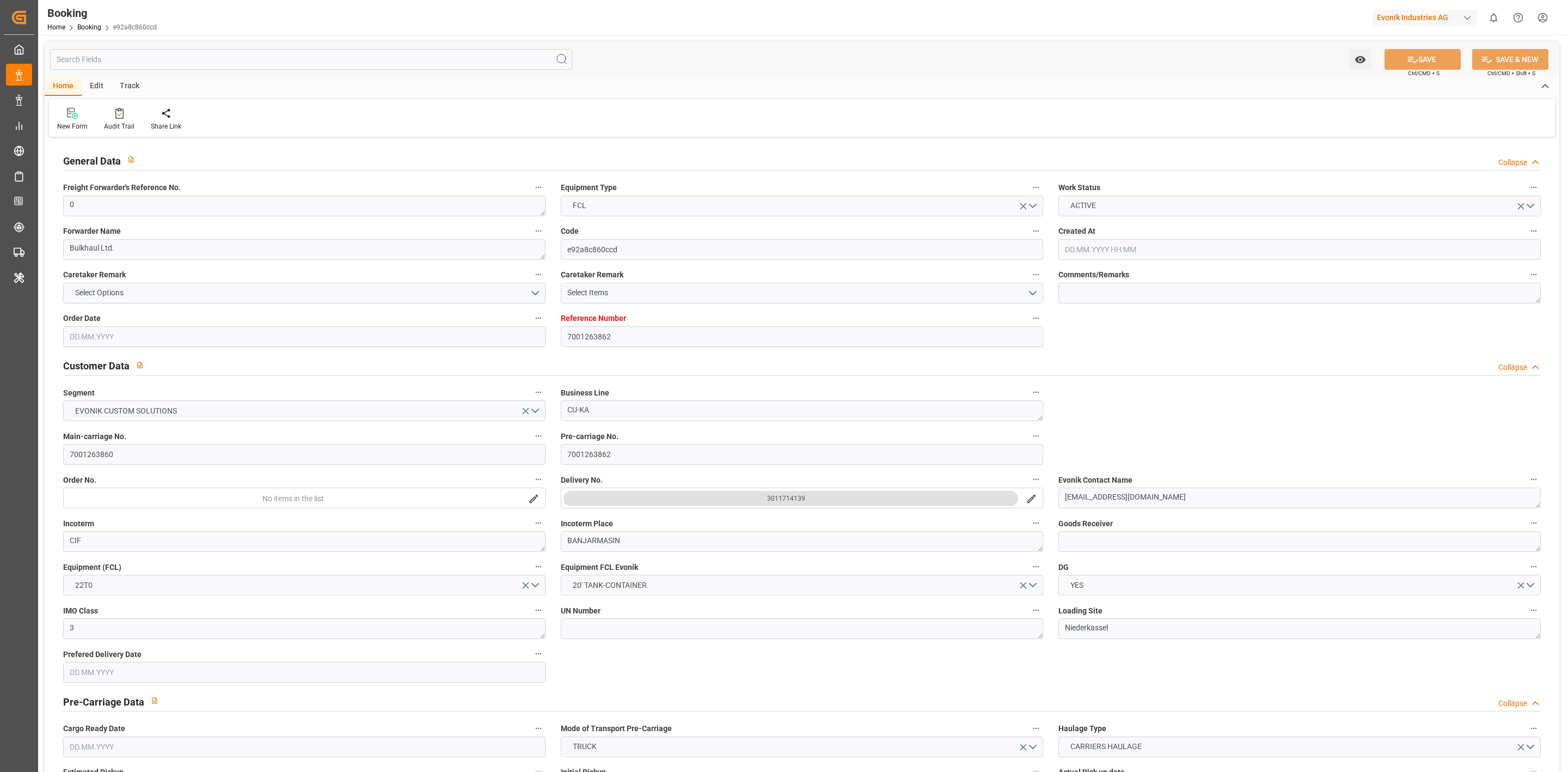
type input "[DATE] 00:00"
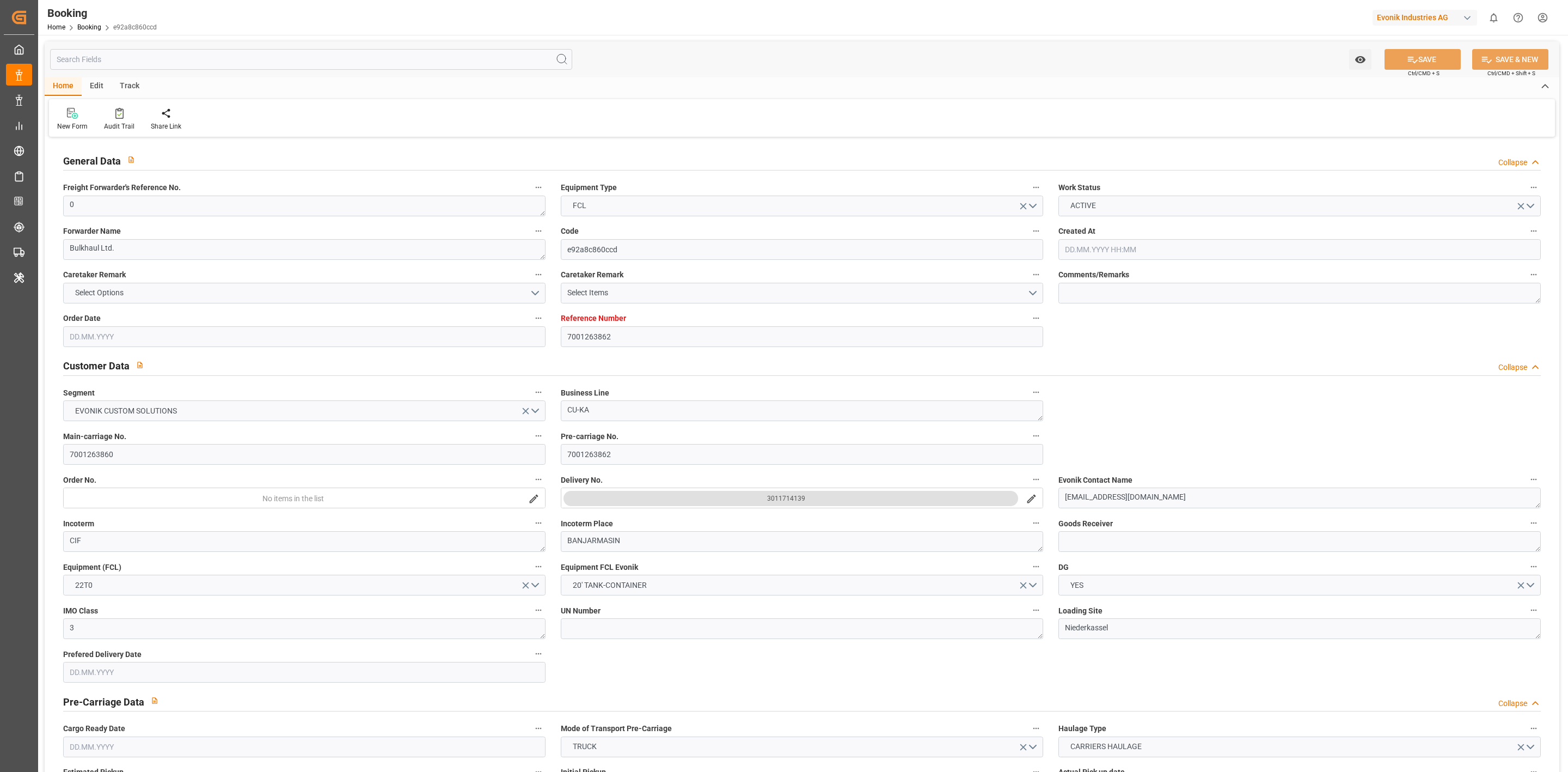
type input "[DATE] 00:00"
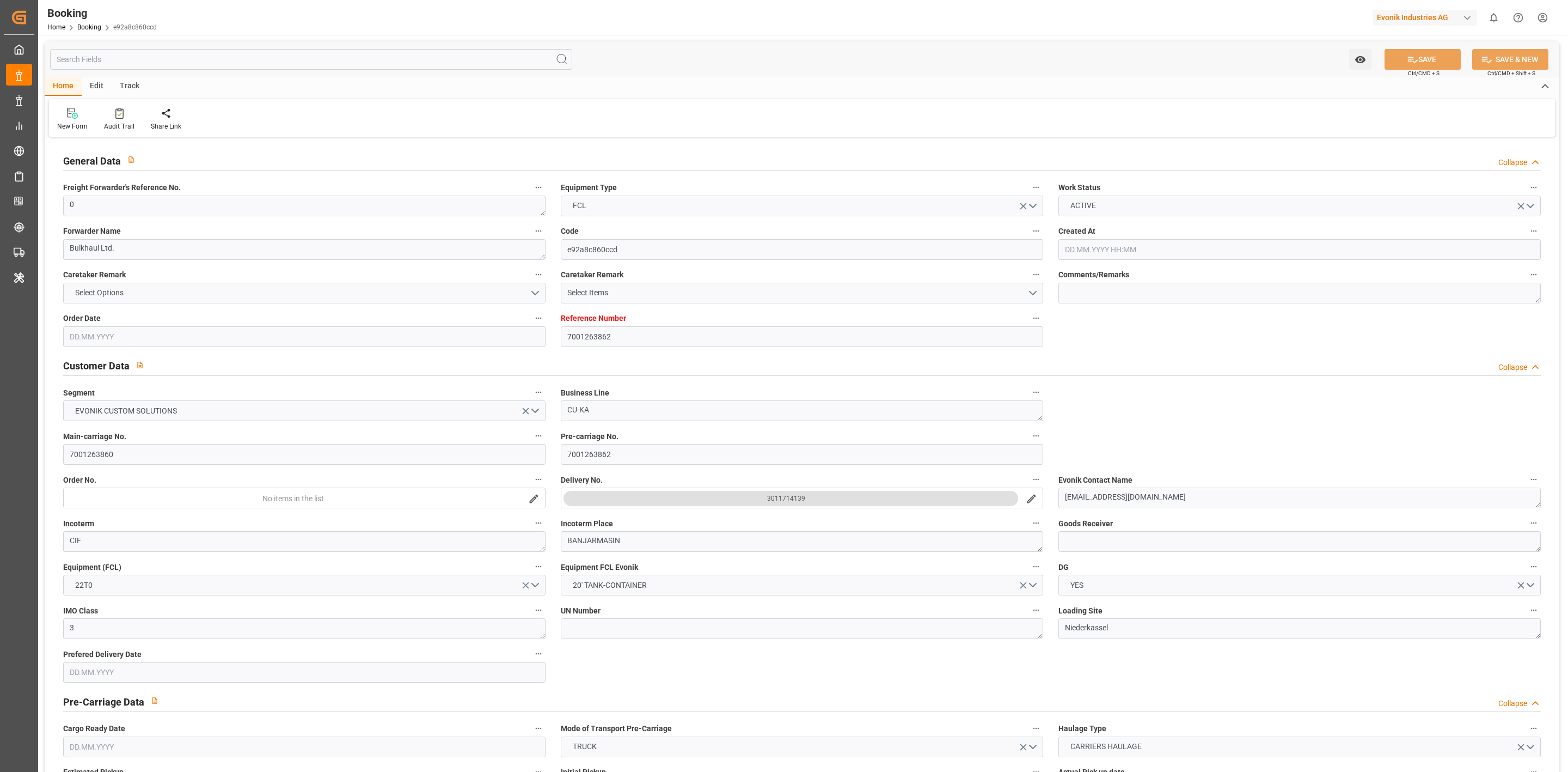
type input "[DATE] 00:00"
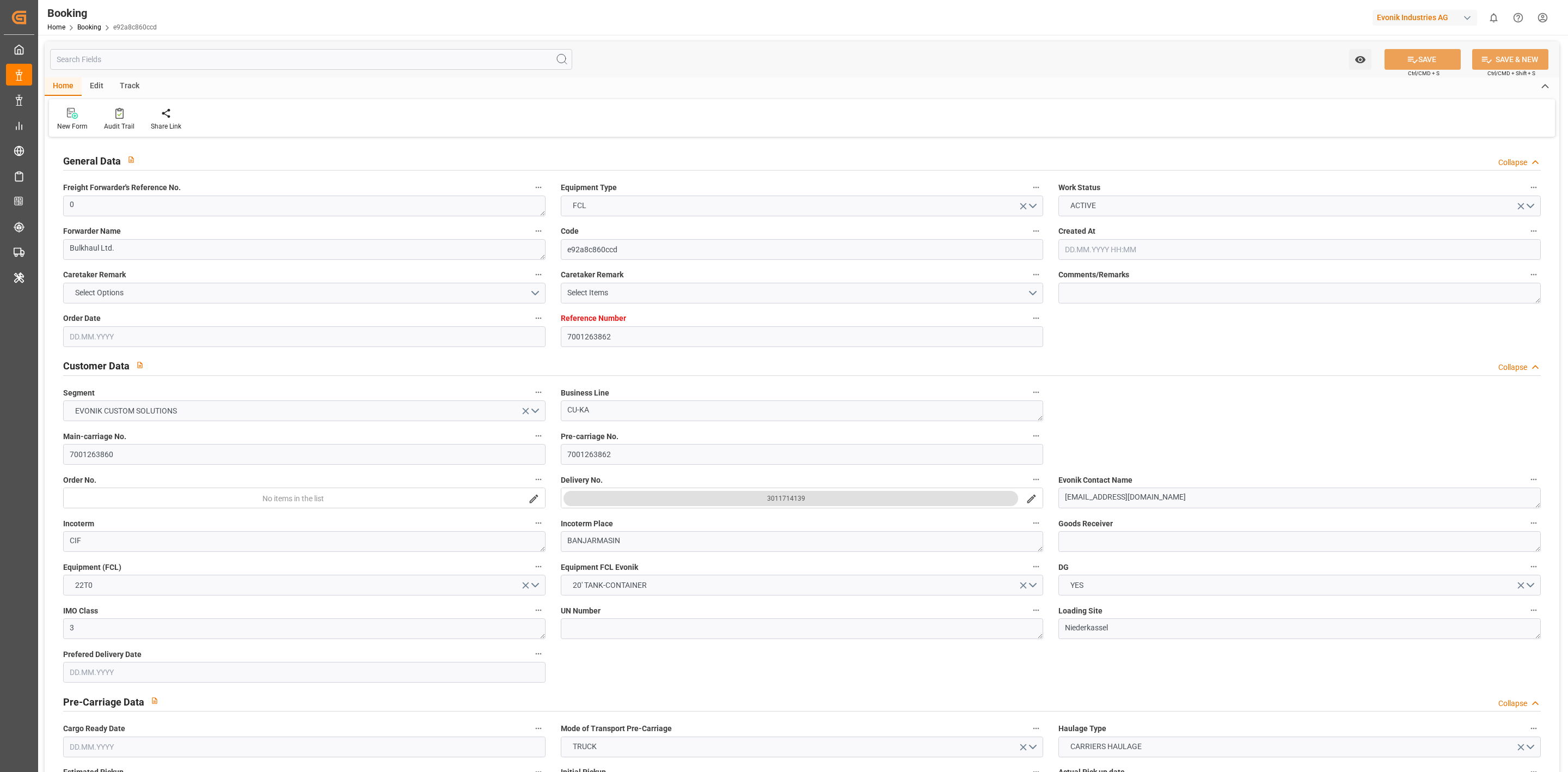
type input "[DATE] 00:00"
type input "[DATE] 08:36"
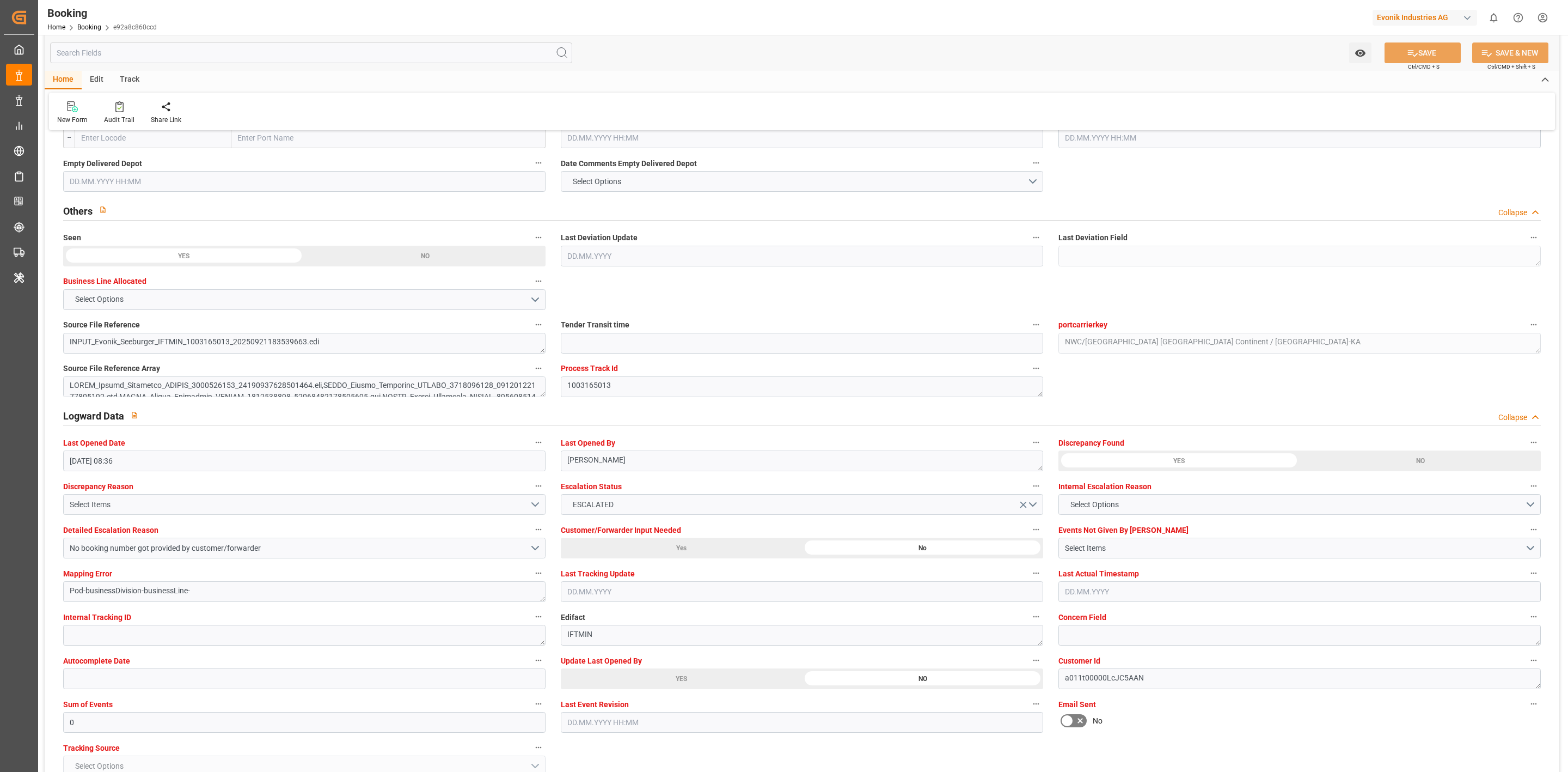
scroll to position [1715, 0]
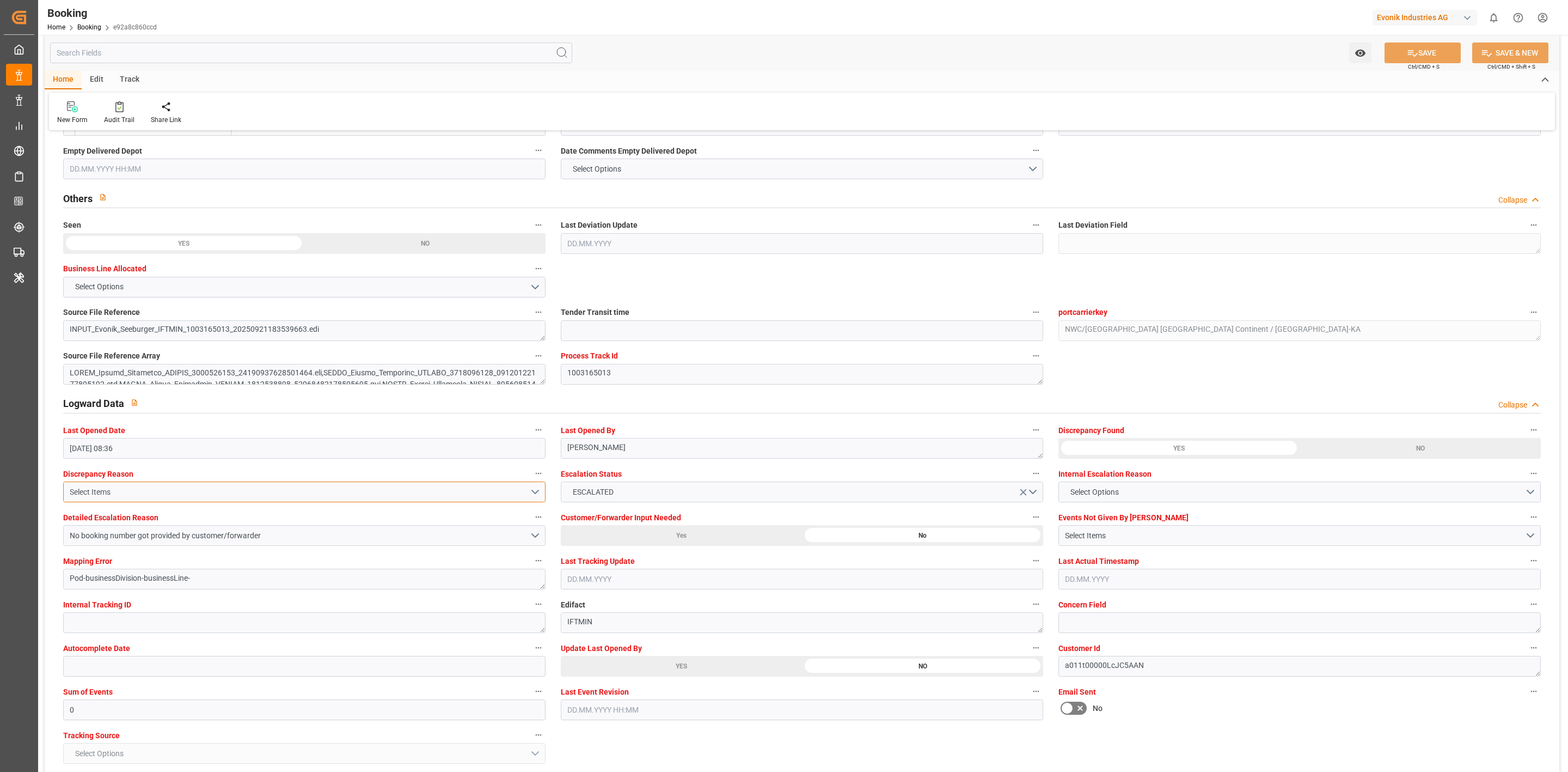
click at [119, 483] on button "Select Items" at bounding box center [304, 492] width 482 height 21
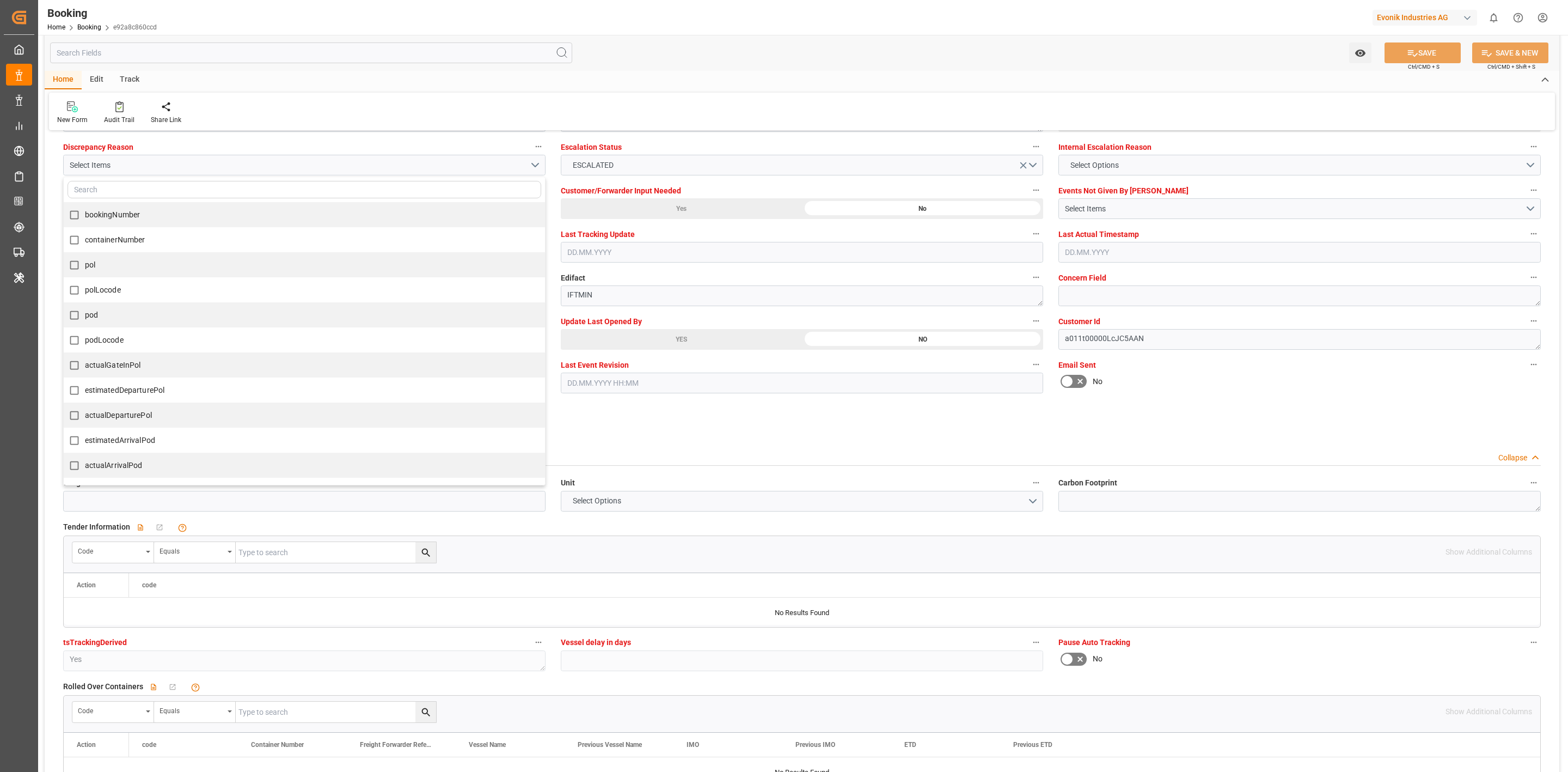
scroll to position [1961, 0]
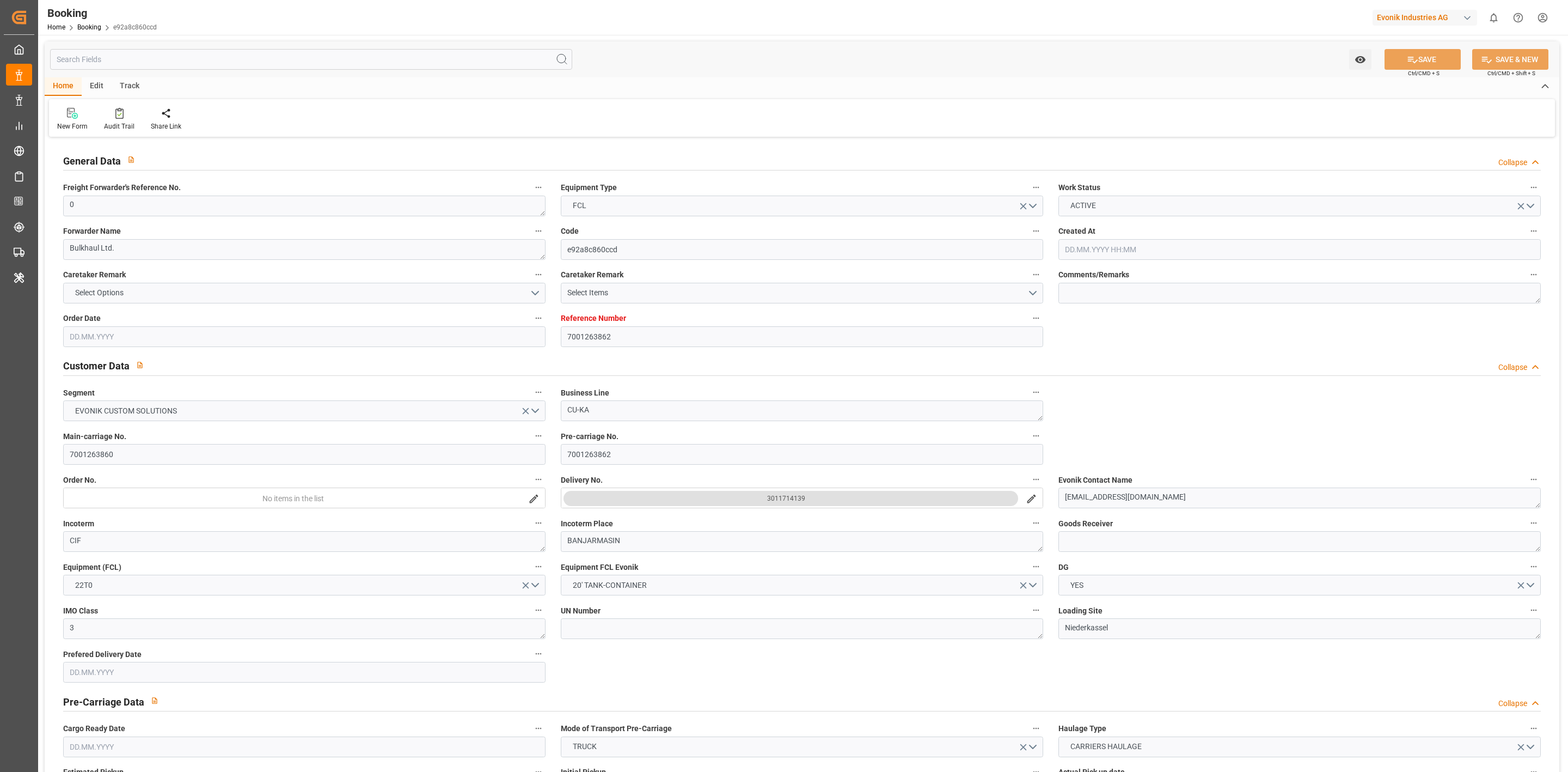
type input "7001263862"
type input "9987196"
type input "CMACGM"
type input "CMA CGM Group"
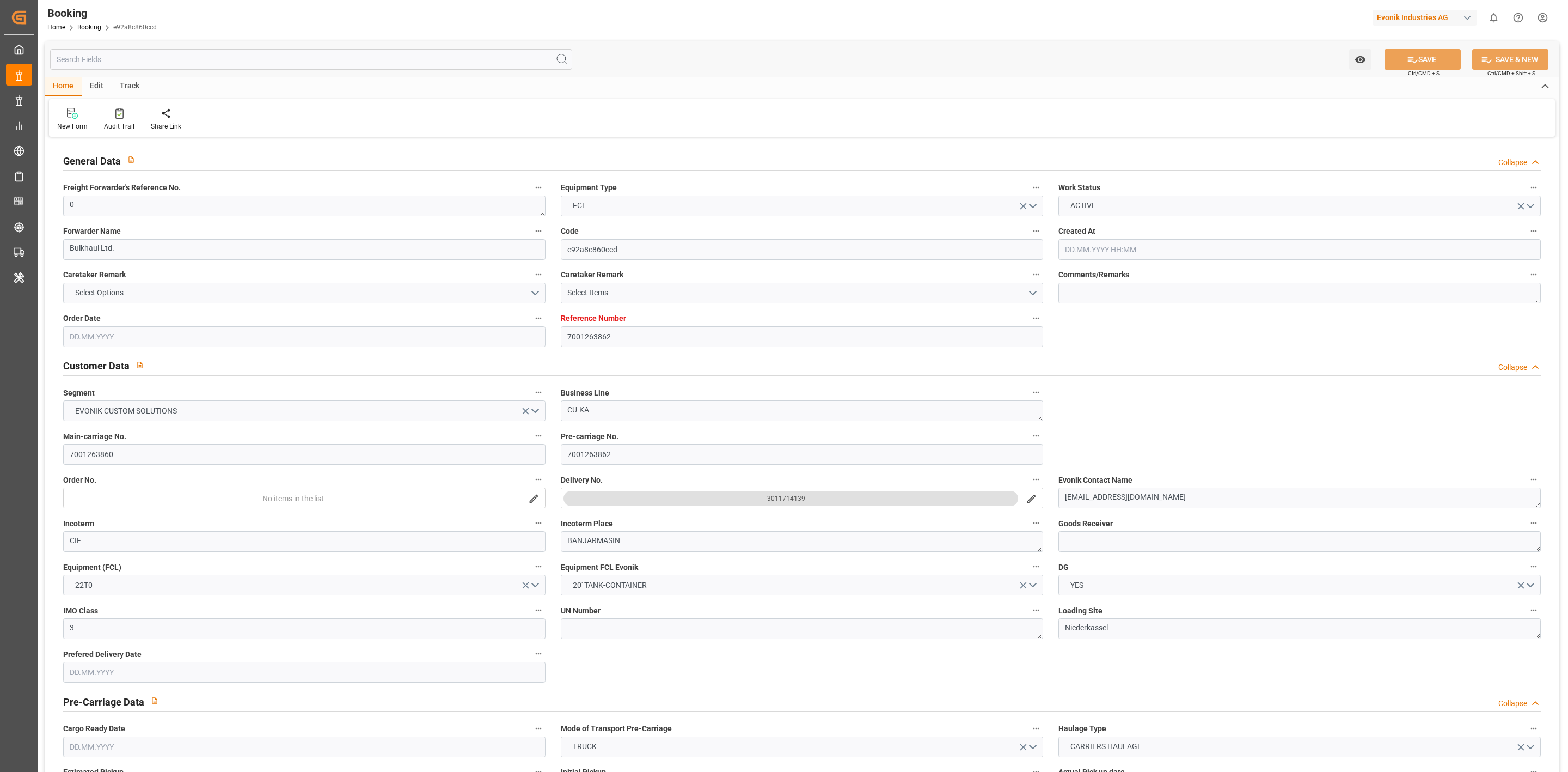
type input "BEANR"
type input "IDBDJ"
type input "MYPKG"
type input "IDJKT"
type input "0"
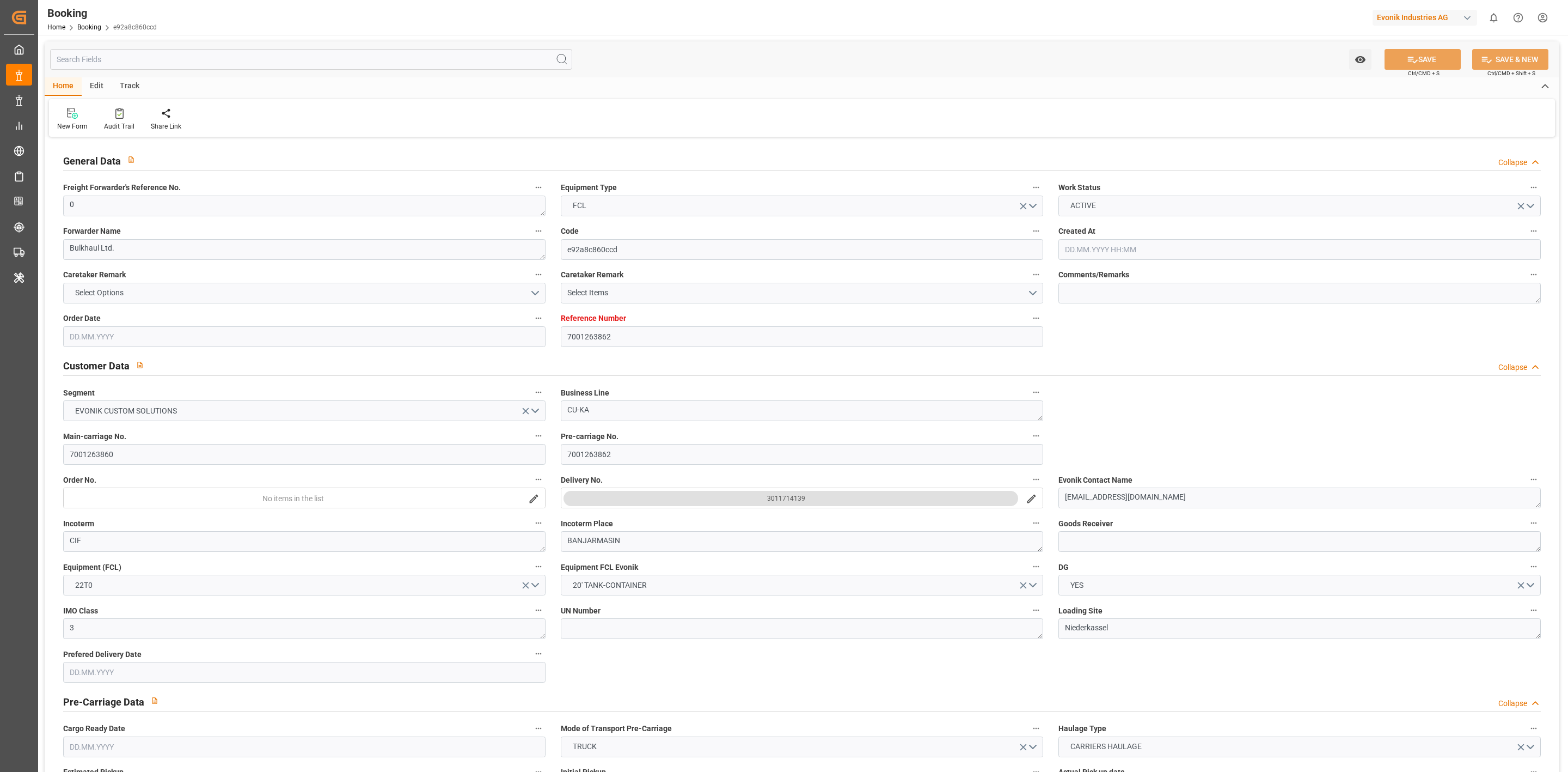
type input "[DATE] 13:13"
type input "[DATE]"
type input "[DATE] 00:00"
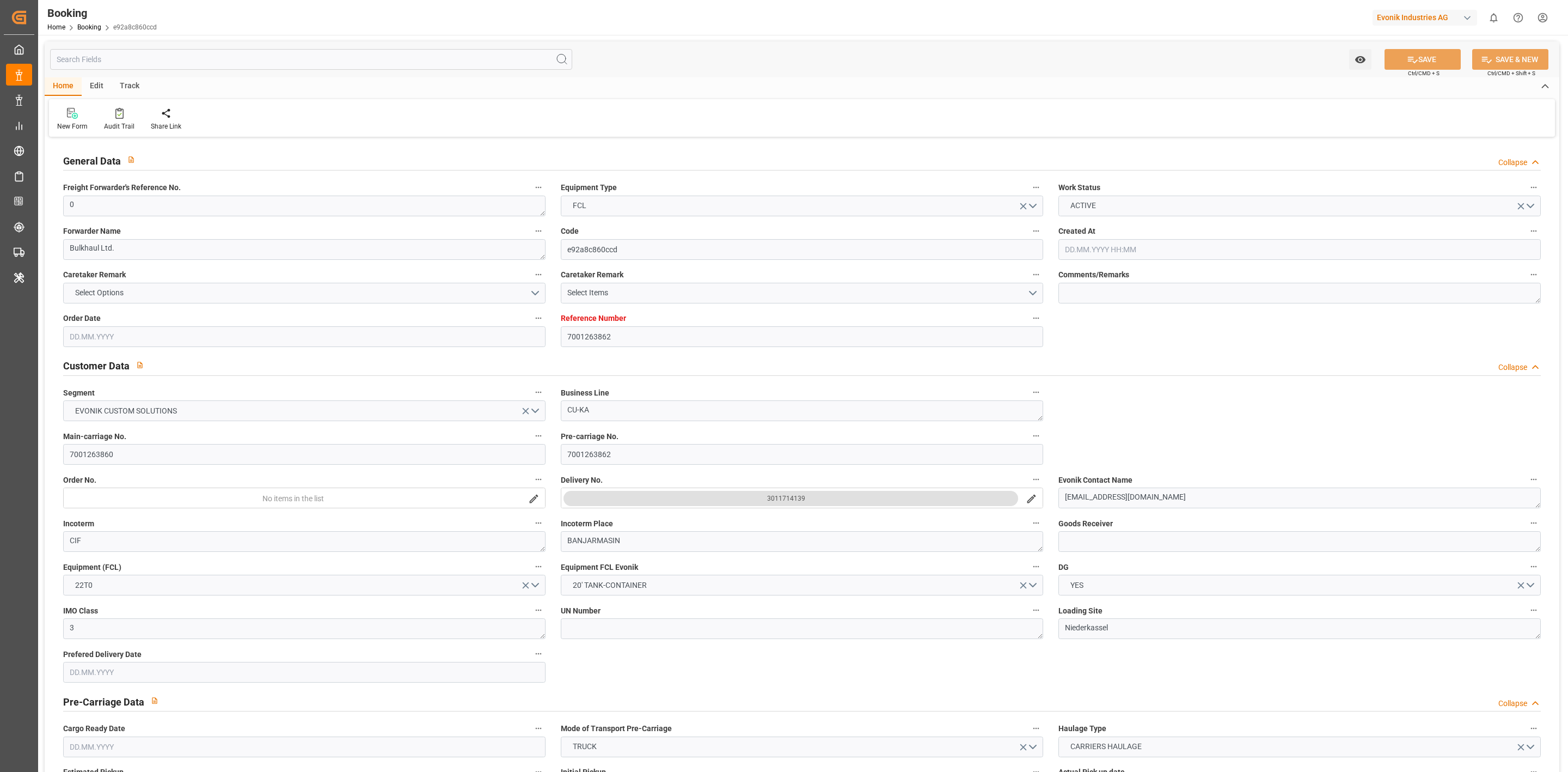
type input "[DATE] 00:00"
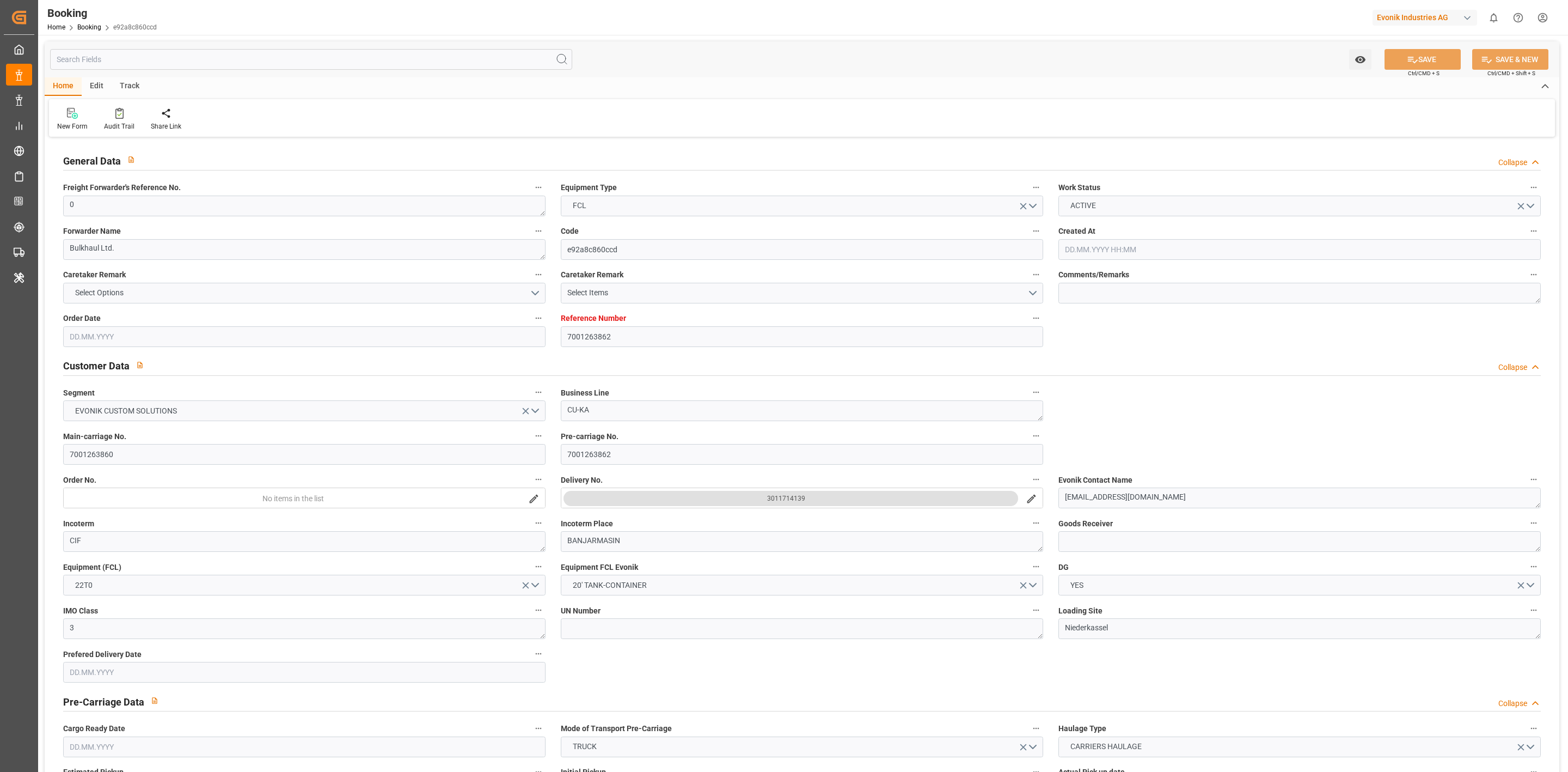
type input "[DATE] 00:00"
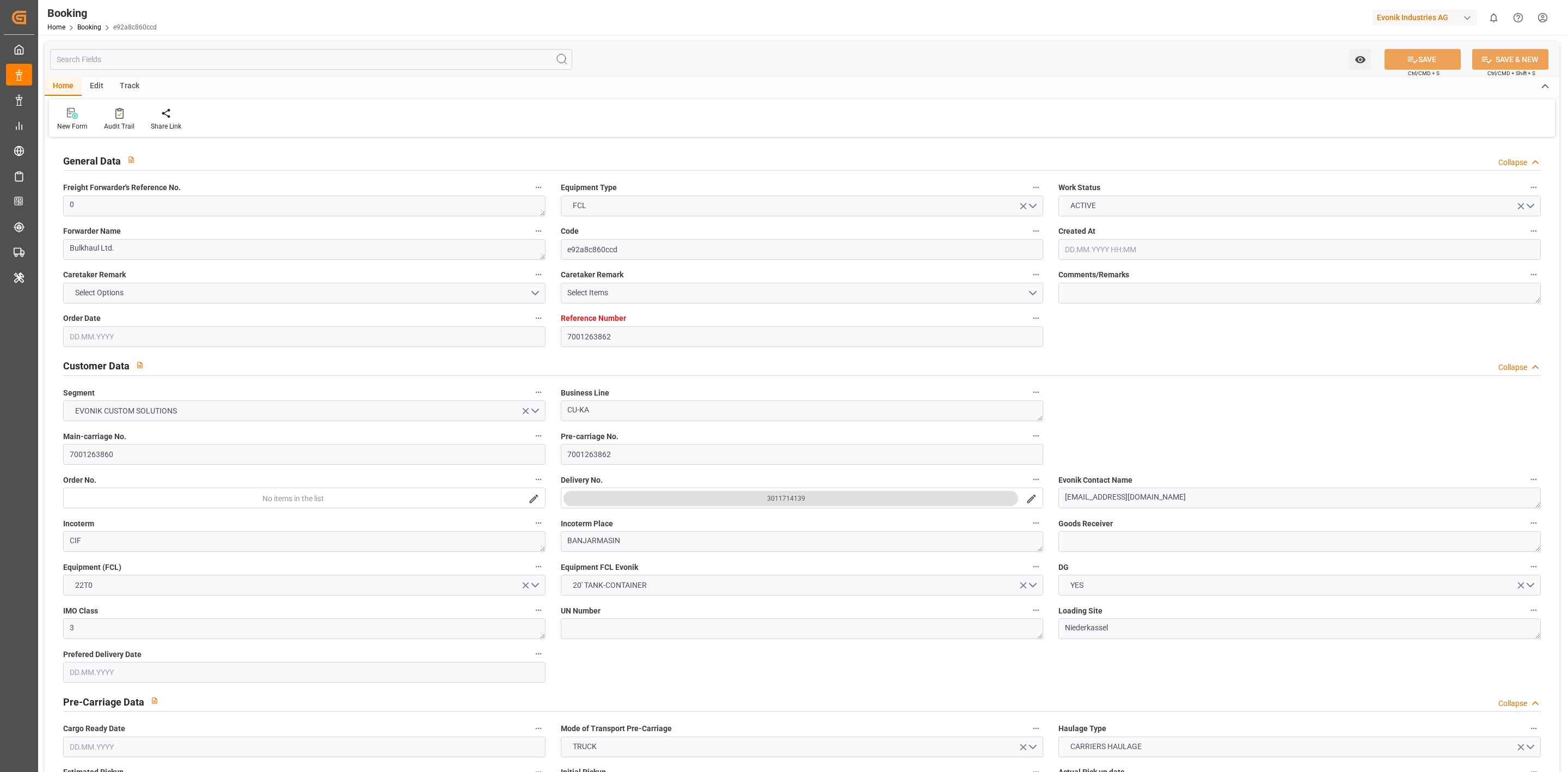
type input "[DATE] 00:00"
type input "09.11.2025 00:00"
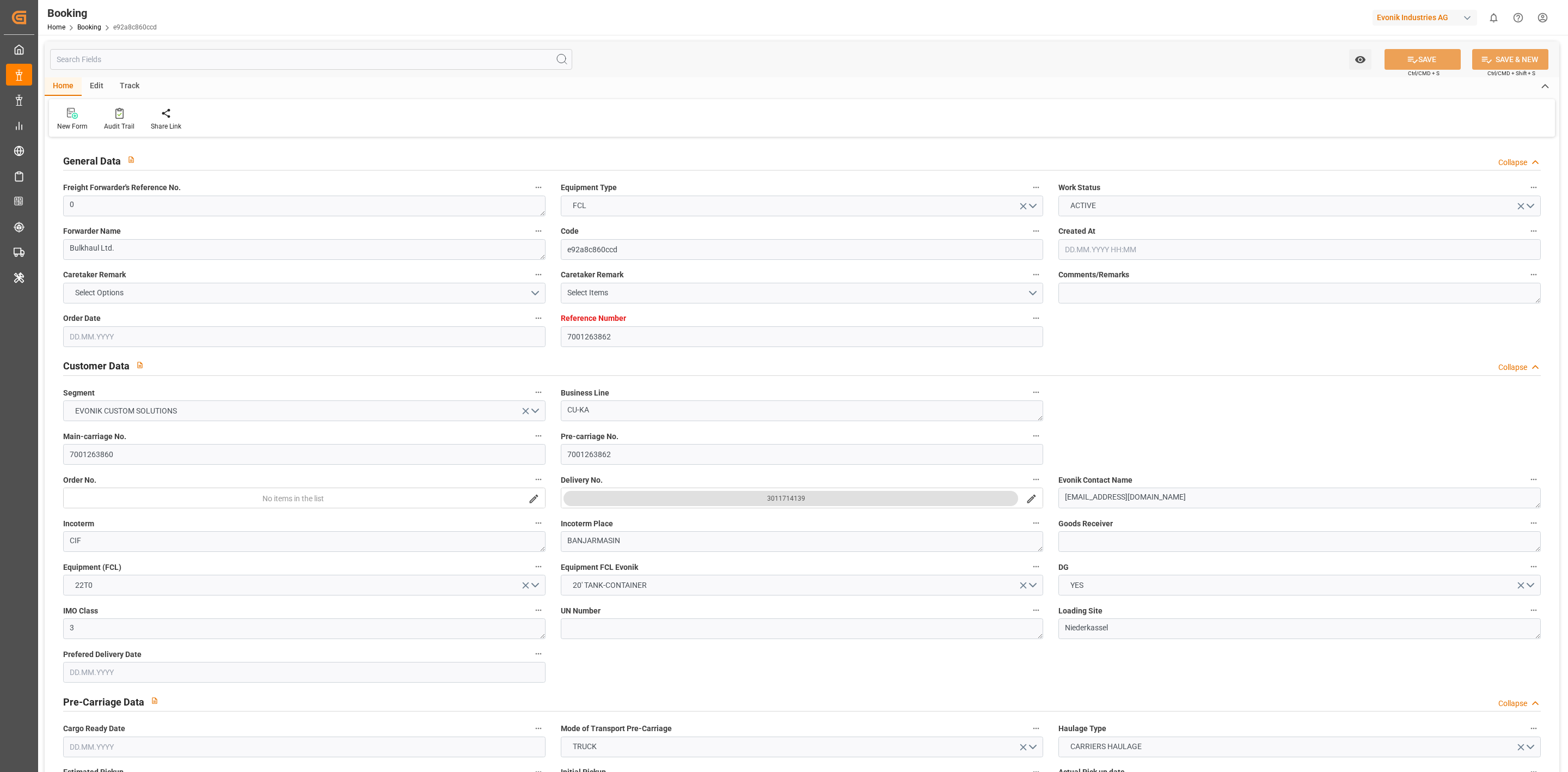
type input "07.11.2025 00:00"
type input "29.09.2025 11:58"
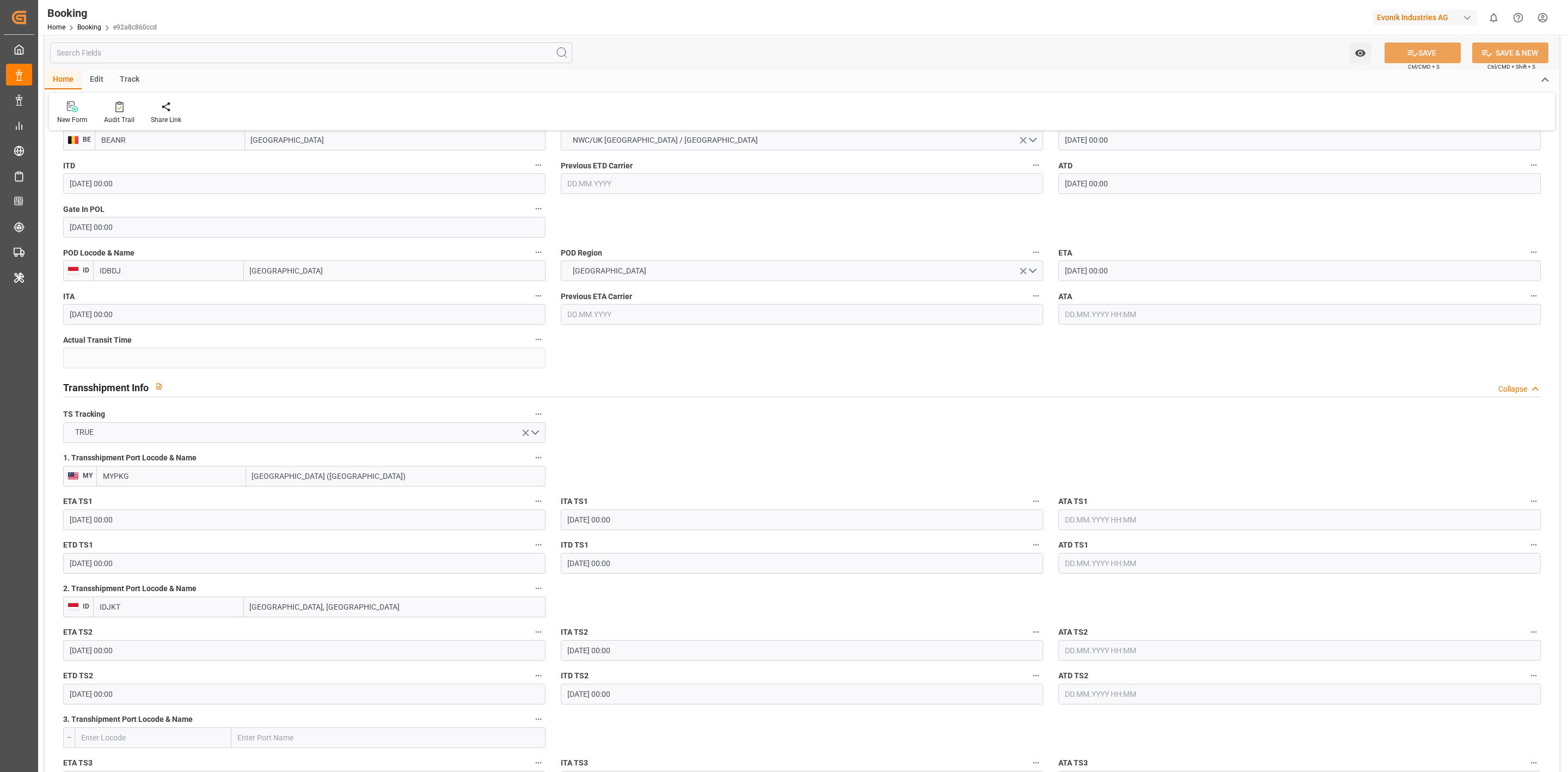
scroll to position [817, 0]
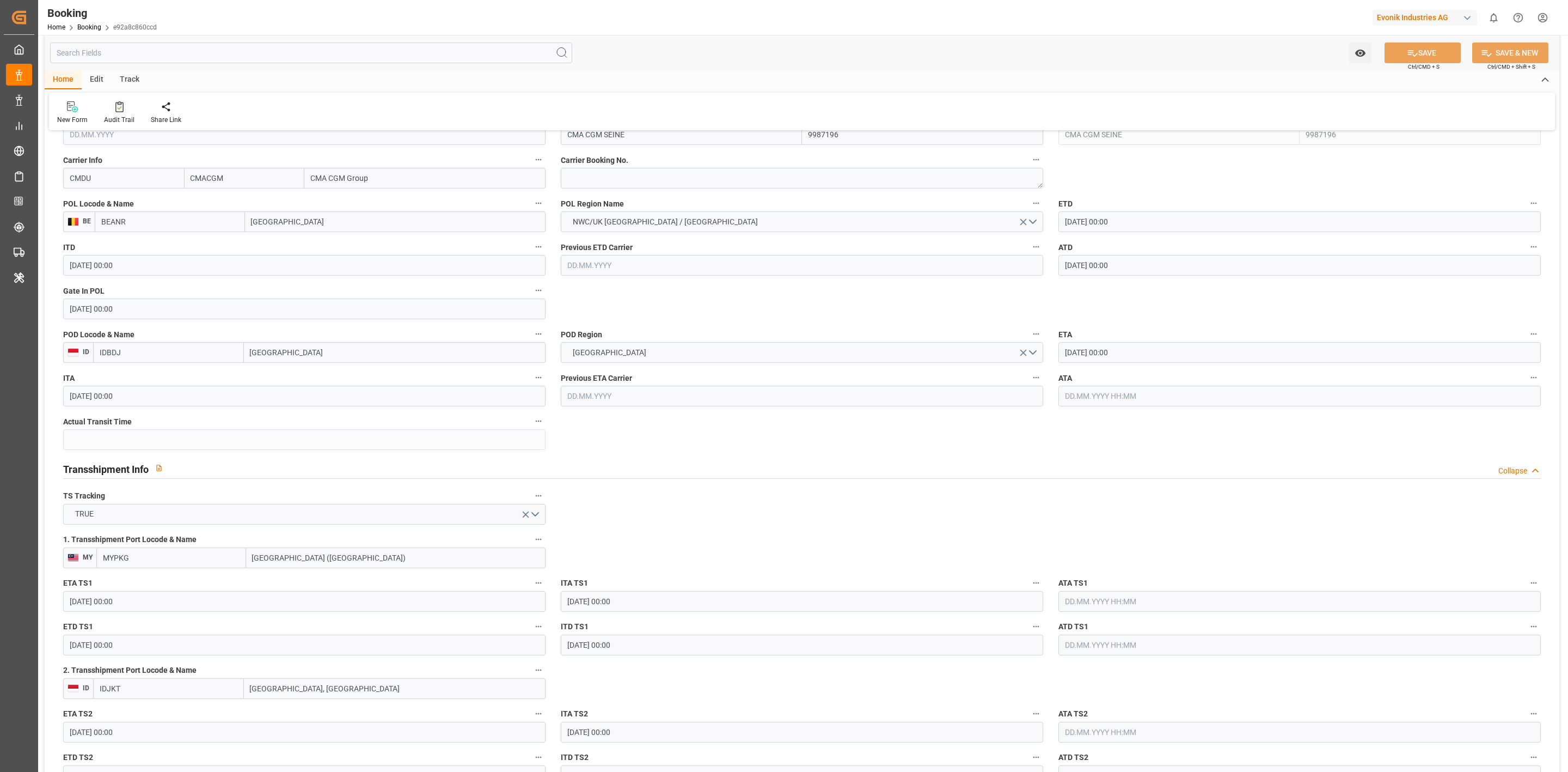
click at [110, 115] on div "Audit Trail" at bounding box center [119, 119] width 30 height 9
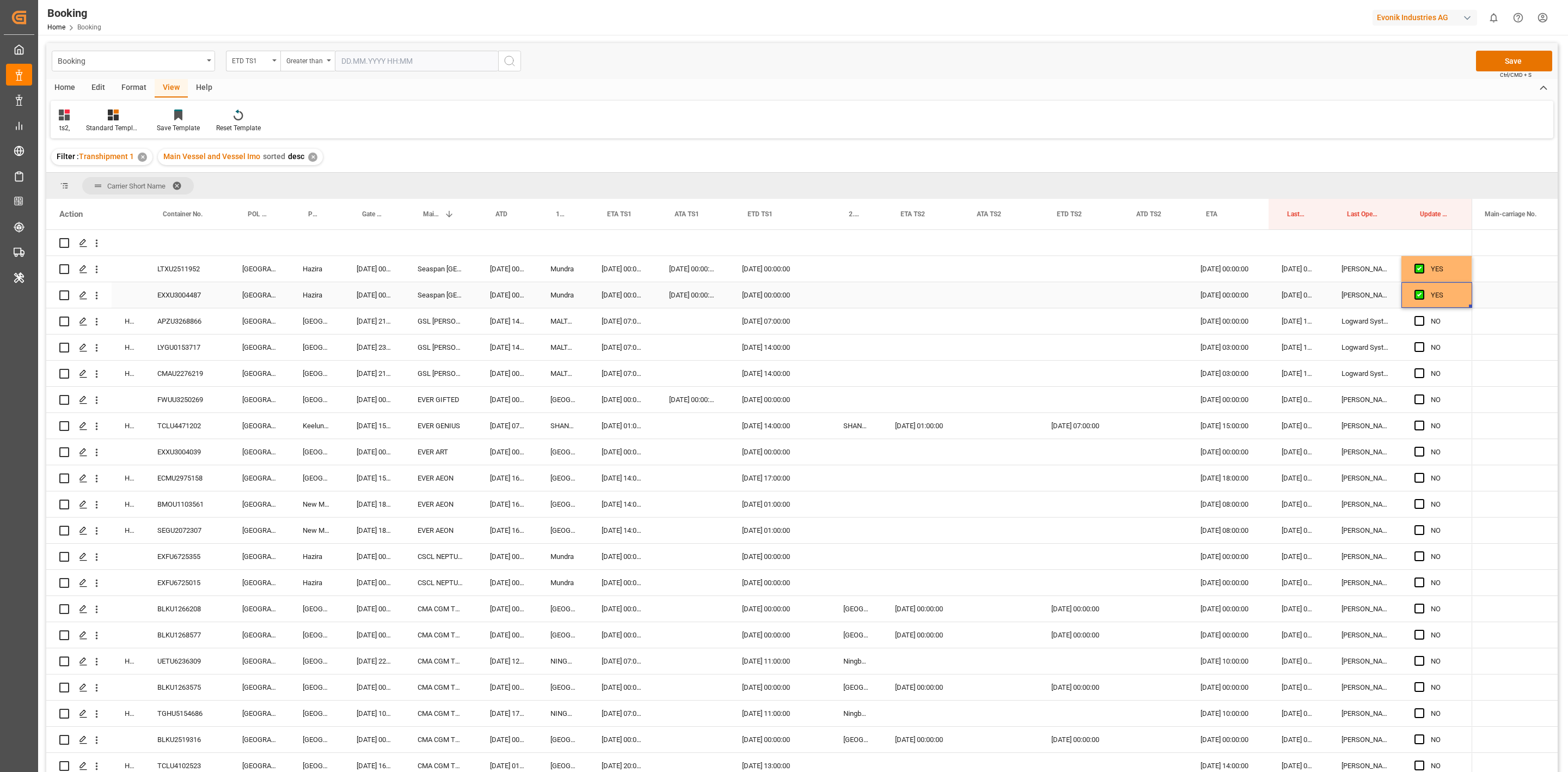
click at [200, 269] on div "LTXU2511952" at bounding box center [187, 269] width 85 height 26
click at [177, 267] on div "LTXU2511952" at bounding box center [187, 269] width 85 height 26
click at [193, 295] on div "EXXU3004487" at bounding box center [187, 295] width 85 height 26
drag, startPoint x: 758, startPoint y: 278, endPoint x: 758, endPoint y: 304, distance: 26.0
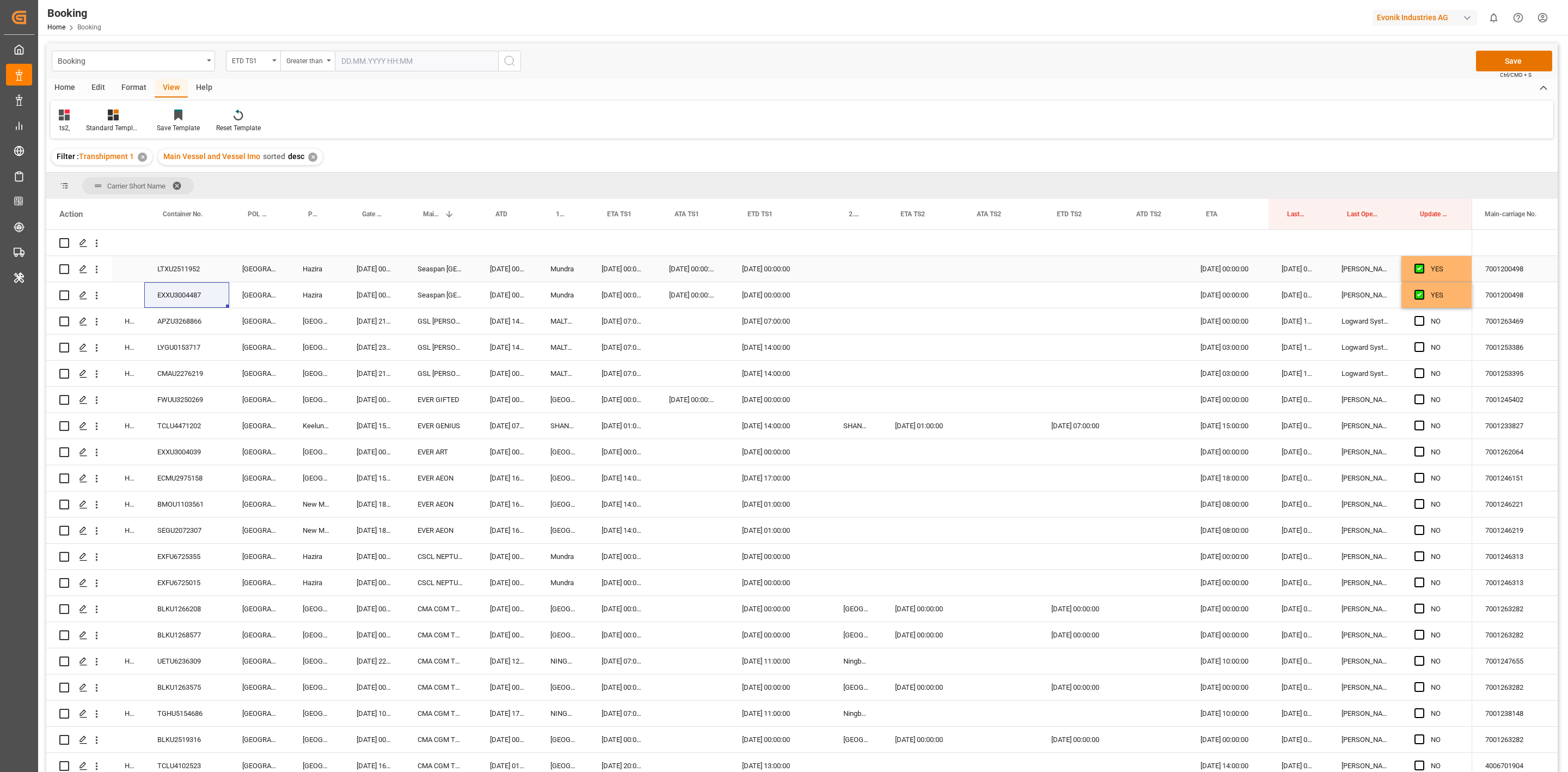
click at [758, 278] on div "05.10.2025 00:00:00" at bounding box center [766, 269] width 75 height 26
click at [753, 294] on div "19.10.2025 00:00:00" at bounding box center [766, 295] width 75 height 26
click at [1214, 278] on div "07.10.2025 00:00:00" at bounding box center [1228, 269] width 81 height 26
click at [1201, 292] on div "20.10.2025 00:00:00" at bounding box center [1228, 295] width 81 height 26
click at [1238, 297] on div "07.10.2025 00:00:00" at bounding box center [1228, 295] width 81 height 26
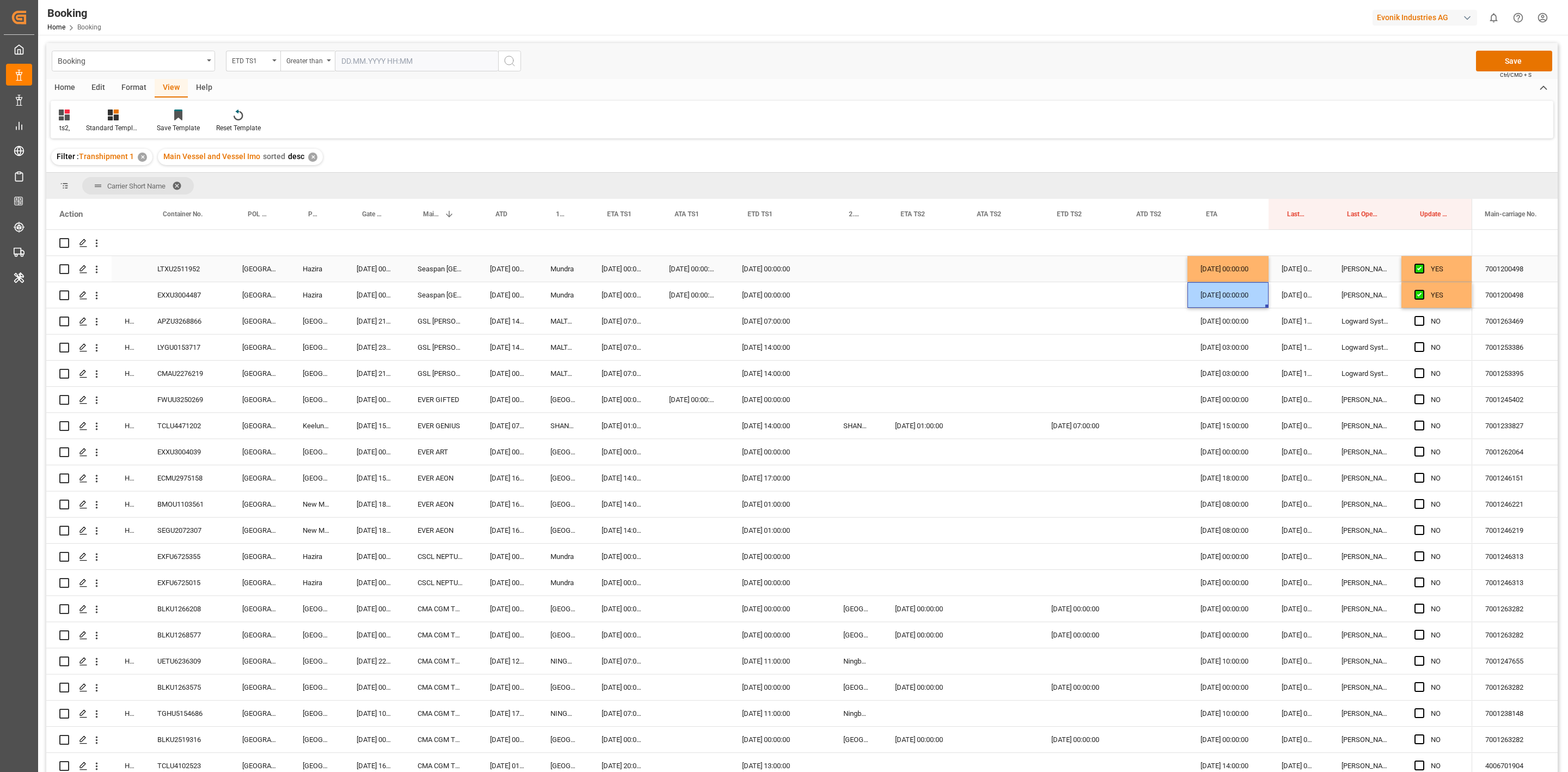
click at [1218, 263] on div "05.10.2025 00:00:00" at bounding box center [1228, 269] width 81 height 26
click at [760, 267] on div "05.10.2025 00:00:00" at bounding box center [766, 269] width 75 height 26
click at [766, 303] on div "19.10.2025 00:00:00" at bounding box center [766, 295] width 75 height 26
click at [834, 134] on div "ts2, Standard Templates Save Template Reset Template" at bounding box center [802, 120] width 1503 height 38
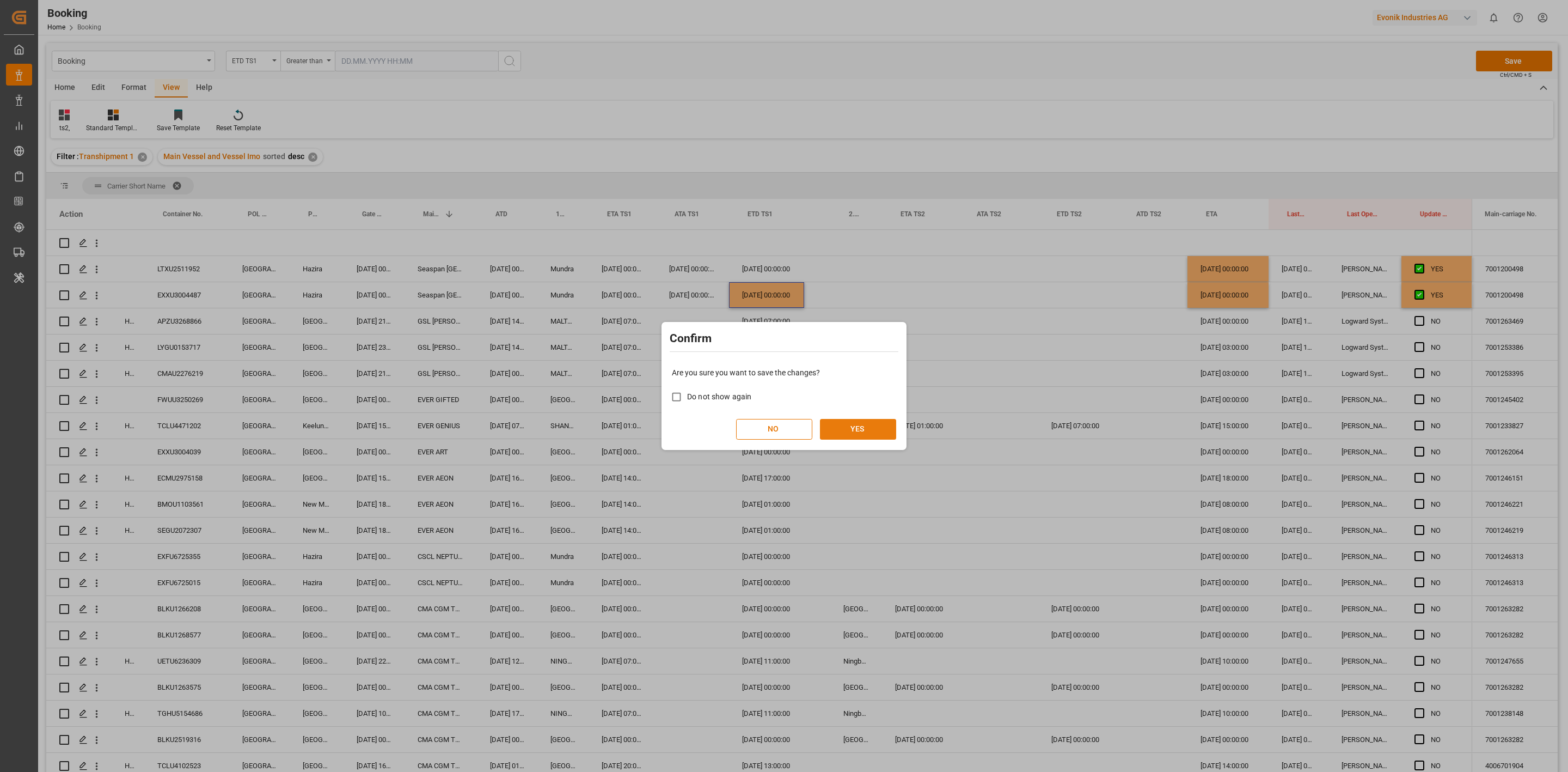
click at [858, 424] on button "YES" at bounding box center [858, 429] width 77 height 21
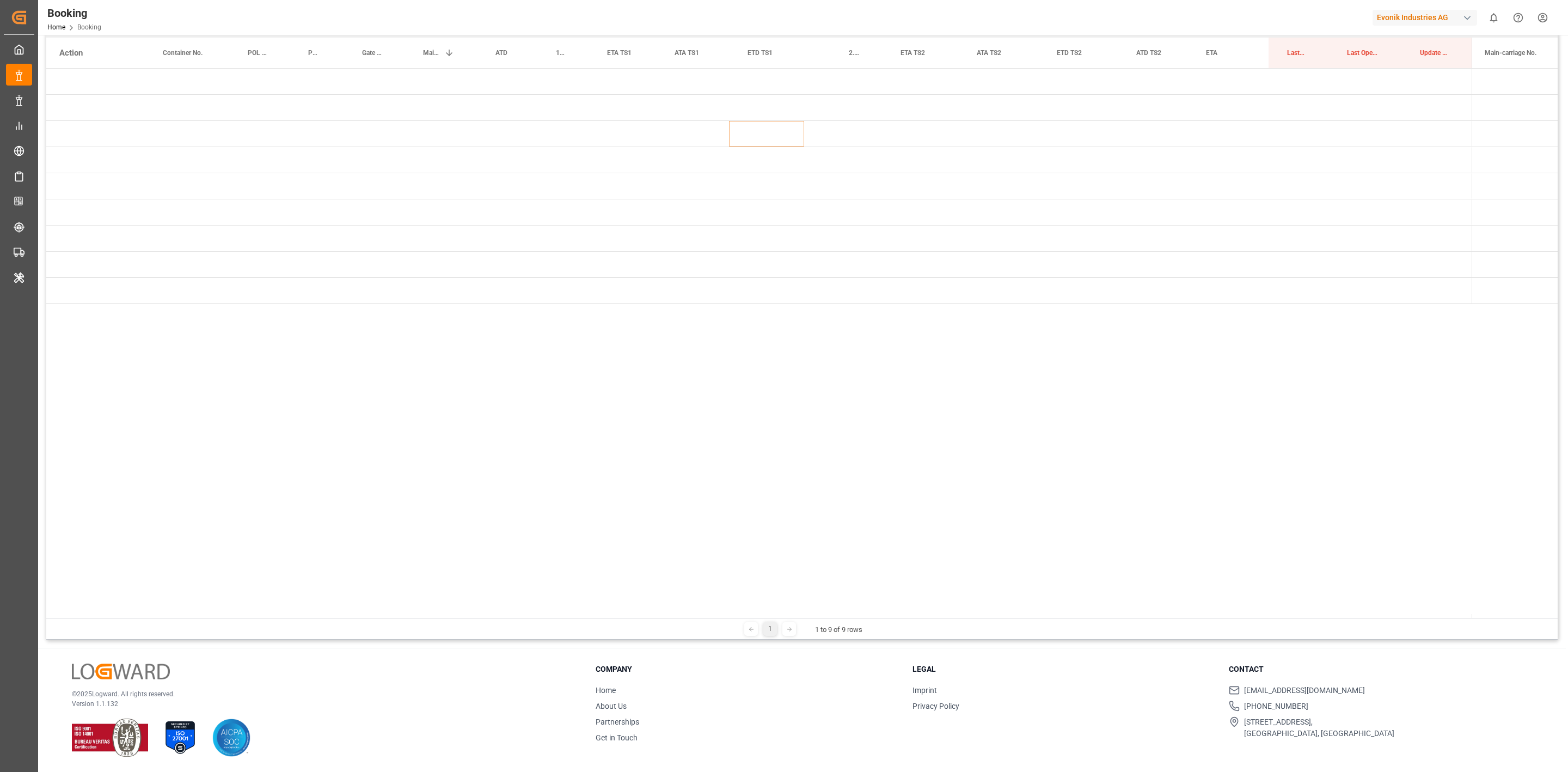
scroll to position [0, 0]
click at [1491, 80] on span "Press SPACE to select this row." at bounding box center [1490, 81] width 9 height 9
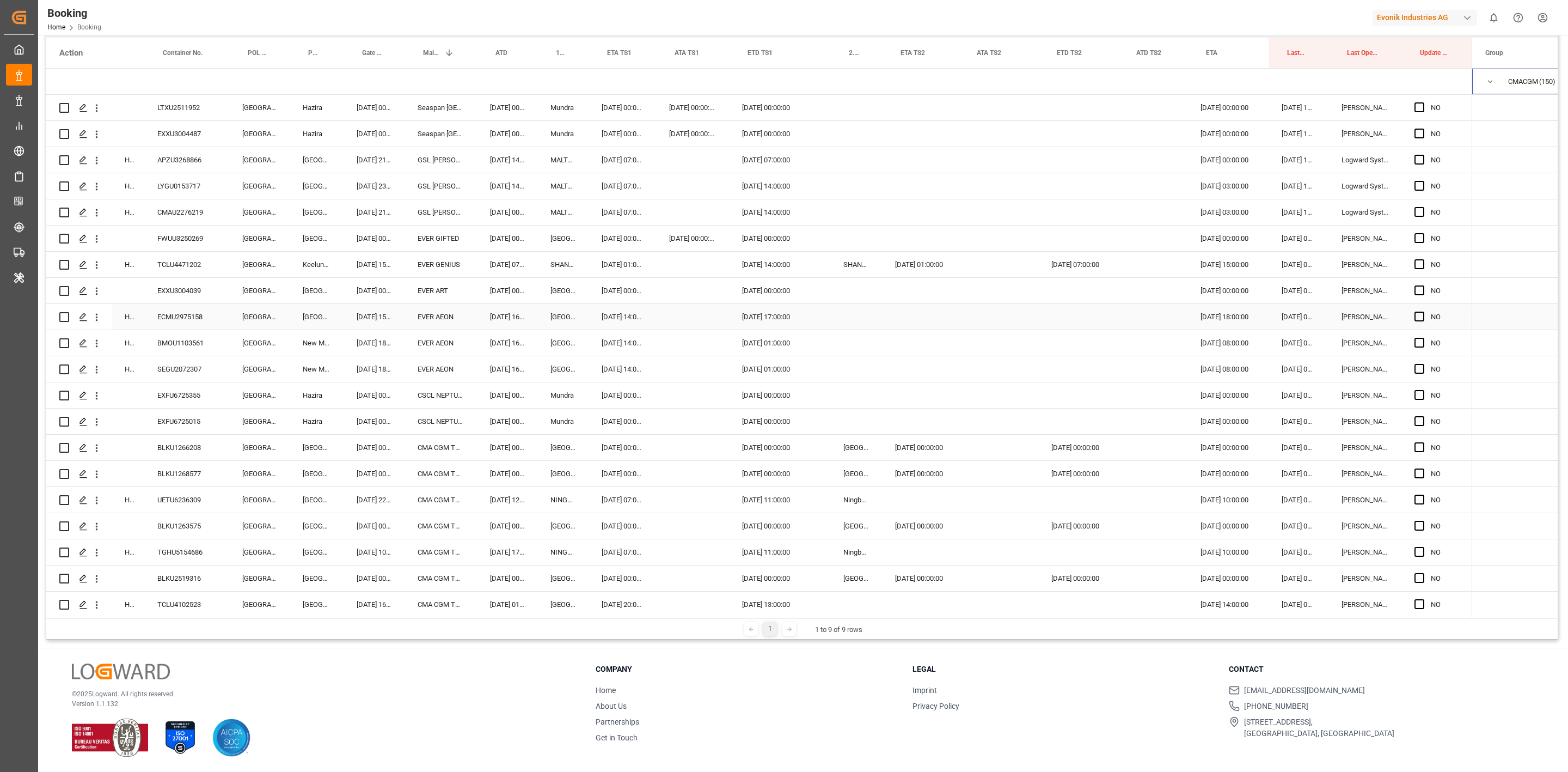
click at [1408, 315] on div "NO" at bounding box center [1436, 317] width 71 height 26
click at [1417, 346] on span "Press SPACE to select this row." at bounding box center [1418, 342] width 9 height 9
click at [1422, 338] on input "Press SPACE to select this row." at bounding box center [1422, 338] width 0 height 0
click at [1415, 363] on div "Press SPACE to select this row." at bounding box center [1422, 369] width 16 height 25
click at [1422, 395] on span "Press SPACE to select this row." at bounding box center [1418, 395] width 9 height 9
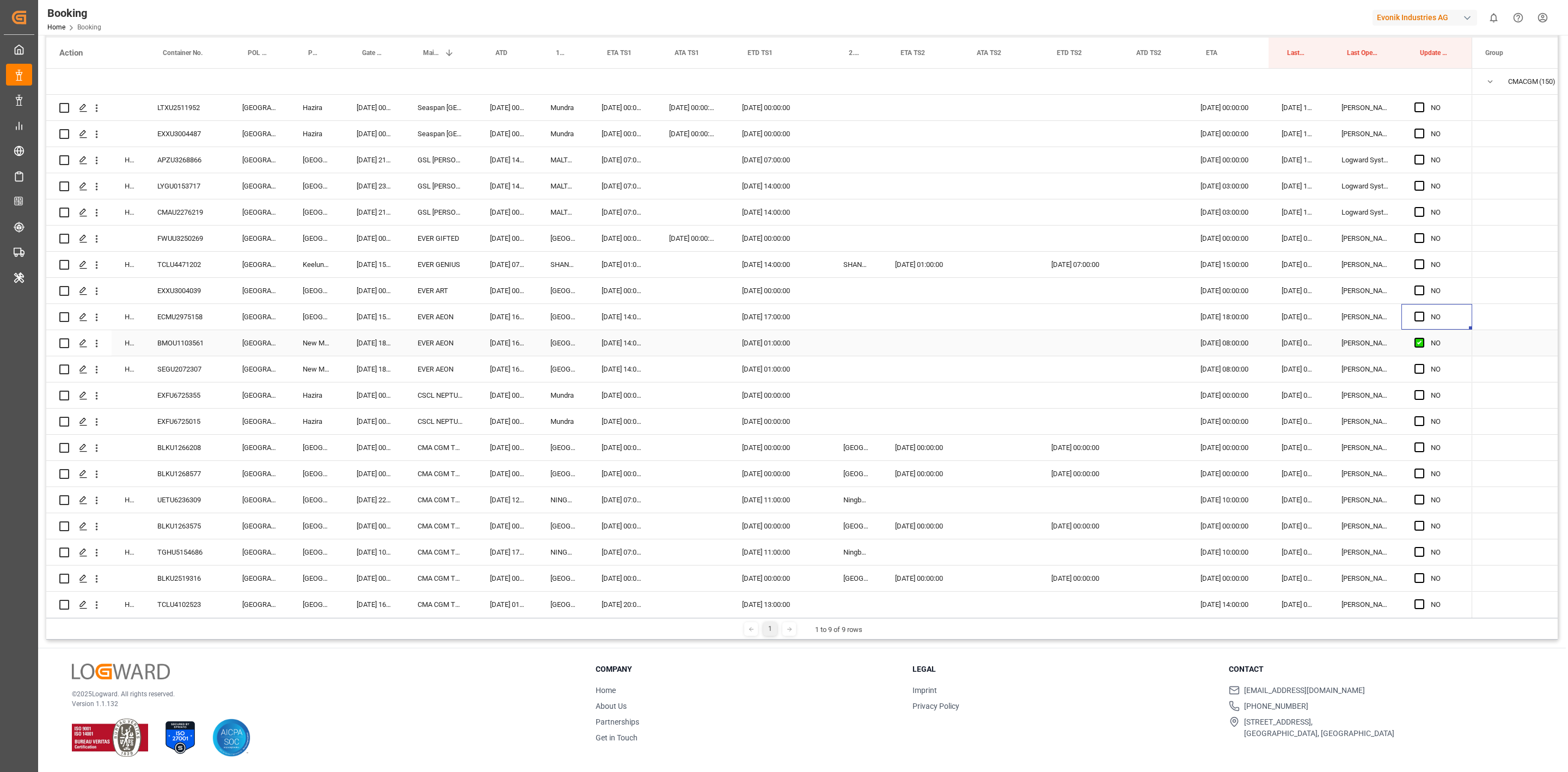
click at [1422, 390] on input "Press SPACE to select this row." at bounding box center [1422, 390] width 0 height 0
click at [1420, 422] on span "Press SPACE to select this row." at bounding box center [1418, 420] width 9 height 9
click at [1422, 416] on input "Press SPACE to select this row." at bounding box center [1422, 416] width 0 height 0
click at [1418, 371] on span "Press SPACE to select this row." at bounding box center [1418, 368] width 9 height 9
click at [1422, 364] on input "Press SPACE to select this row." at bounding box center [1422, 364] width 0 height 0
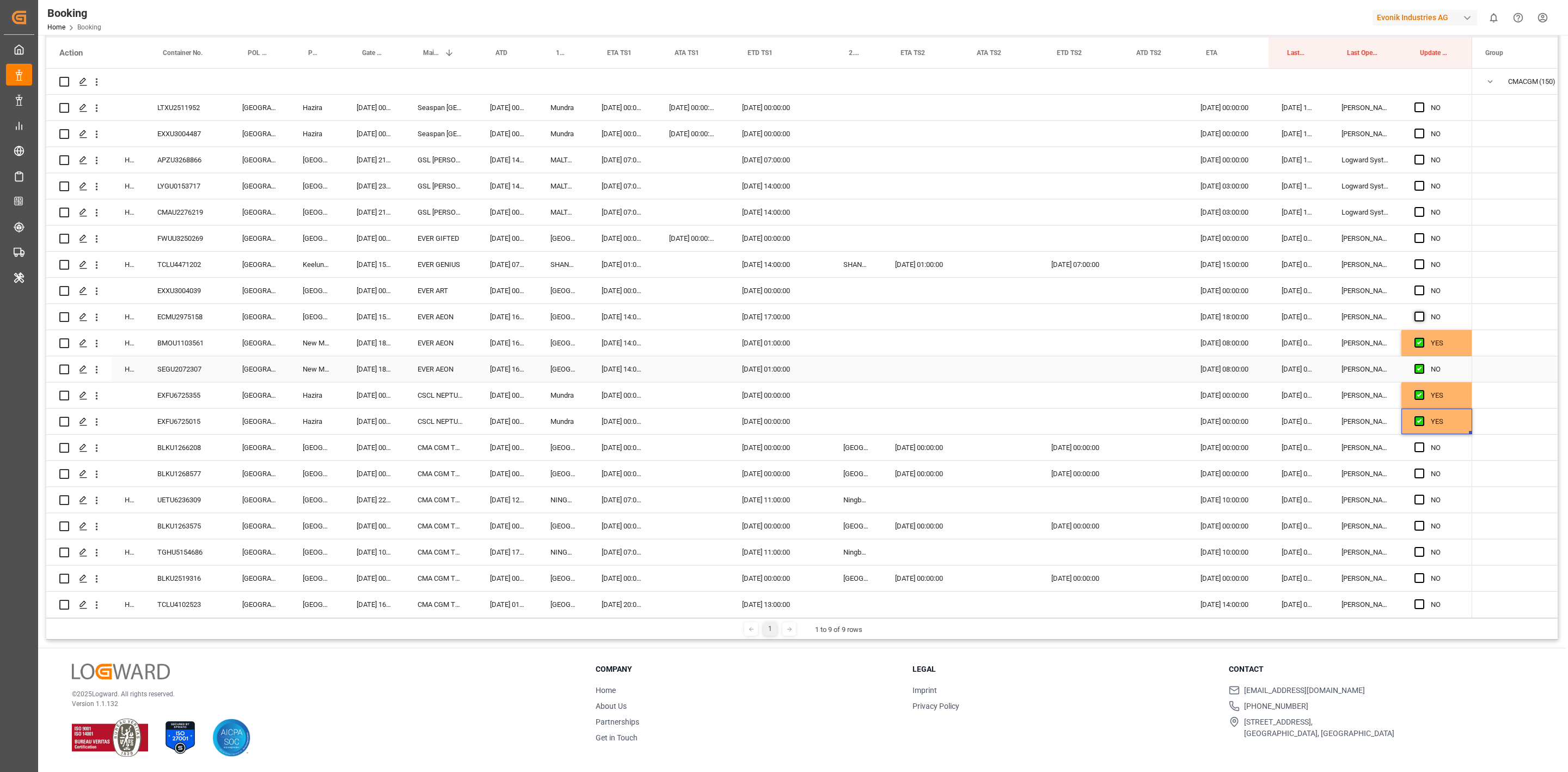
click at [1422, 319] on span "Press SPACE to select this row." at bounding box center [1418, 316] width 9 height 9
click at [1422, 312] on input "Press SPACE to select this row." at bounding box center [1422, 312] width 0 height 0
click at [1418, 288] on span "Press SPACE to select this row." at bounding box center [1418, 290] width 9 height 9
click at [1422, 285] on input "Press SPACE to select this row." at bounding box center [1422, 285] width 0 height 0
click at [1416, 237] on span "Press SPACE to select this row." at bounding box center [1418, 238] width 9 height 9
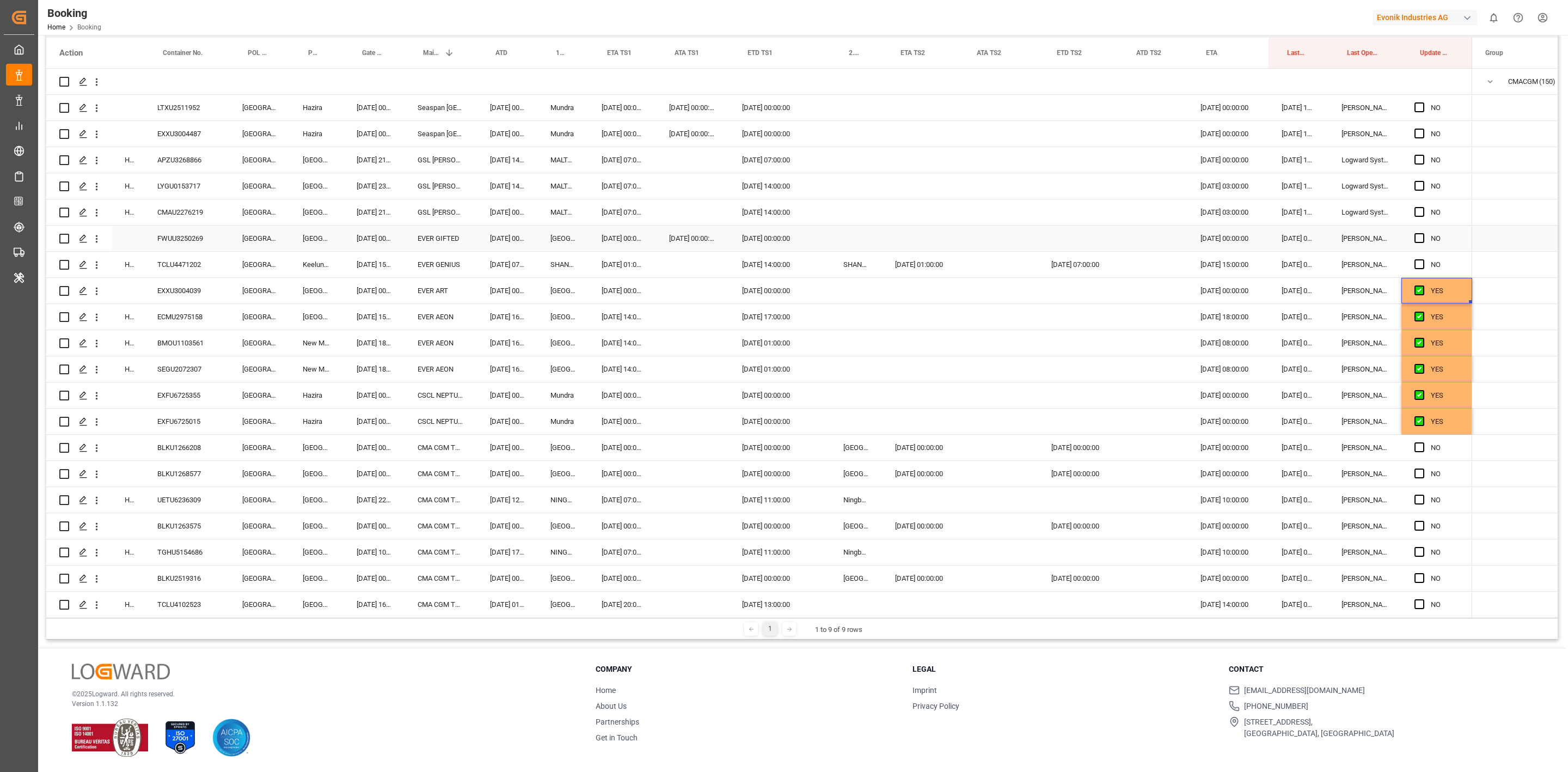
click at [1422, 233] on input "Press SPACE to select this row." at bounding box center [1422, 233] width 0 height 0
click at [850, 28] on div "Booking Home Booking Evonik Industries AG 0 Notifications Only show unread All …" at bounding box center [798, 17] width 1537 height 34
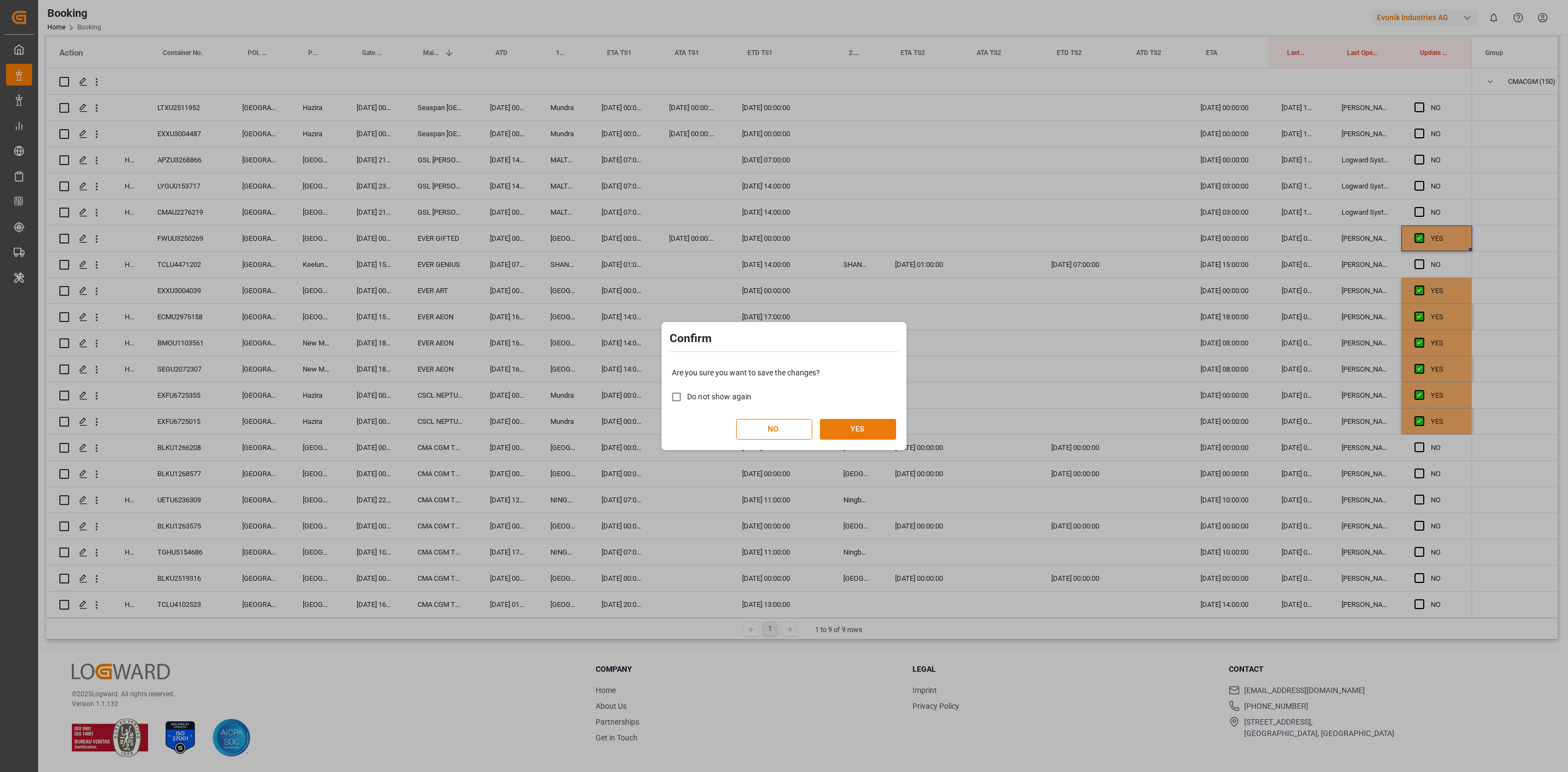
click at [859, 421] on button "YES" at bounding box center [858, 429] width 77 height 21
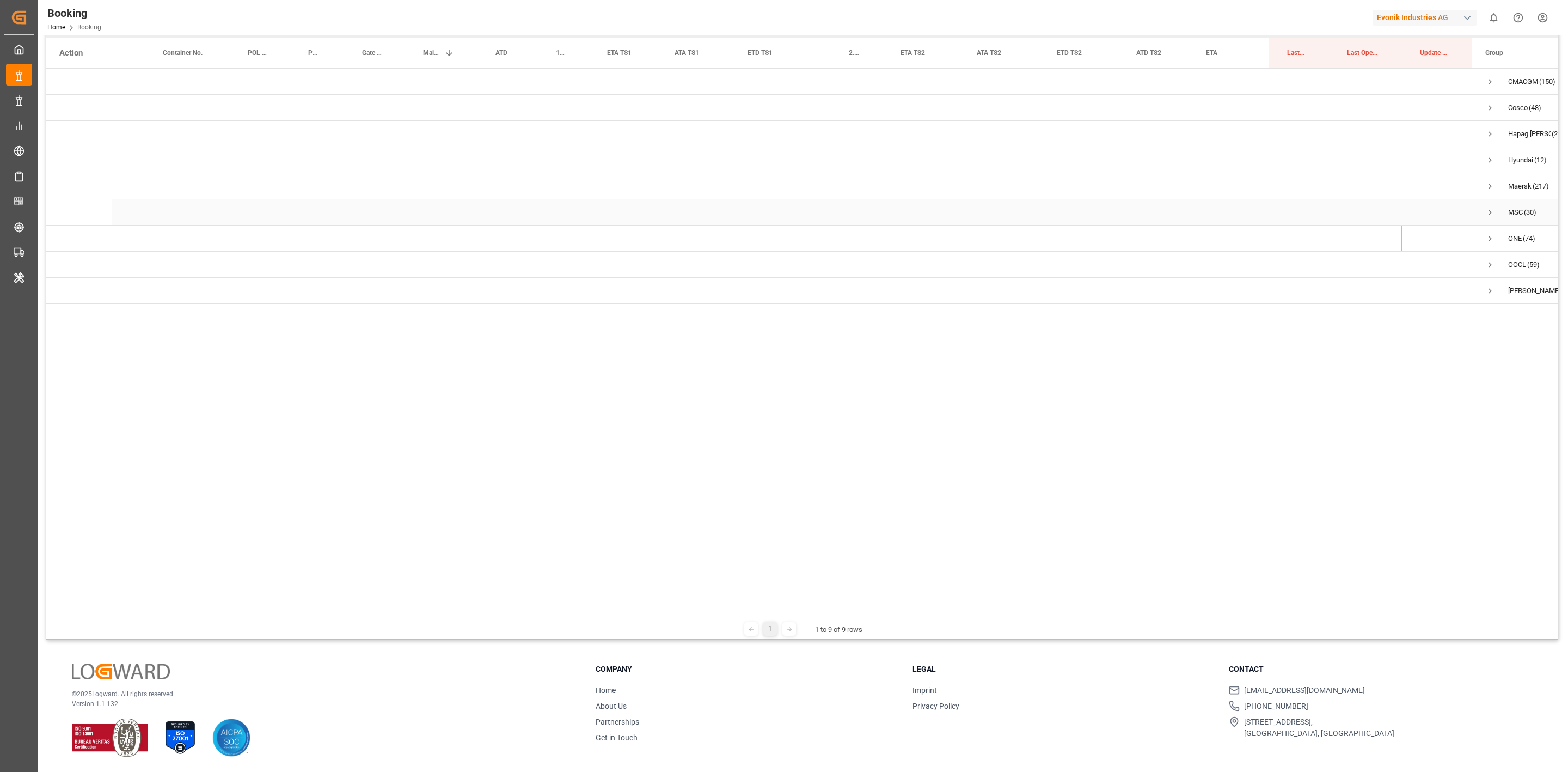
click at [1486, 211] on span "Press SPACE to select this row." at bounding box center [1490, 212] width 9 height 9
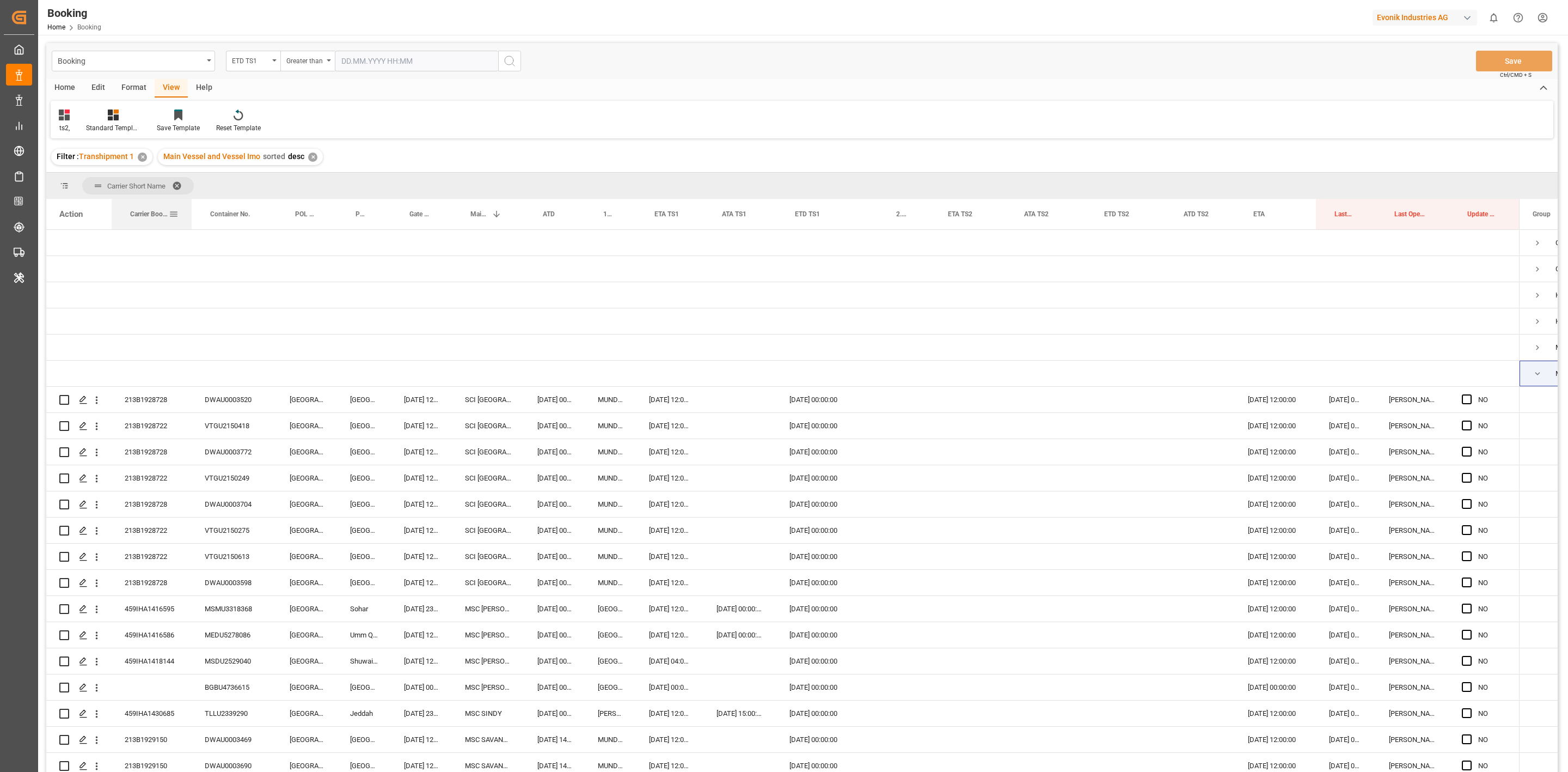
drag, startPoint x: 144, startPoint y: 217, endPoint x: 191, endPoint y: 221, distance: 47.2
click at [191, 221] on div at bounding box center [191, 214] width 4 height 30
click at [158, 530] on div "213B1928722" at bounding box center [152, 531] width 80 height 26
click at [797, 408] on div "14.10.2025 00:00:00" at bounding box center [814, 400] width 75 height 26
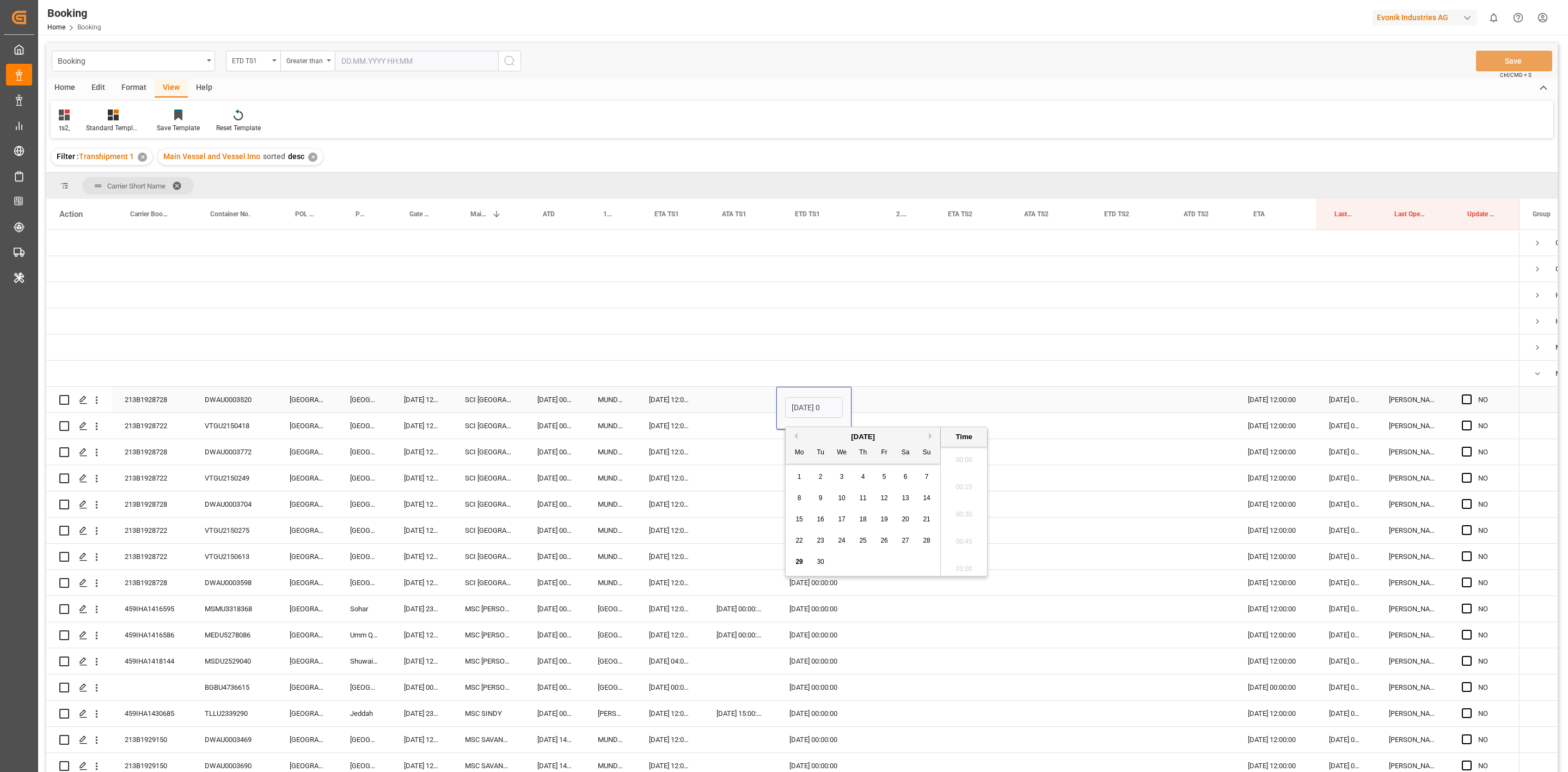
scroll to position [1855, 0]
click at [933, 439] on button "Next Month" at bounding box center [933, 436] width 7 height 7
click at [850, 524] on div "13 14 15 16 17 18 19" at bounding box center [863, 519] width 149 height 22
click at [845, 520] on span "15" at bounding box center [841, 519] width 7 height 8
type input "15.10.2025 00:00"
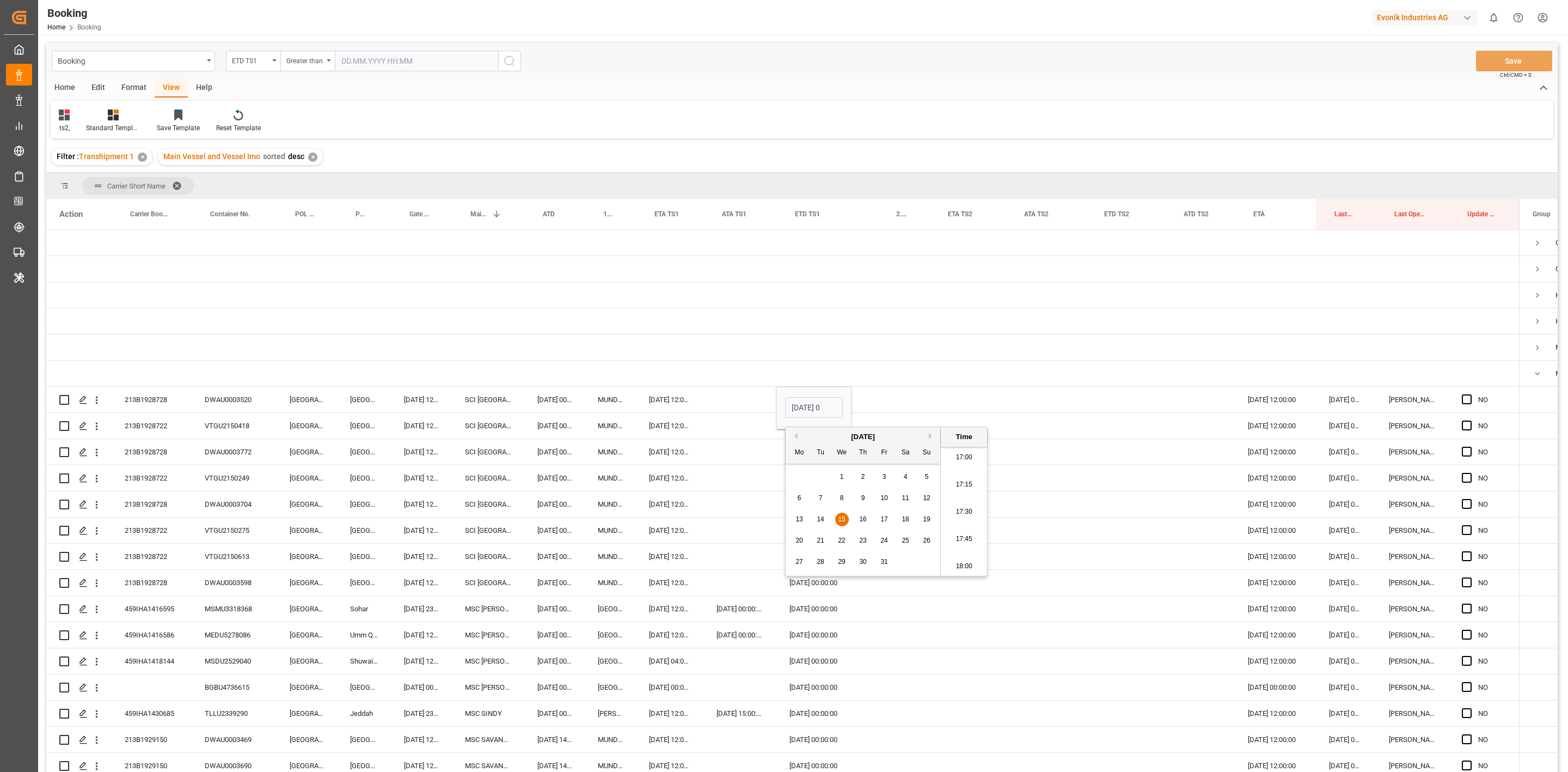
click at [1069, 492] on div "Press SPACE to select this row." at bounding box center [1045, 504] width 80 height 26
click at [808, 370] on div "Press SPACE to select this row." at bounding box center [814, 374] width 75 height 26
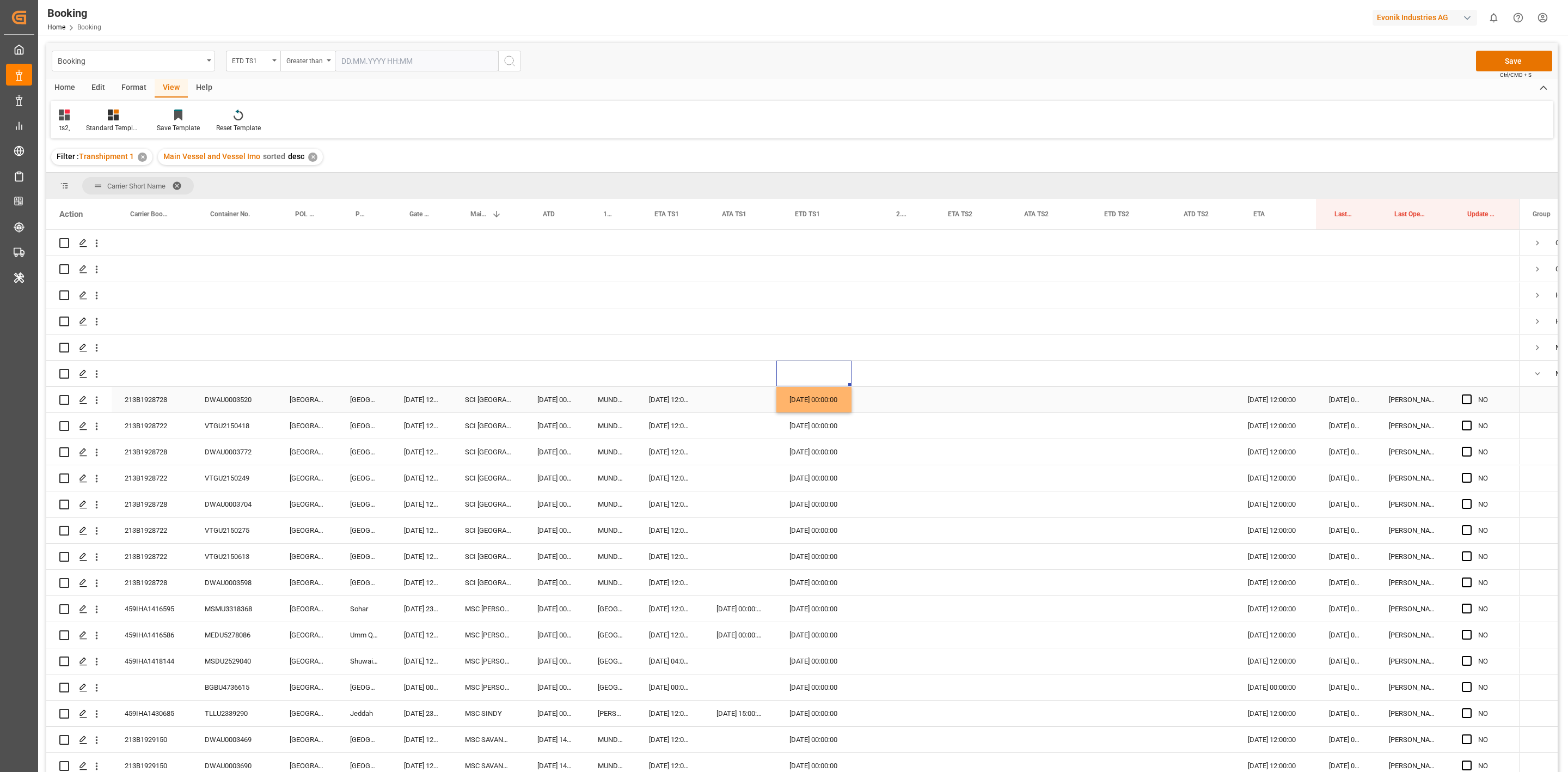
click at [804, 394] on div "15.10.2025 00:00:00" at bounding box center [814, 400] width 75 height 26
drag, startPoint x: 806, startPoint y: 552, endPoint x: 803, endPoint y: 570, distance: 18.2
click at [803, 570] on div "NO" at bounding box center [783, 740] width 1473 height 1020
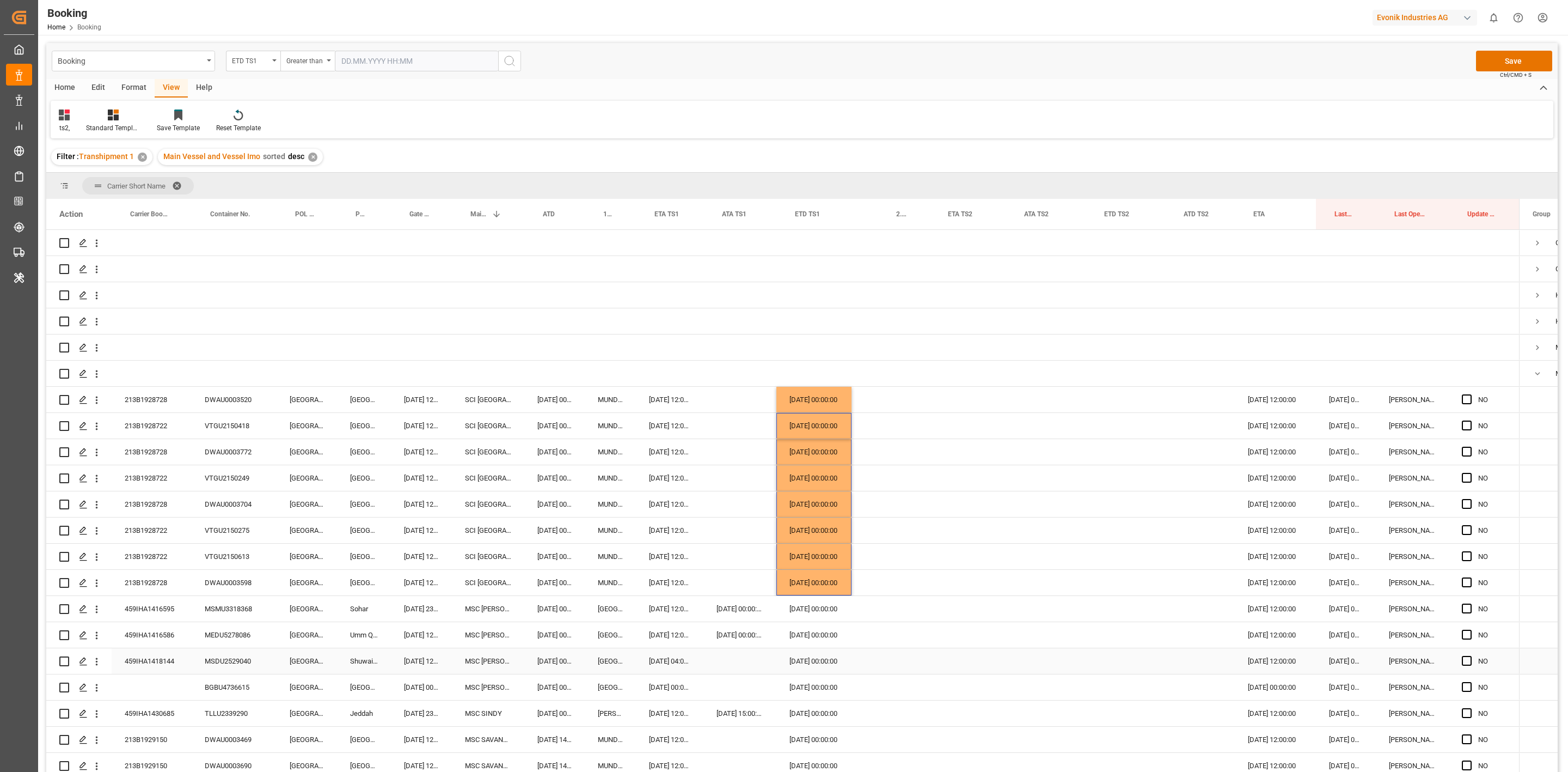
click at [814, 681] on div "15.10.2025 00:00:00" at bounding box center [814, 688] width 75 height 26
click at [962, 644] on div "Press SPACE to select this row." at bounding box center [967, 635] width 77 height 26
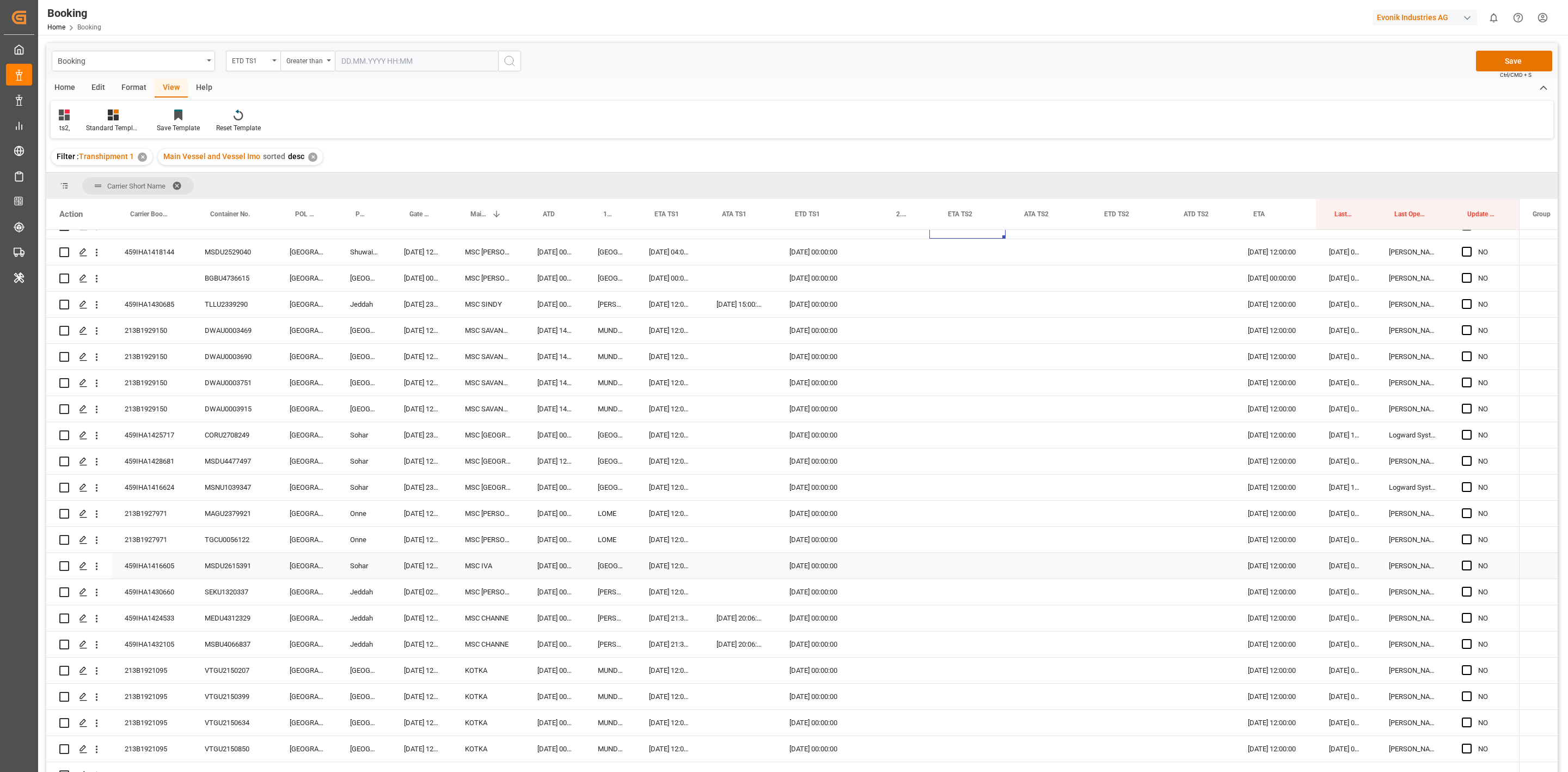
scroll to position [477, 0]
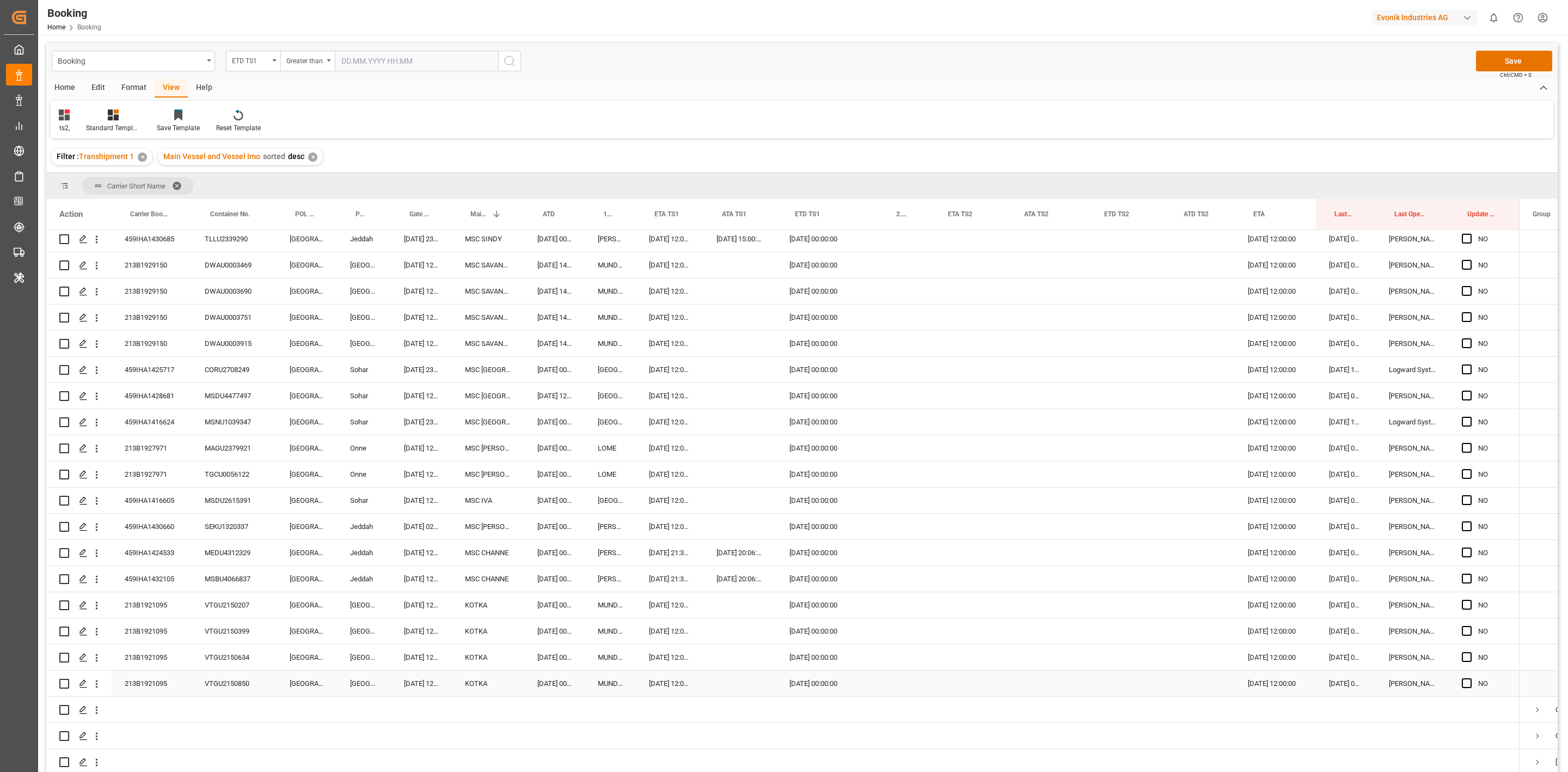
click at [157, 673] on div "213B1921095" at bounding box center [152, 683] width 80 height 26
click at [661, 609] on div "07.10.2025 12:00:00" at bounding box center [669, 605] width 67 height 26
click at [791, 451] on button "Next Month" at bounding box center [791, 449] width 7 height 7
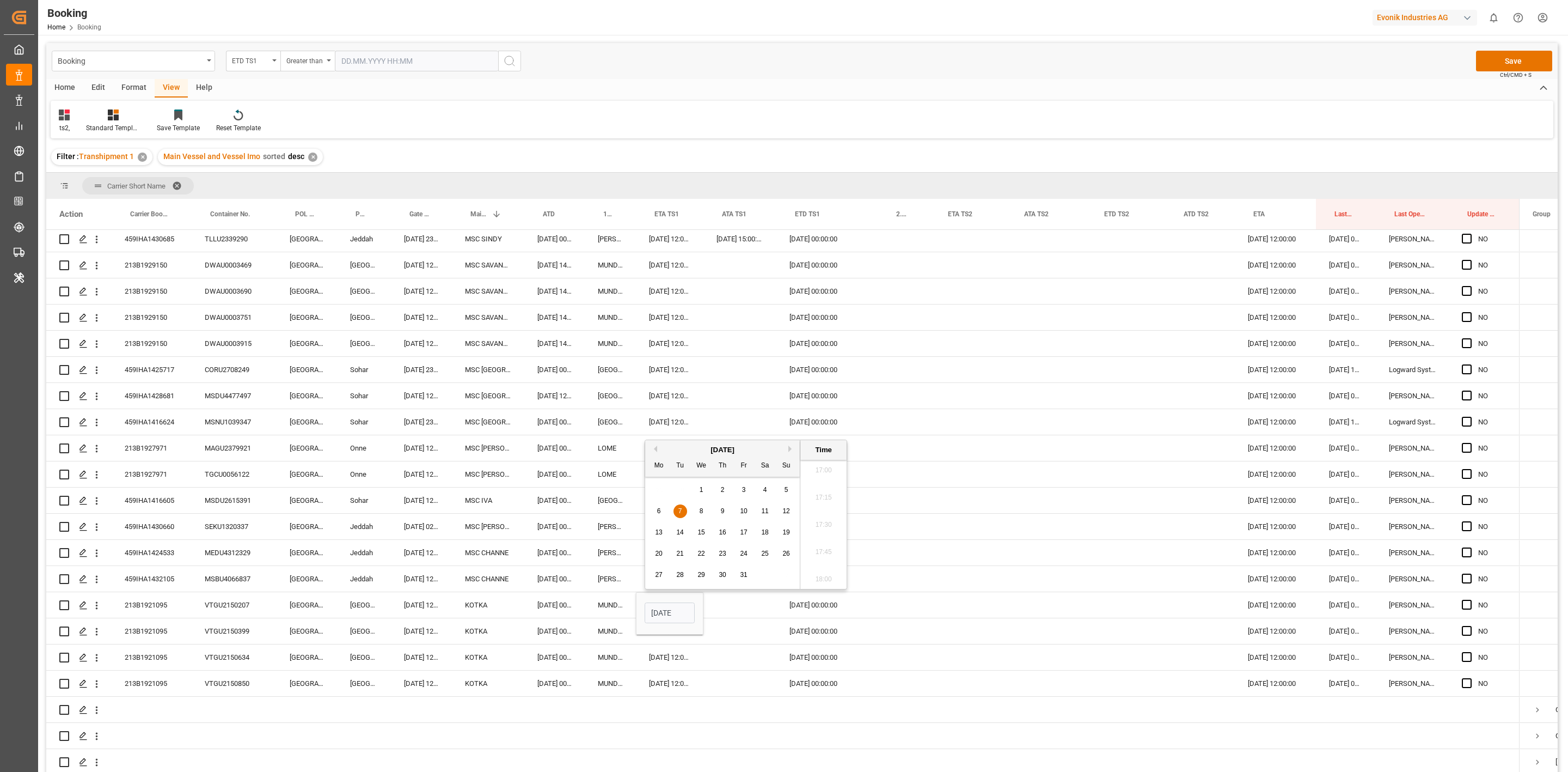
click at [724, 514] on span "9" at bounding box center [722, 511] width 3 height 8
type input "09.10.2025 12:00"
click at [972, 514] on div "Press SPACE to select this row." at bounding box center [967, 526] width 77 height 26
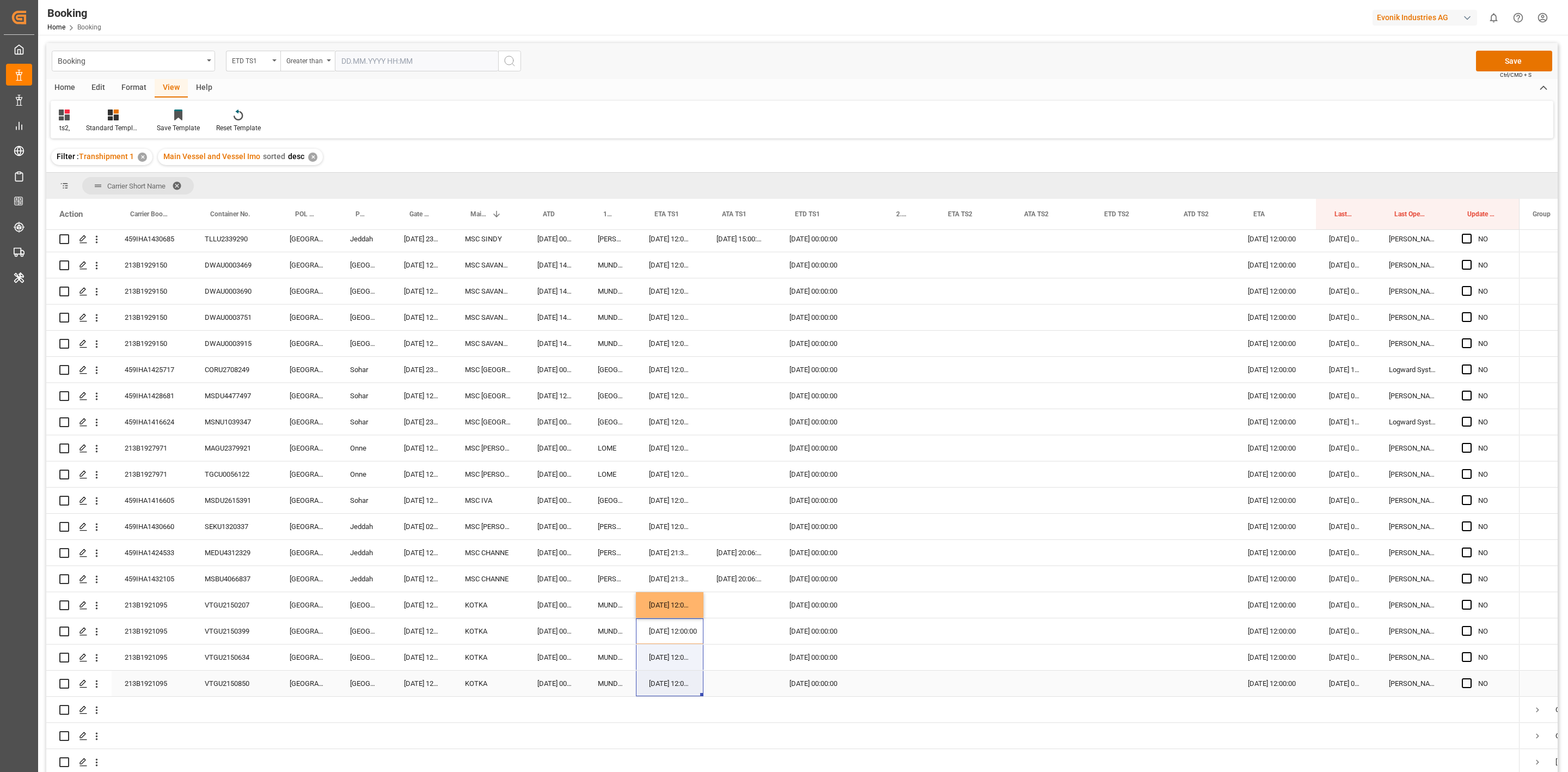
drag, startPoint x: 660, startPoint y: 635, endPoint x: 675, endPoint y: 685, distance: 52.2
click at [675, 685] on div "NO" at bounding box center [783, 265] width 1473 height 1020
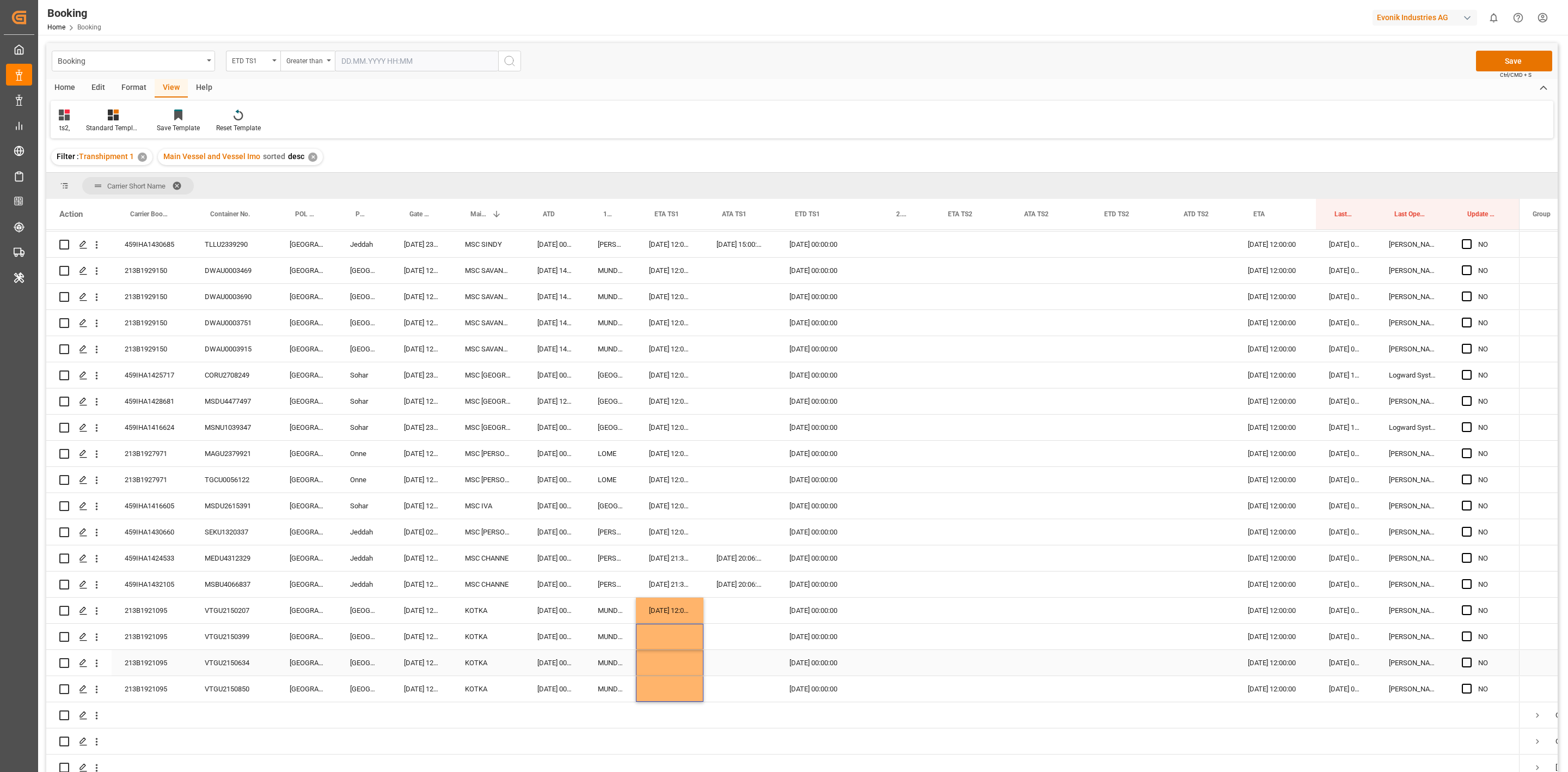
scroll to position [468, 0]
click at [224, 526] on div "SEKU1320337" at bounding box center [234, 533] width 85 height 26
drag, startPoint x: 1460, startPoint y: 377, endPoint x: 1469, endPoint y: 373, distance: 9.8
click at [1460, 377] on div "NO" at bounding box center [1484, 377] width 71 height 26
click at [1470, 373] on span "Press SPACE to select this row." at bounding box center [1466, 376] width 9 height 9
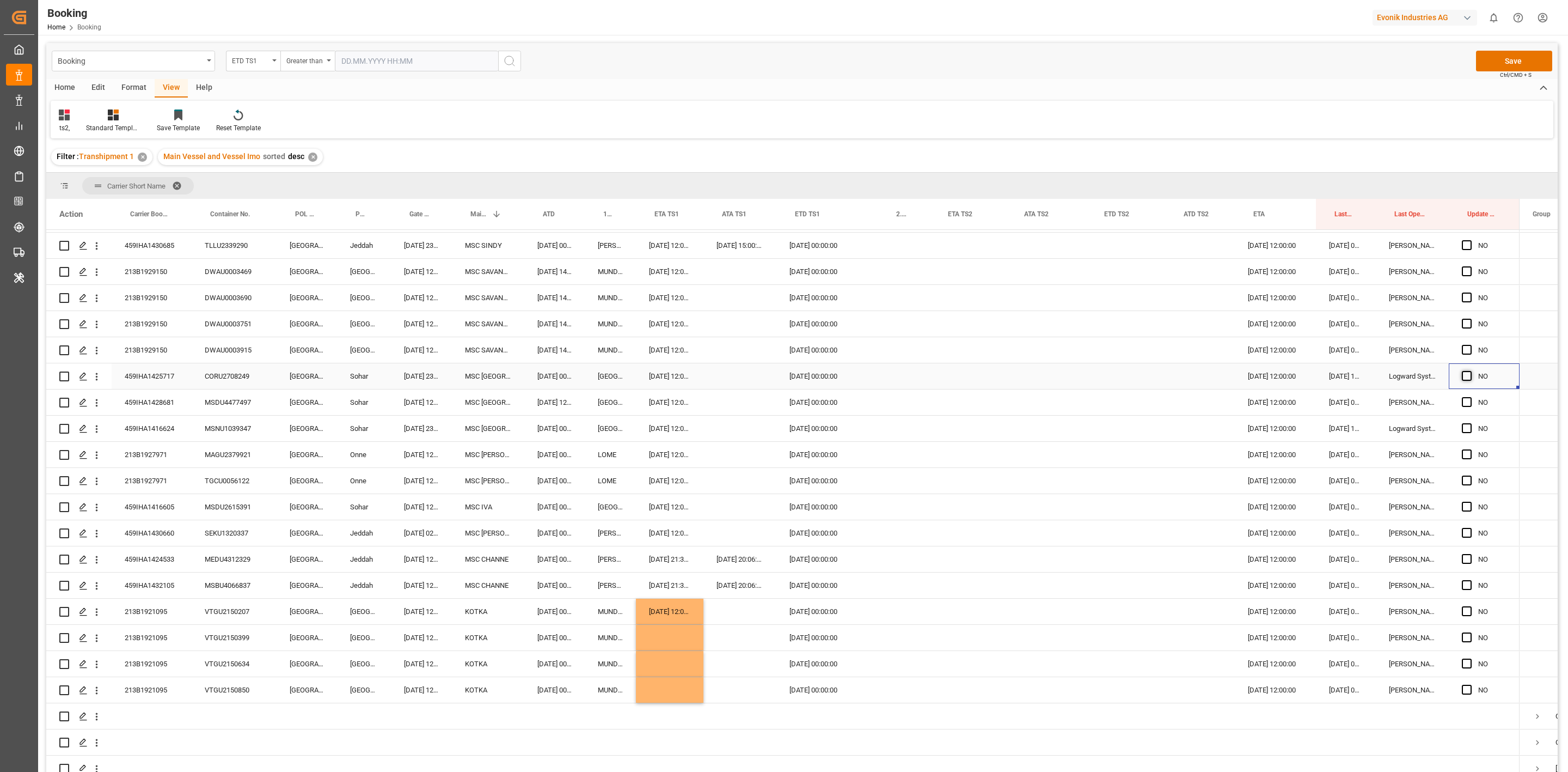
click at [1470, 371] on input "Press SPACE to select this row." at bounding box center [1470, 371] width 0 height 0
drag, startPoint x: 1516, startPoint y: 386, endPoint x: 1490, endPoint y: 577, distance: 192.8
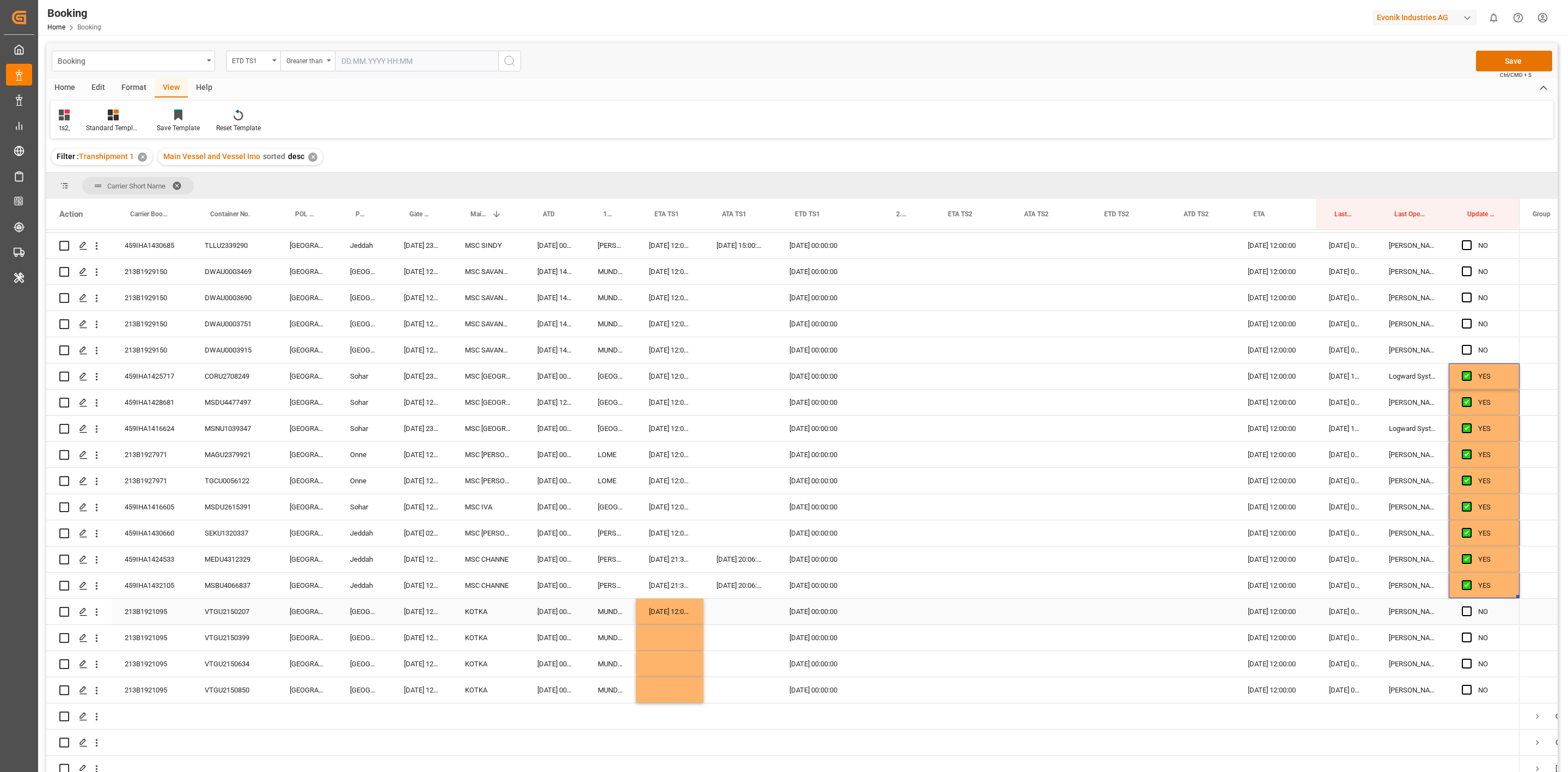
click at [647, 607] on div "09.10.2025 12:00:00" at bounding box center [669, 612] width 67 height 26
drag, startPoint x: 650, startPoint y: 630, endPoint x: 664, endPoint y: 680, distance: 51.9
click at [664, 680] on div "NO" at bounding box center [783, 272] width 1473 height 1020
click at [869, 670] on div "Press SPACE to select this row." at bounding box center [865, 663] width 26 height 26
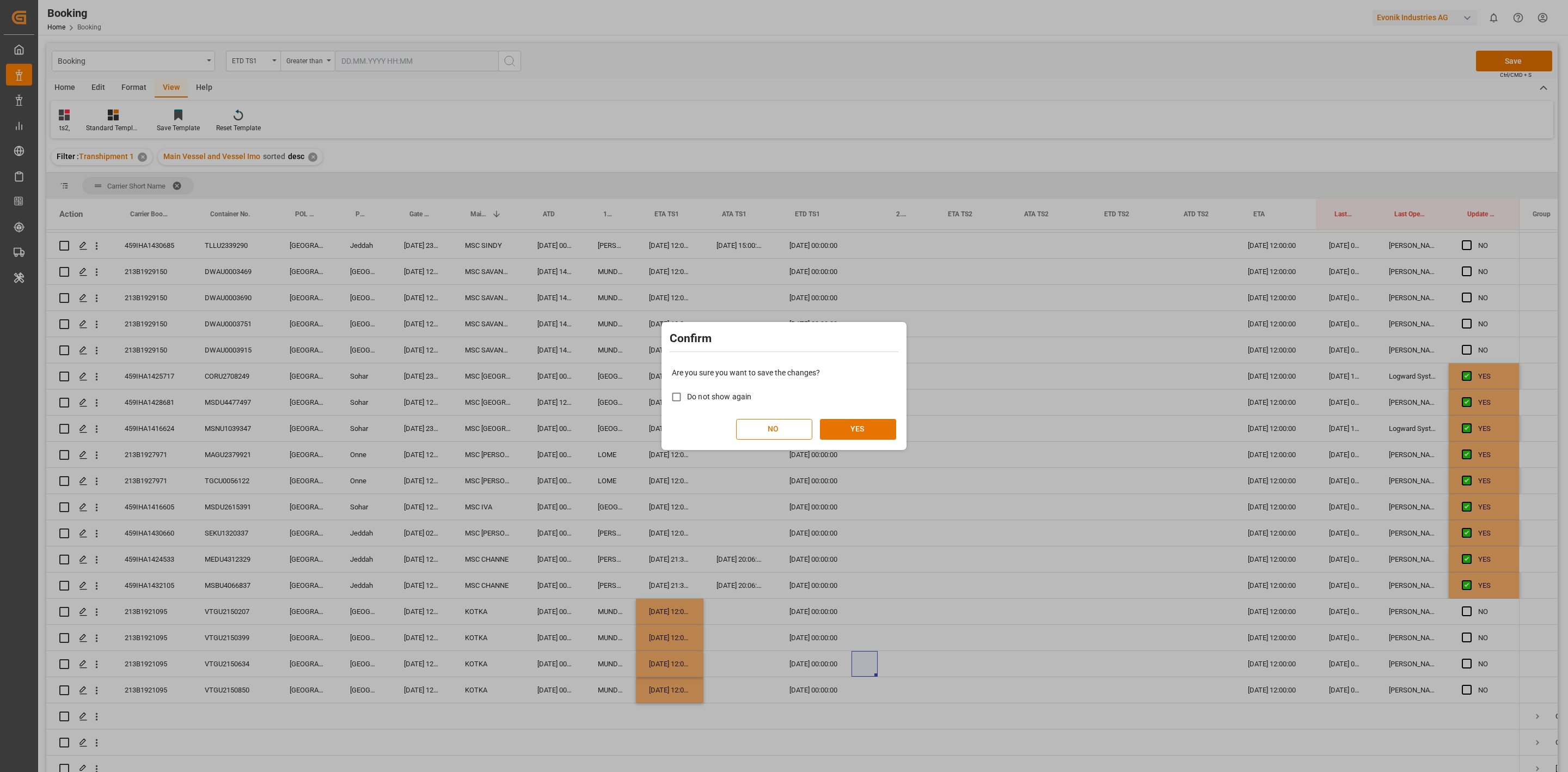
click at [869, 670] on div "Confirm Are you sure you want to save the changes? Do not show again NO YES" at bounding box center [784, 386] width 1568 height 772
click at [836, 422] on button "YES" at bounding box center [858, 429] width 77 height 21
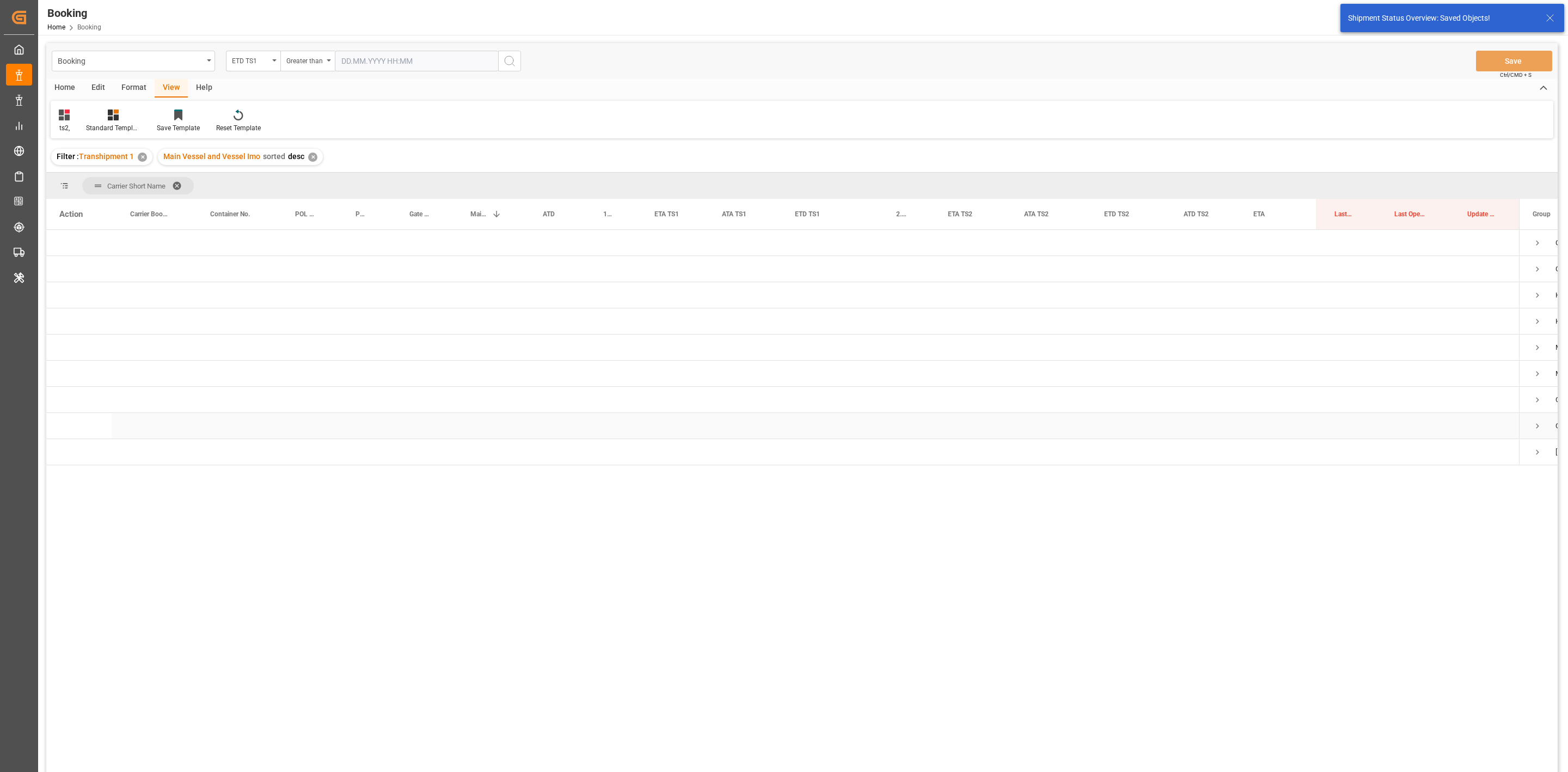
scroll to position [0, 0]
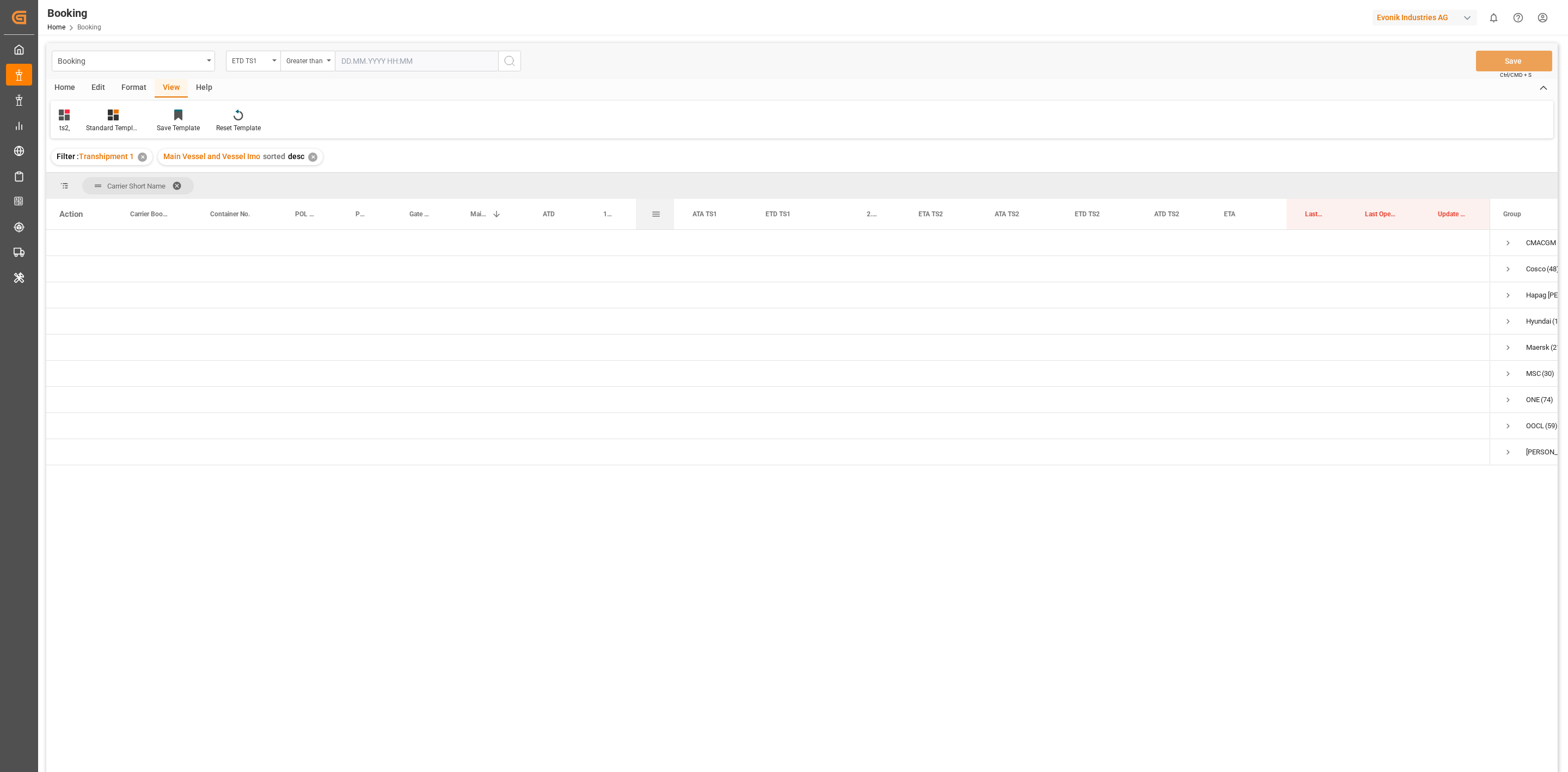
drag, startPoint x: 701, startPoint y: 213, endPoint x: 670, endPoint y: 213, distance: 31.0
click at [672, 213] on div at bounding box center [673, 214] width 4 height 30
click at [1501, 344] on div "Maersk (217)" at bounding box center [1543, 347] width 108 height 26
click at [1493, 341] on div "Maersk (217)" at bounding box center [1543, 347] width 108 height 26
click at [1506, 344] on span "Press SPACE to select this row." at bounding box center [1506, 347] width 9 height 9
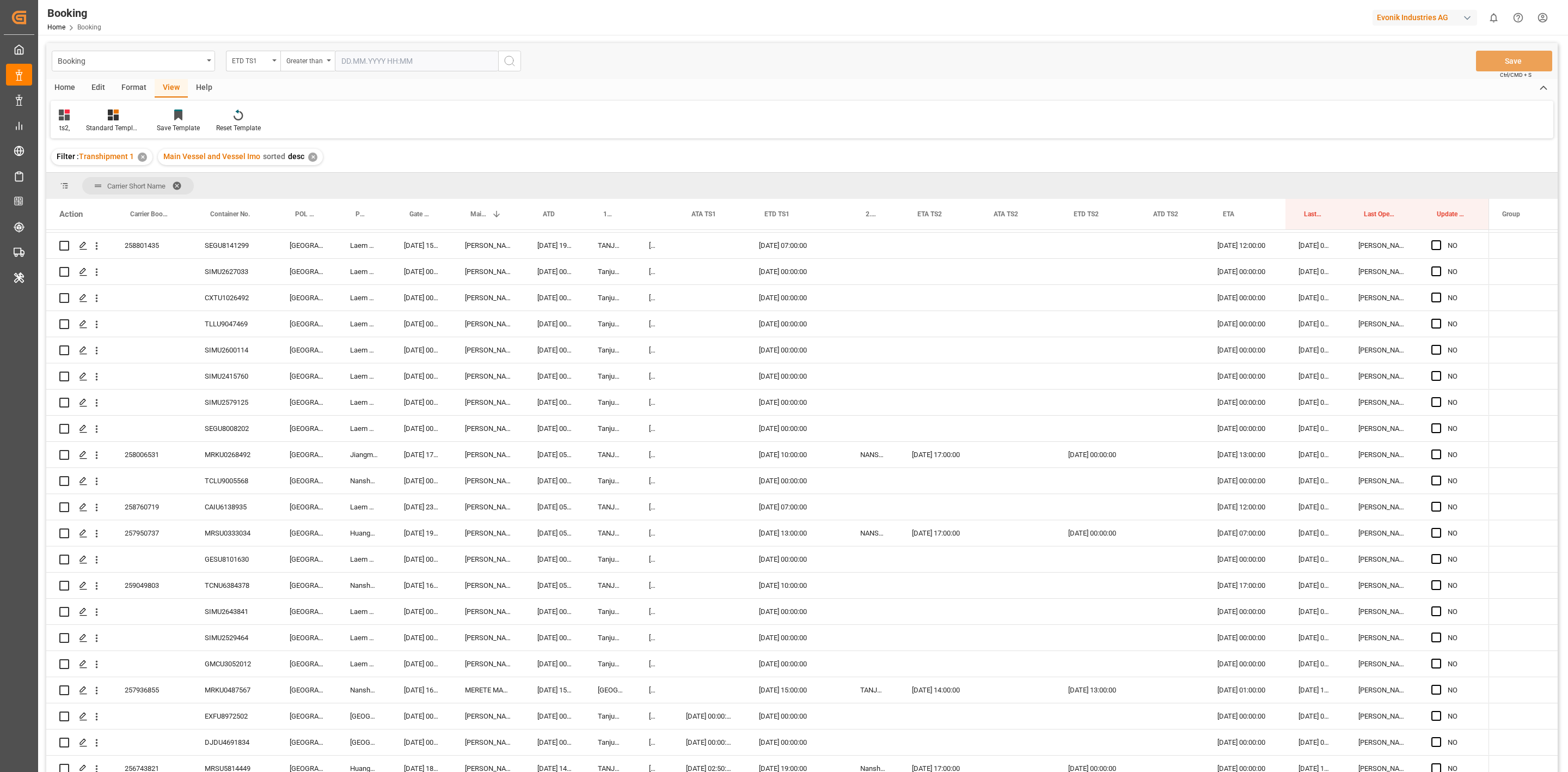
scroll to position [1634, 0]
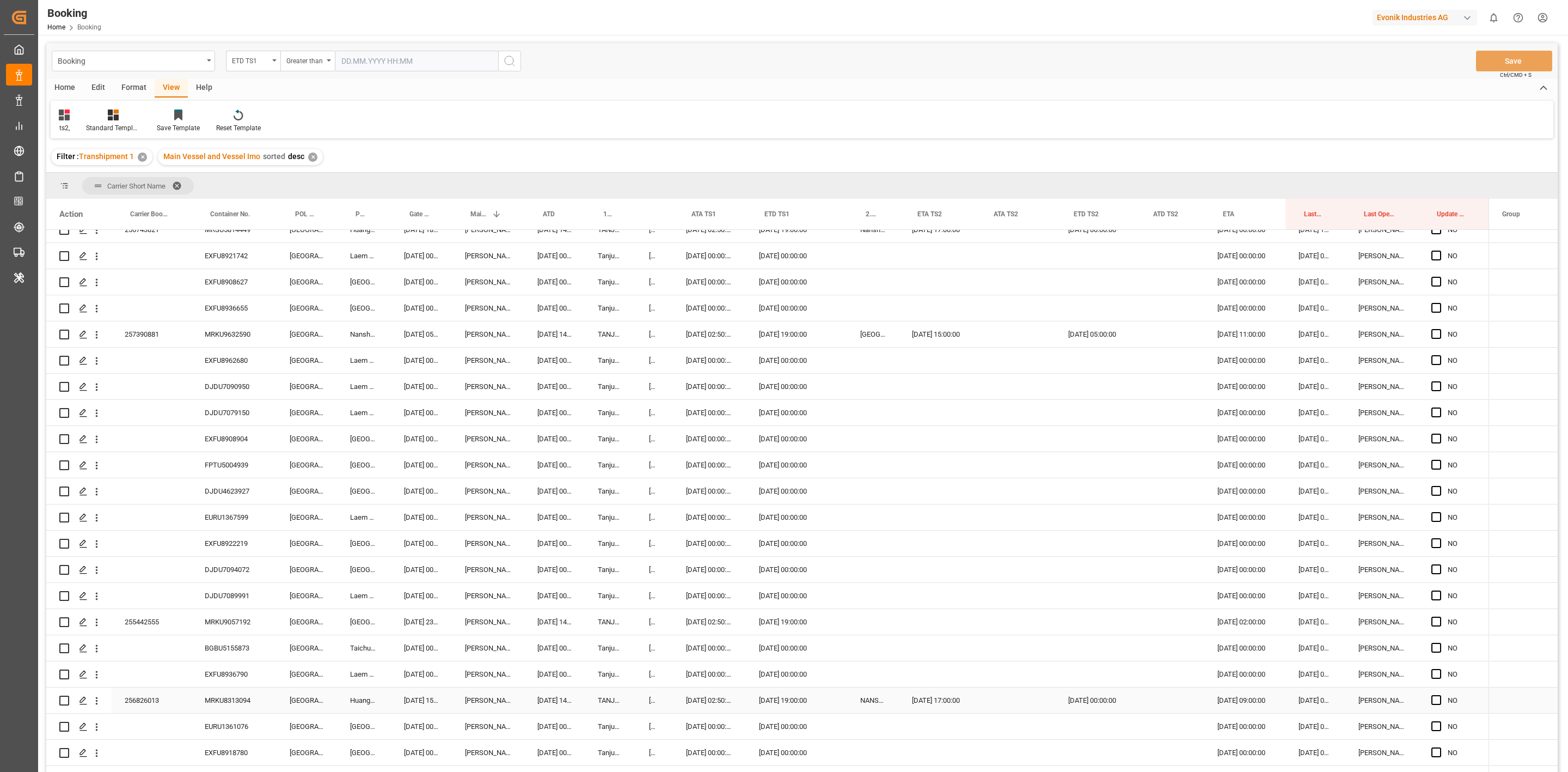
click at [240, 705] on div "MRKU8313094" at bounding box center [234, 700] width 85 height 26
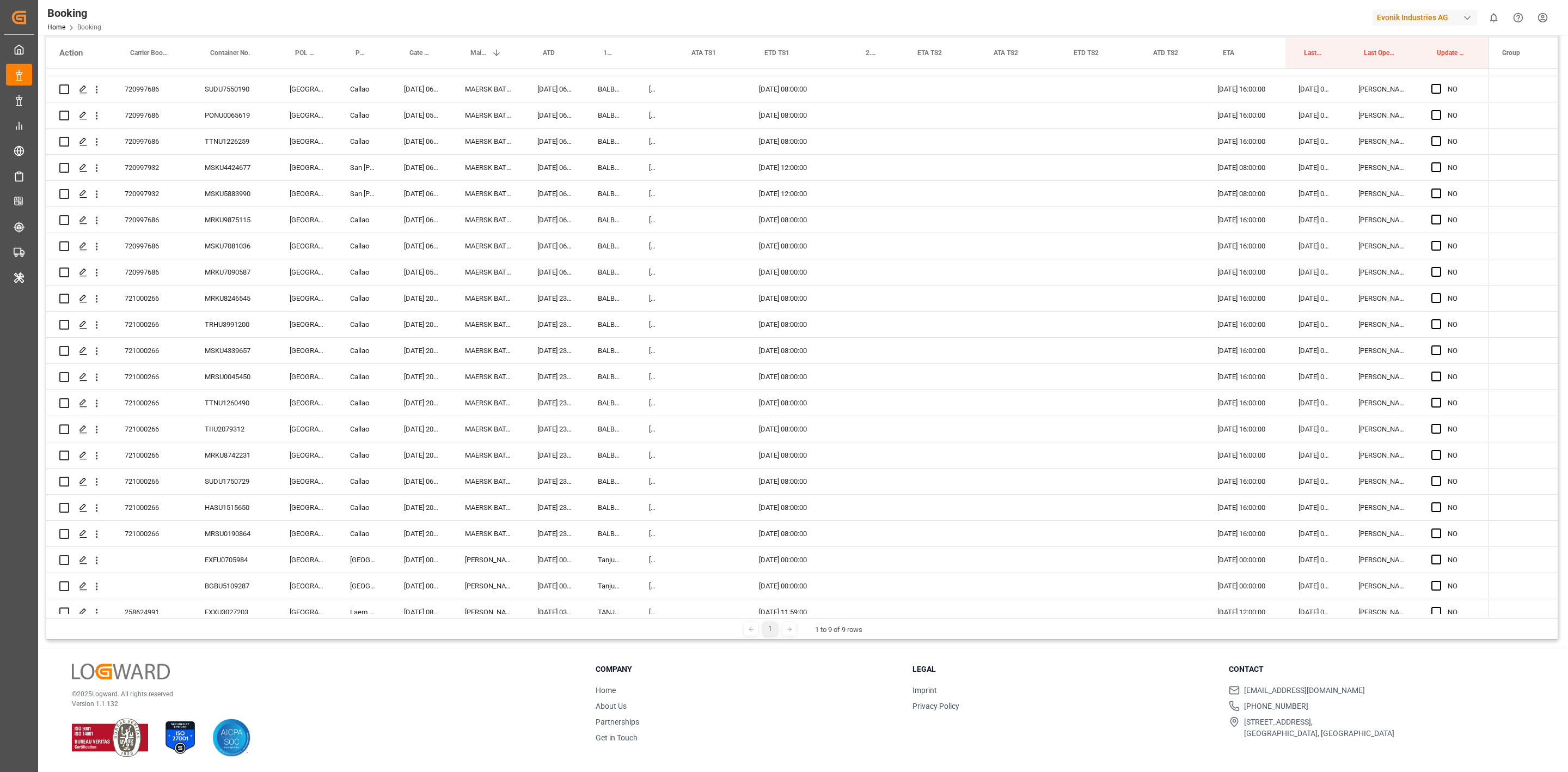
scroll to position [3942, 0]
click at [152, 279] on div "720997686" at bounding box center [152, 271] width 80 height 26
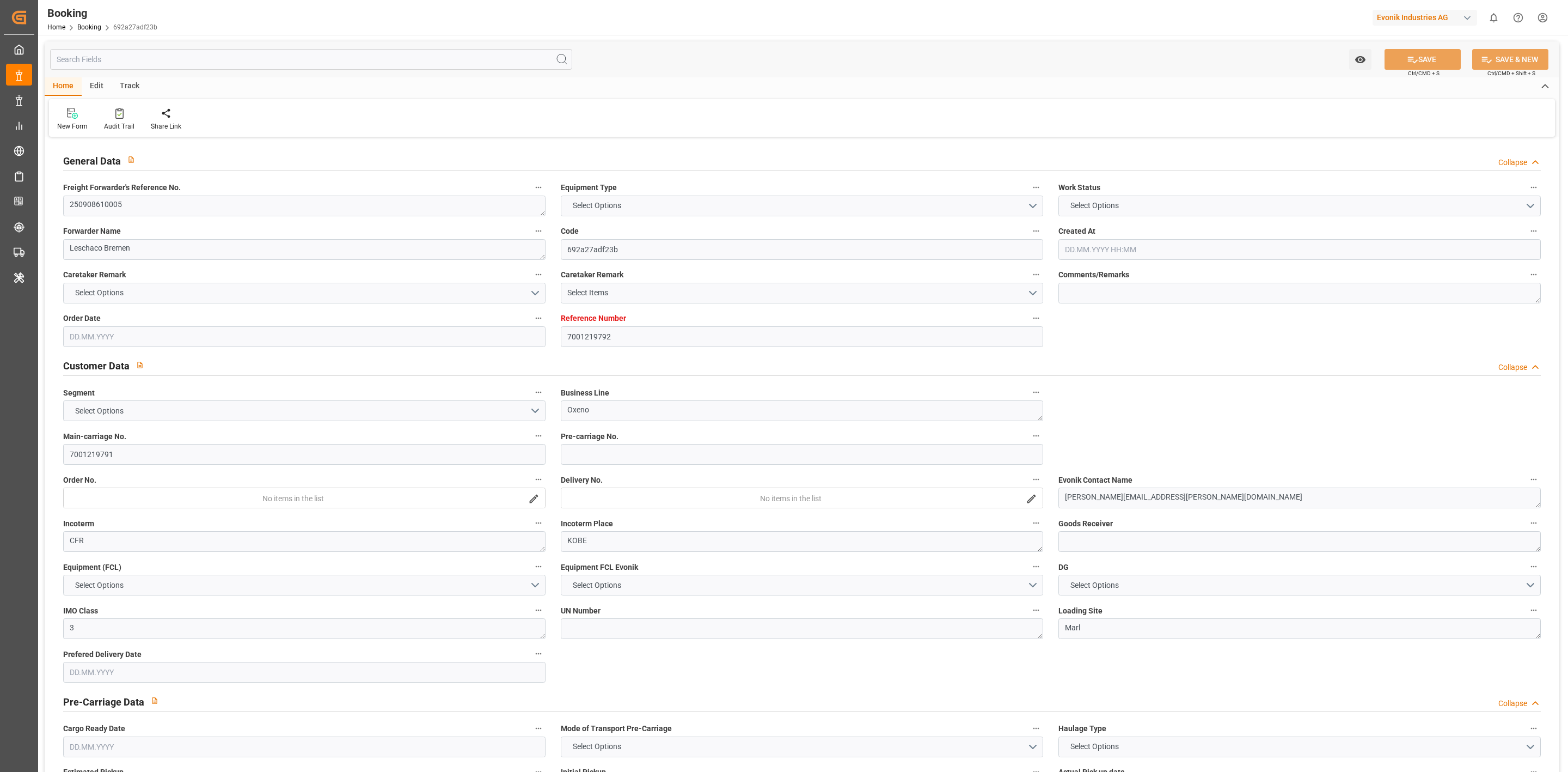
type input "7001219792"
type input "9783497"
type input "YES"
type input "Cosco"
type input "COSCO Shipping Co. Ltd."
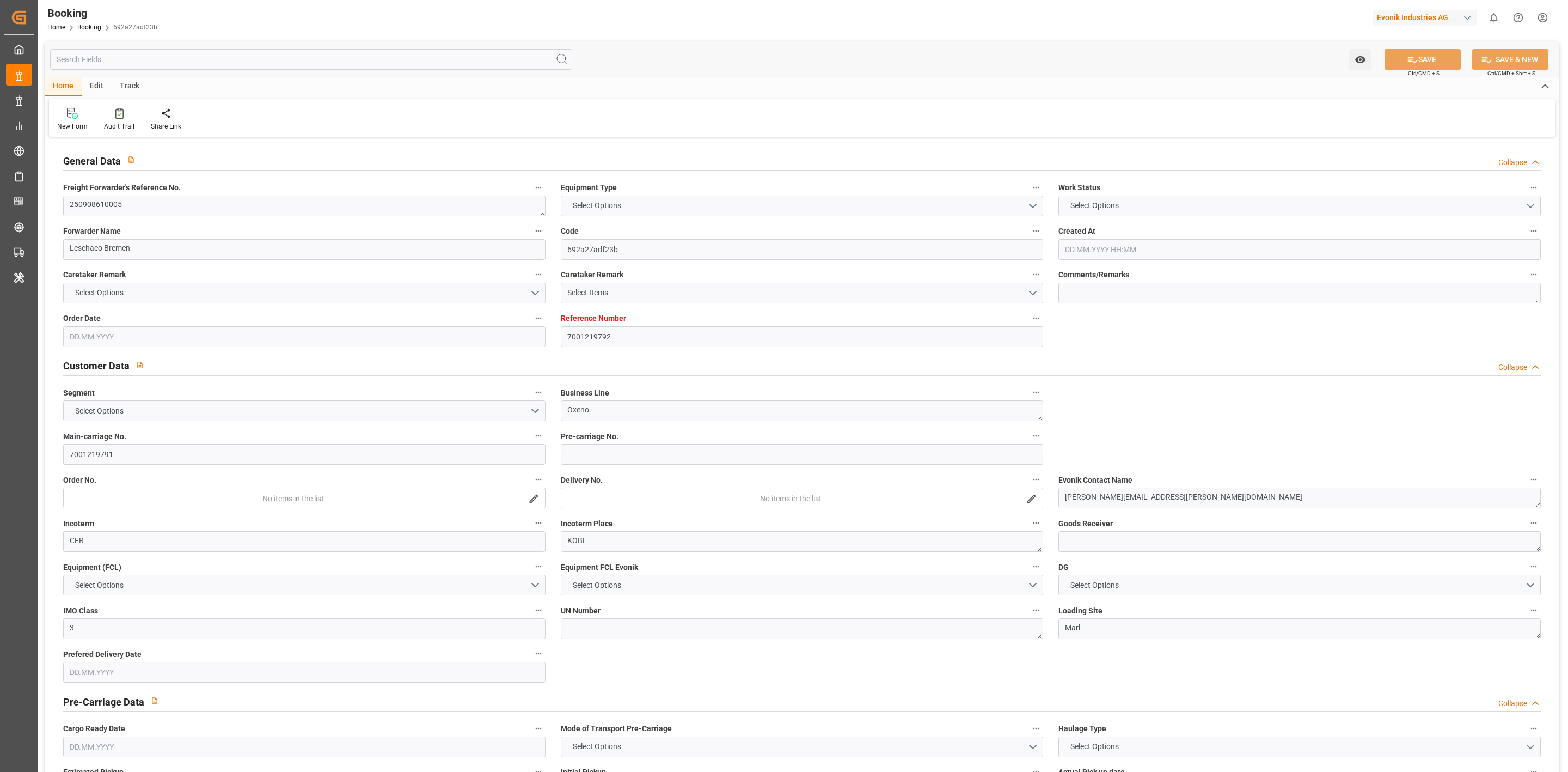
type input "BEANR"
type input "JPUKB"
type input "CNSGH"
type input "0"
type input "BEANR"
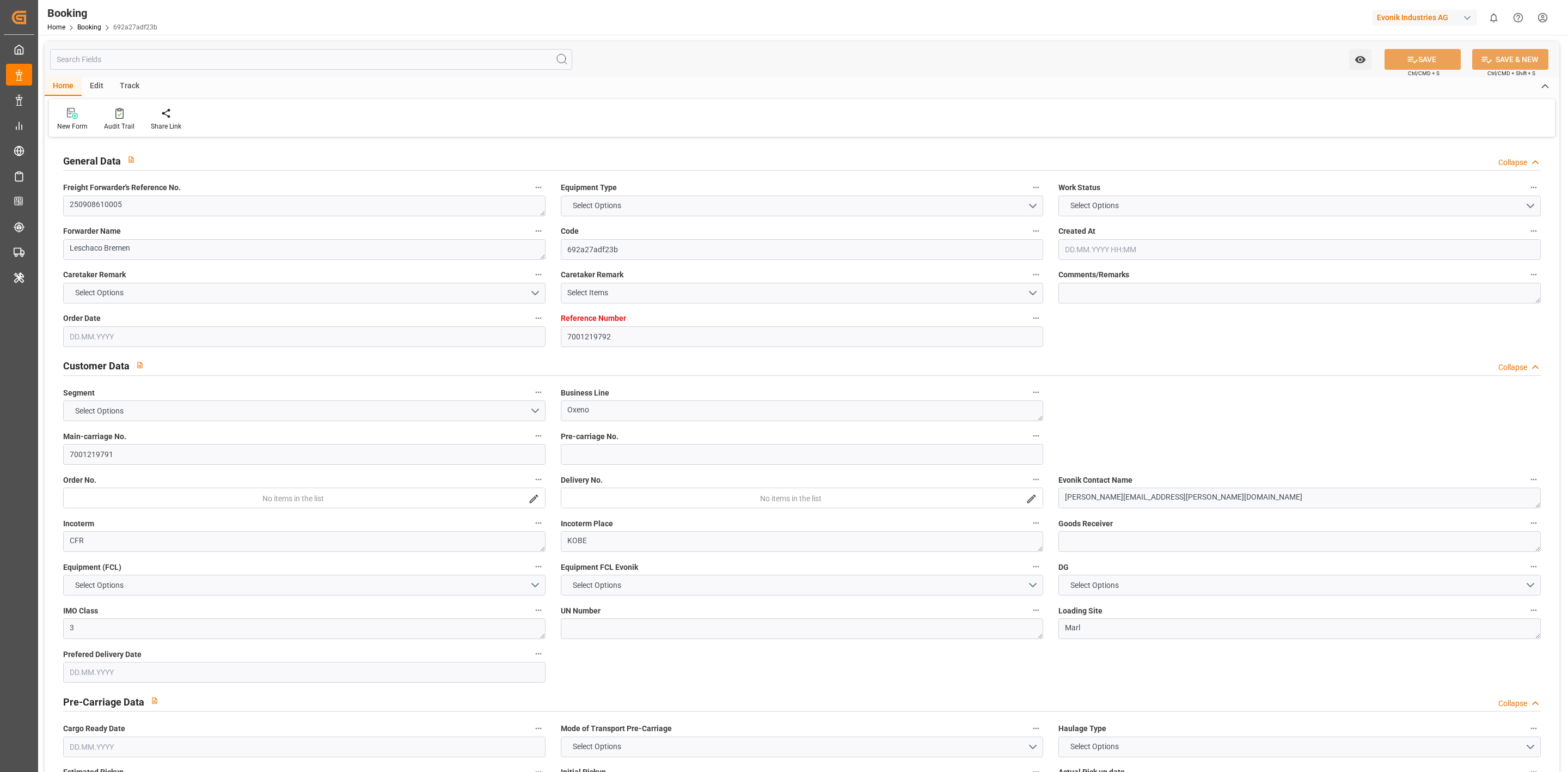
type input "JPUKB"
type input "11.07.2025 06:23"
type input "[DATE]"
type input "24.10.2025"
type input "[DATE]"
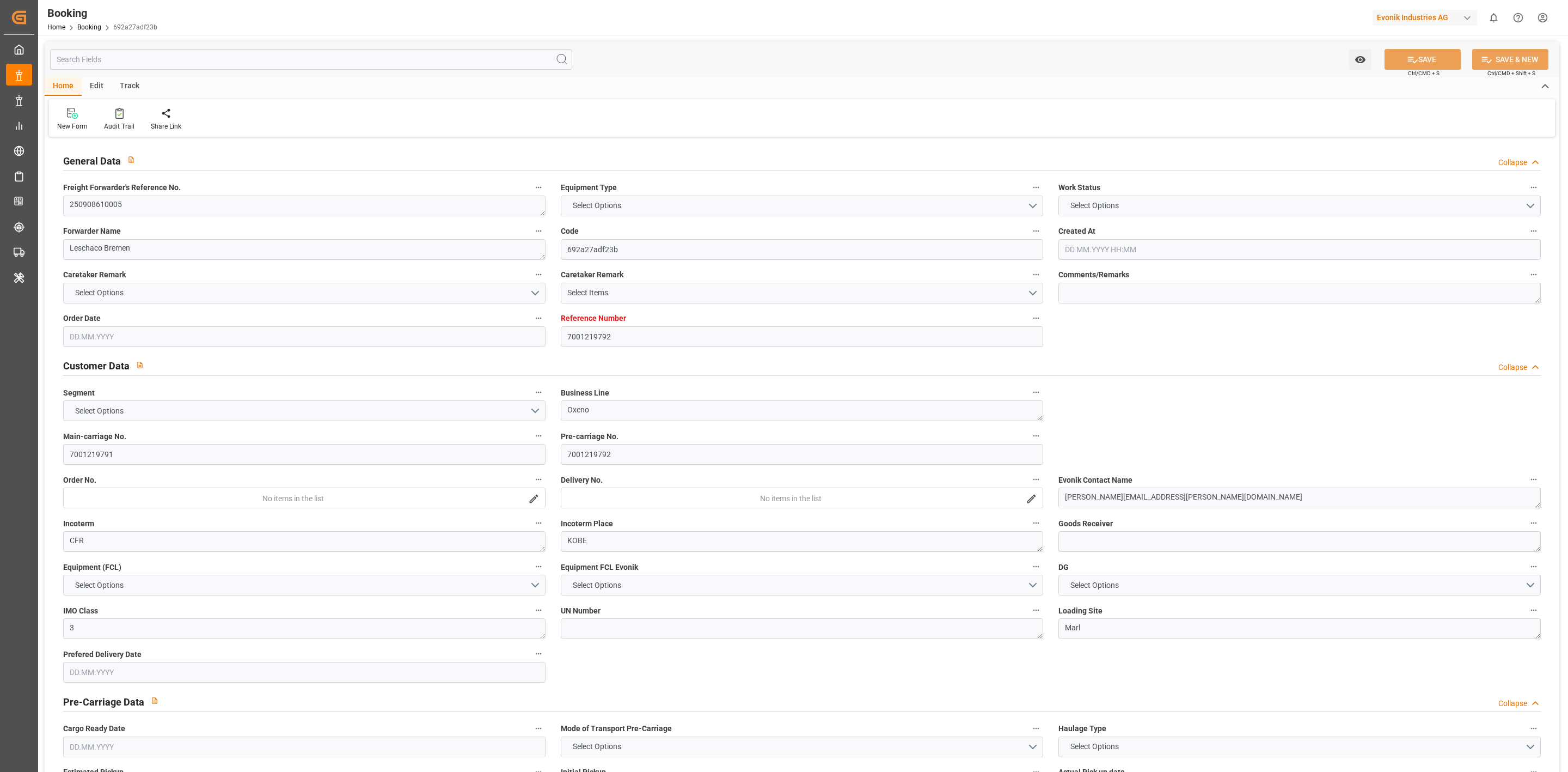
type input "22.08.2025 00:00"
type input "11.09.2025 13:30"
type input "04.09.2025 00:00"
type input "11.09.2025 13:59"
type input "05.09.2025 14:51"
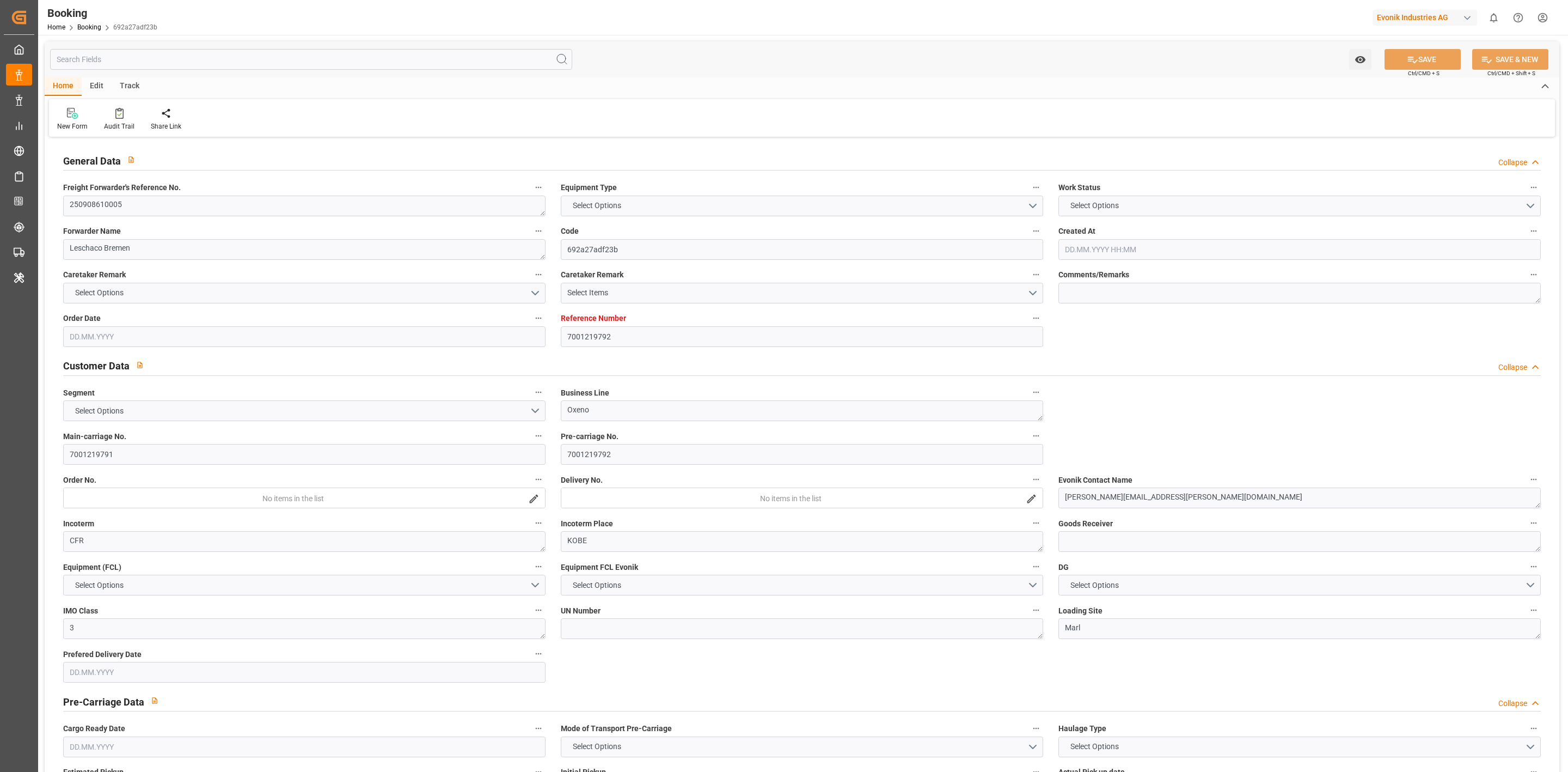
type input "21.10.2025 00:00"
type input "14.10.2025 07:30"
type input "14.10.2025 00:00"
type input "16.10.2025 00:00"
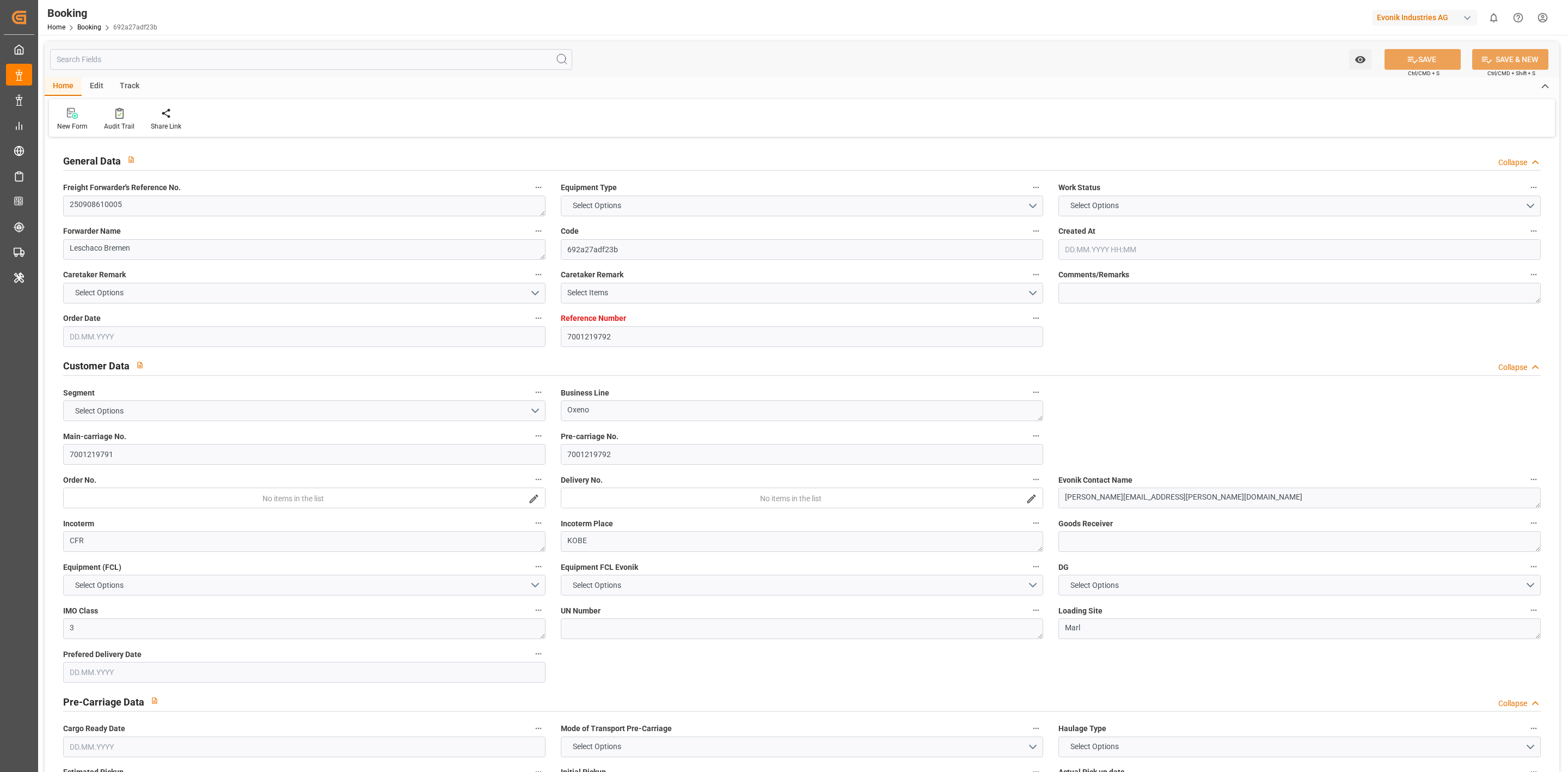
type input "16.10.2025 00:00"
type input "[DATE]"
type input "29.09.2025 10:15"
type input "28.09.2025"
type input "22.08.2025 08:11"
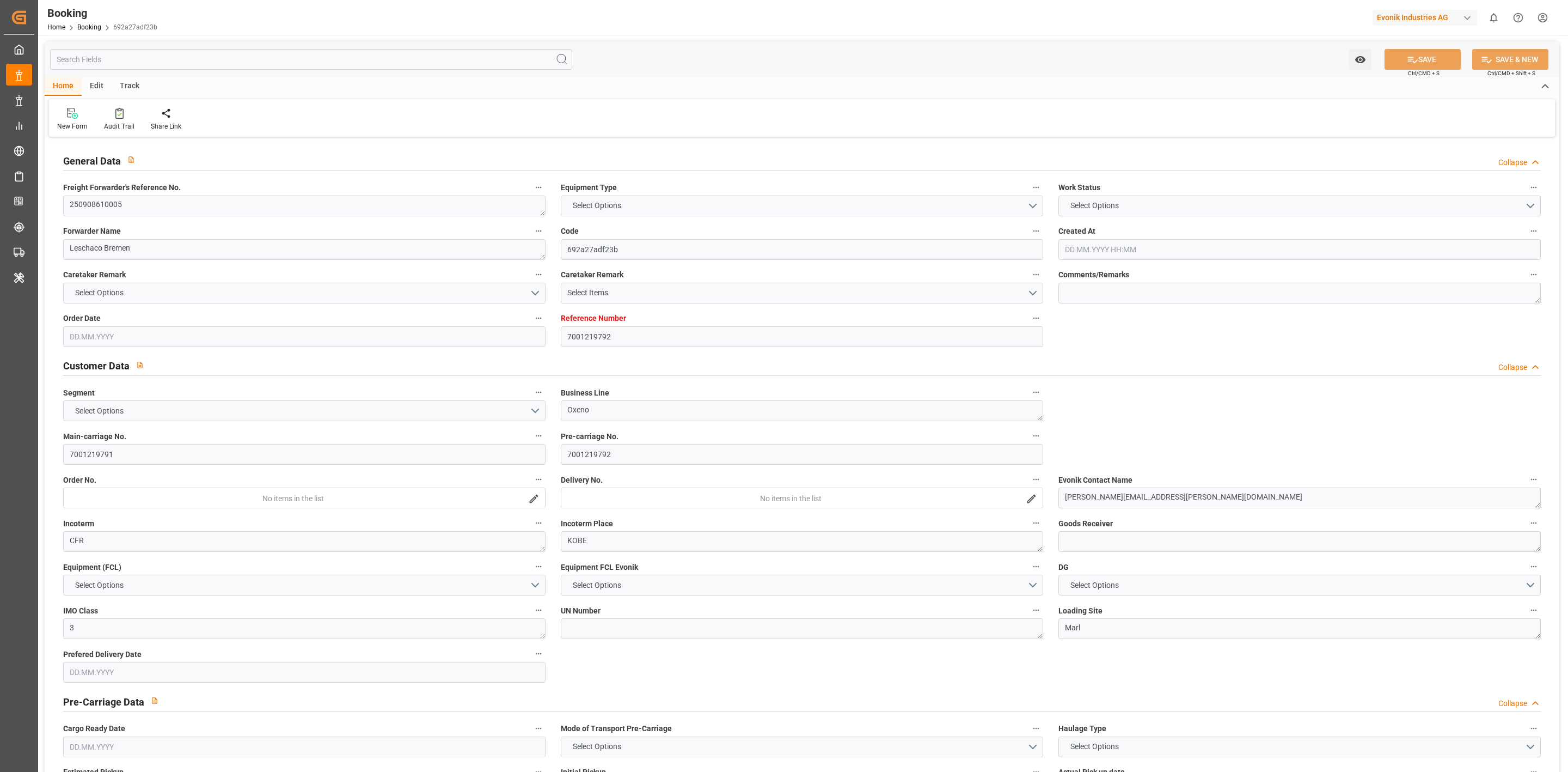
type input "10.09.2025 11:09"
type input "11.09.2025 13:30"
type input "11.09.2025 14:53"
type input "14.10.2025 07:30"
type input "14.10.2025 16:19"
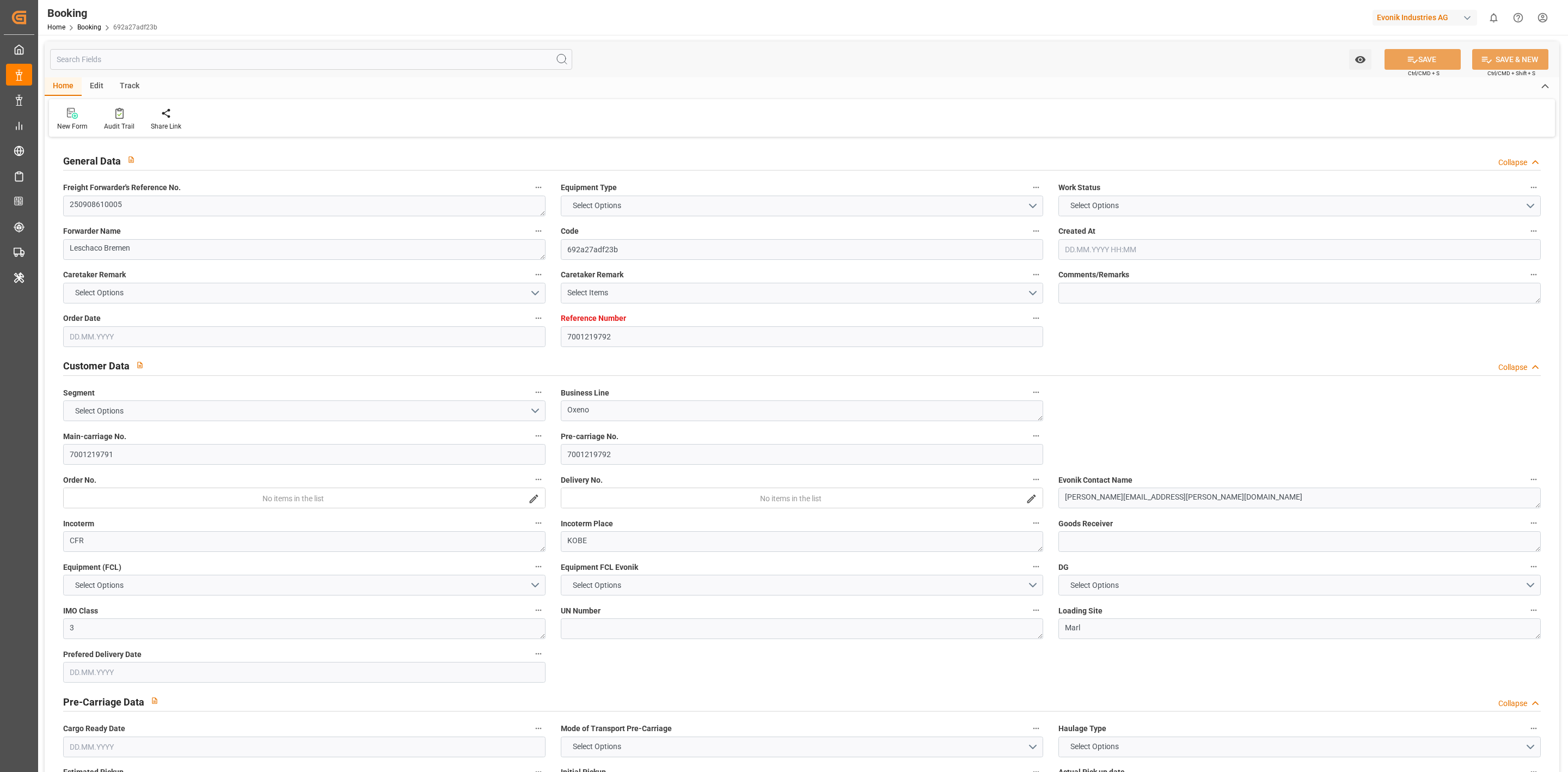
type input "21.10.2025 09:00"
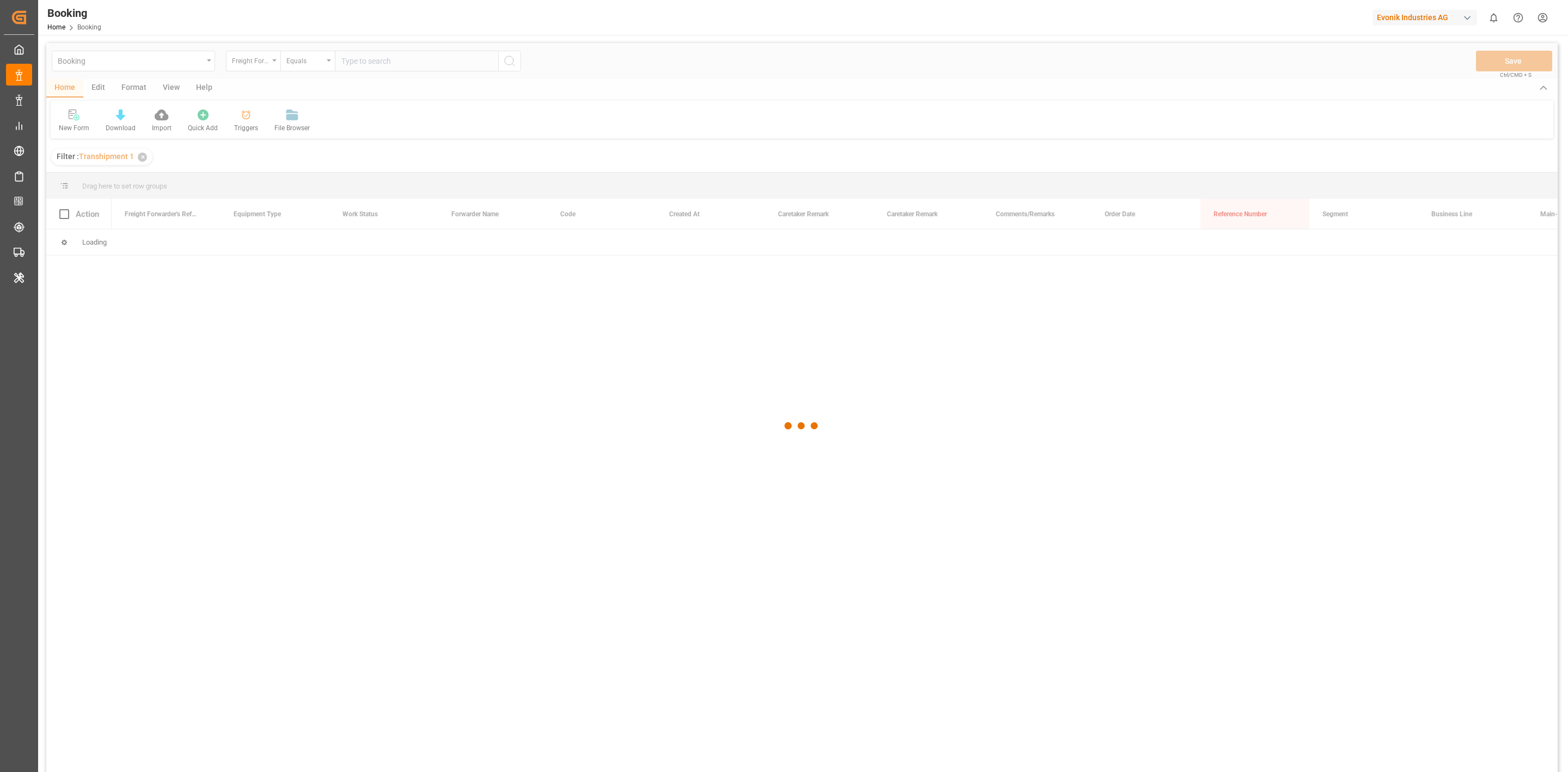
click at [131, 85] on div at bounding box center [802, 426] width 1511 height 765
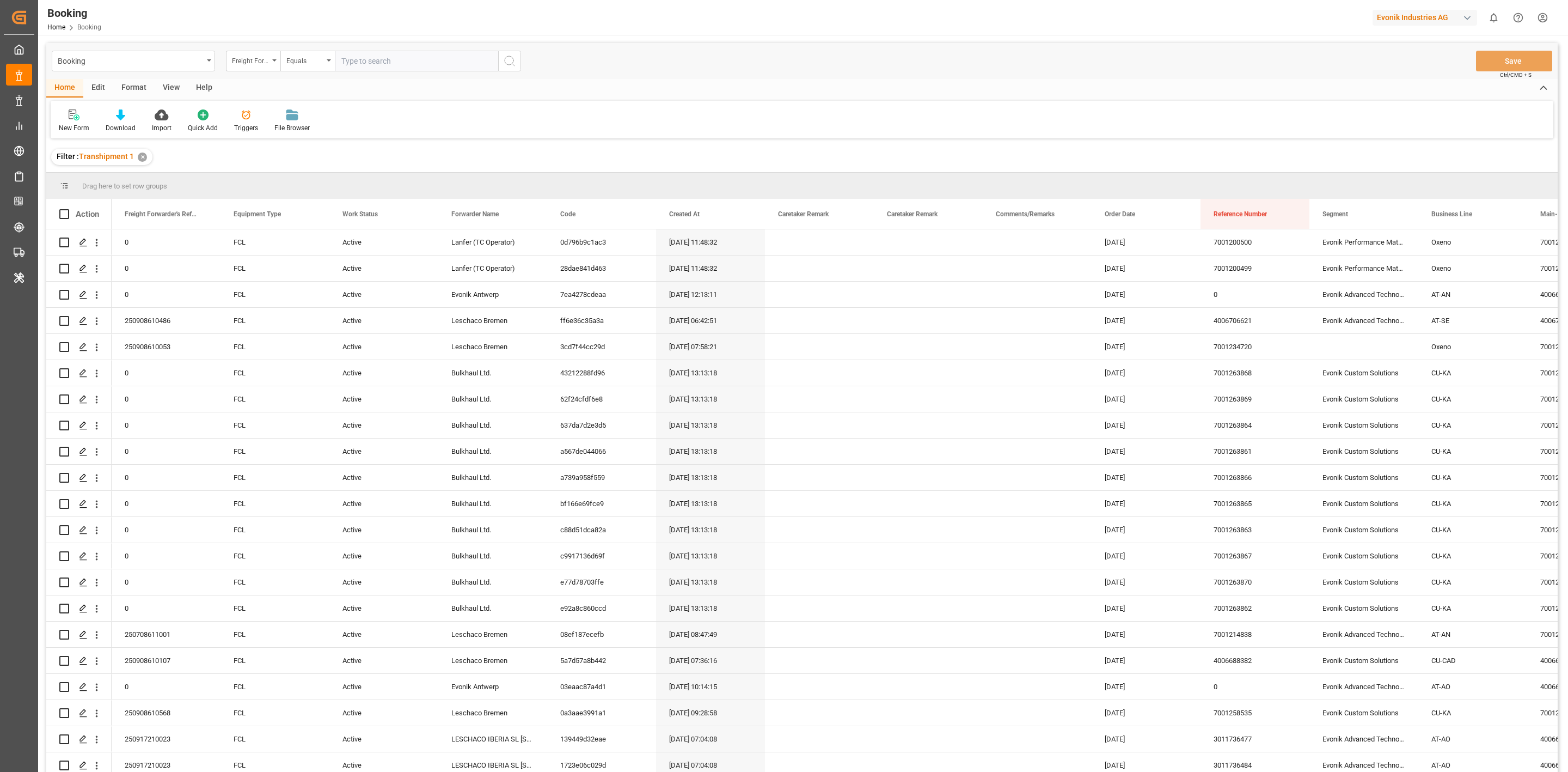
click at [131, 85] on div "Format" at bounding box center [134, 88] width 41 height 18
click at [170, 94] on div "View" at bounding box center [171, 88] width 34 height 18
click at [84, 129] on div "Default" at bounding box center [70, 121] width 38 height 24
click at [91, 171] on div "1" at bounding box center [112, 176] width 96 height 11
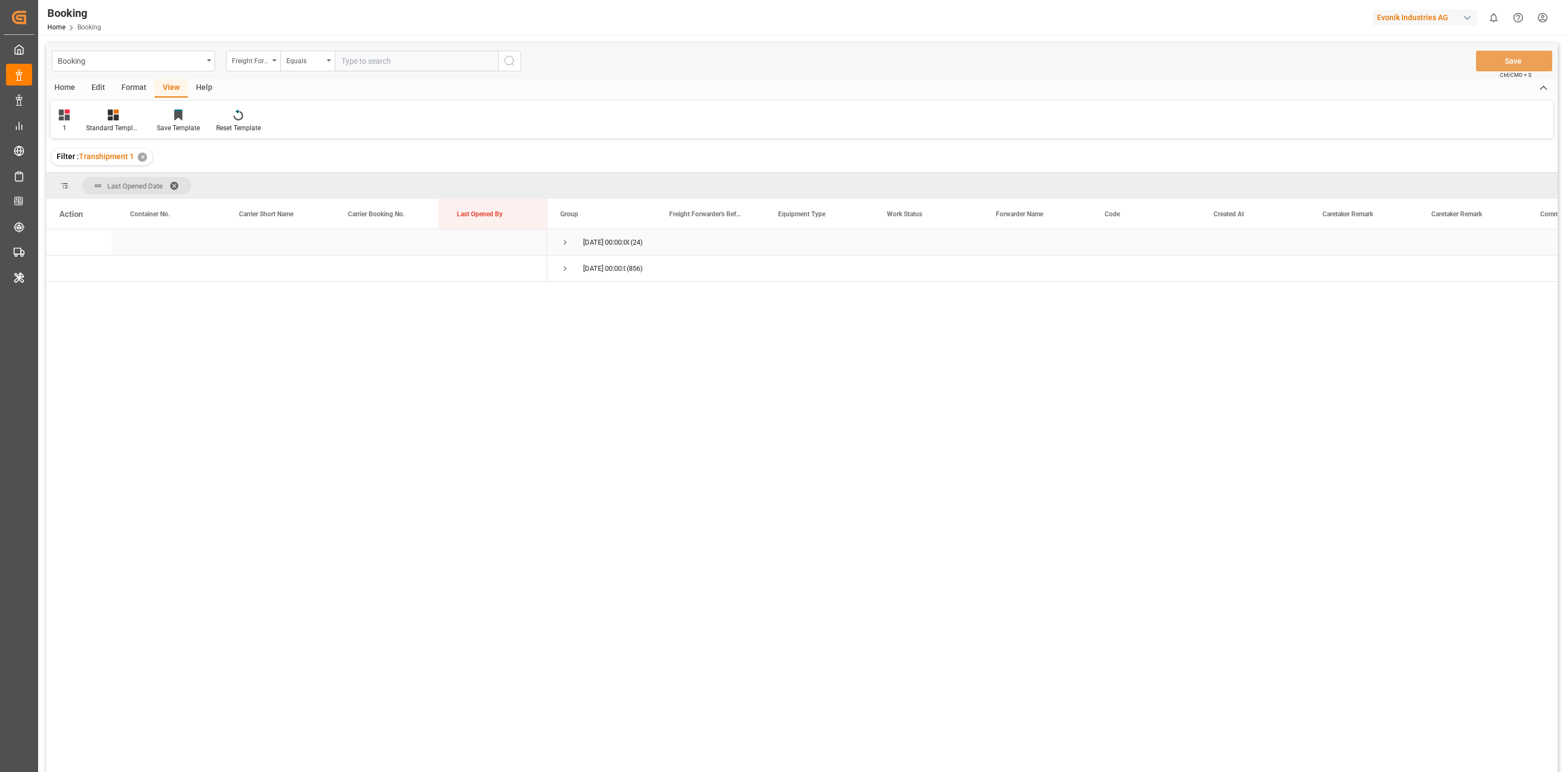
click at [559, 240] on div "[DATE] 00:00:00 (24)" at bounding box center [601, 242] width 108 height 26
click at [561, 240] on div "[DATE] 00:00:00 (24)" at bounding box center [601, 242] width 108 height 26
click at [561, 240] on span "Press SPACE to select this row." at bounding box center [565, 242] width 9 height 9
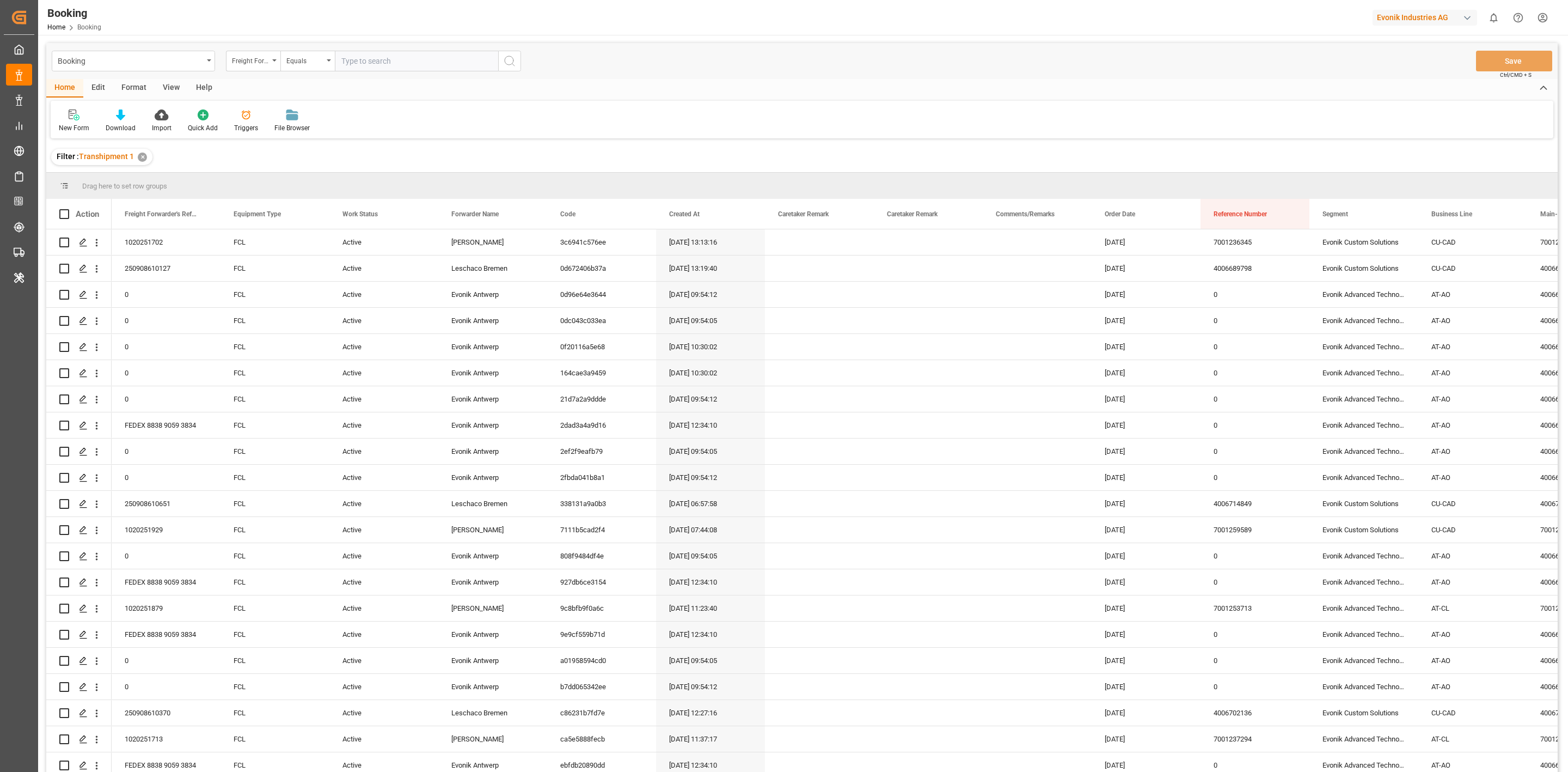
click at [173, 82] on div "View" at bounding box center [171, 88] width 34 height 18
click at [65, 121] on div "Default" at bounding box center [70, 121] width 38 height 24
click at [110, 180] on div "1" at bounding box center [112, 176] width 96 height 11
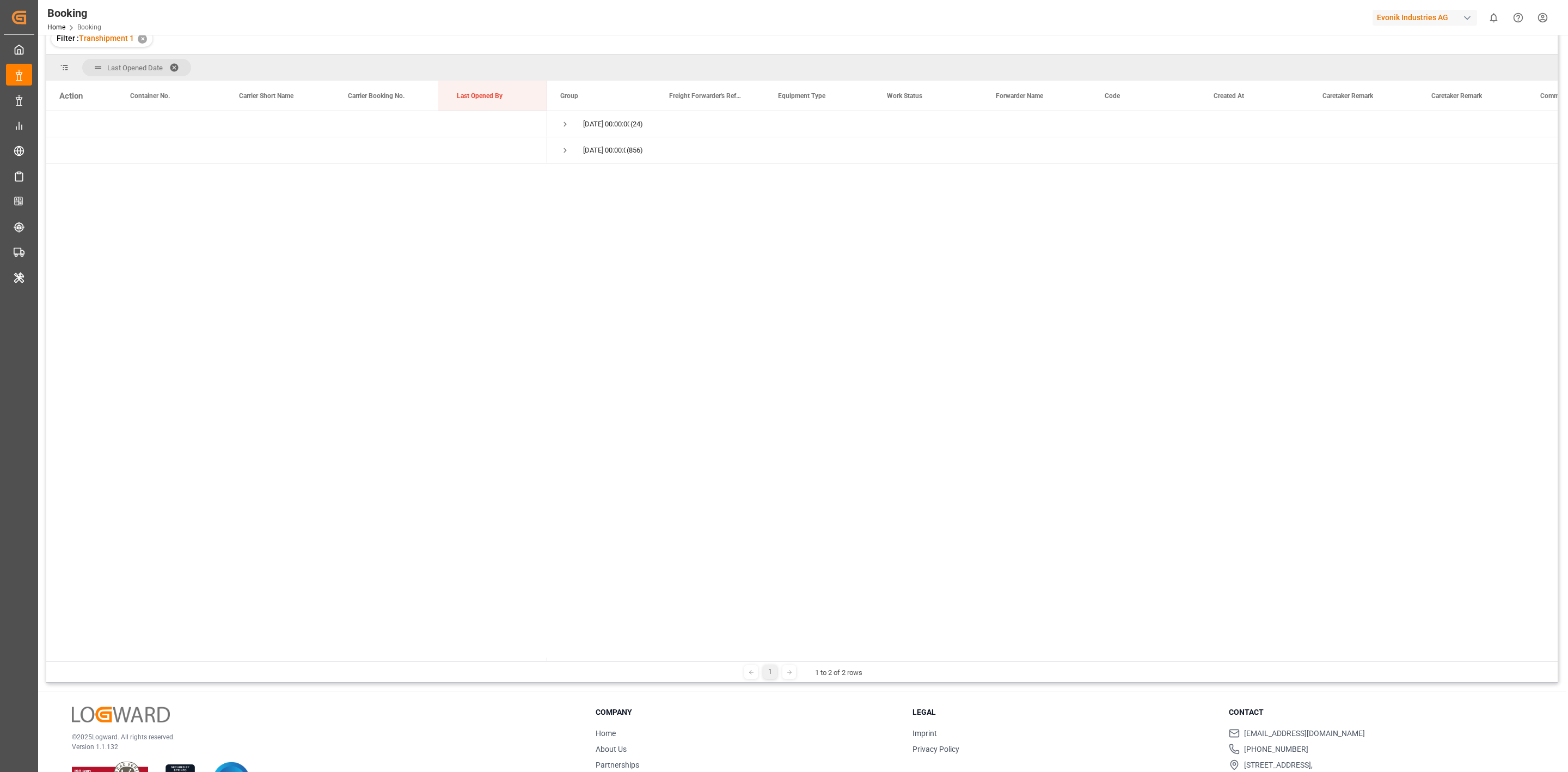
scroll to position [80, 0]
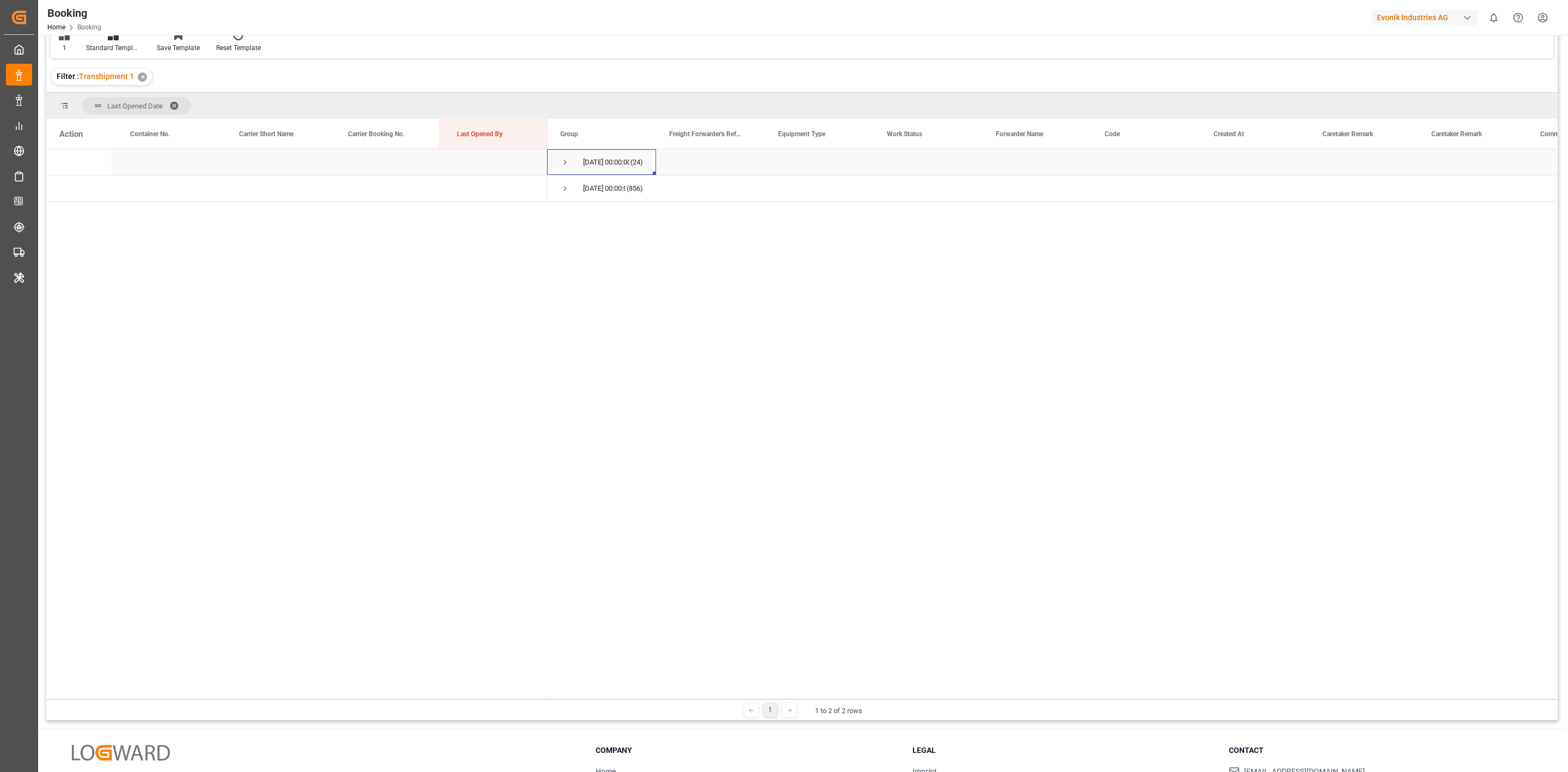
click at [561, 164] on span "Press SPACE to select this row." at bounding box center [565, 162] width 9 height 9
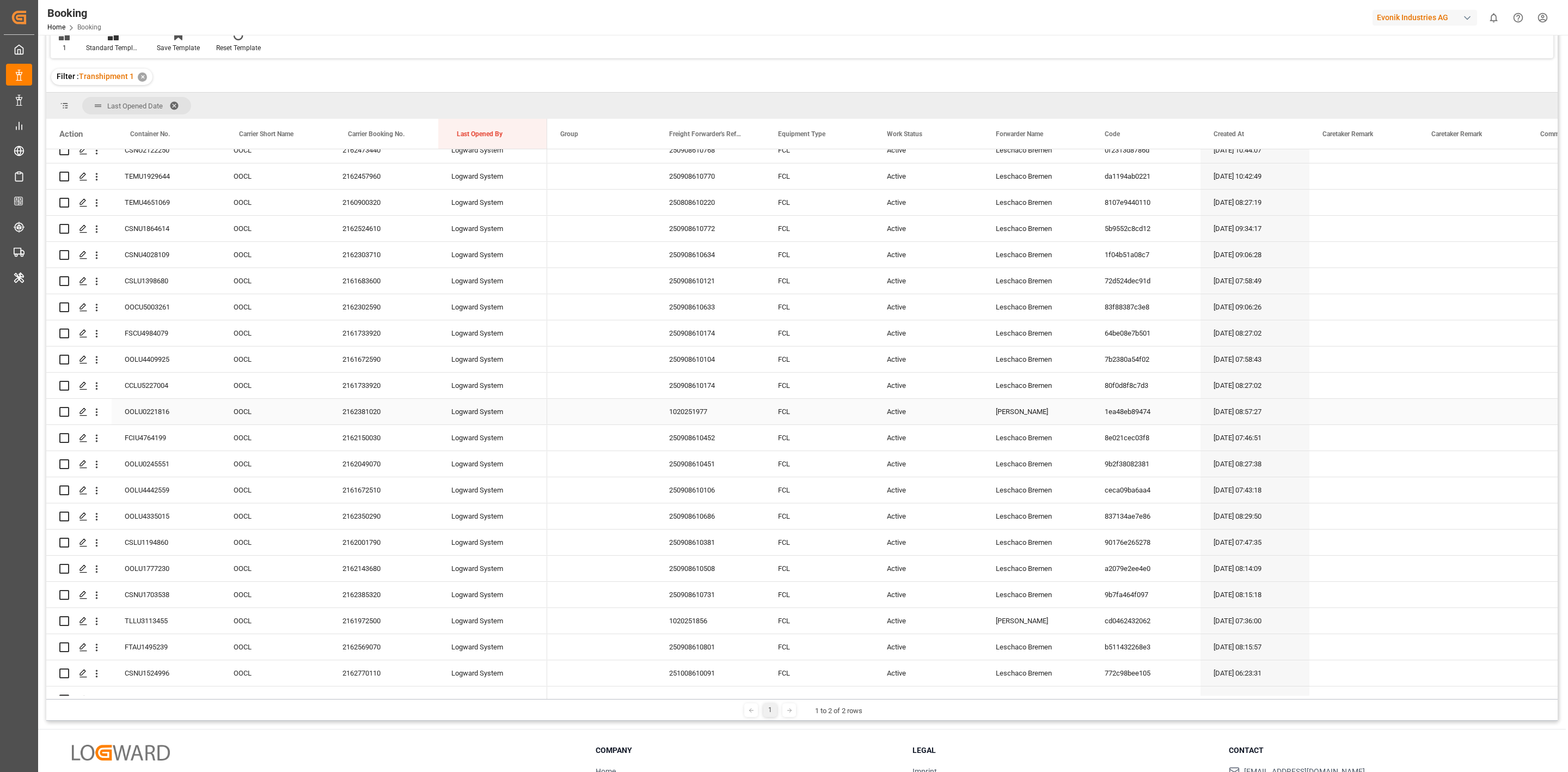
scroll to position [0, 0]
